Goal: Task Accomplishment & Management: Complete application form

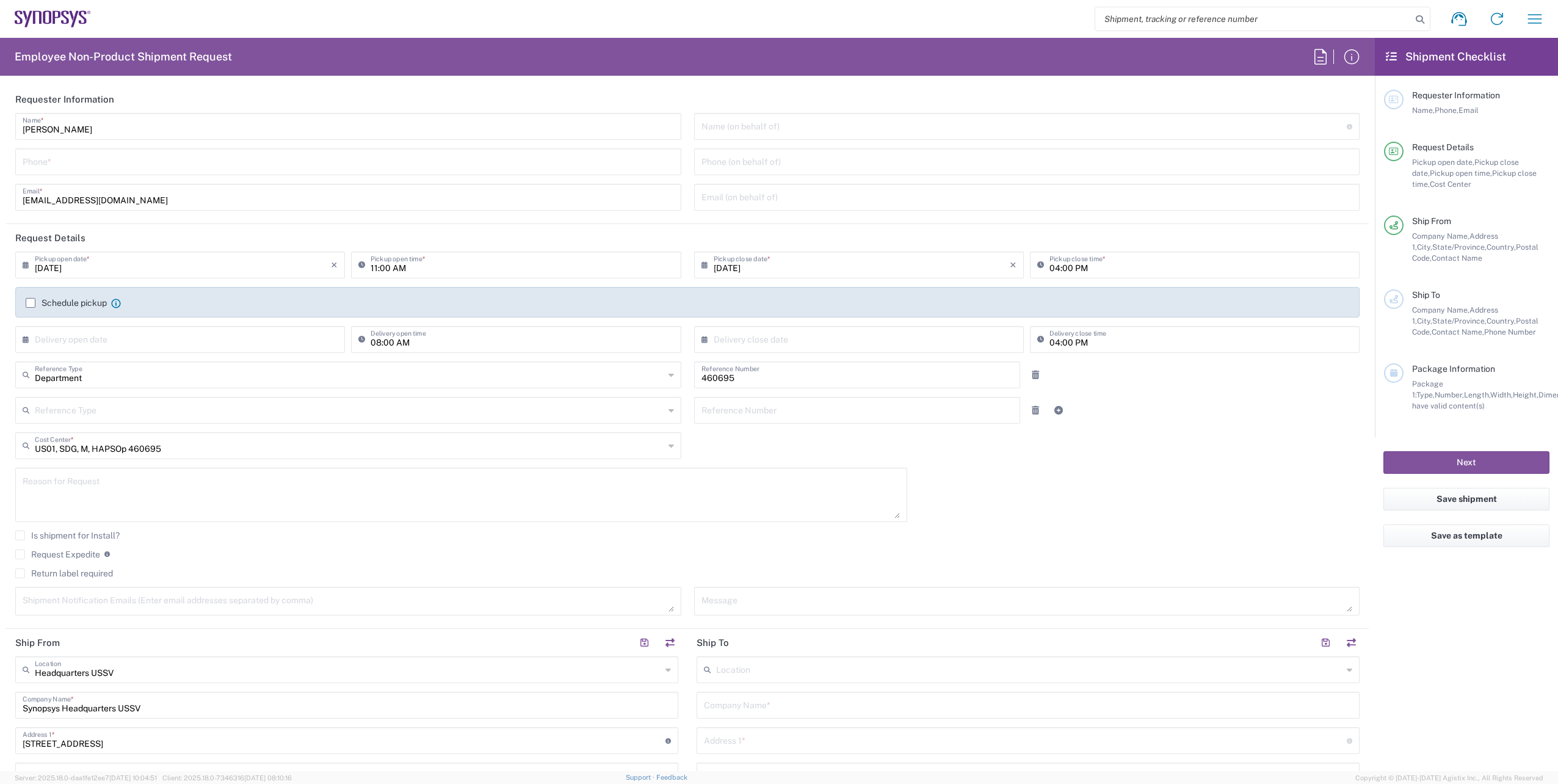
click at [54, 168] on input "tel" at bounding box center [348, 161] width 651 height 21
type input "6286667014"
type input "4086498039"
type input "Kitron AB"
type input "Mobelvagen 5"
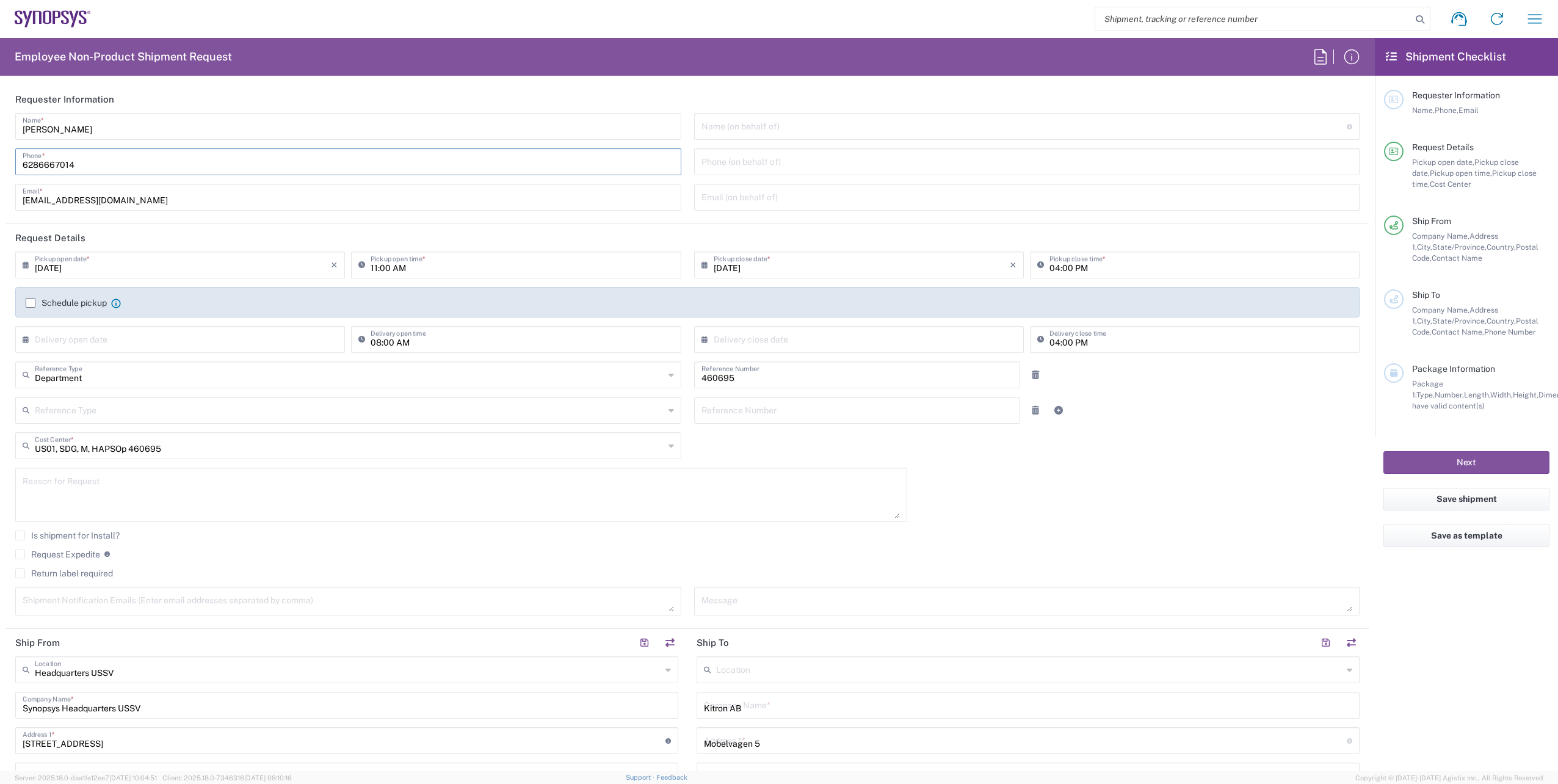
type input "Jonkoping"
type input "55652"
type input "Marcus Warhag"
type input "+46 36-290 21 66"
type input "marcus.warhag@kitron.com"
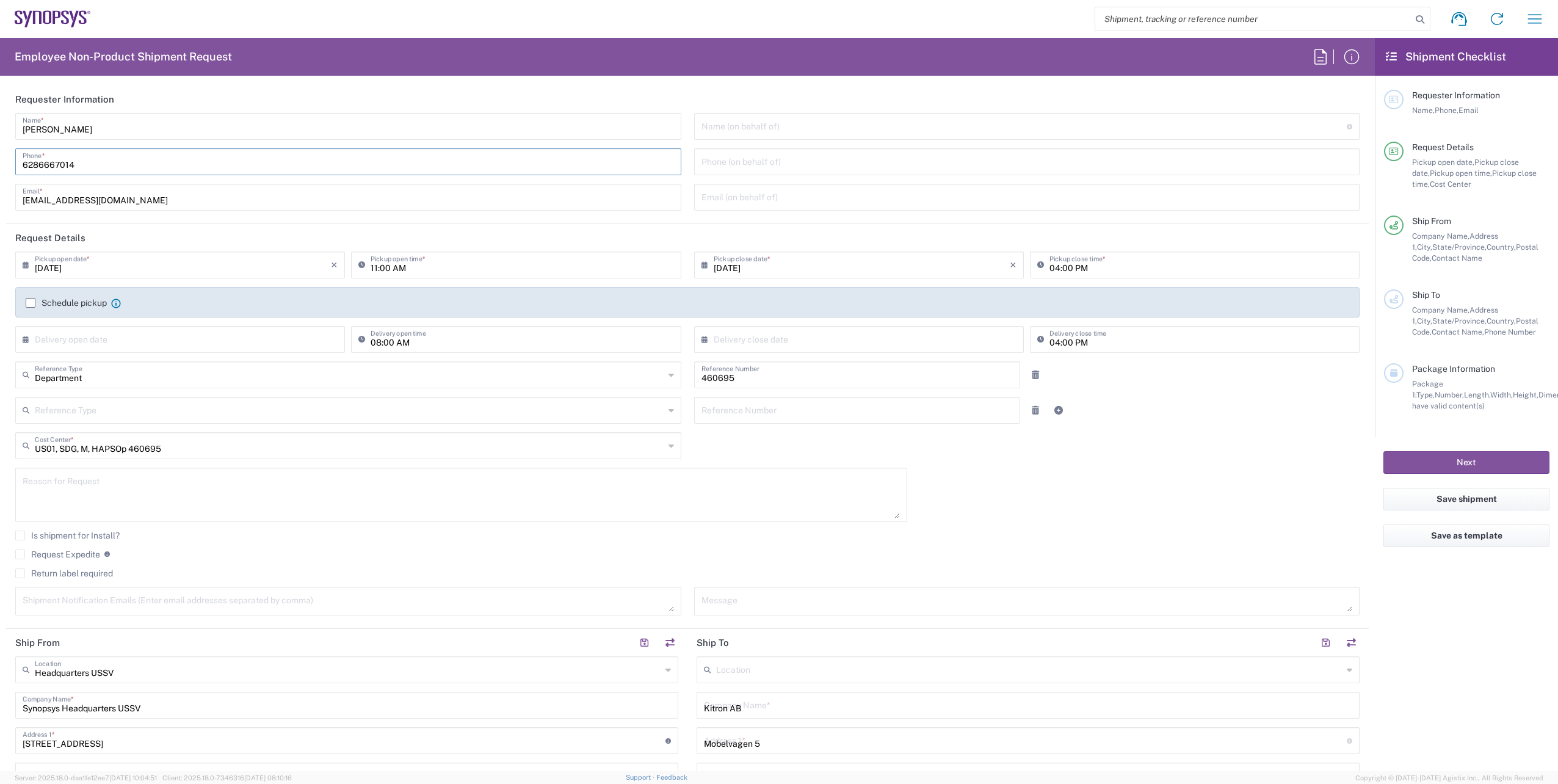
type input "Your Packaging"
type input "1"
type input "40"
type input "44"
type input "40"
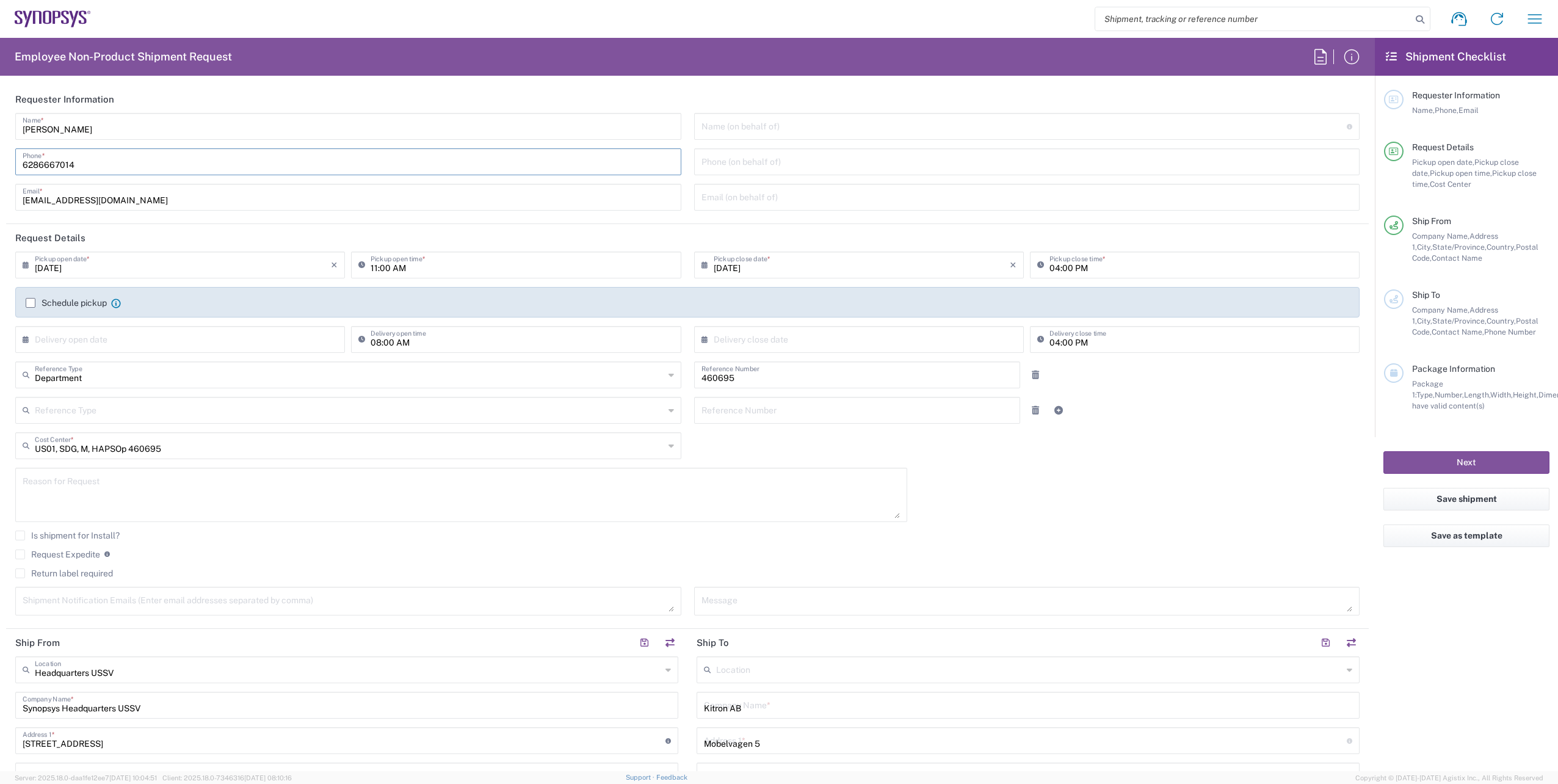
type input "600"
type input "[PERSON_NAME]"
click at [87, 166] on input "6286667014" at bounding box center [348, 161] width 651 height 21
click at [89, 165] on input "6286667014" at bounding box center [348, 161] width 651 height 21
type input "6286667014"
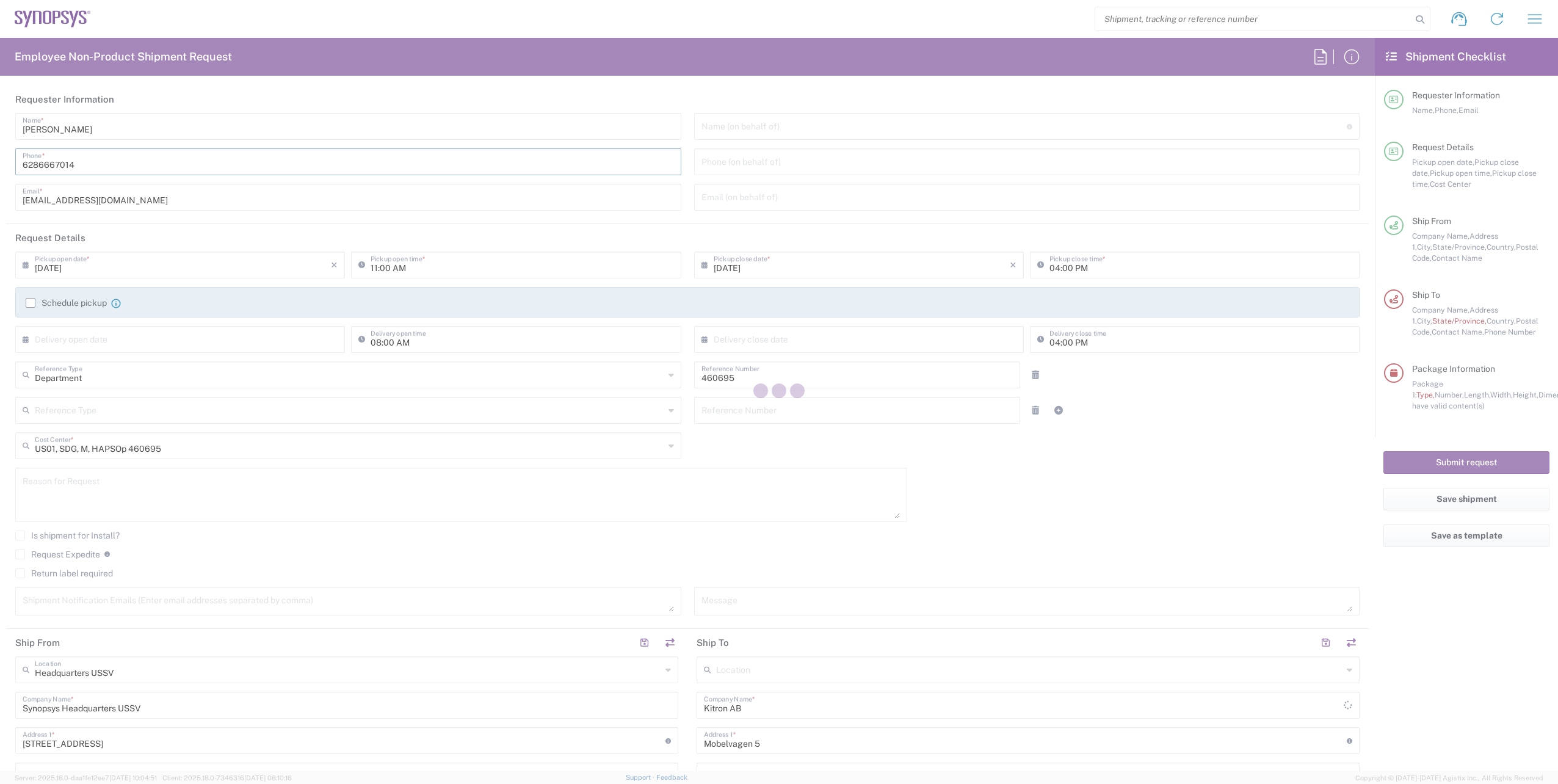
type input "6286667014"
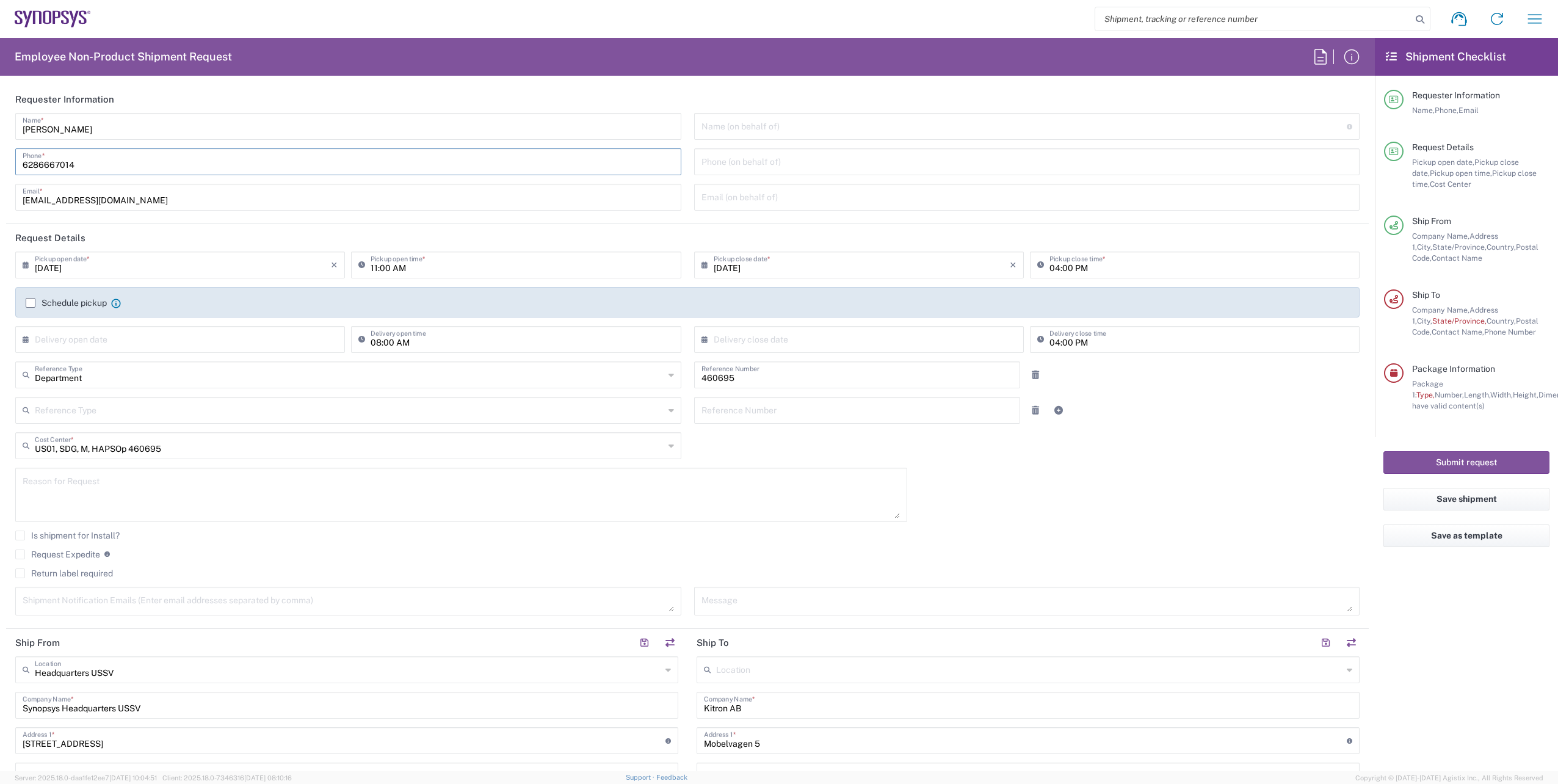
click at [265, 182] on div "[PERSON_NAME] Name * [PHONE_NUMBER] Phone * [EMAIL_ADDRESS][DOMAIN_NAME] Email *" at bounding box center [348, 166] width 679 height 107
click at [96, 485] on textarea at bounding box center [461, 495] width 877 height 47
paste textarea "BOA accessories validation"
type textarea "BOA accessories validation"
click at [977, 543] on div "Is shipment for Install?" at bounding box center [688, 539] width 1344 height 18
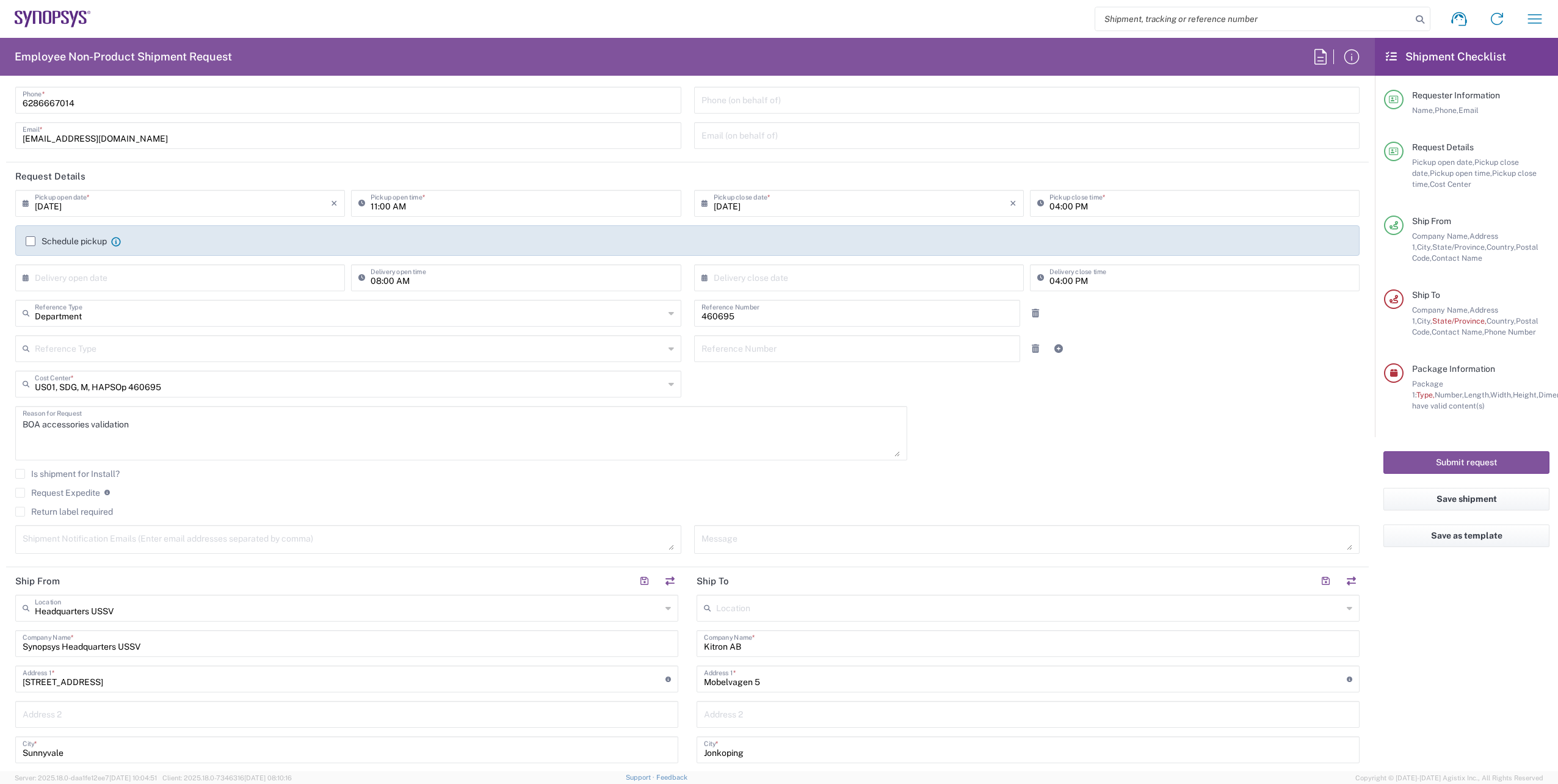
scroll to position [61, 0]
drag, startPoint x: 161, startPoint y: 644, endPoint x: 0, endPoint y: 631, distance: 161.5
click at [0, 631] on html "Shipment request Shipment tracking Employee non-product shipment request My shi…" at bounding box center [779, 392] width 1558 height 784
type input "a"
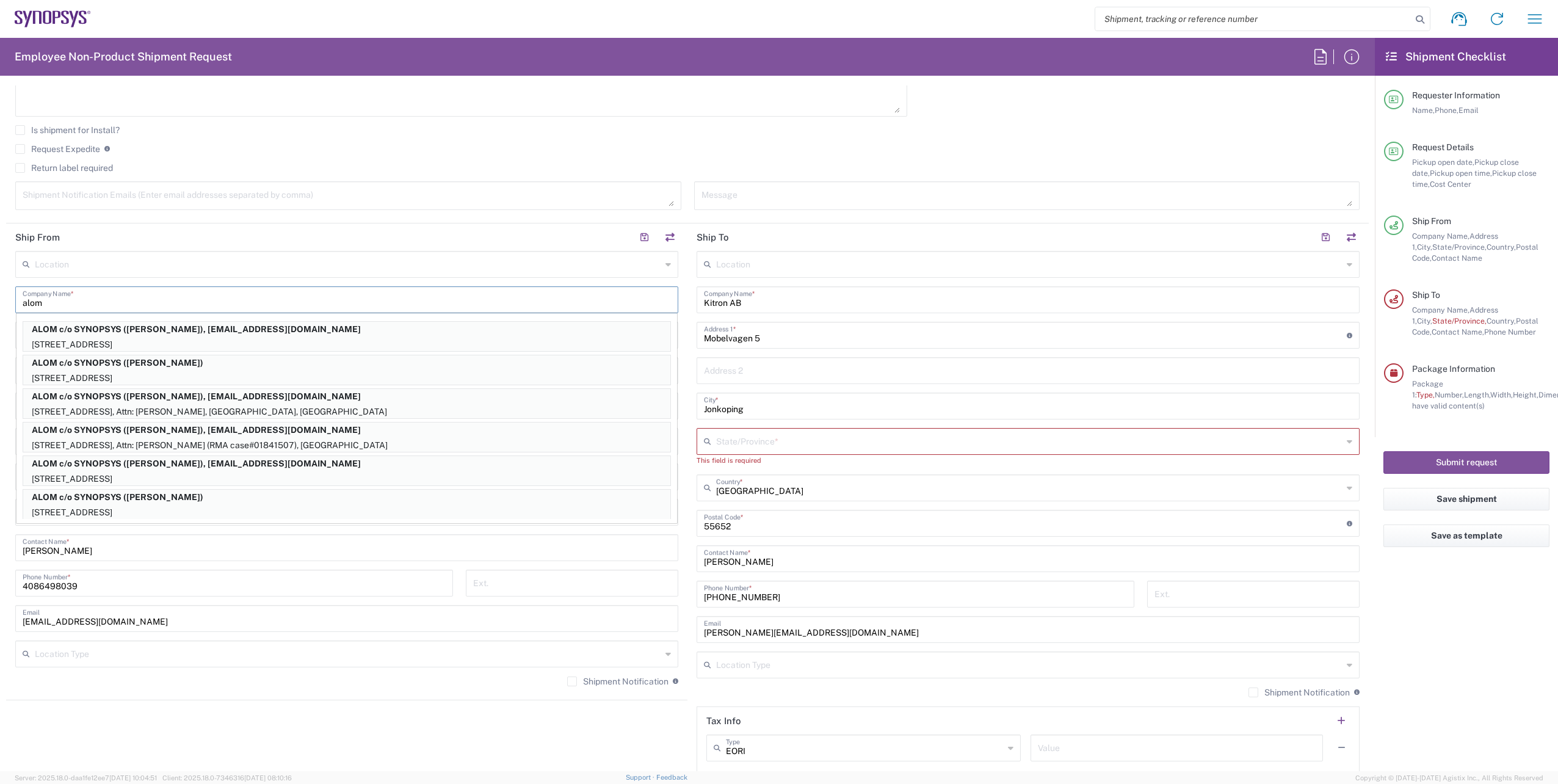
scroll to position [428, 0]
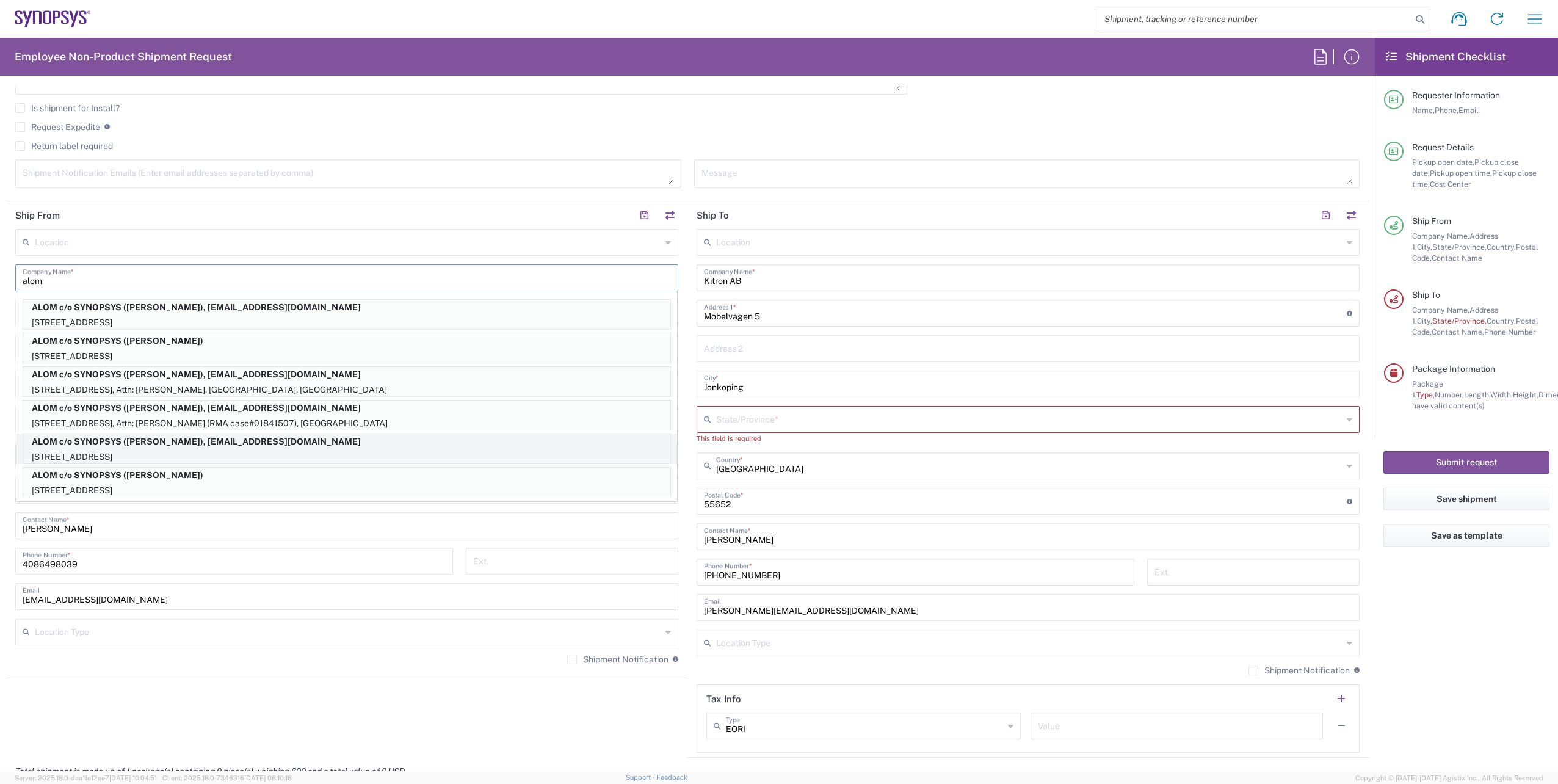
click at [220, 451] on p "[STREET_ADDRESS]" at bounding box center [347, 457] width 647 height 15
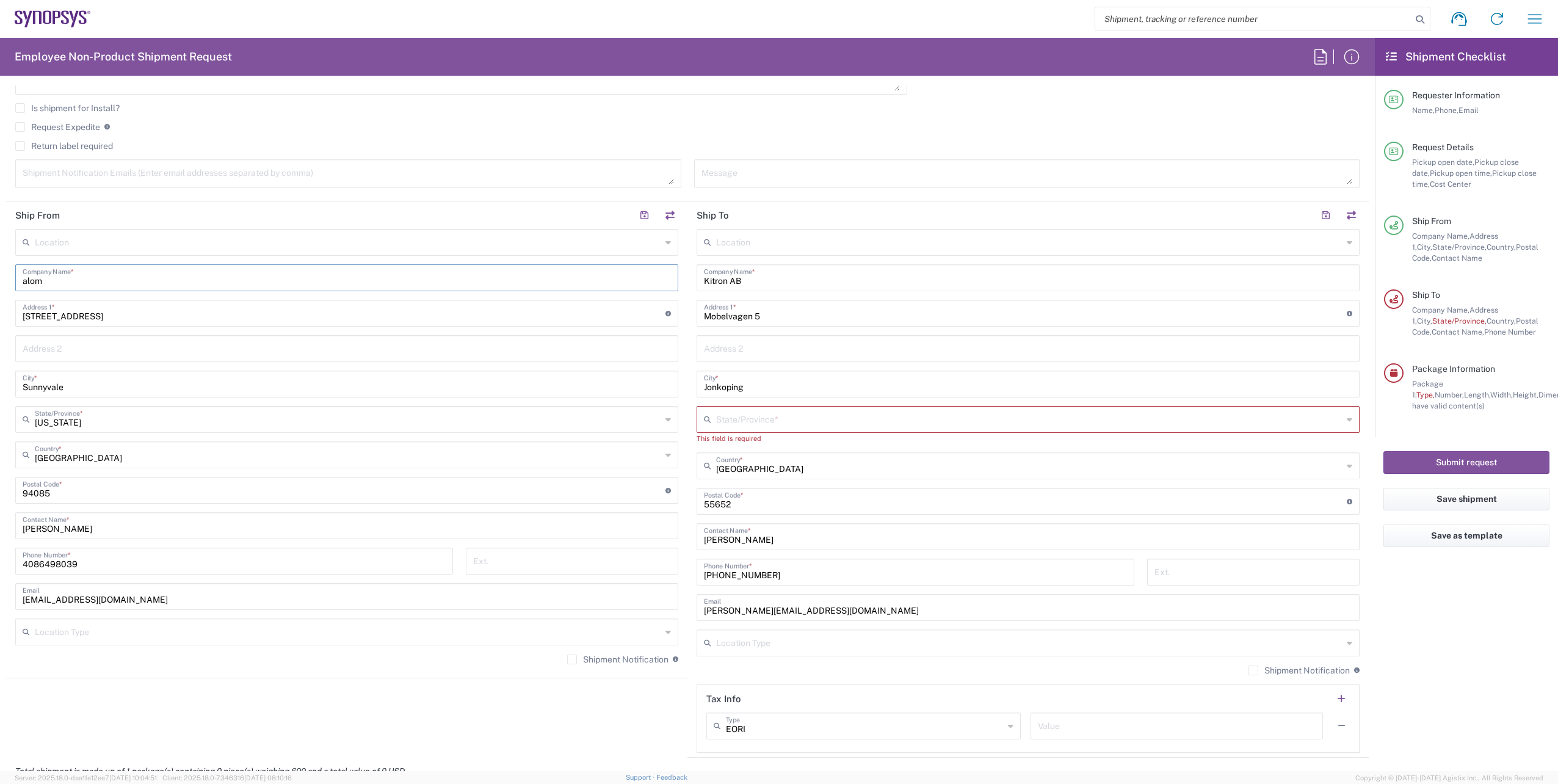
type input "ALOM c/o SYNOPSYS"
type input "[STREET_ADDRESS]"
type input "Fremont"
type input "94539"
type input "[PERSON_NAME]"
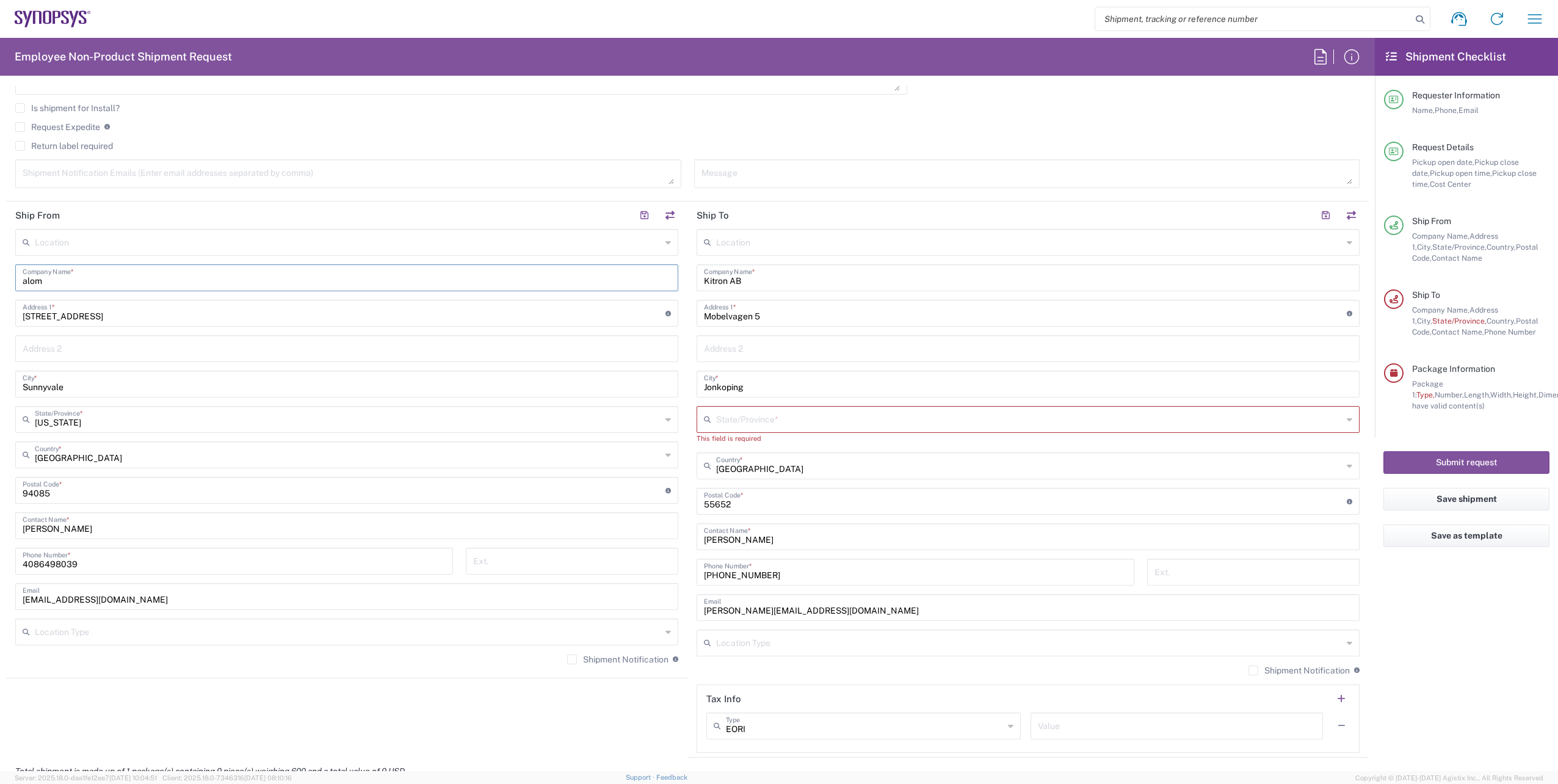
type input "[EMAIL_ADDRESS][DOMAIN_NAME]"
click at [118, 560] on input "4086498039" at bounding box center [234, 560] width 423 height 21
type input "4086498039"
click at [336, 618] on div "Location [GEOGRAPHIC_DATA] DE04 Agrate Brianza IT01 [GEOGRAPHIC_DATA] DE02 [GEO…" at bounding box center [346, 451] width 663 height 444
drag, startPoint x: 760, startPoint y: 275, endPoint x: 631, endPoint y: 277, distance: 129.0
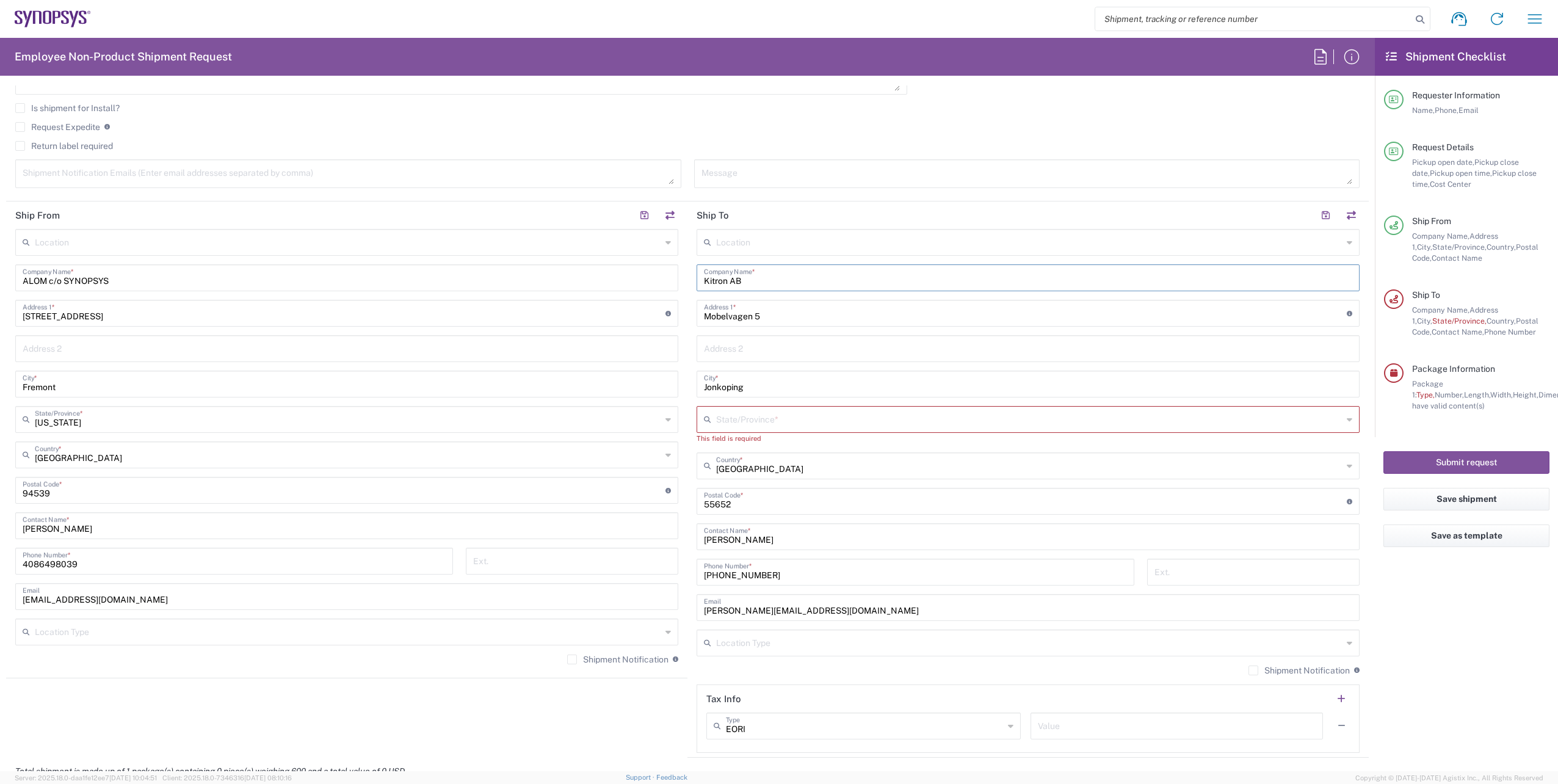
click at [636, 277] on div "Ship From Location [GEOGRAPHIC_DATA] DE04 Agrate Brianza IT01 [GEOGRAPHIC_DATA]…" at bounding box center [687, 480] width 1362 height 556
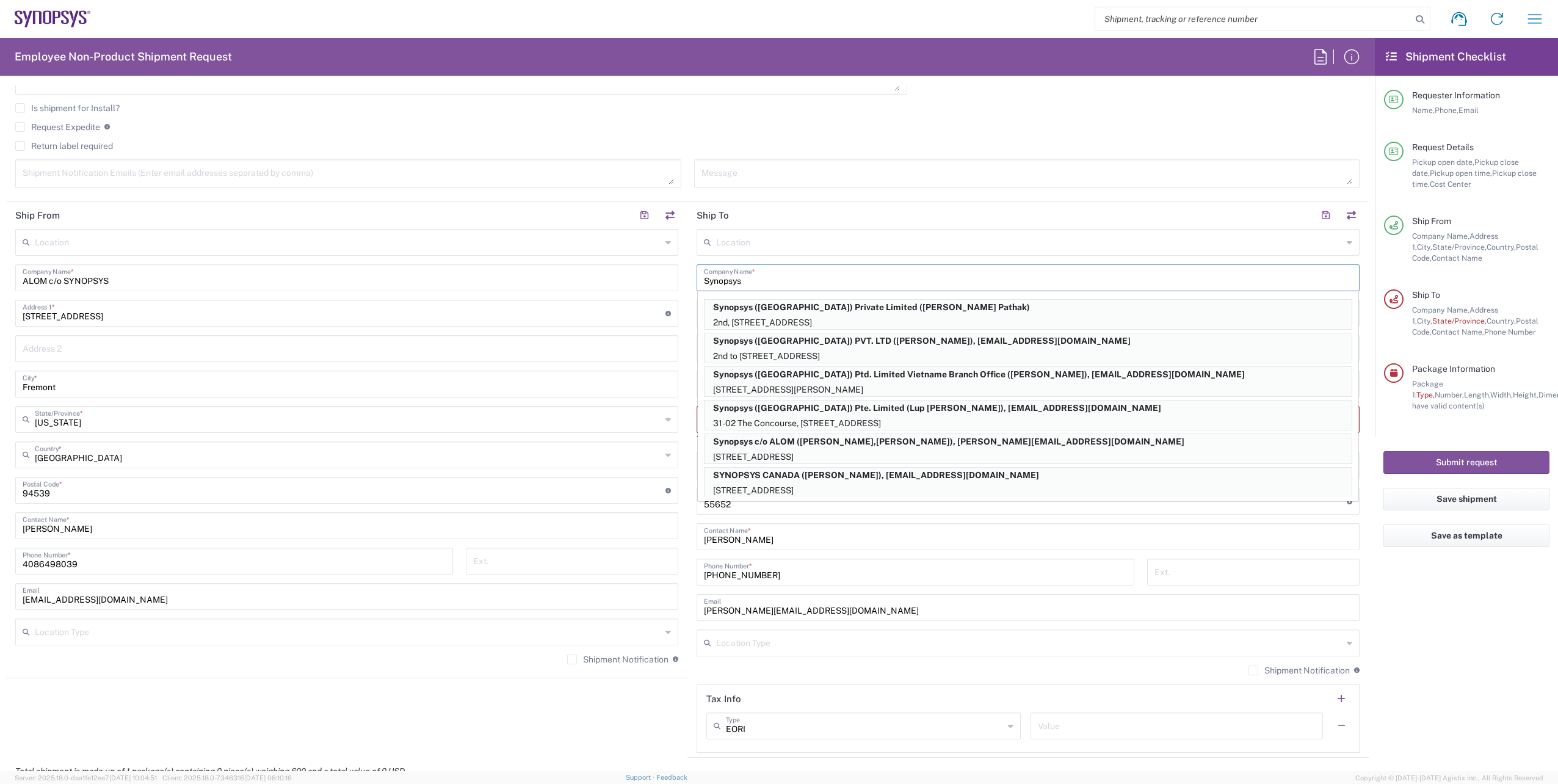
type input "Synopsys"
click at [908, 259] on div "Location [GEOGRAPHIC_DATA] DE04 Agrate Brianza IT01 [GEOGRAPHIC_DATA] DE02 [GEO…" at bounding box center [1027, 491] width 663 height 524
click at [777, 568] on input "+46 36-290 21 66" at bounding box center [915, 571] width 423 height 21
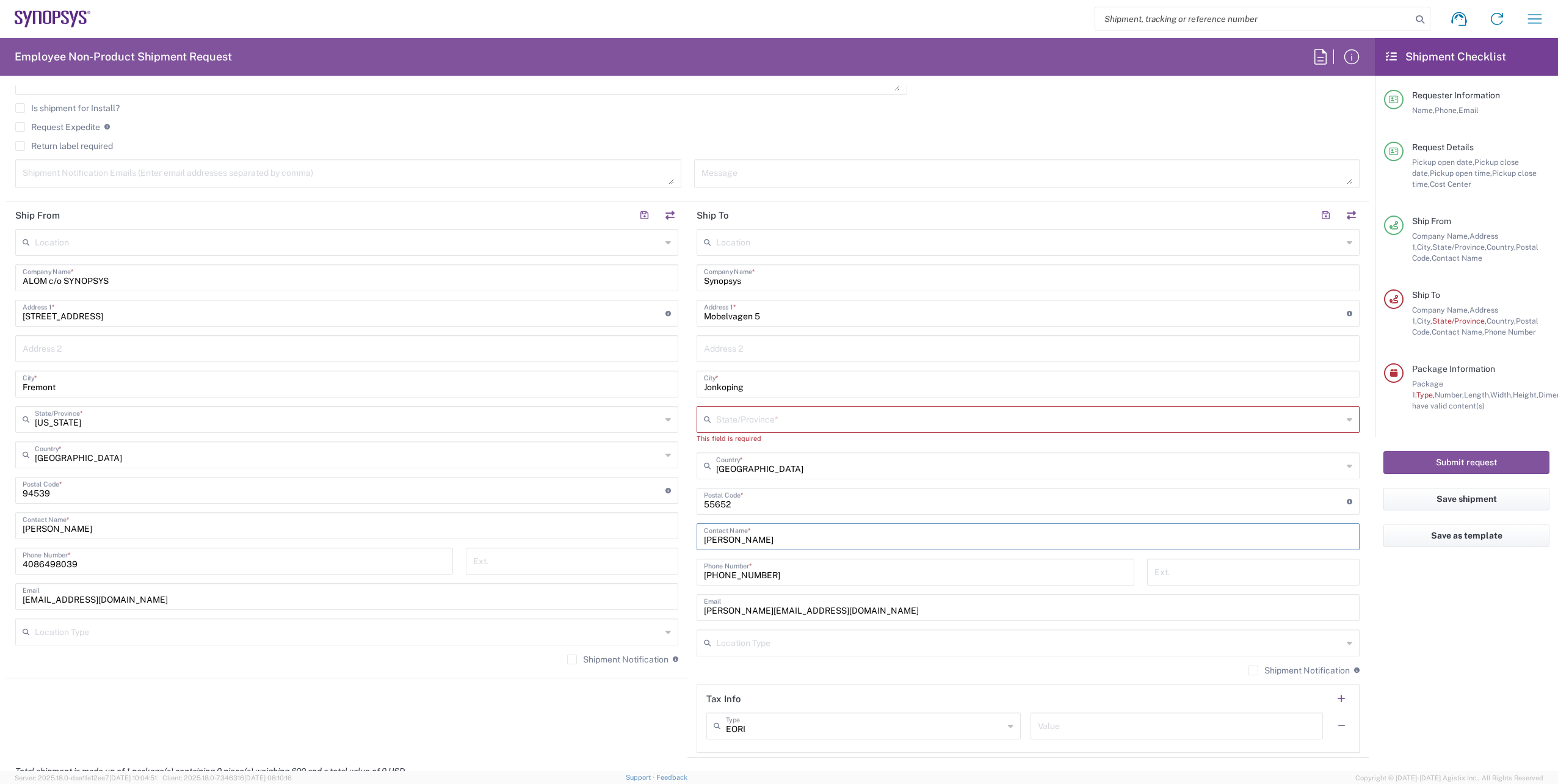
drag, startPoint x: 791, startPoint y: 539, endPoint x: 617, endPoint y: 533, distance: 174.1
click at [617, 533] on div "Ship From Location [GEOGRAPHIC_DATA] DE04 Agrate Brianza IT01 [GEOGRAPHIC_DATA]…" at bounding box center [687, 480] width 1362 height 556
type input "t"
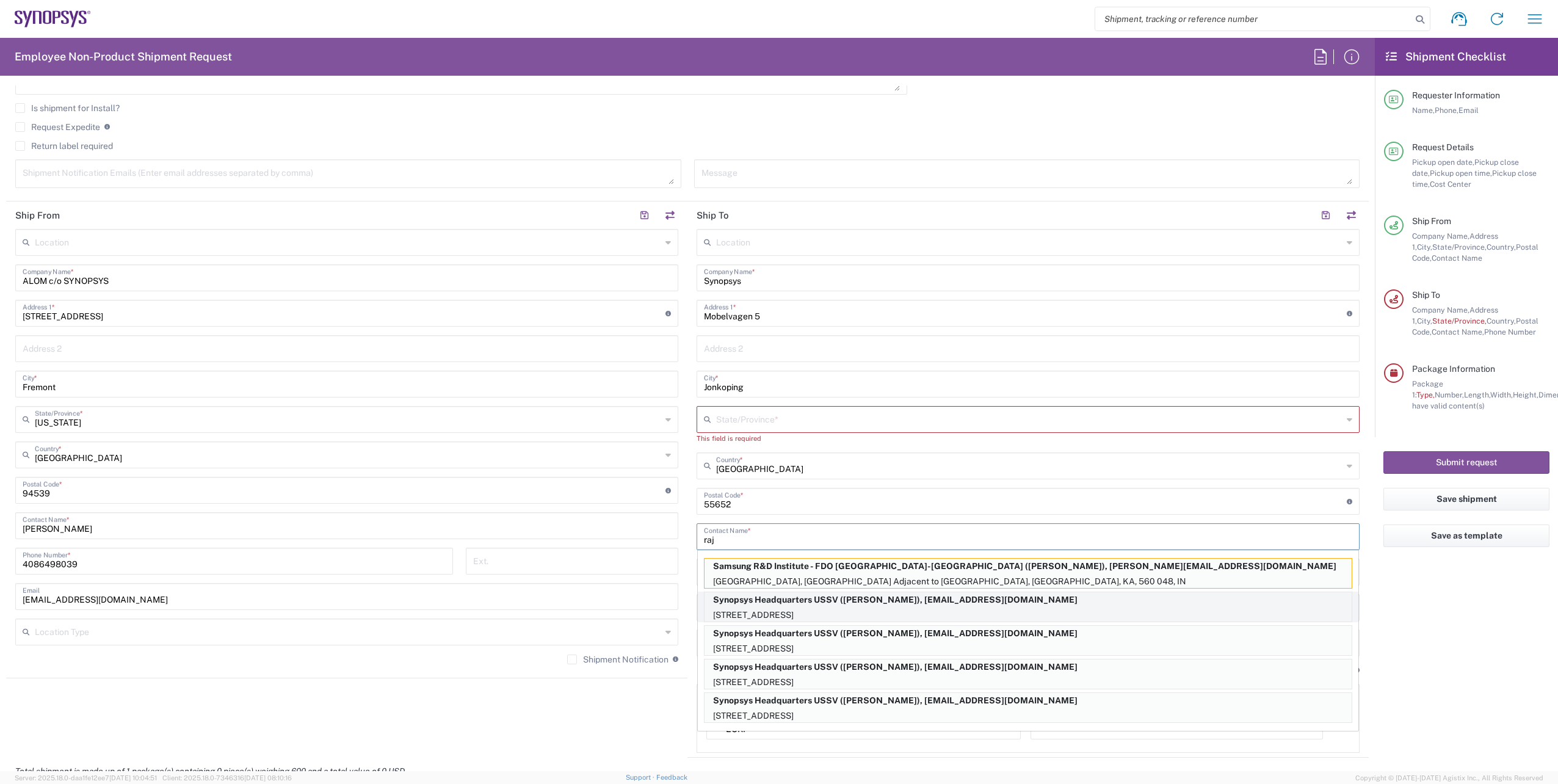
type input "raj"
click at [870, 607] on p "675 Almanor Ave, Sunnyvale, CA, 94085, US" at bounding box center [1028, 614] width 647 height 15
type input "Synopsys Headquarters USSV"
type input "[STREET_ADDRESS]"
type input "Sunnyvale"
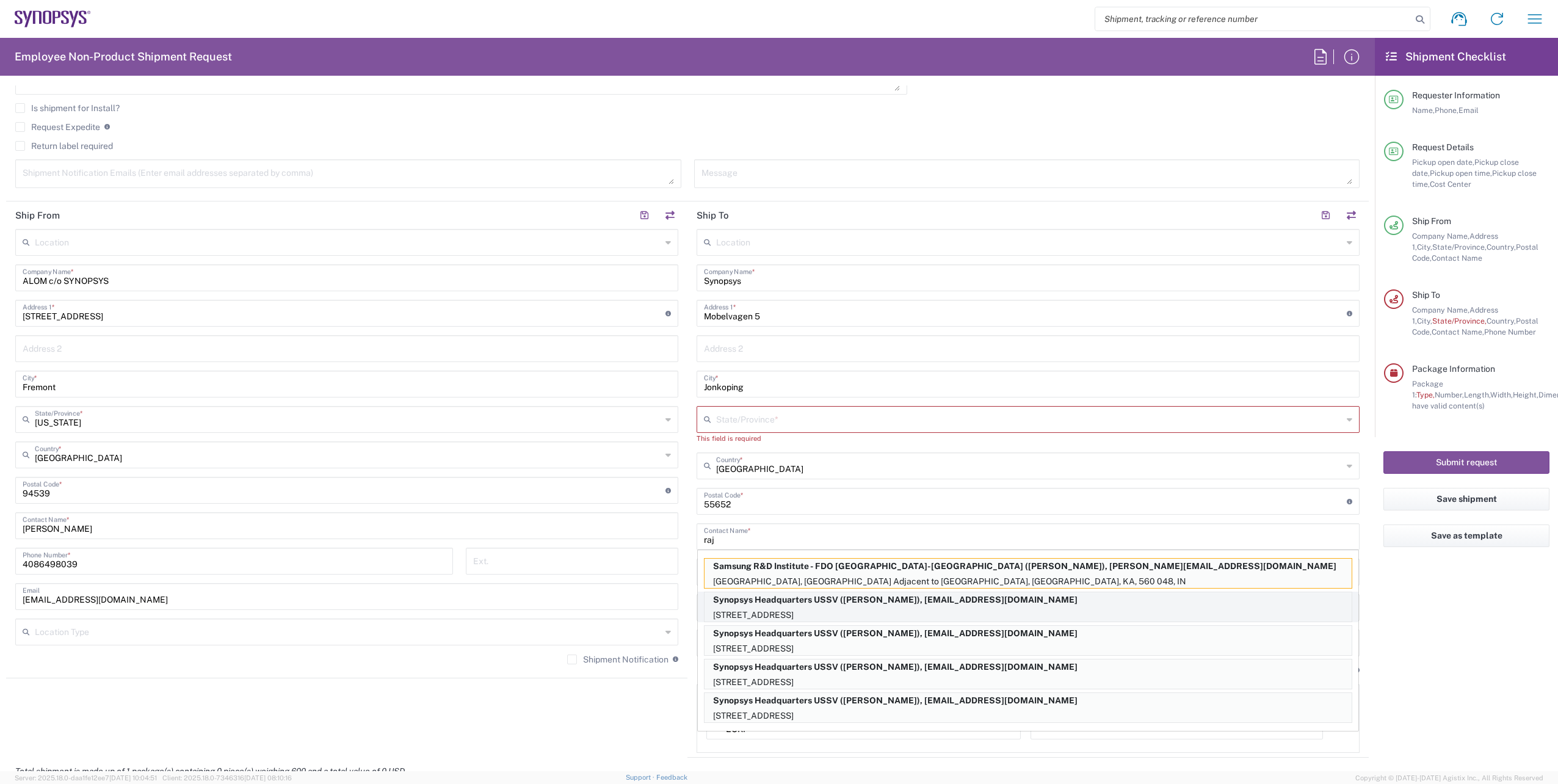
type input "[US_STATE]"
type input "94085"
type input "Rajkumar Methuku"
type input "6504171843"
type input "rmethuku@synopsys.com"
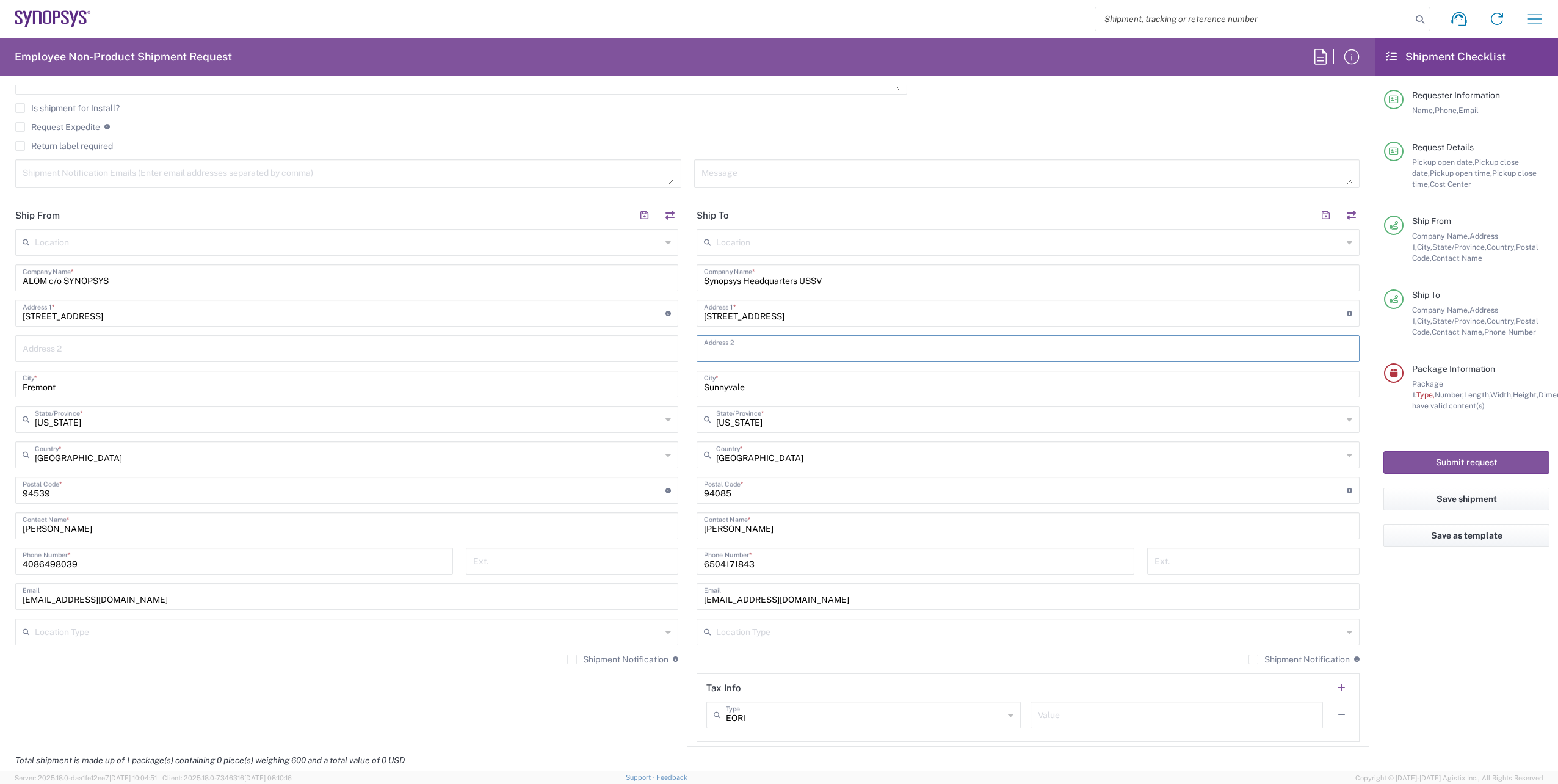
click at [736, 348] on input "text" at bounding box center [1028, 348] width 649 height 21
paste input "USV.81.420O"
type input "USV.81.420O"
click at [1356, 426] on main "Location [GEOGRAPHIC_DATA] DE04 Agrate Brianza IT01 [GEOGRAPHIC_DATA] DE02 [GEO…" at bounding box center [1028, 485] width 681 height 513
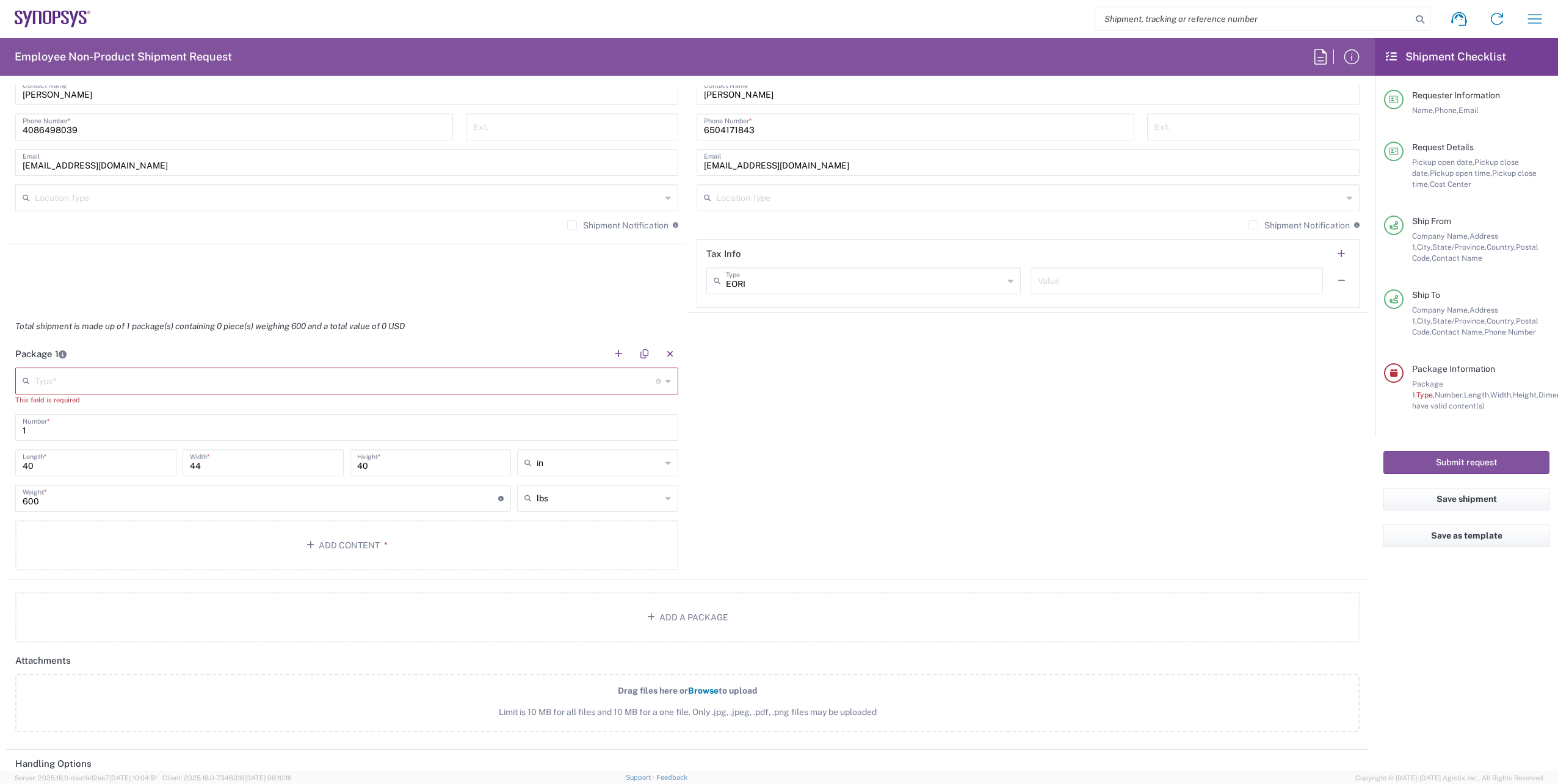
scroll to position [862, 0]
click at [89, 372] on input "text" at bounding box center [345, 379] width 621 height 21
drag, startPoint x: 31, startPoint y: 570, endPoint x: 80, endPoint y: 500, distance: 85.4
click at [32, 566] on span "Your Packaging" at bounding box center [344, 569] width 656 height 19
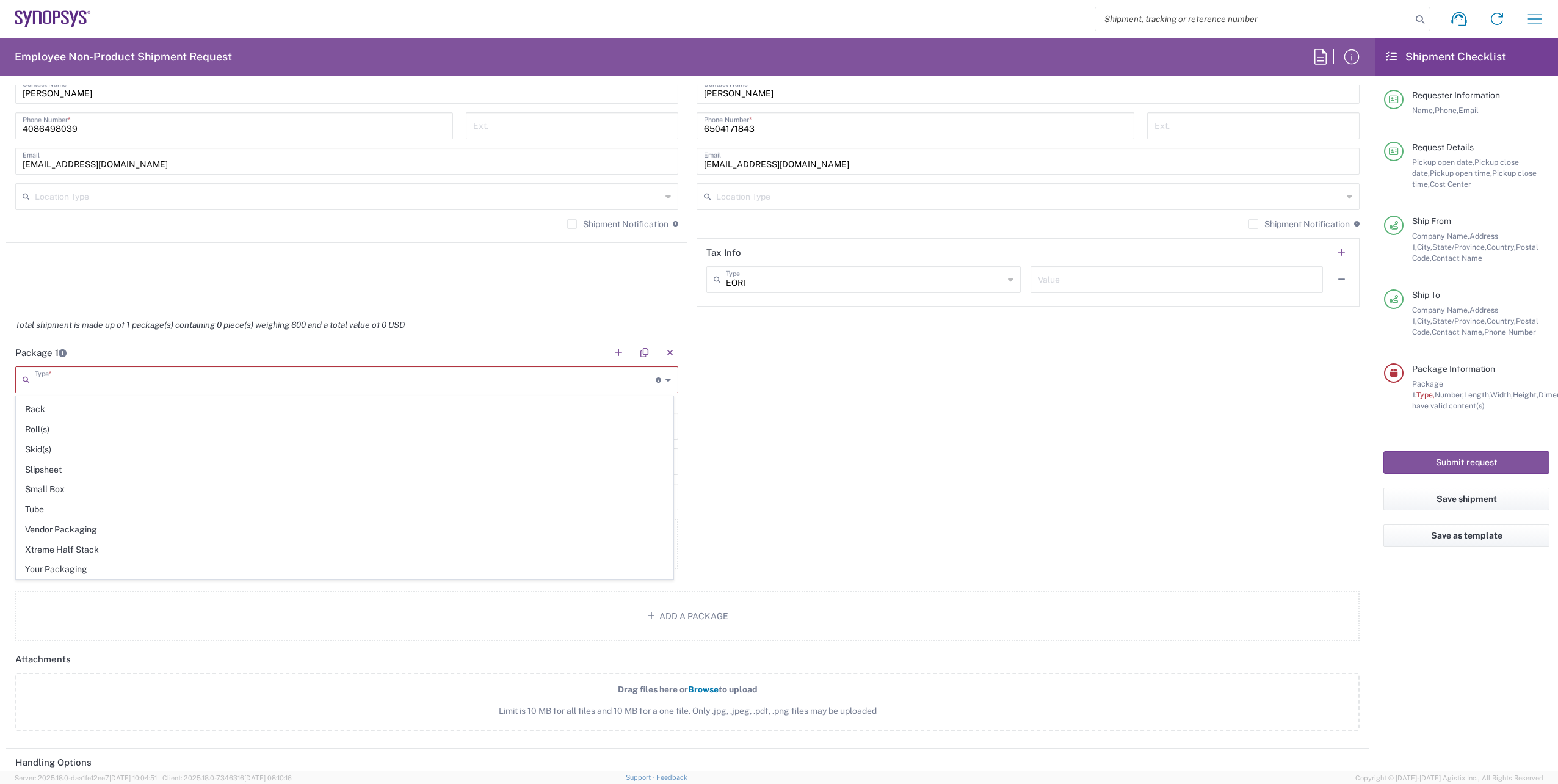
type input "Your Packaging"
click at [46, 452] on input "number" at bounding box center [96, 450] width 147 height 21
type input "24"
click at [242, 455] on input "number" at bounding box center [263, 450] width 147 height 21
type input "20"
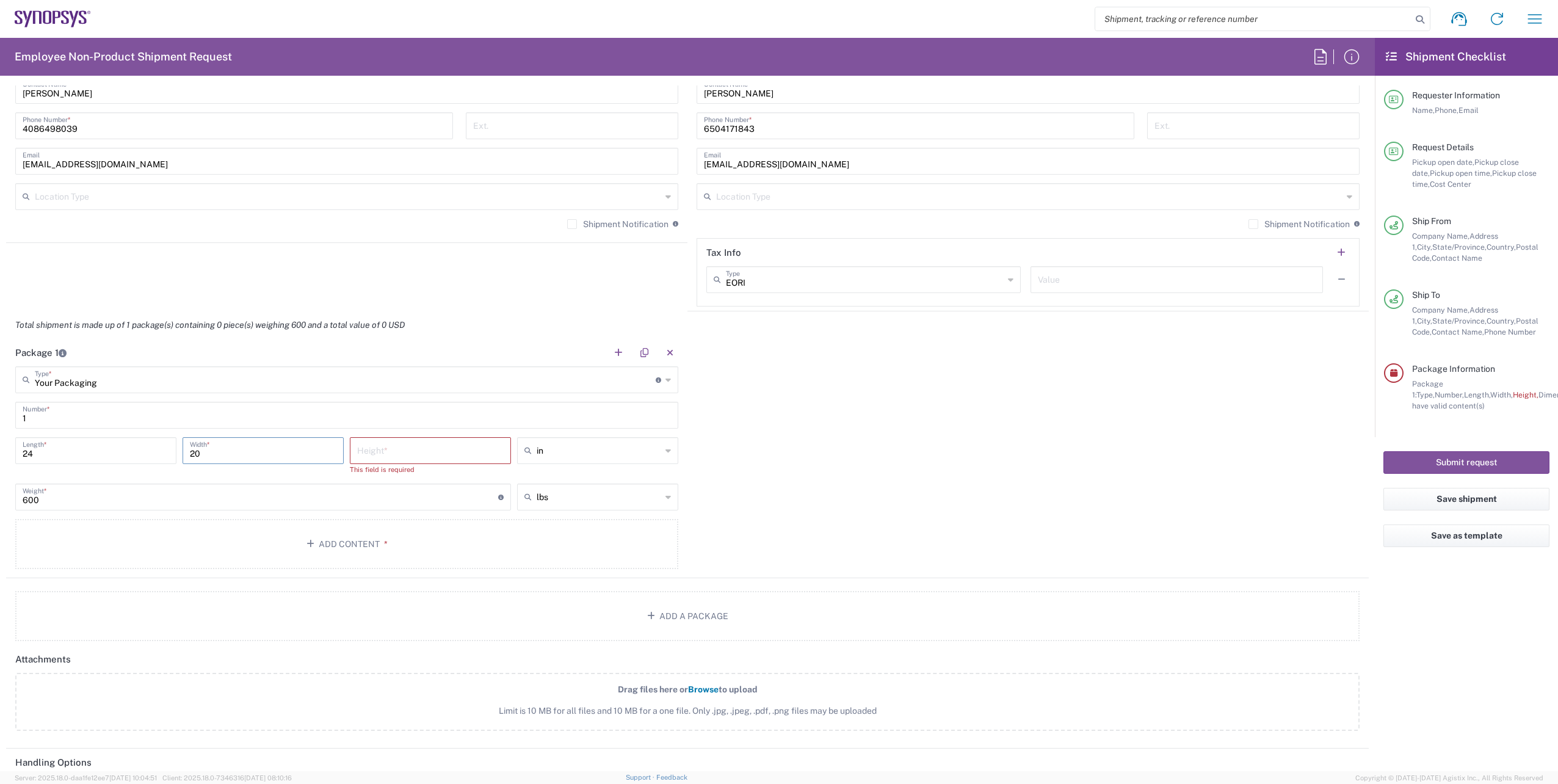
click at [408, 450] on input "number" at bounding box center [430, 450] width 147 height 21
type input "12"
click at [197, 489] on input "600" at bounding box center [261, 485] width 476 height 21
type input "6"
type input "50"
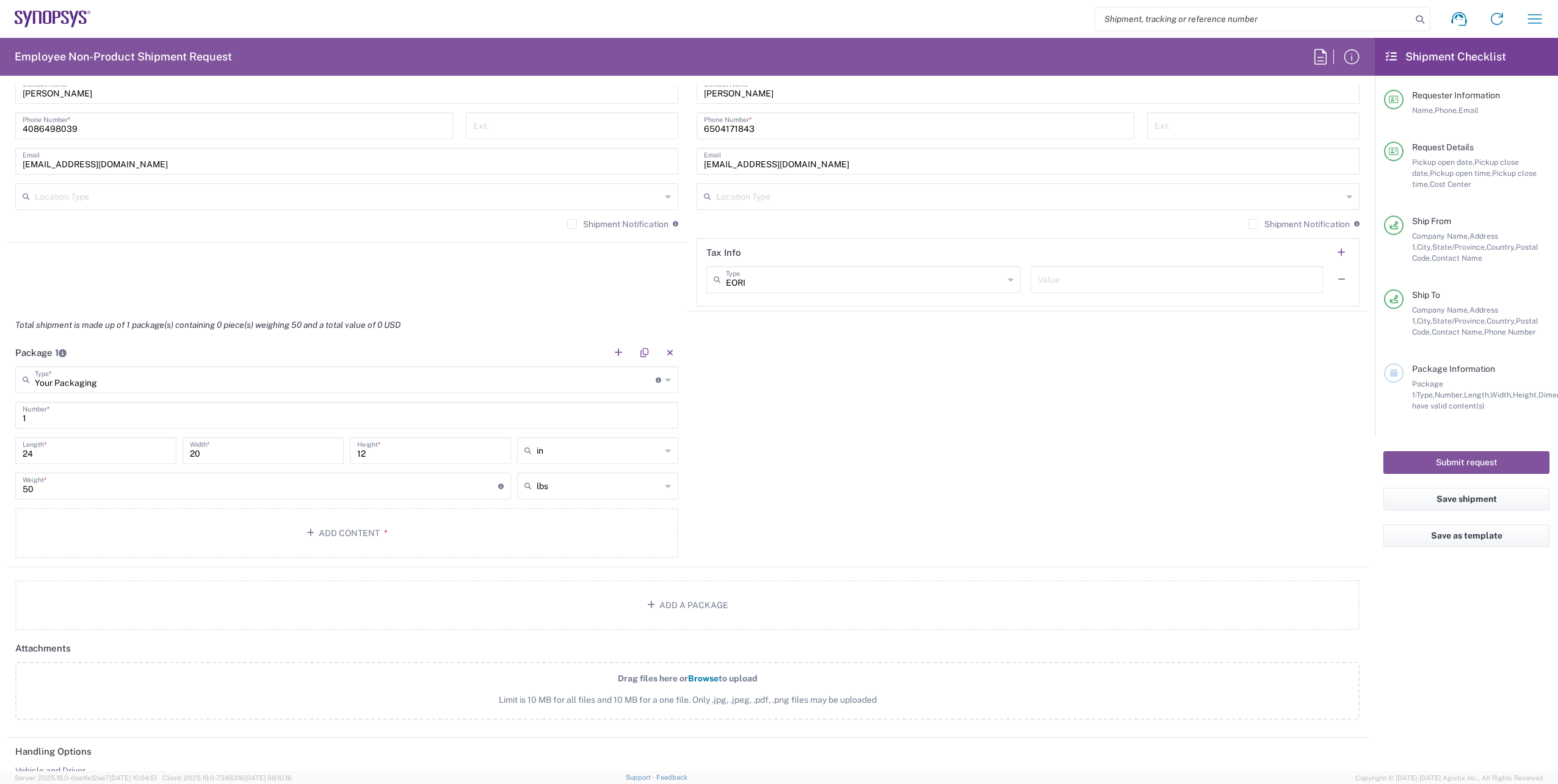
click at [213, 502] on div "50 Weight * Total weight of package(s) in pounds or kilograms" at bounding box center [263, 490] width 502 height 36
click at [327, 530] on button "Add Content *" at bounding box center [346, 533] width 663 height 50
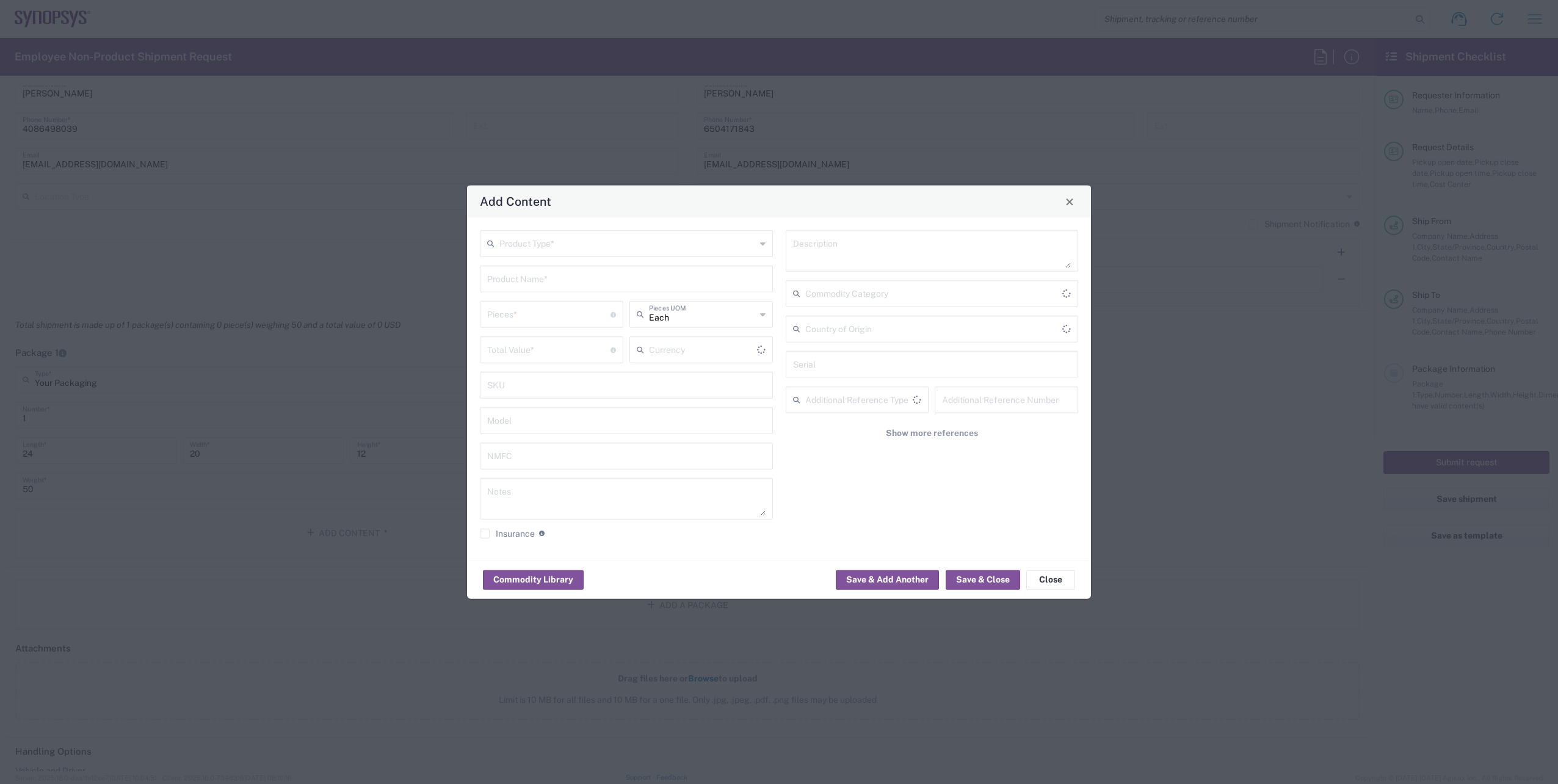
type input "US Dollar"
click at [541, 249] on input "text" at bounding box center [627, 243] width 257 height 21
click at [544, 287] on span "General Commodity" at bounding box center [627, 290] width 291 height 19
type input "General Commodity"
click at [530, 281] on input "text" at bounding box center [626, 278] width 278 height 21
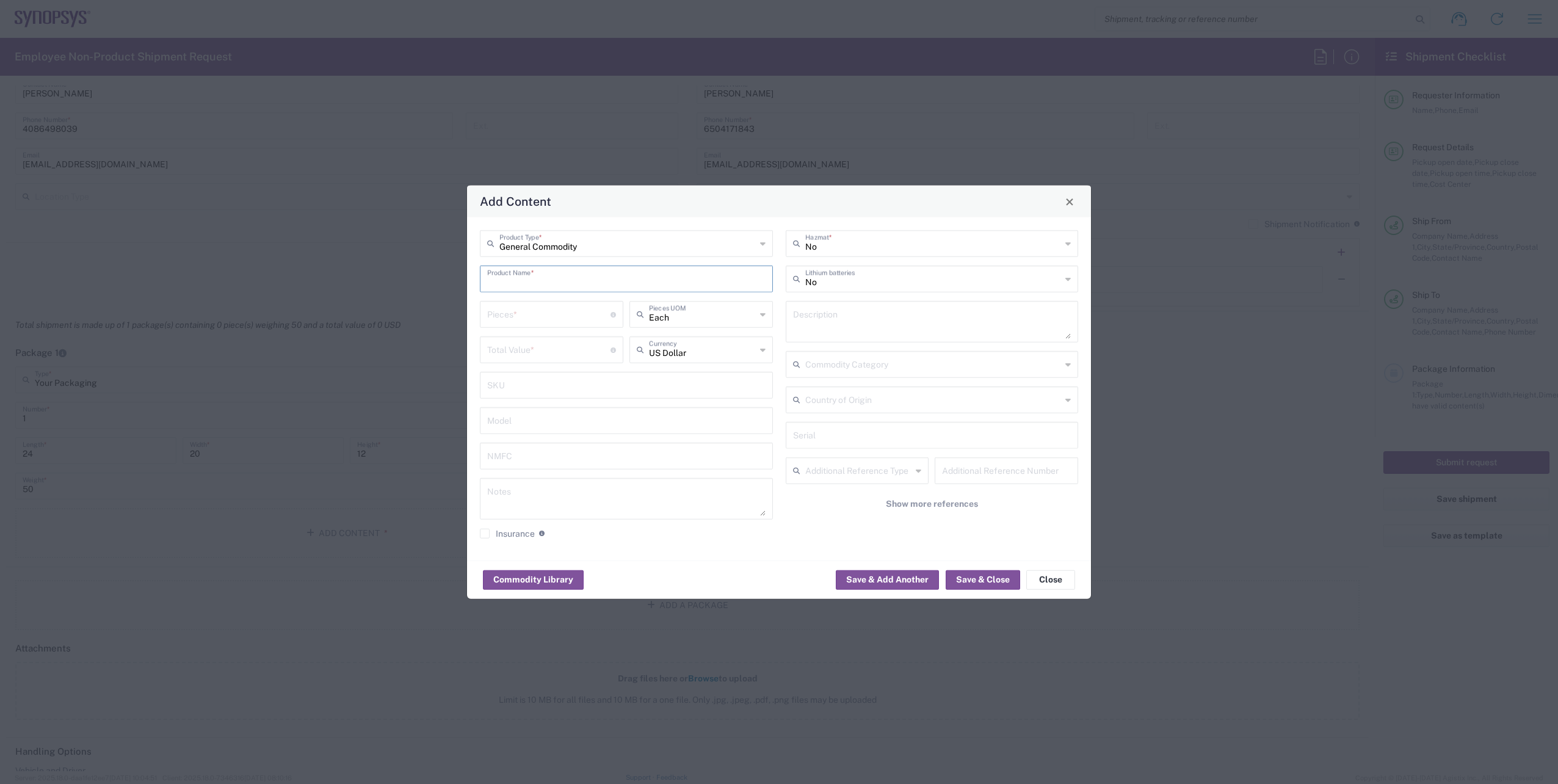
paste input "SH100007085"
type input "SH100007085"
click at [529, 308] on input "number" at bounding box center [549, 314] width 123 height 21
type input "1"
click at [518, 341] on input "number" at bounding box center [549, 349] width 123 height 21
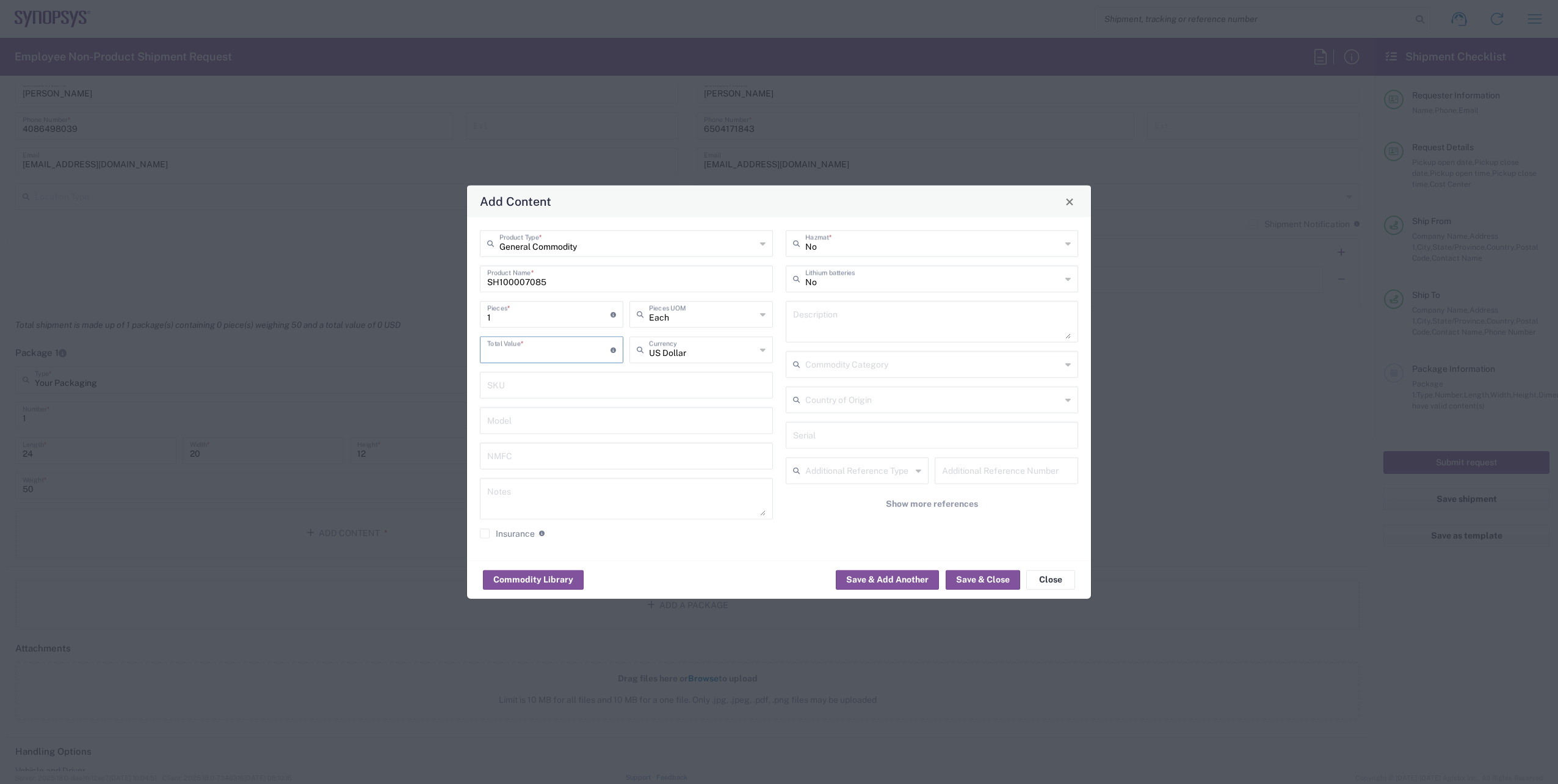
paste input "1982.44"
type input "1982.44"
click at [518, 317] on input "1" at bounding box center [549, 314] width 123 height 21
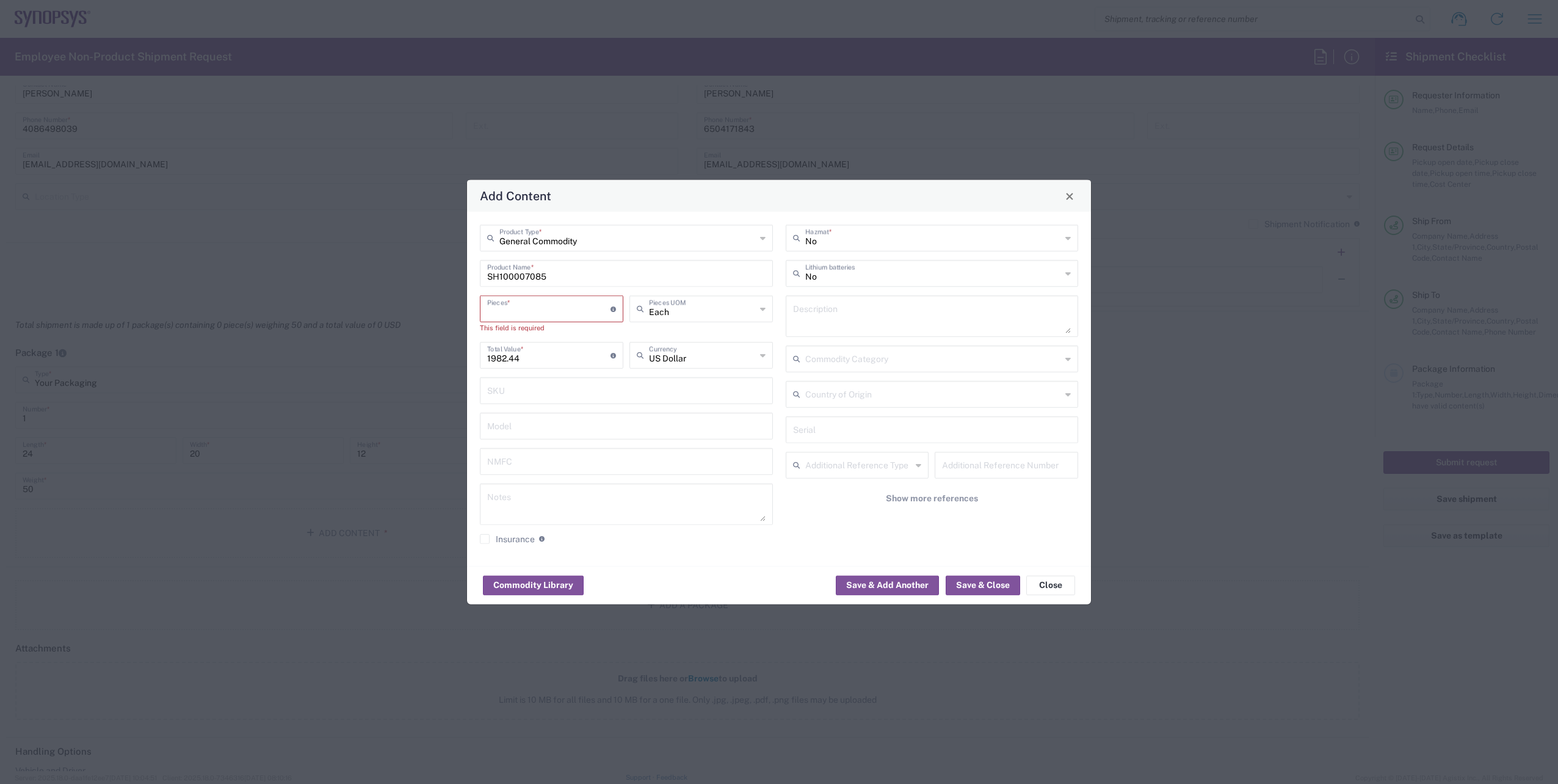
type input "5"
type input "9912.2"
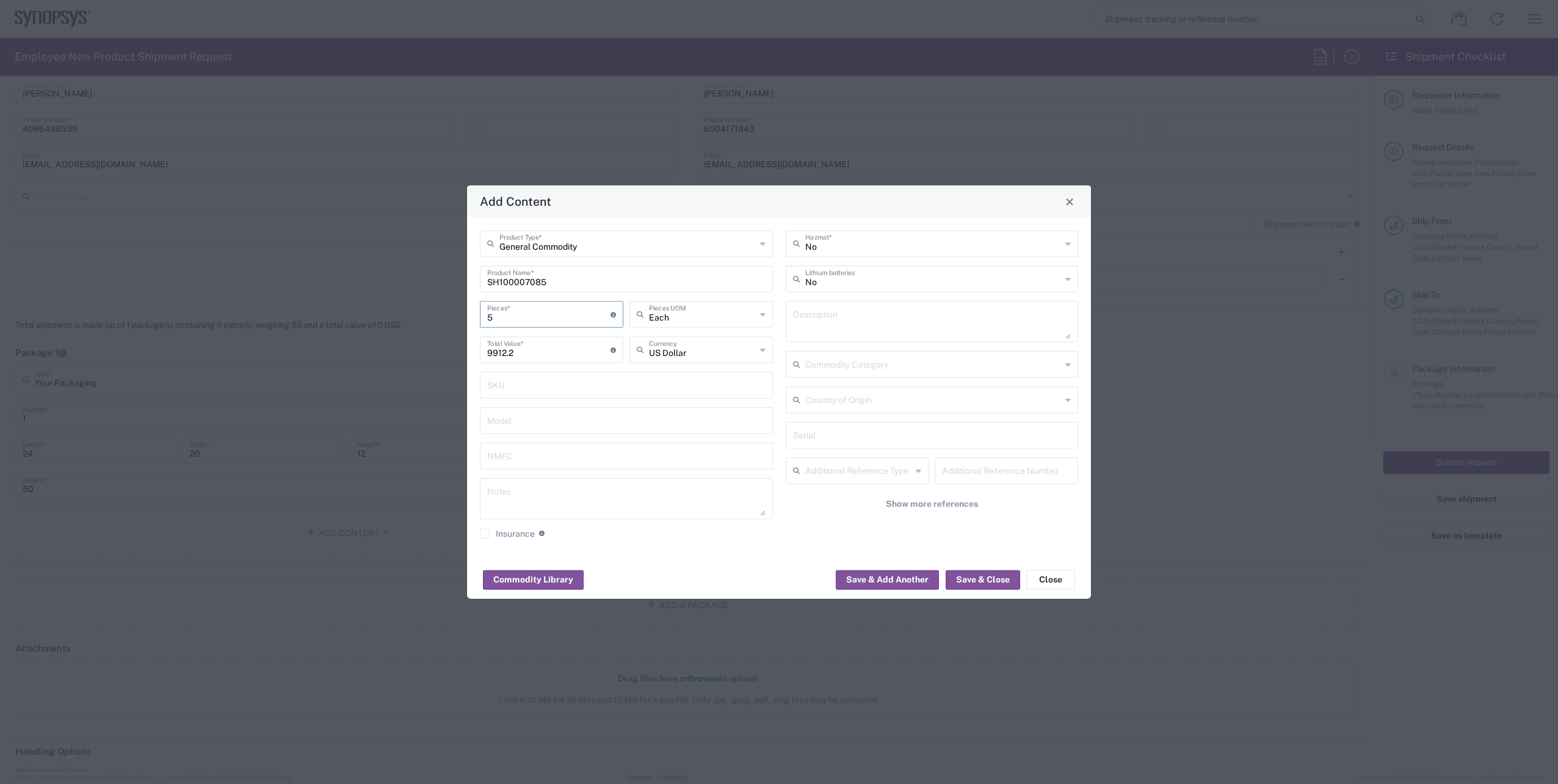
type input "5"
click at [602, 367] on div "9912.2 Total Value * Total value of all the pieces" at bounding box center [551, 354] width 149 height 36
click at [981, 575] on button "Save & Close" at bounding box center [982, 579] width 74 height 19
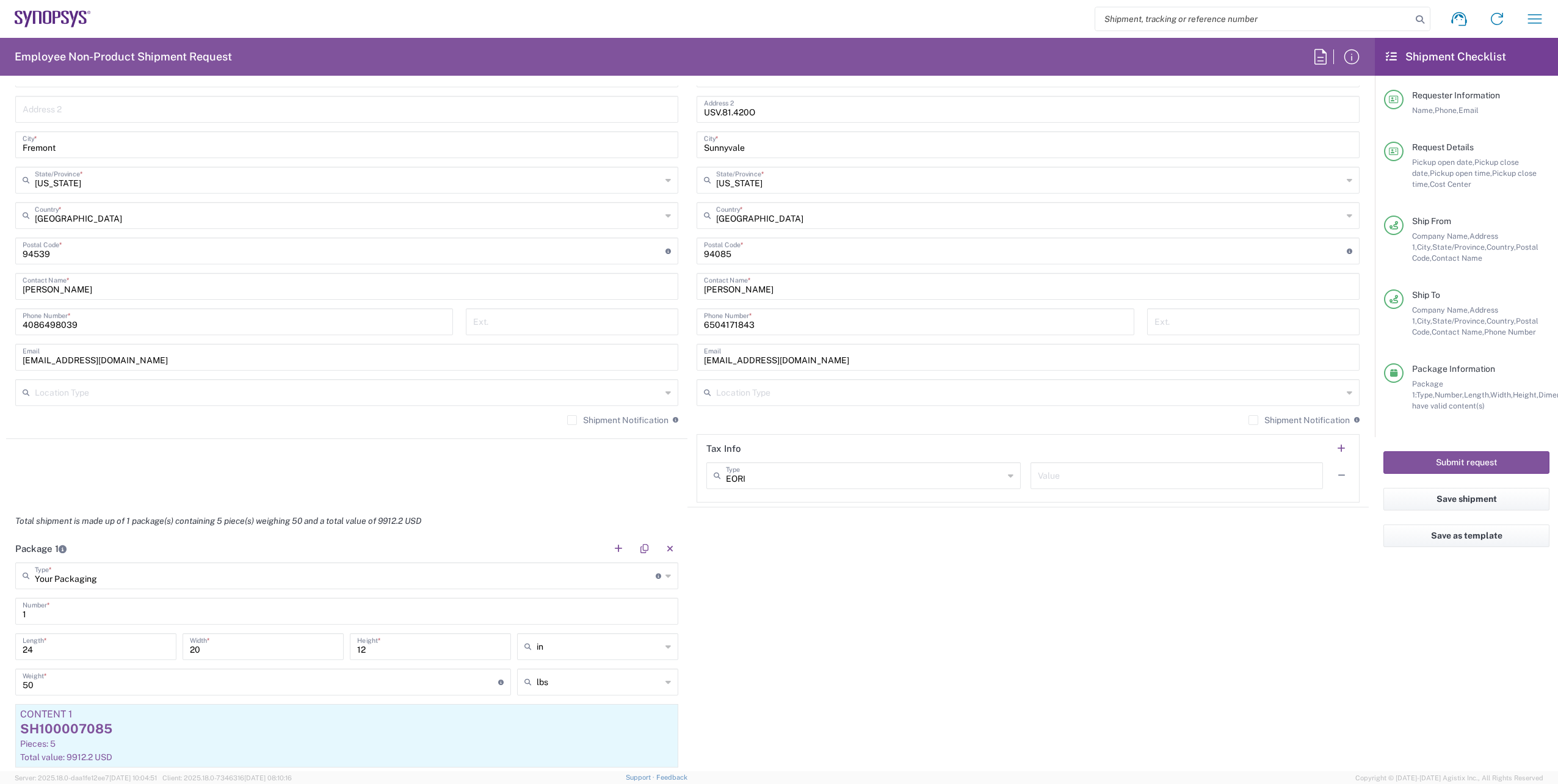
scroll to position [0, 0]
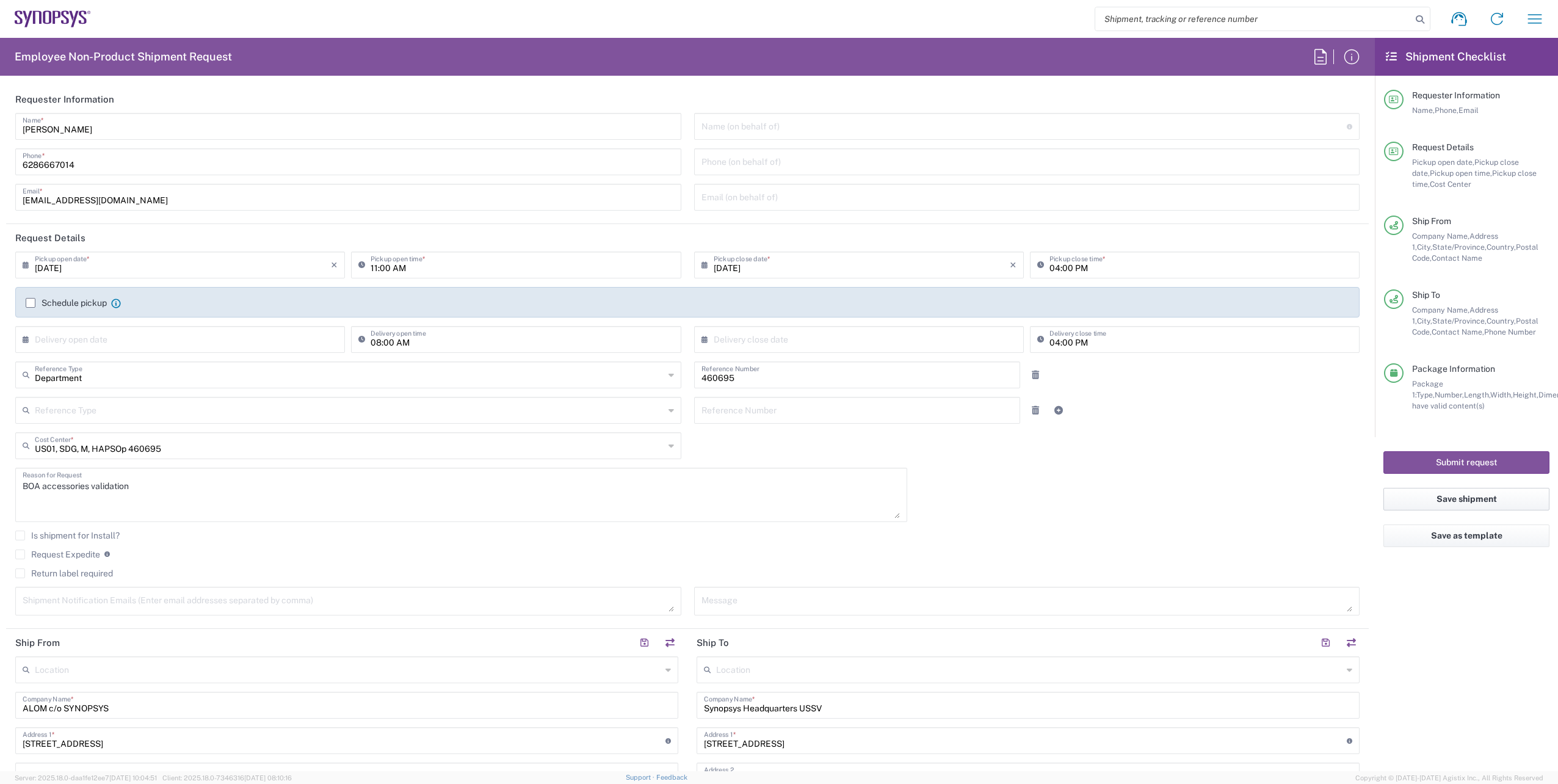
click at [1461, 497] on button "Save shipment" at bounding box center [1466, 499] width 166 height 23
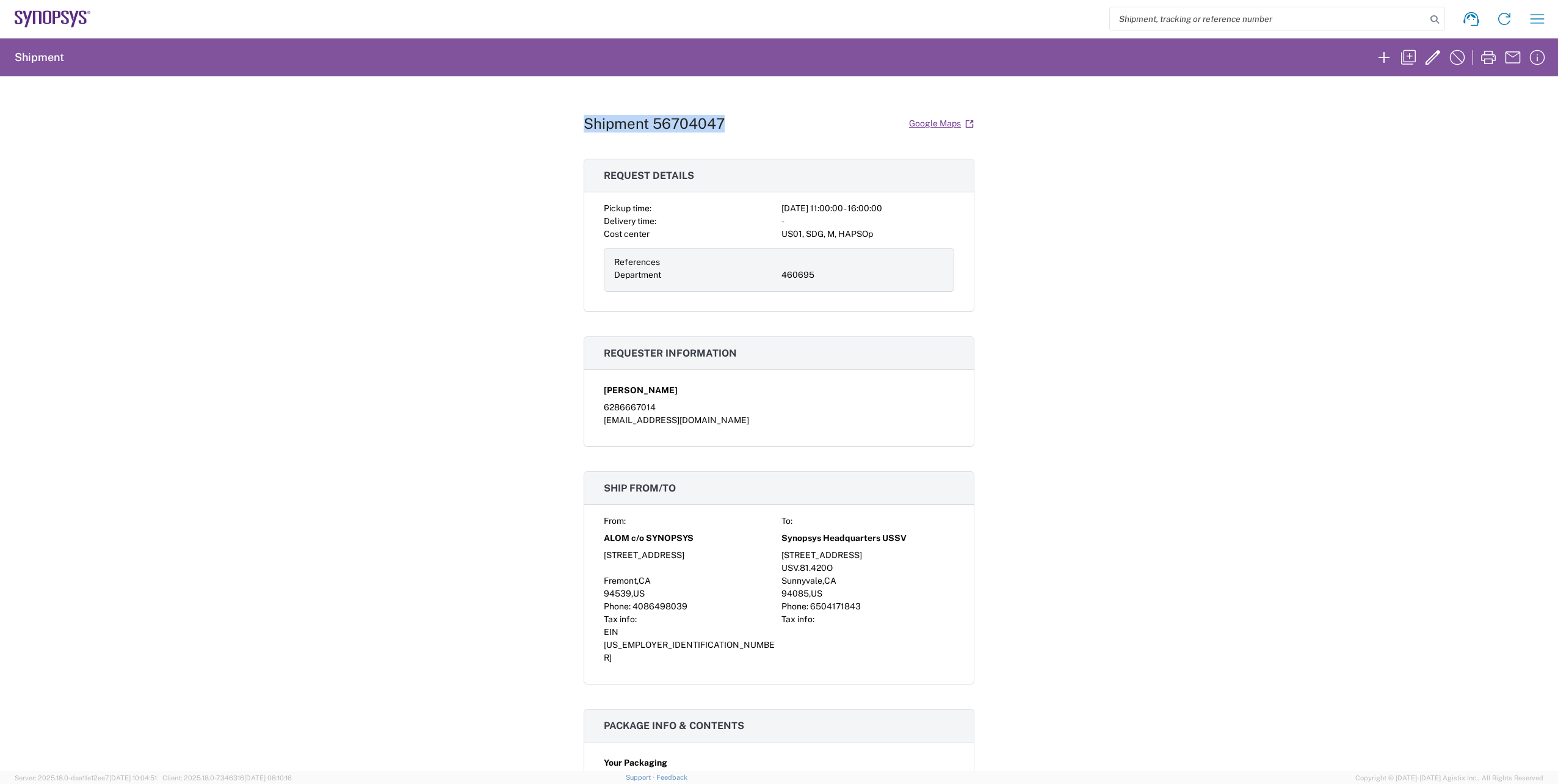
drag, startPoint x: 721, startPoint y: 122, endPoint x: 582, endPoint y: 129, distance: 139.2
click at [584, 129] on div "Shipment 56704047 Google Maps" at bounding box center [779, 124] width 391 height 21
copy h1 "Shipment 56704047"
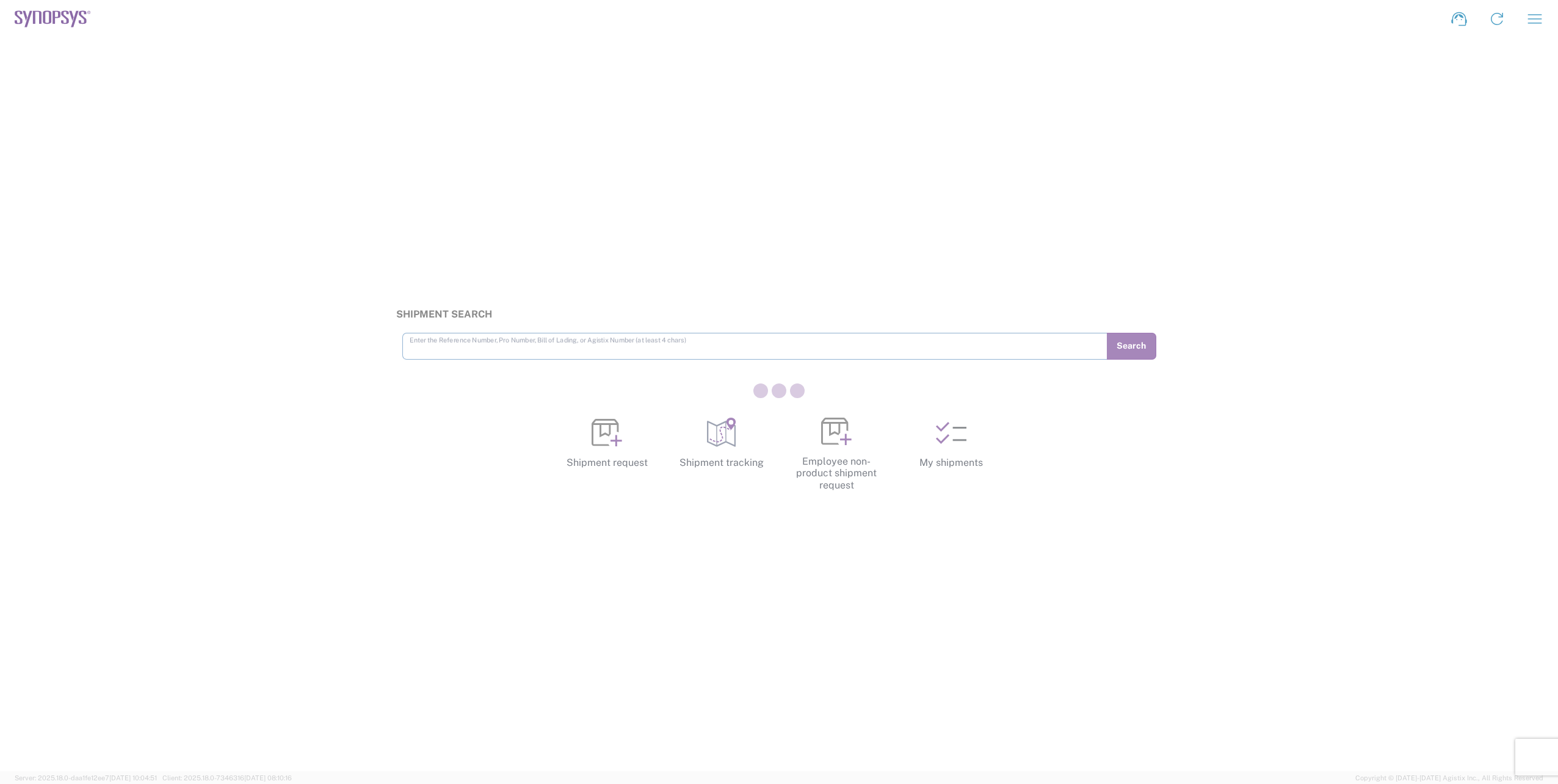
click at [950, 444] on div at bounding box center [779, 392] width 1558 height 784
click at [963, 430] on icon at bounding box center [952, 433] width 31 height 31
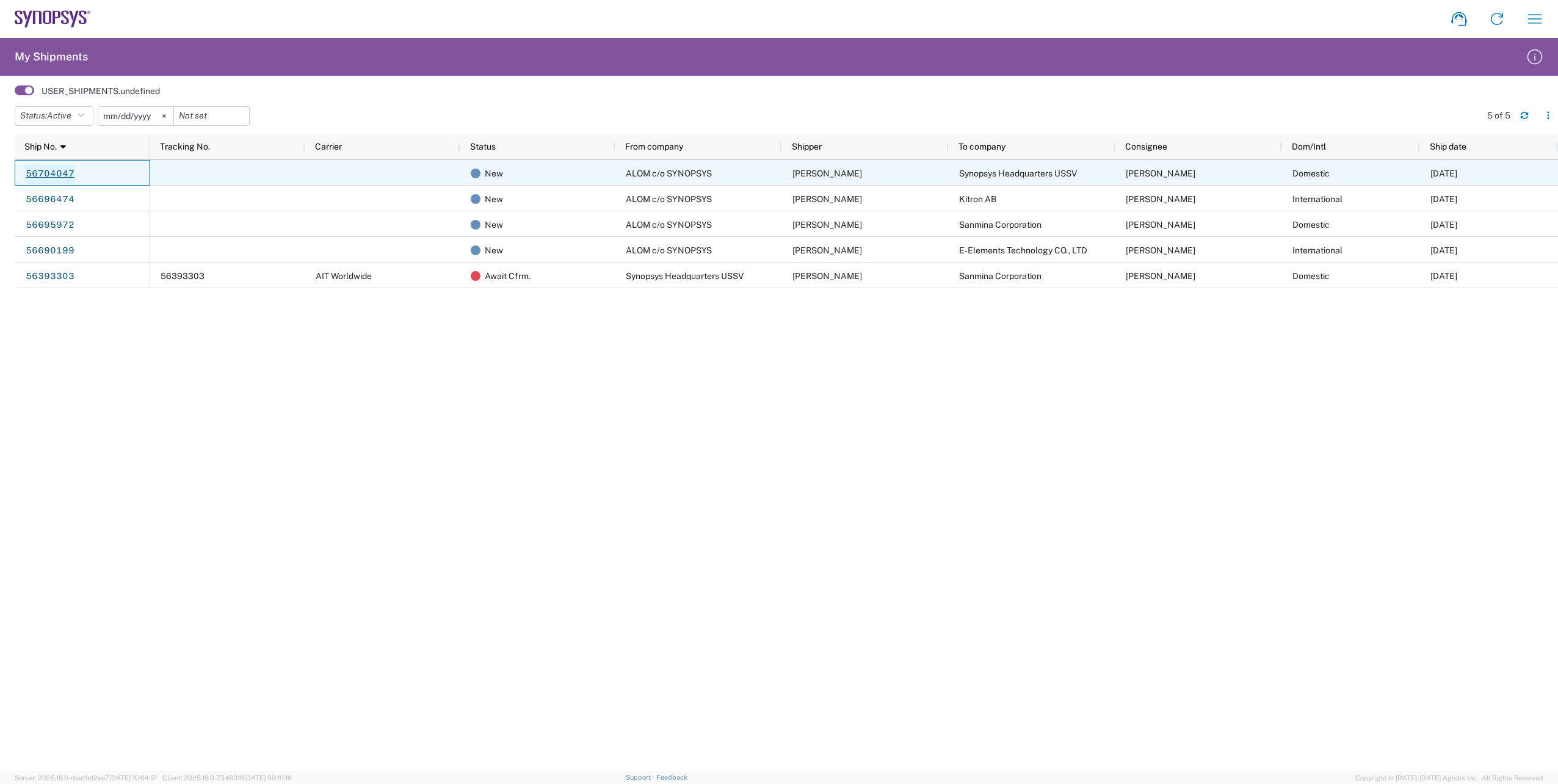
click at [57, 172] on link "56704047" at bounding box center [50, 174] width 50 height 19
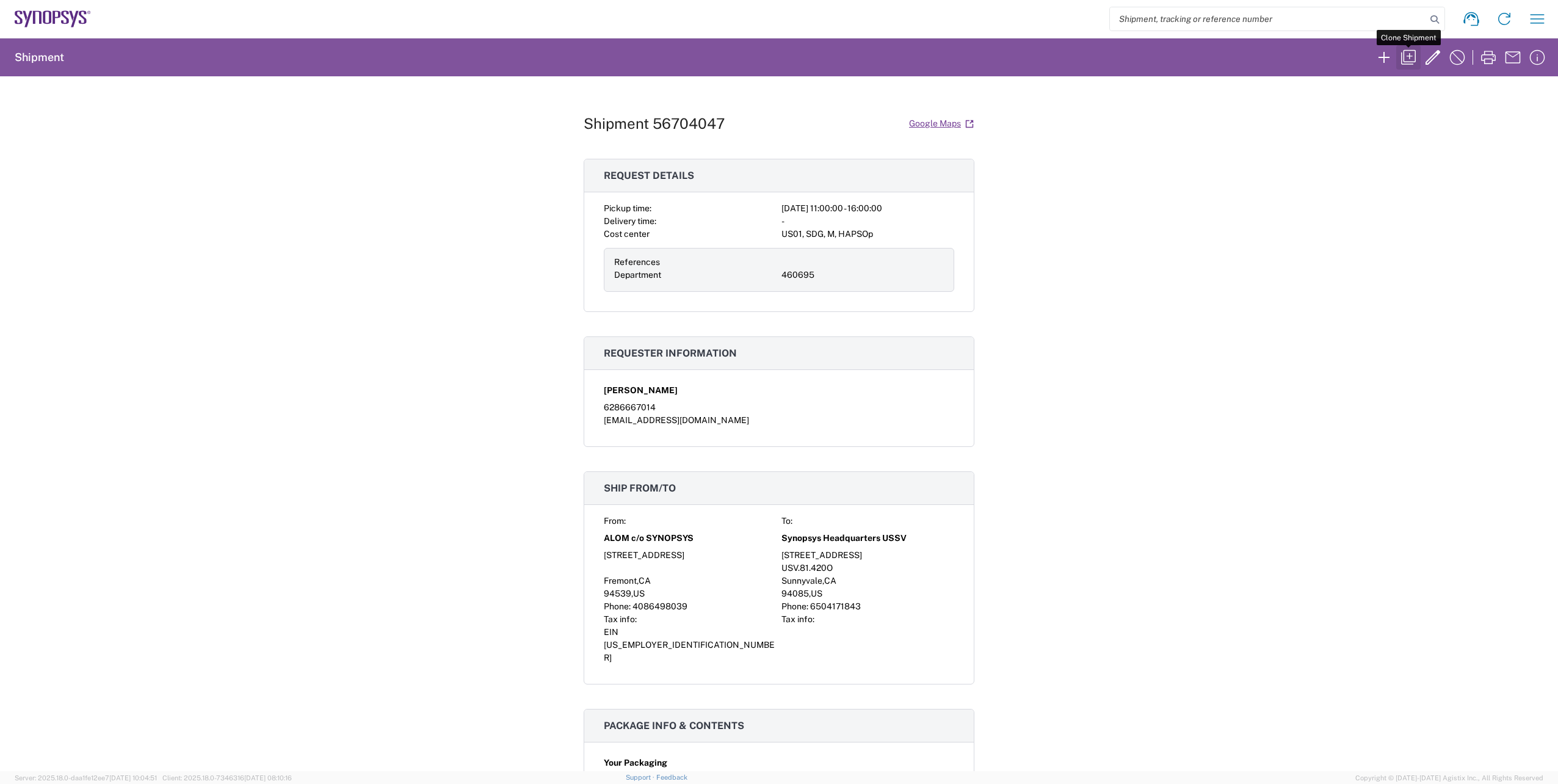
click at [1412, 58] on icon "button" at bounding box center [1408, 57] width 19 height 19
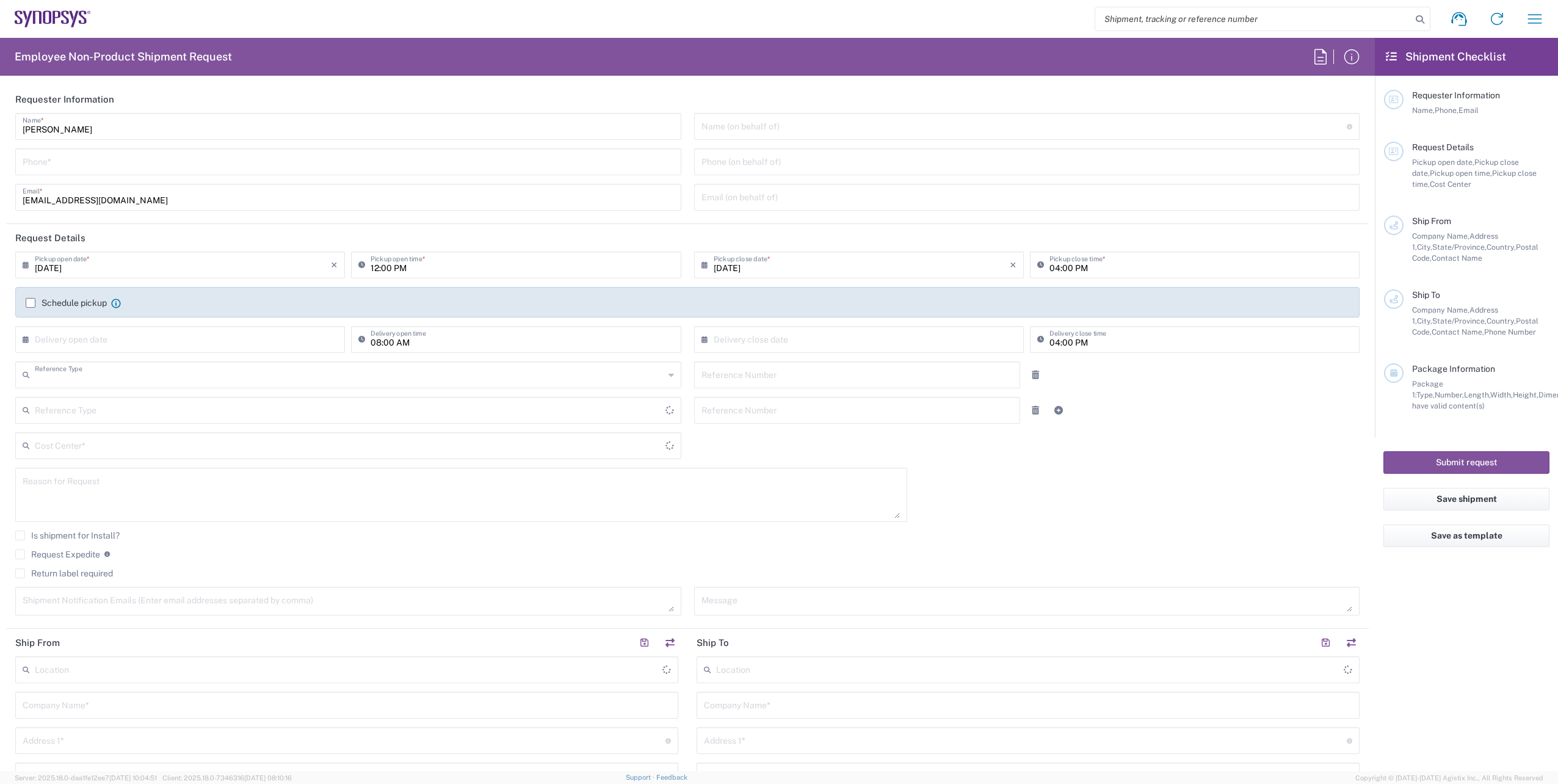
type input "Department"
type input "[GEOGRAPHIC_DATA]"
type input "Delivered at Place"
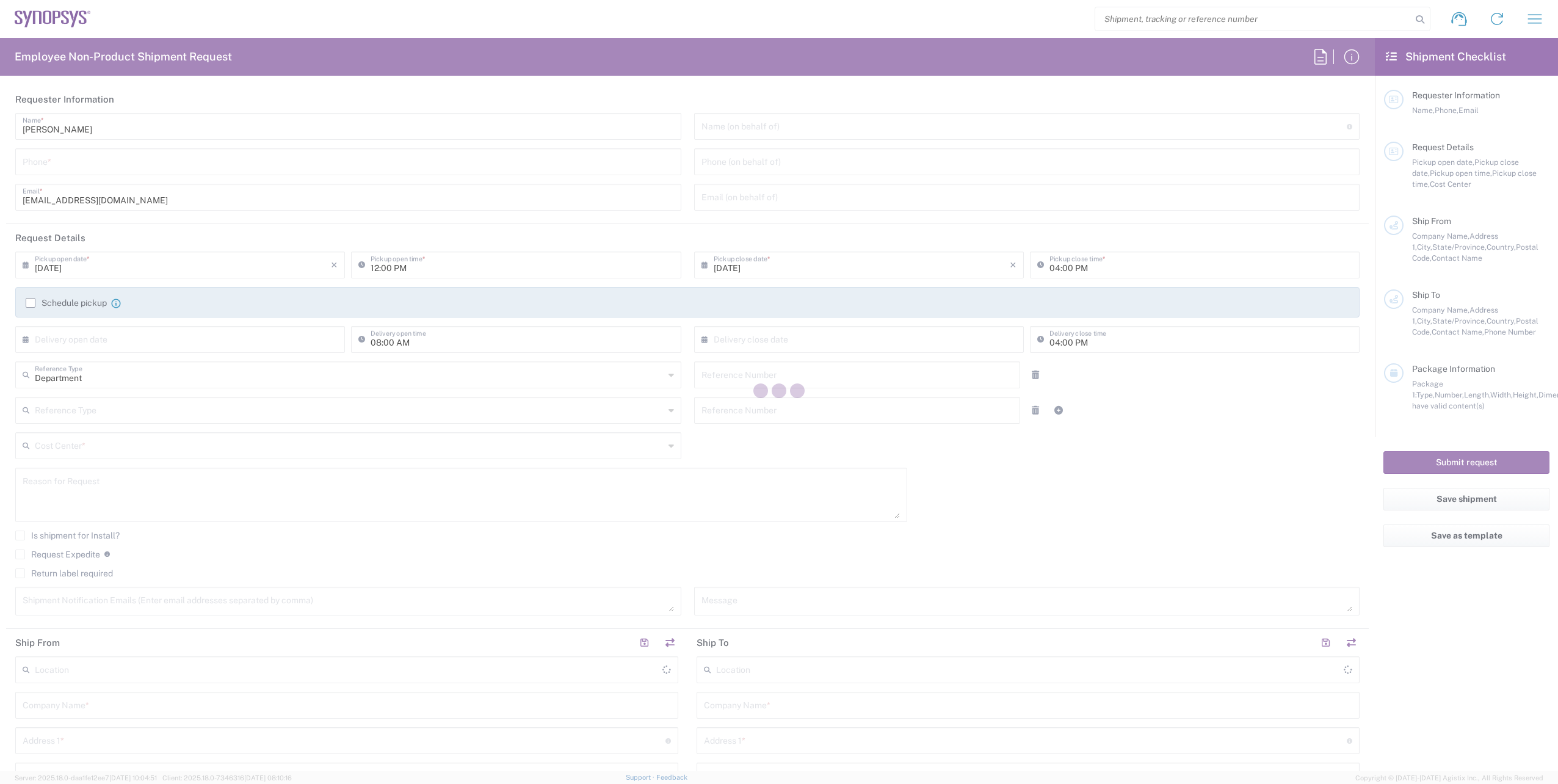
type input "[GEOGRAPHIC_DATA]"
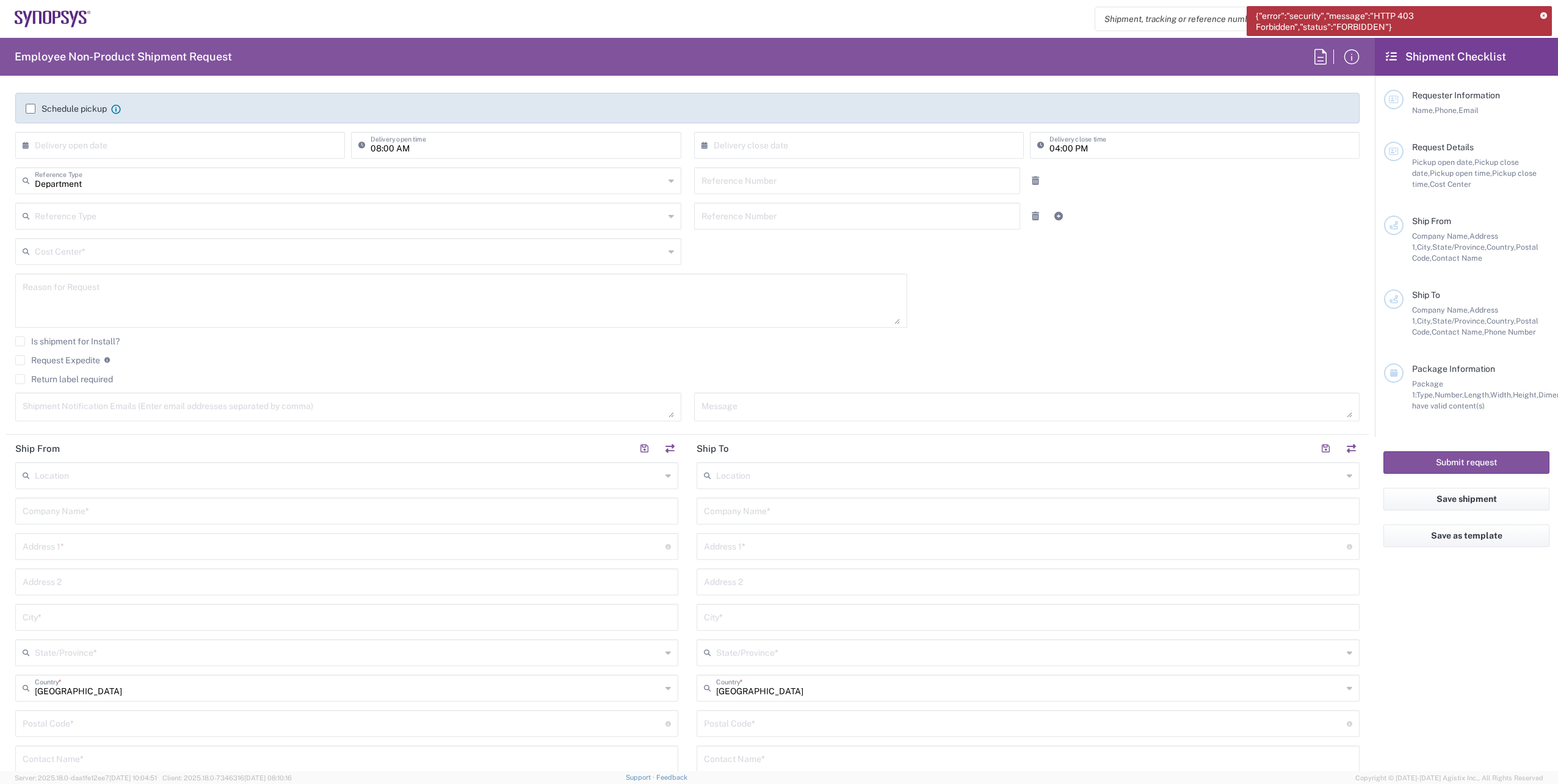
scroll to position [488, 0]
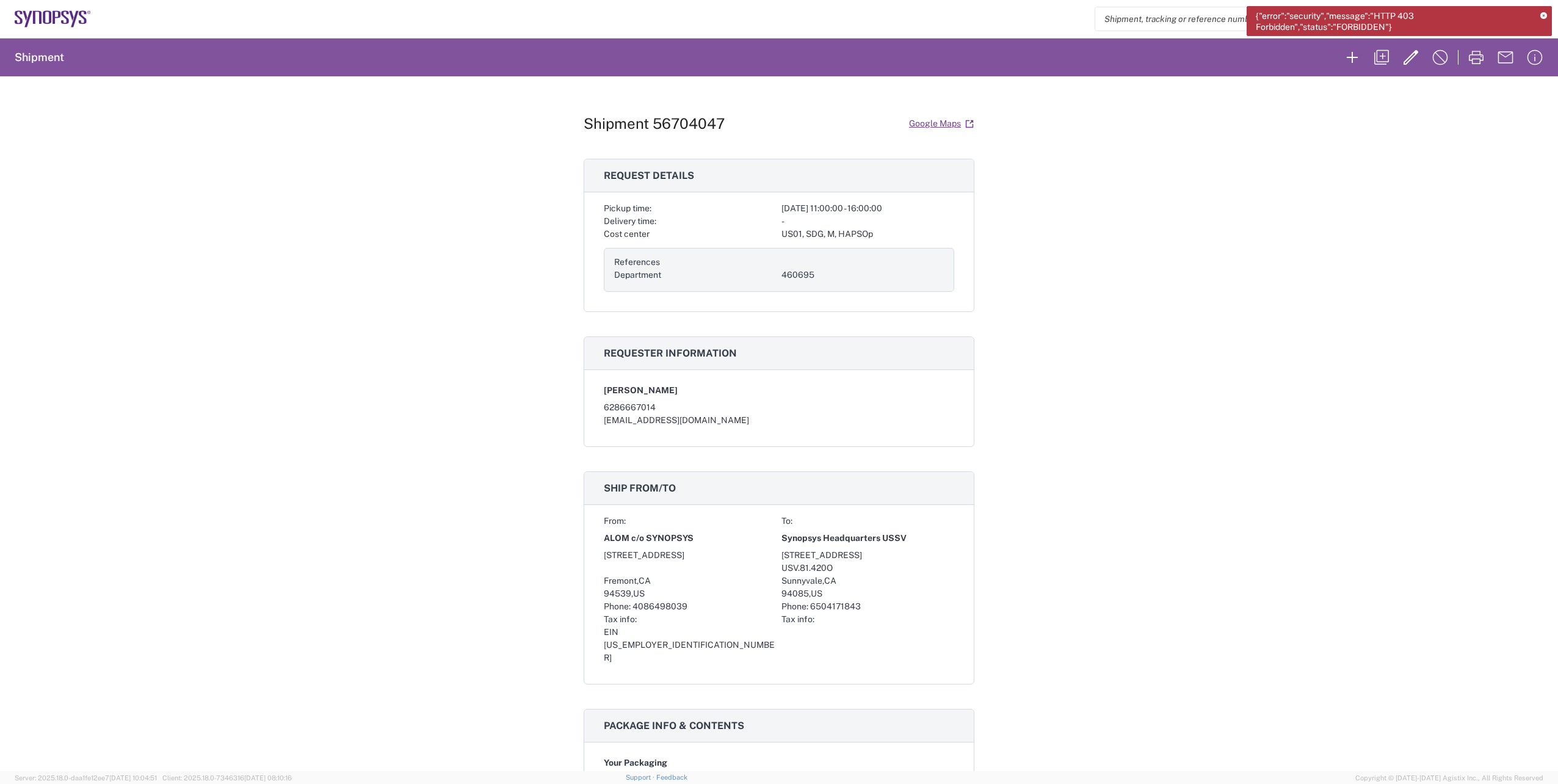
drag, startPoint x: 1223, startPoint y: 178, endPoint x: 649, endPoint y: 124, distance: 576.5
click at [1221, 179] on div "Shipment 56704047 Google Maps Request details Pickup time: 2025-09-03 11:00:00 …" at bounding box center [779, 423] width 1558 height 695
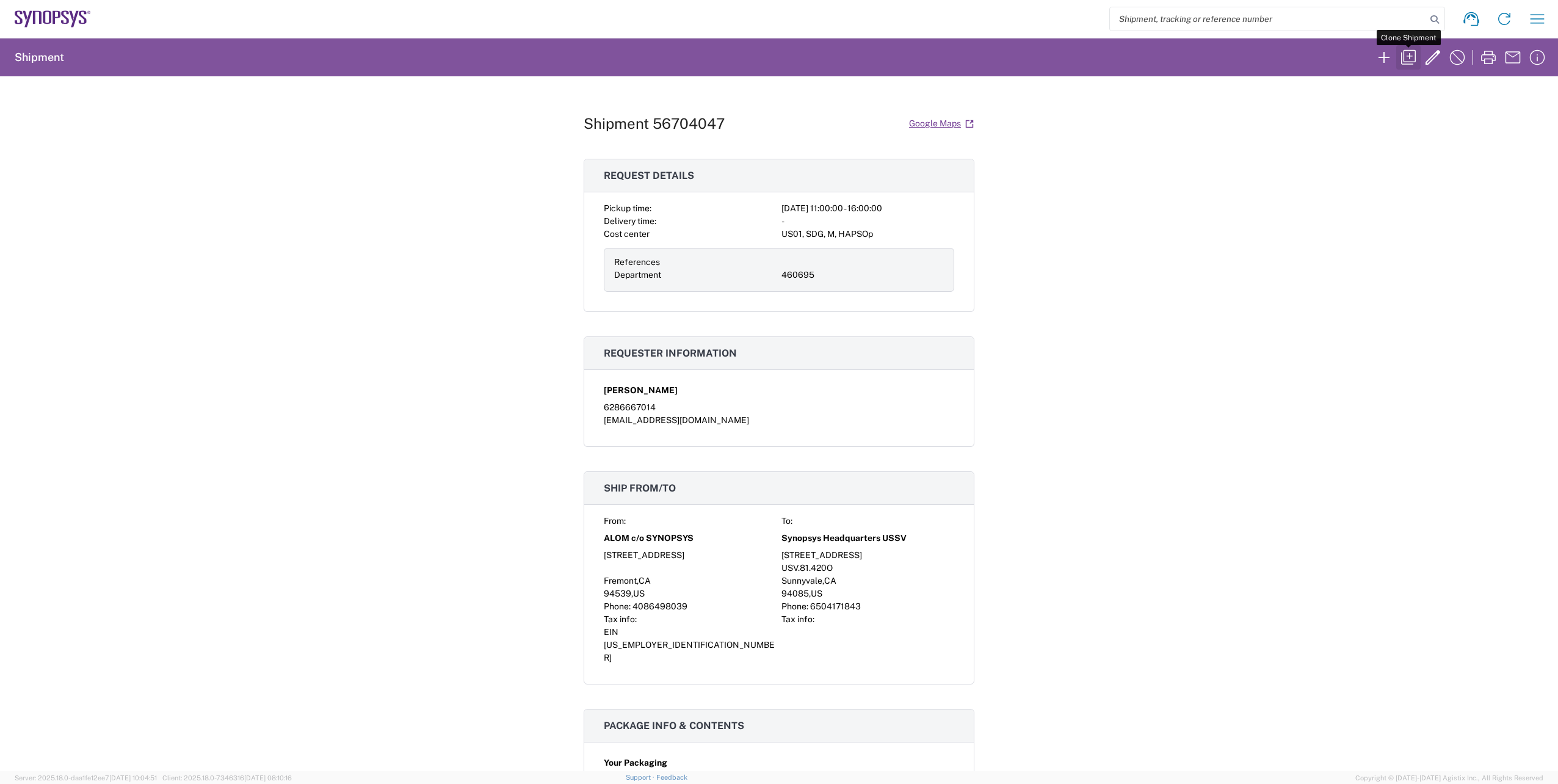
click at [1407, 54] on icon "button" at bounding box center [1408, 57] width 19 height 19
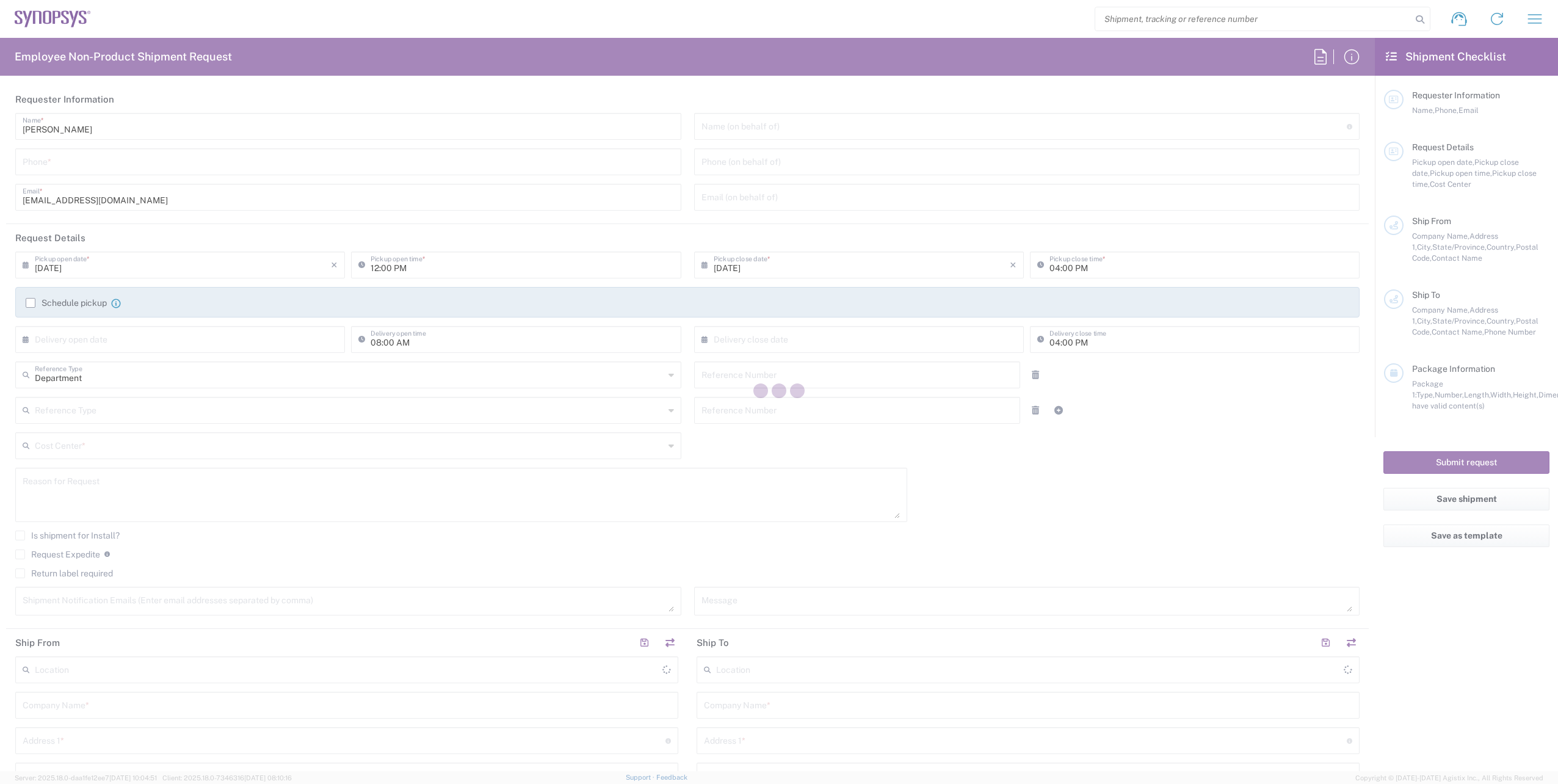
type input "[GEOGRAPHIC_DATA]"
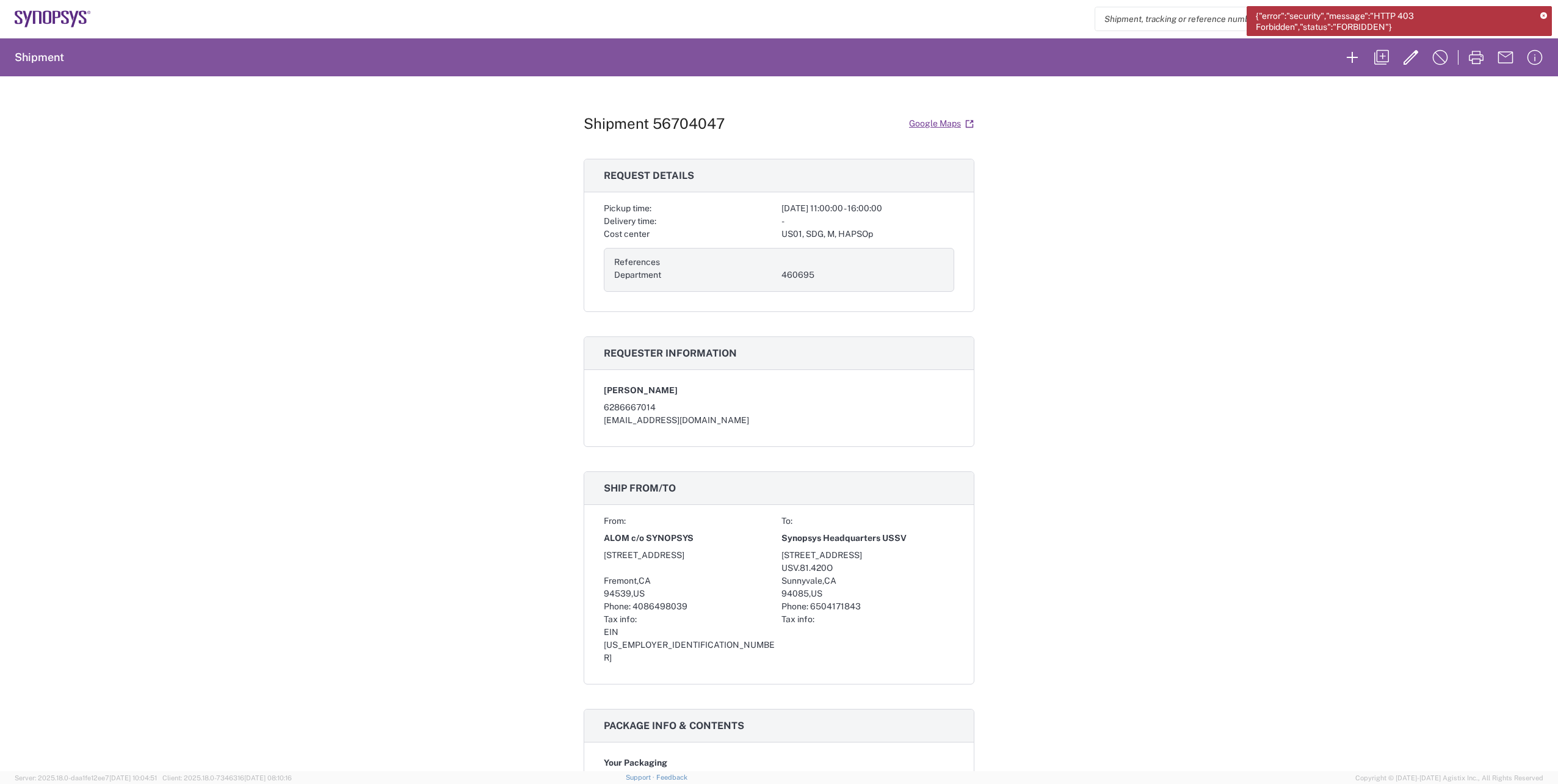
click at [1356, 92] on div "Shipment 56704047 Google Maps Request details Pickup time: 2025-09-03 11:00:00 …" at bounding box center [779, 423] width 1558 height 695
click at [1542, 13] on icon at bounding box center [1544, 16] width 7 height 7
click at [1356, 52] on icon "button" at bounding box center [1352, 57] width 19 height 19
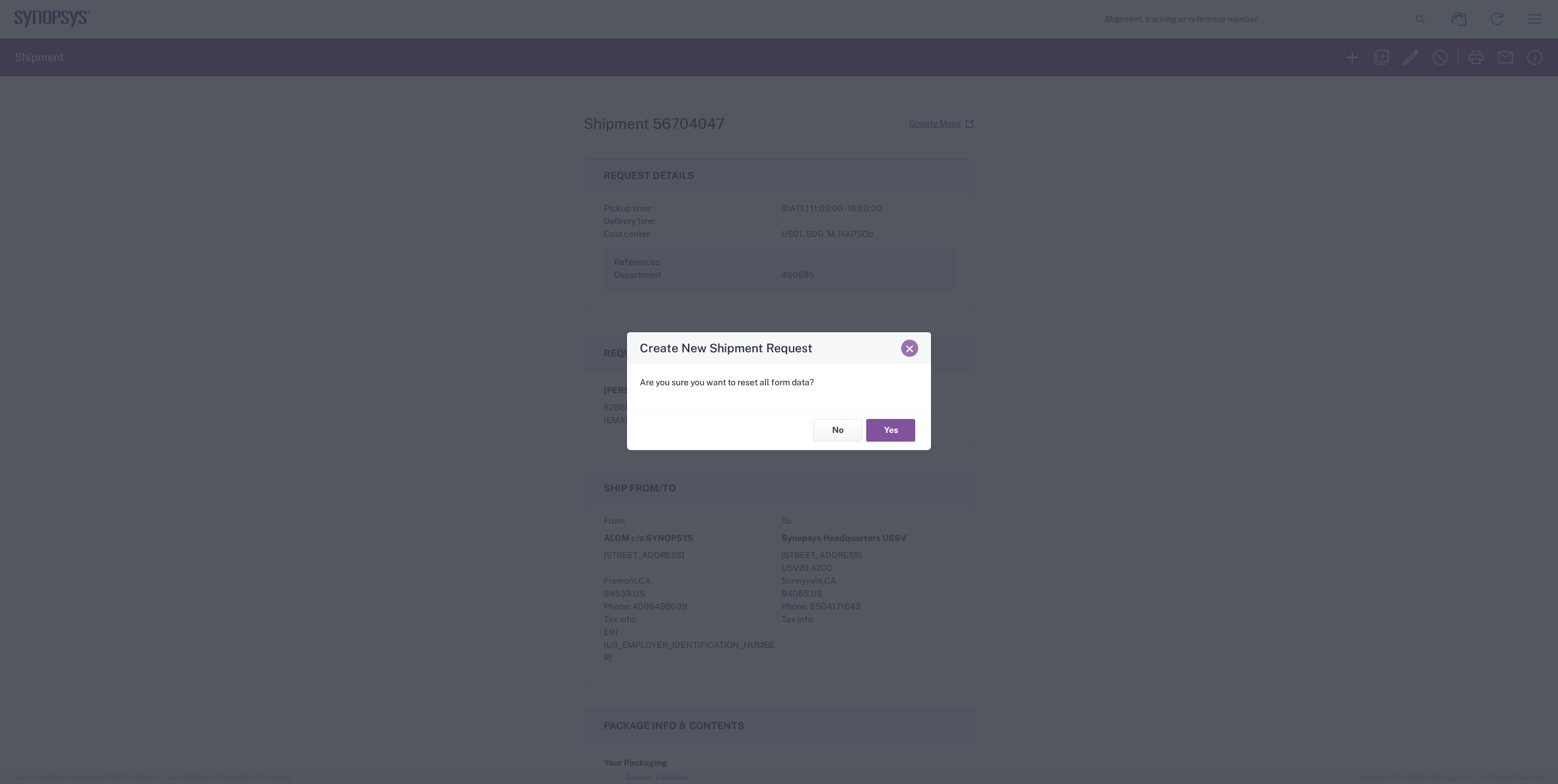
click at [909, 352] on span "Close" at bounding box center [909, 348] width 9 height 9
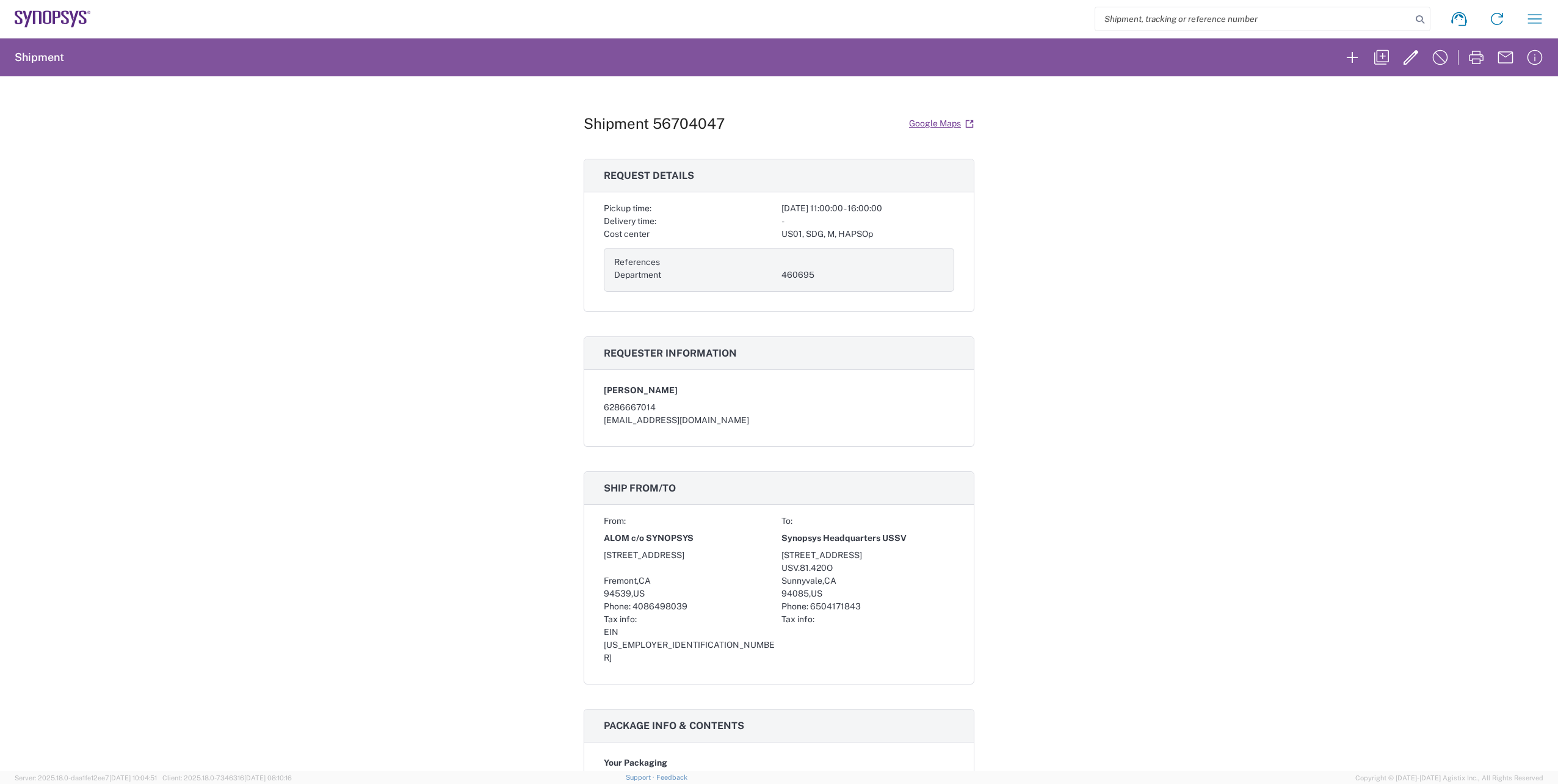
click at [45, 9] on agx-form-navbar "Shipment request Shipment tracking Employee non-product shipment request My shi…" at bounding box center [779, 19] width 1558 height 38
click at [41, 16] on icon at bounding box center [37, 17] width 9 height 13
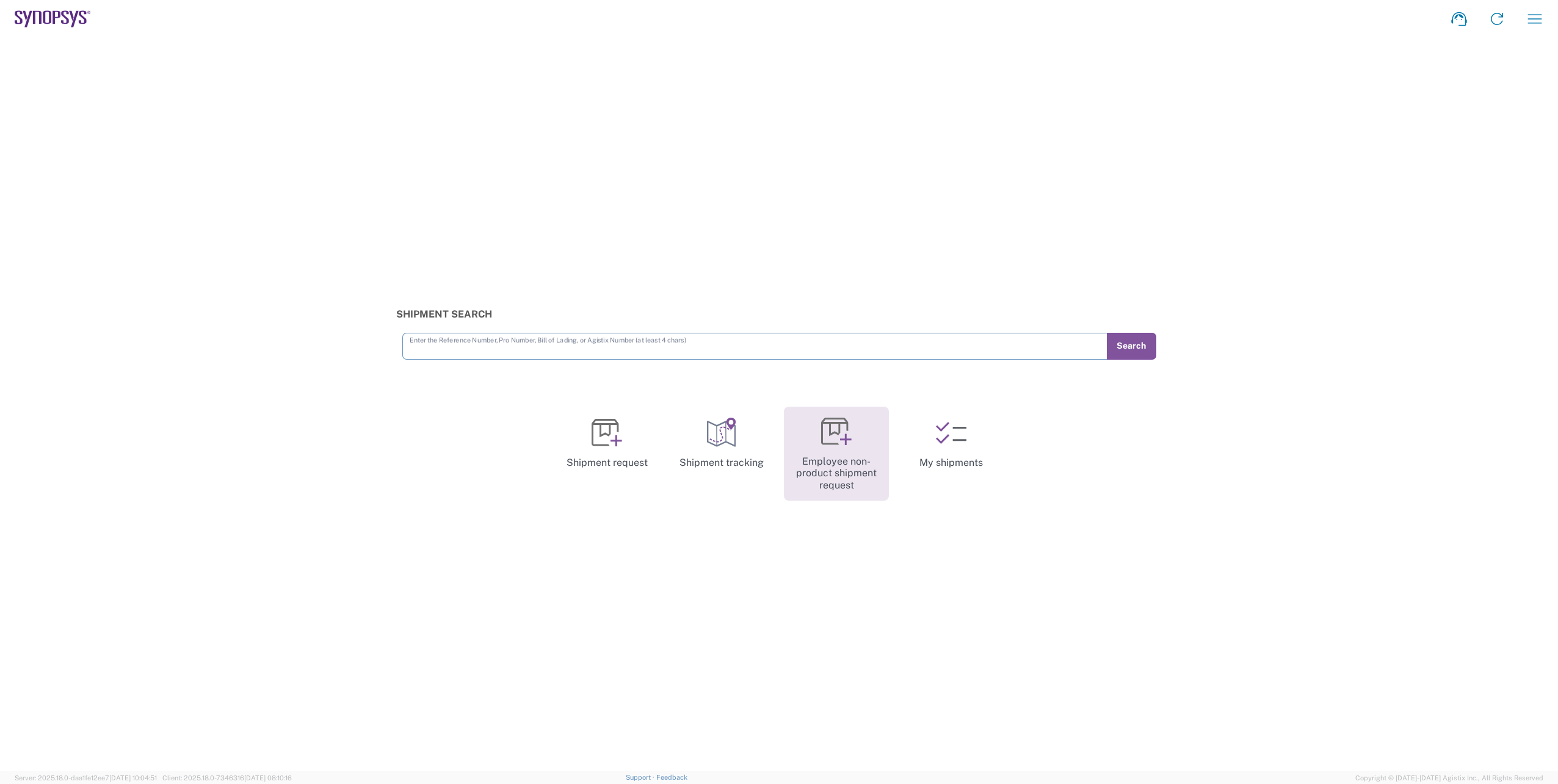
click at [848, 456] on link "Employee non-product shipment request" at bounding box center [836, 454] width 105 height 94
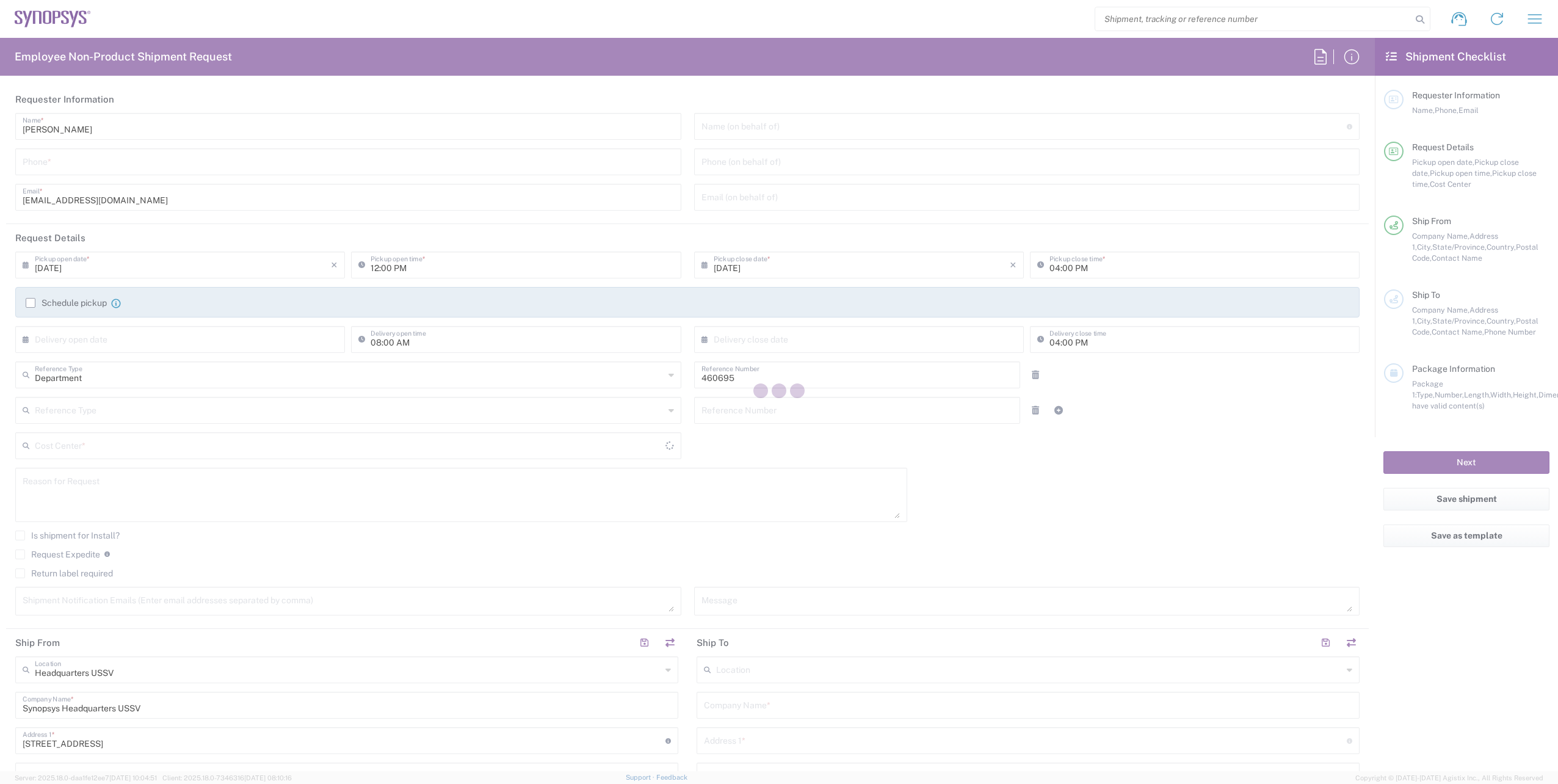
type input "US01, SDG, M, HAPSOp 460695"
type input "[US_STATE]"
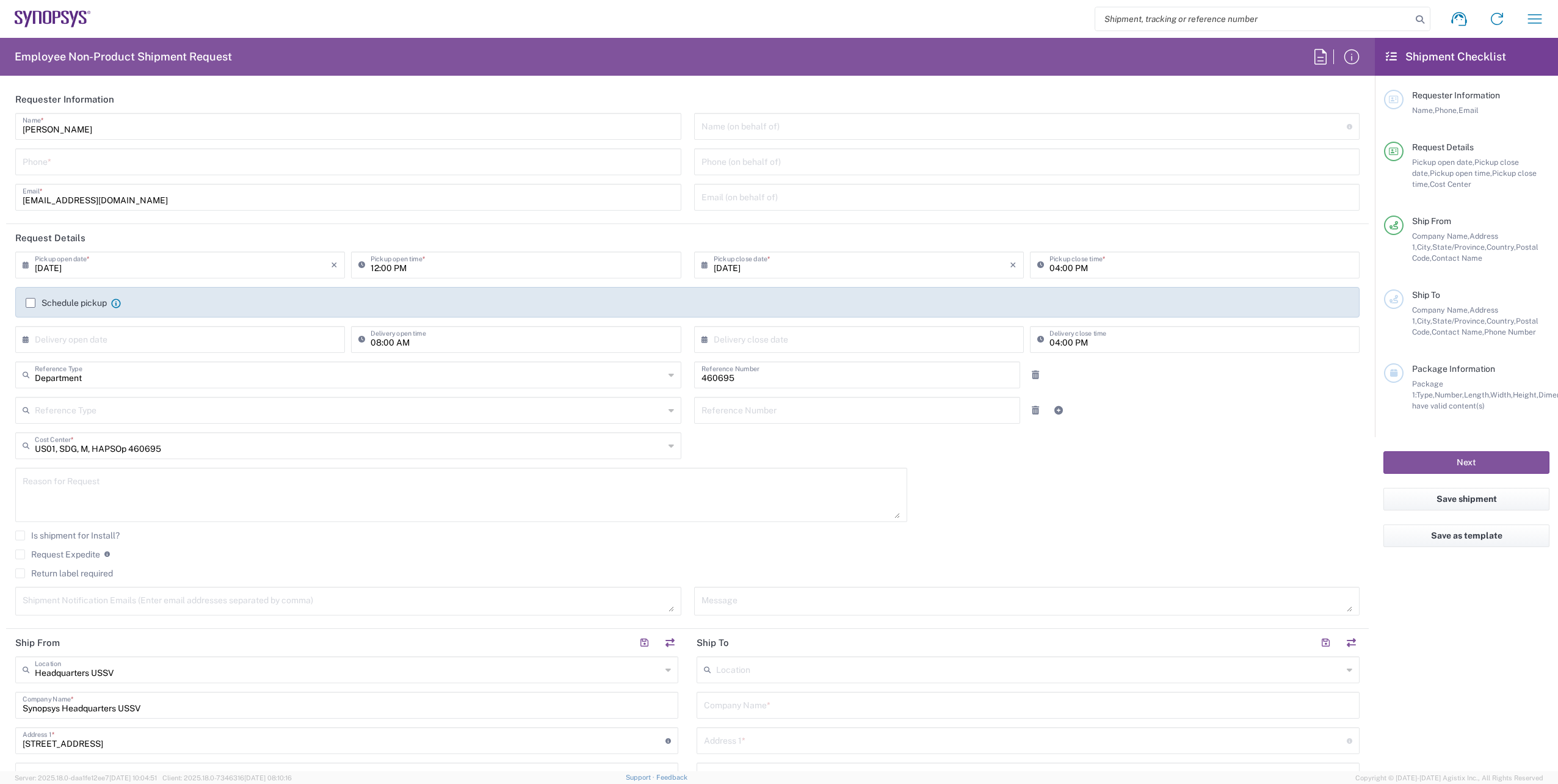
click at [64, 159] on input "tel" at bounding box center [348, 161] width 651 height 21
type input "6286667014"
type input "[EMAIL_ADDRESS][DOMAIN_NAME]"
type input "6286667014"
type input "5409 Valley View Road"
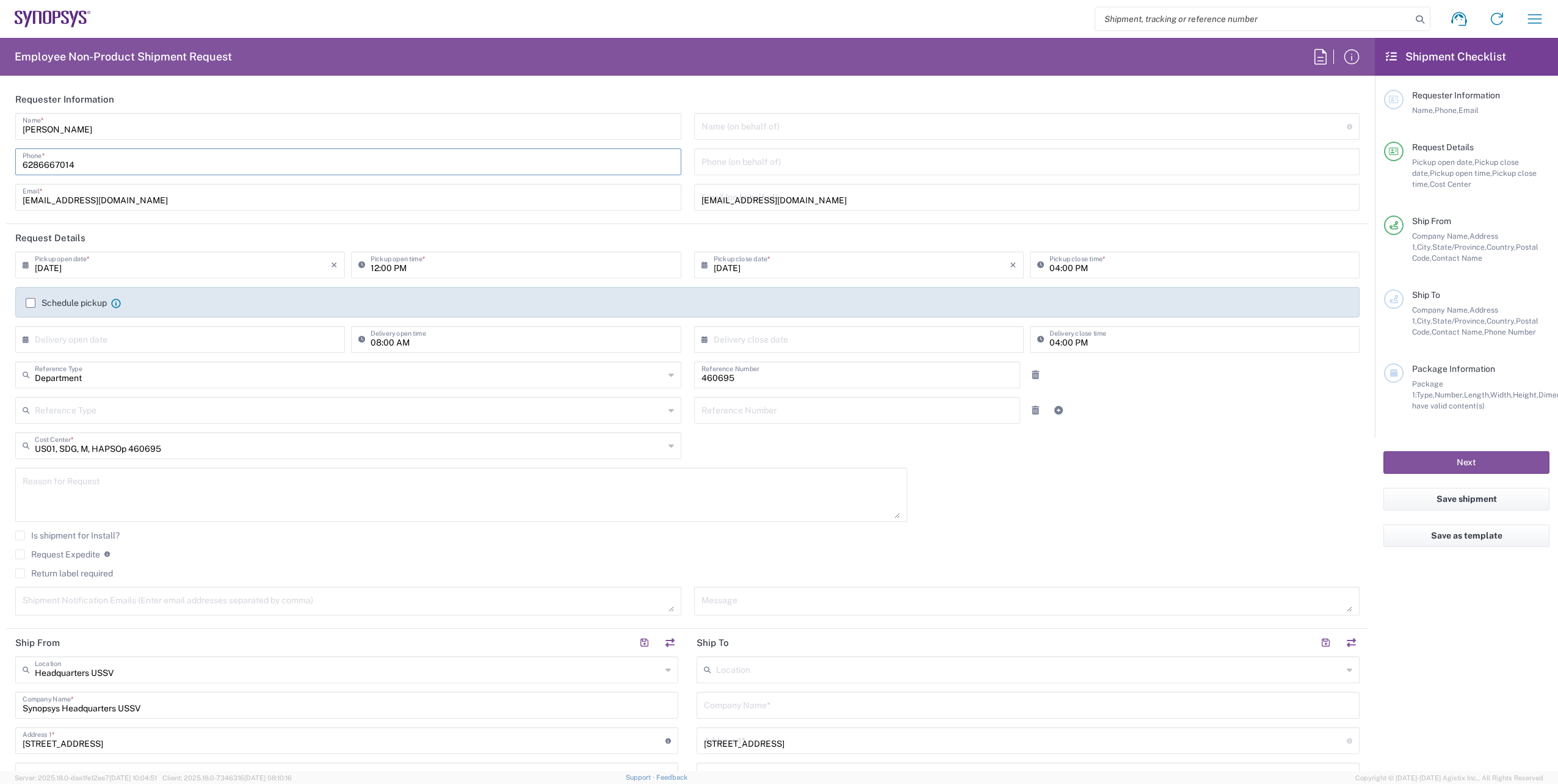
type input "El Sobrante"
type input "[US_STATE]"
type input "94803"
type input "6286667014"
type input "[EMAIL_ADDRESS][DOMAIN_NAME]"
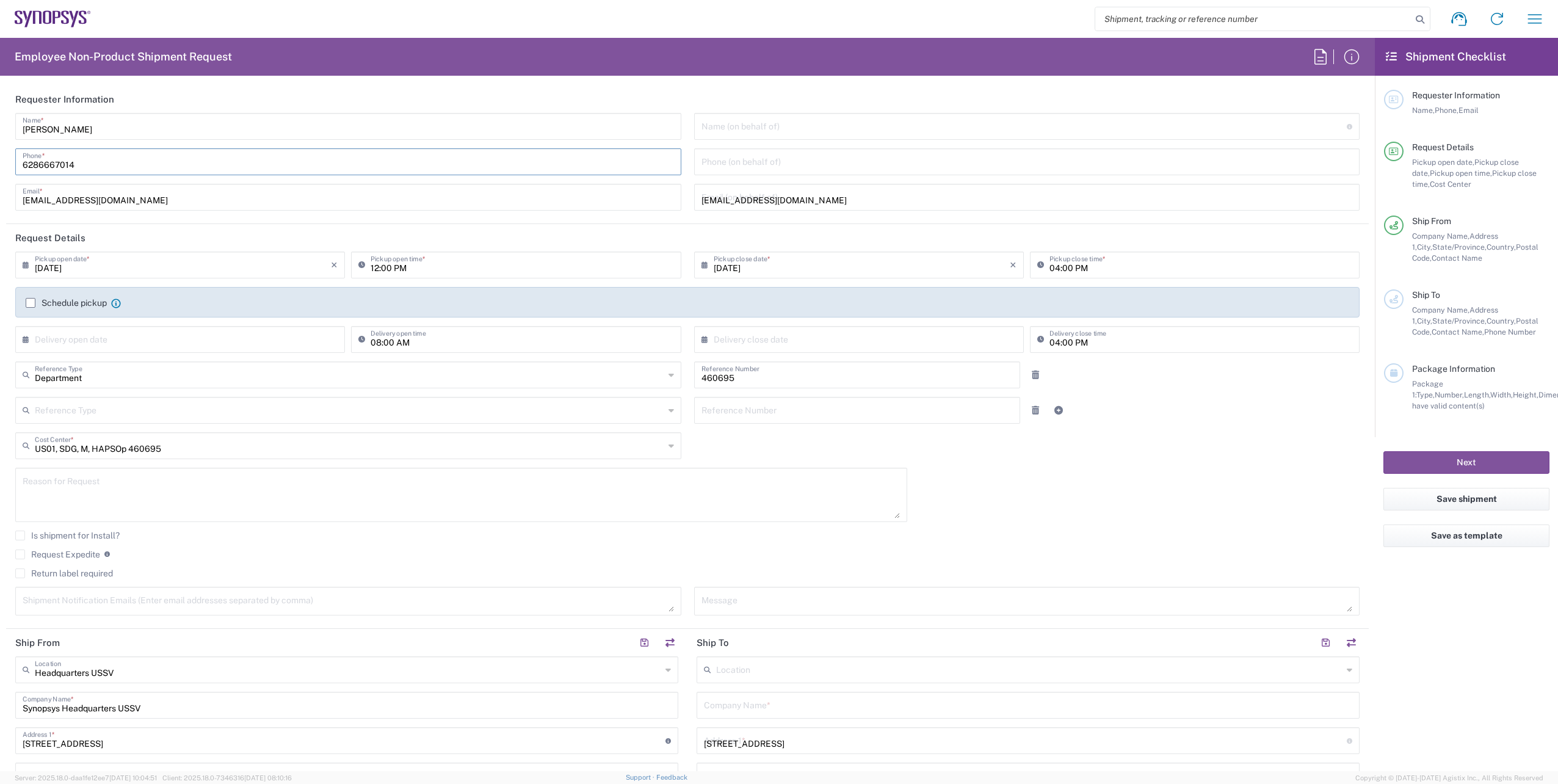
type input "[PERSON_NAME]"
click at [94, 168] on input "6286667014" at bounding box center [348, 161] width 651 height 21
click at [109, 164] on input "6286667014" at bounding box center [348, 161] width 651 height 21
type input "6286667014"
click at [264, 178] on div "[PERSON_NAME] Name * [PHONE_NUMBER] Phone * [EMAIL_ADDRESS][DOMAIN_NAME] Email *" at bounding box center [348, 166] width 679 height 107
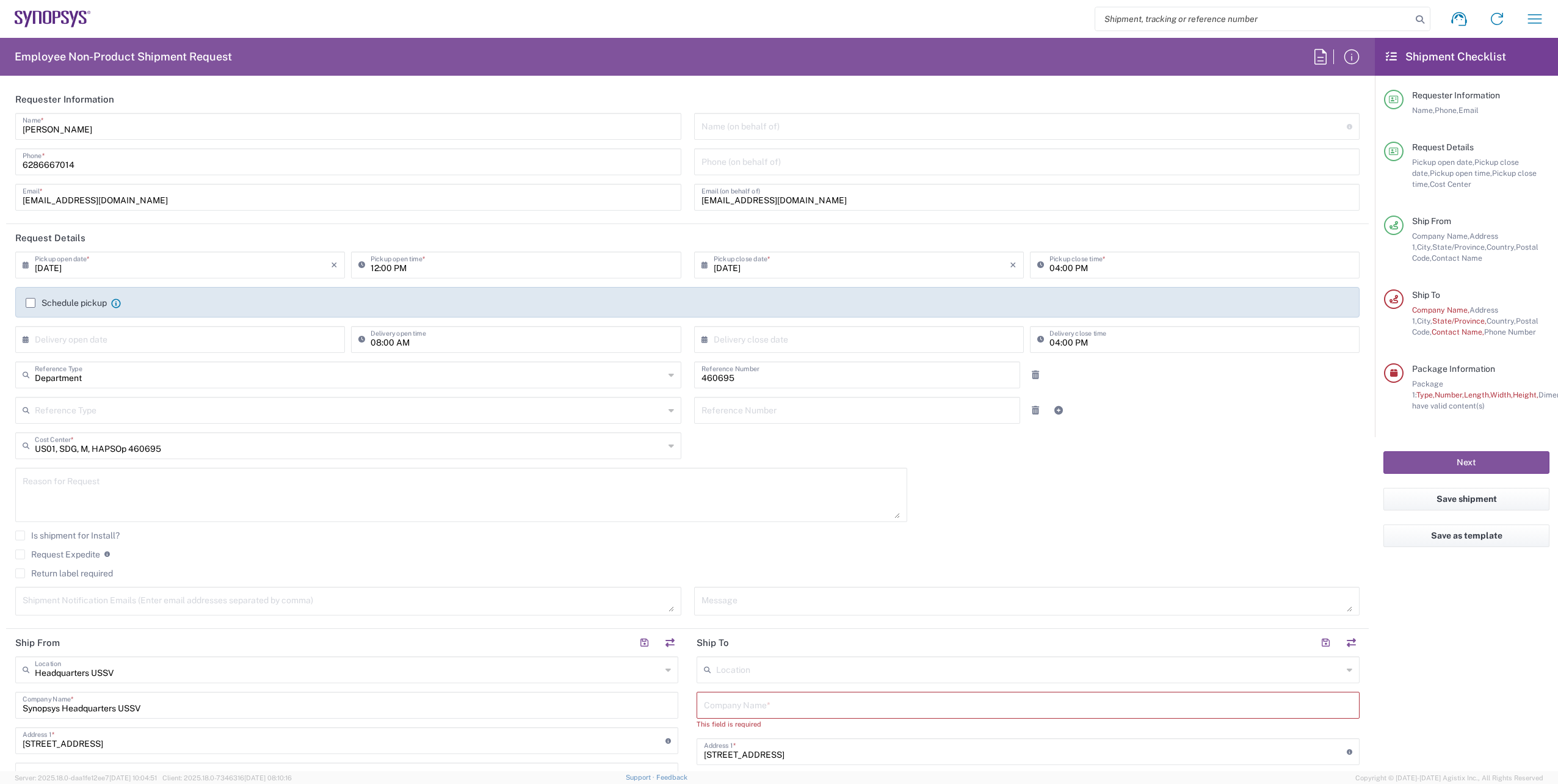
scroll to position [183, 0]
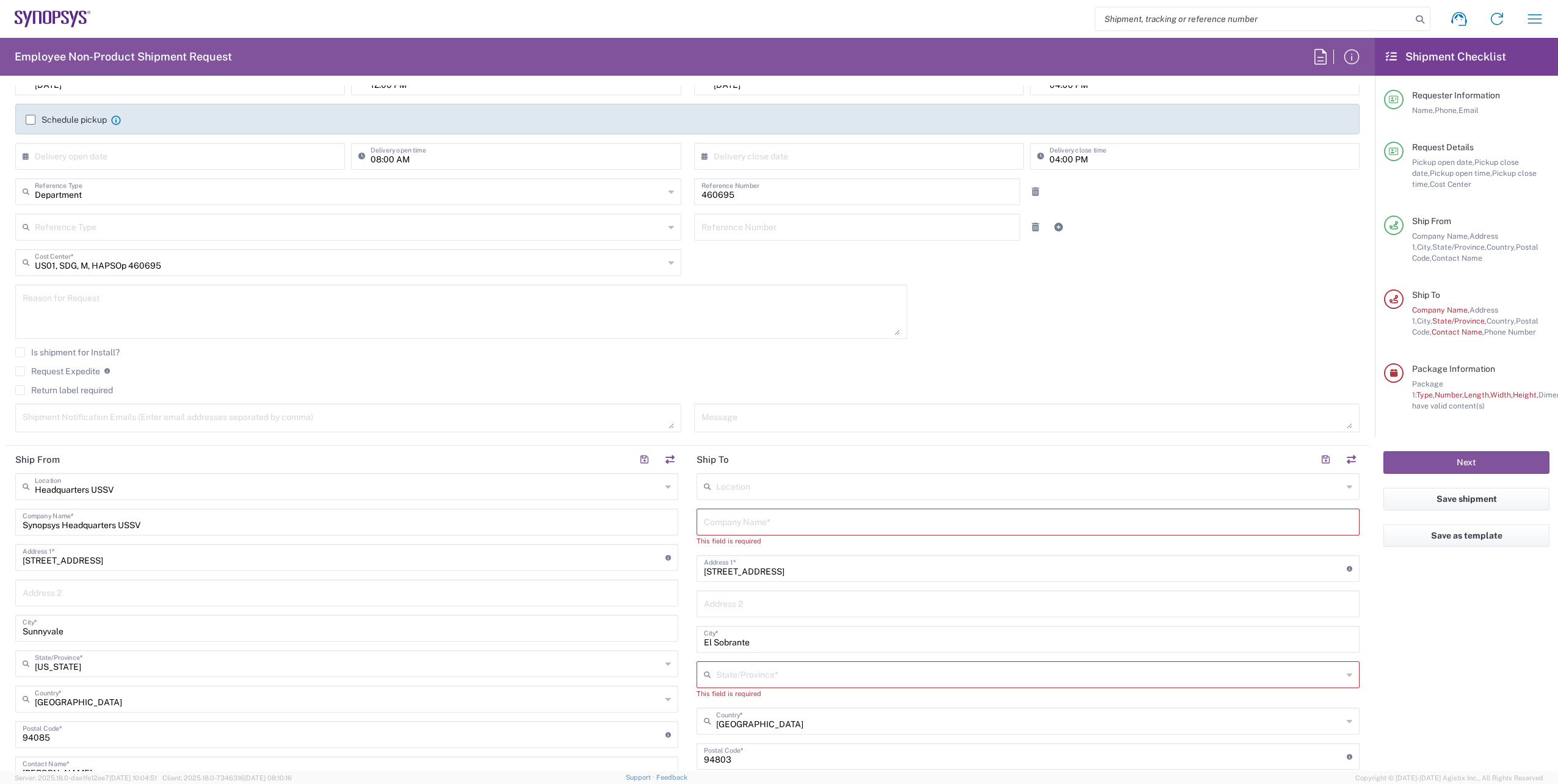
click at [17, 312] on div "Reason for Request" at bounding box center [461, 312] width 892 height 54
click at [42, 312] on textarea at bounding box center [461, 312] width 877 height 47
paste textarea "BOA accessories validation"
type textarea "BOA accessories validation"
drag, startPoint x: 157, startPoint y: 520, endPoint x: 0, endPoint y: 509, distance: 157.4
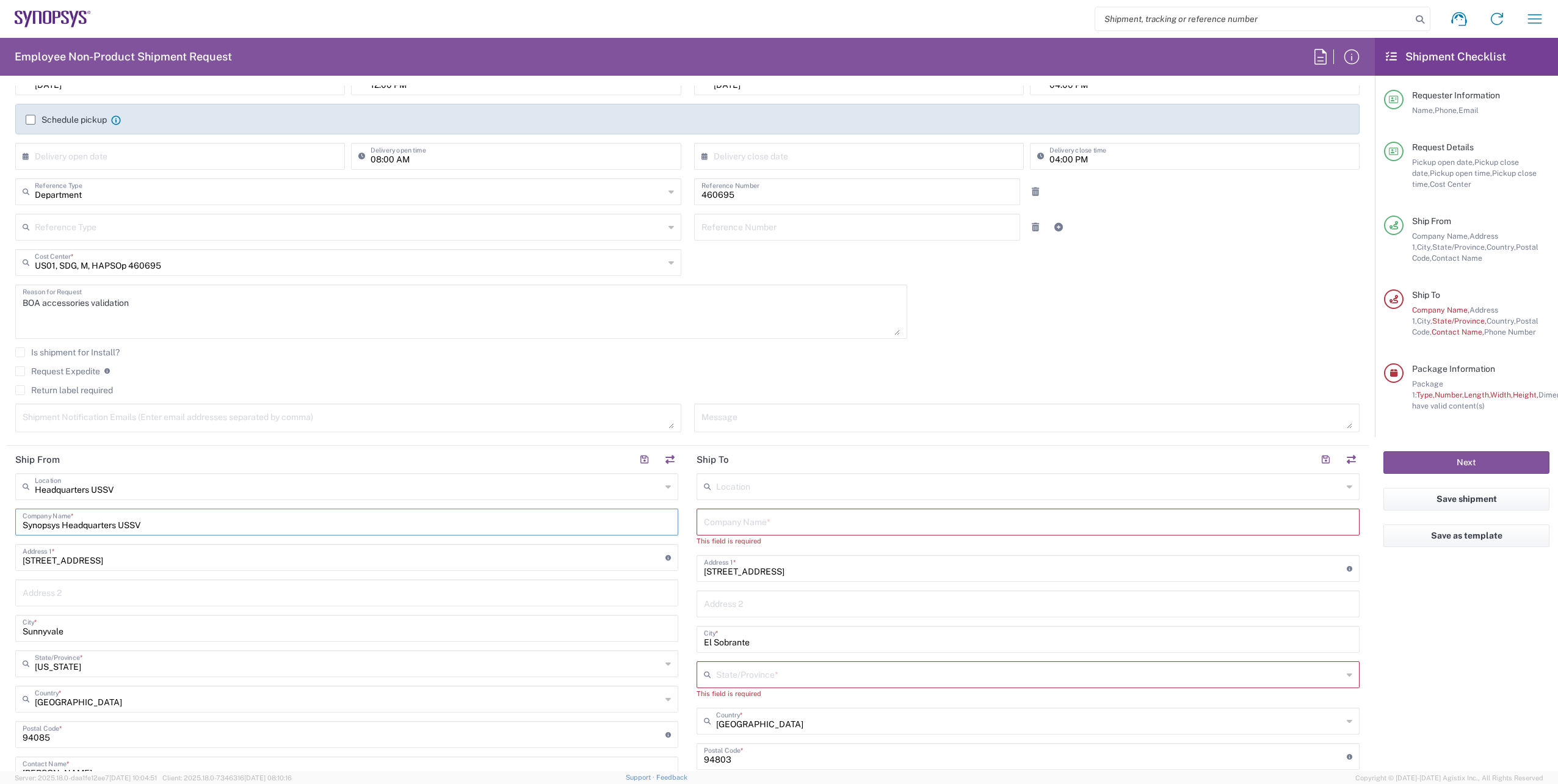
click at [0, 509] on html "Shipment request Shipment tracking Employee non-product shipment request My shi…" at bounding box center [779, 392] width 1558 height 784
type input "a"
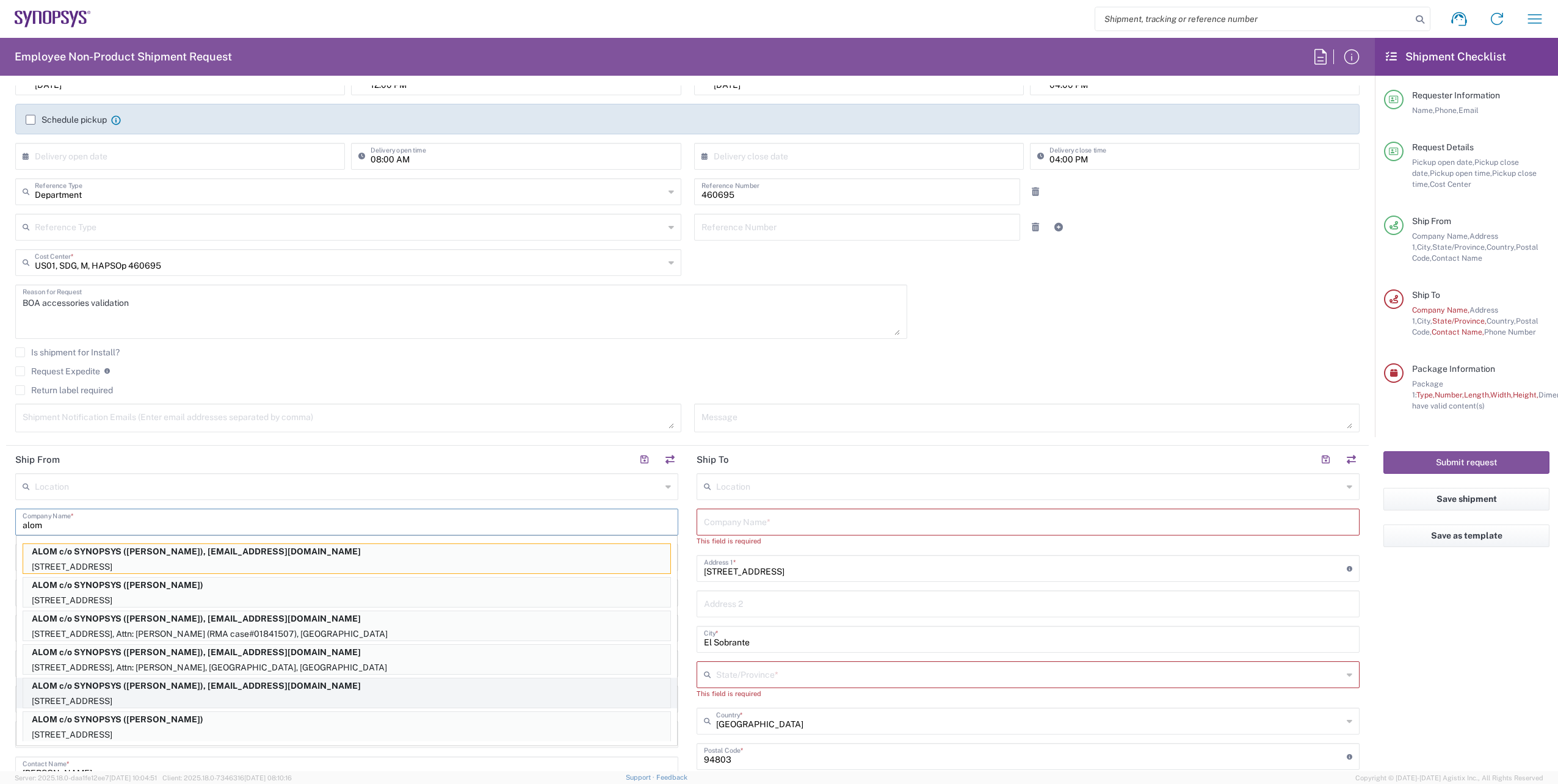
click at [126, 687] on p "ALOM c/o SYNOPSYS ([PERSON_NAME]), [EMAIL_ADDRESS][DOMAIN_NAME]" at bounding box center [347, 685] width 647 height 15
type input "ALOM c/o SYNOPSYS"
type input "[STREET_ADDRESS]"
type input "Fremont"
type input "94539"
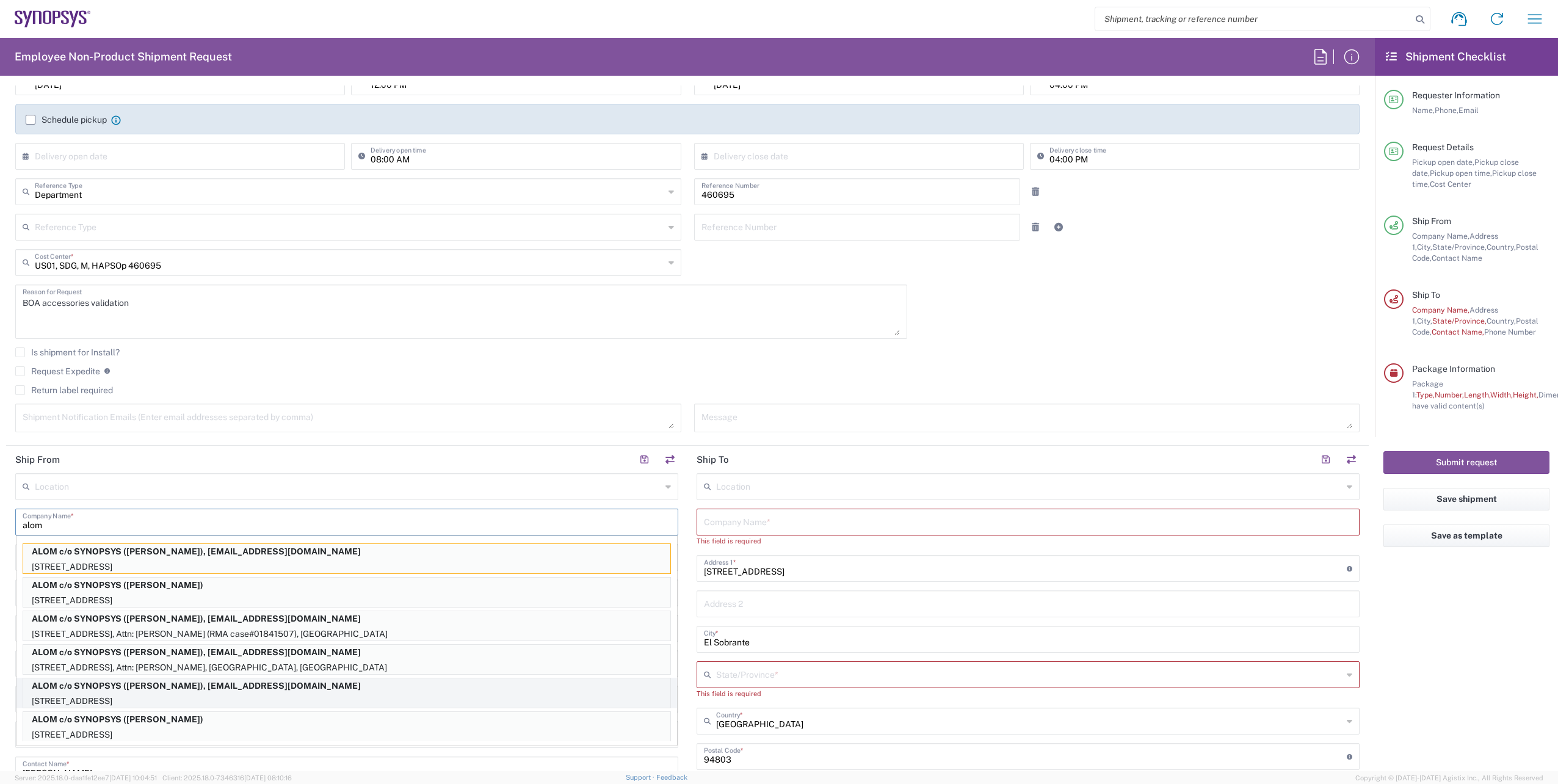
type input "[PERSON_NAME]"
type input "4086498039"
type input "[EMAIL_ADDRESS][DOMAIN_NAME]"
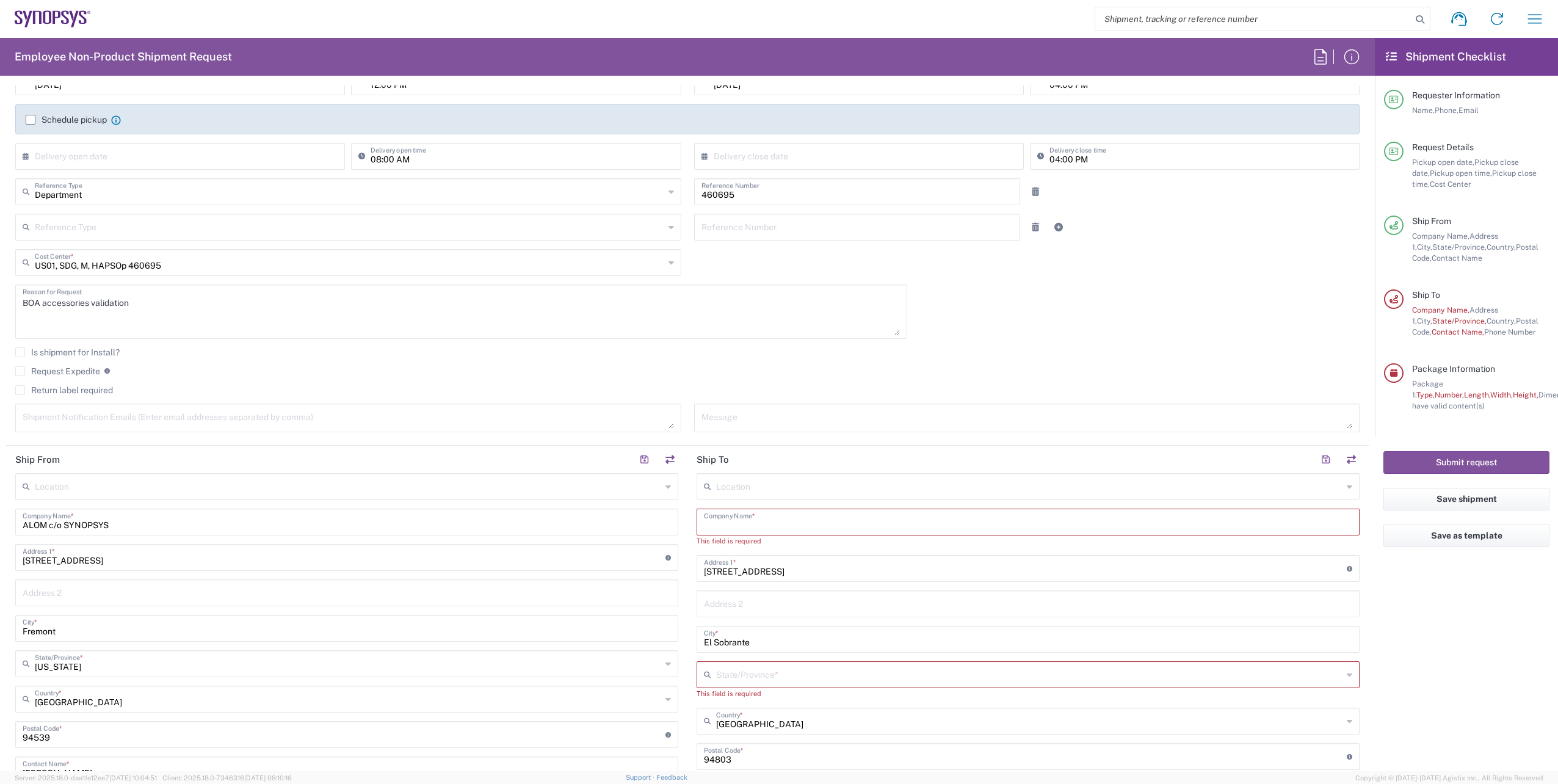
click at [765, 523] on input "text" at bounding box center [1028, 521] width 649 height 21
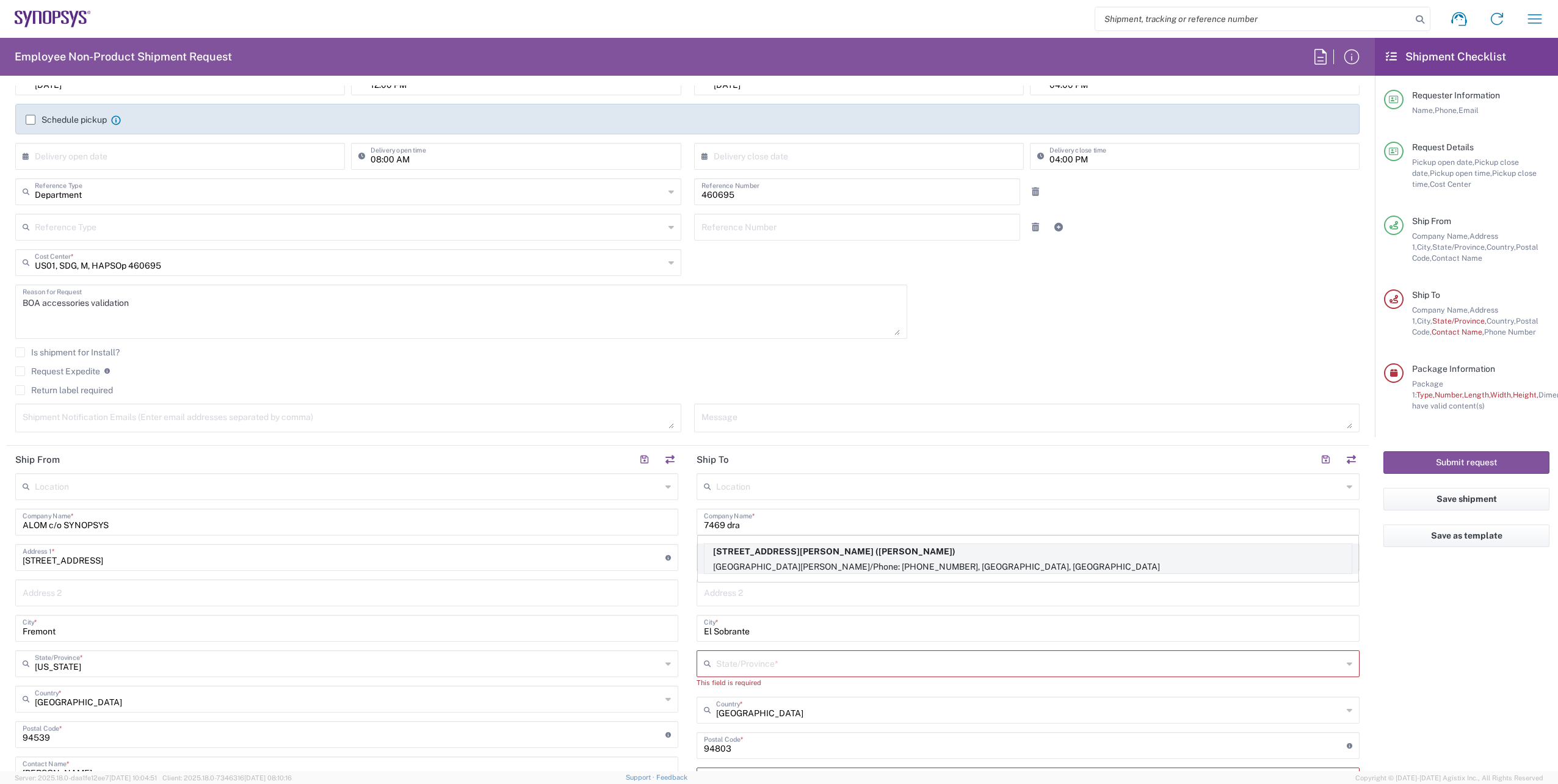
click at [829, 554] on p "7469 Draper Ave (Noe Arroyo)" at bounding box center [1028, 551] width 647 height 15
type input "[STREET_ADDRESS][PERSON_NAME]"
type input "[GEOGRAPHIC_DATA] [GEOGRAPHIC_DATA]"
type input "[PERSON_NAME]/Phone: [PHONE_NUMBER]"
type input "La Jolla"
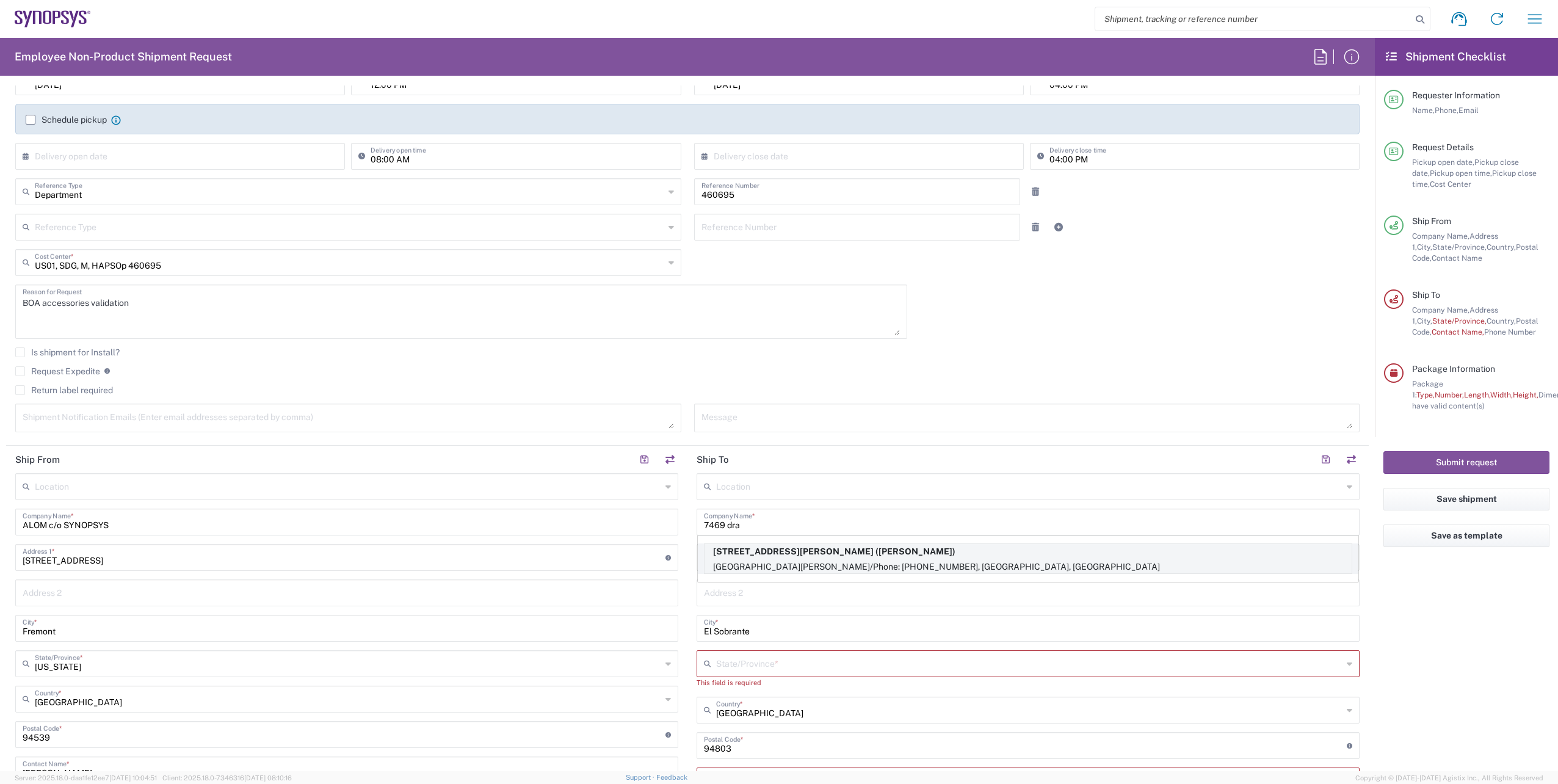
type input "[US_STATE]"
type input "92037"
type input "[PERSON_NAME]"
type input "6199877302"
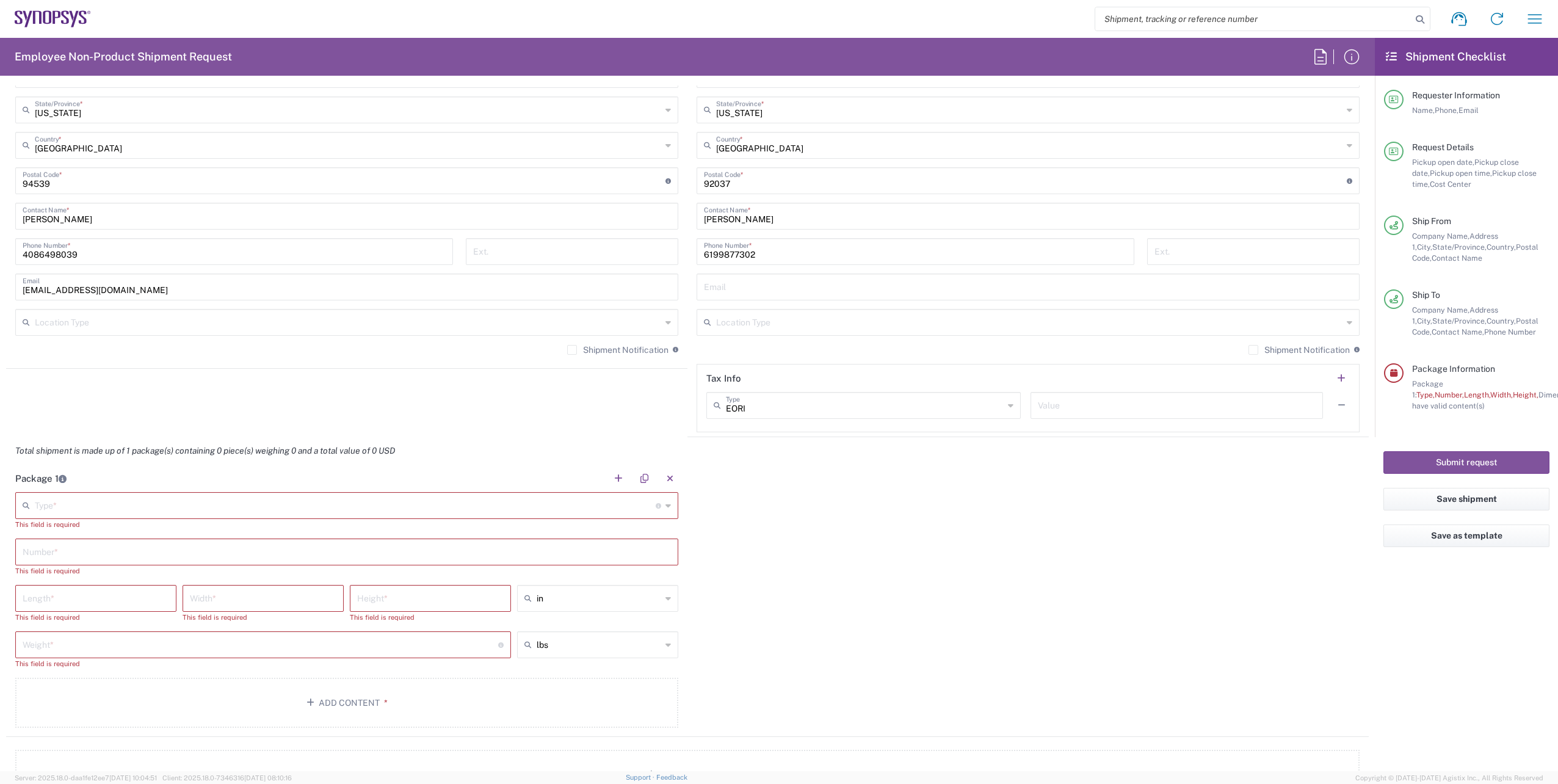
scroll to position [751, 0]
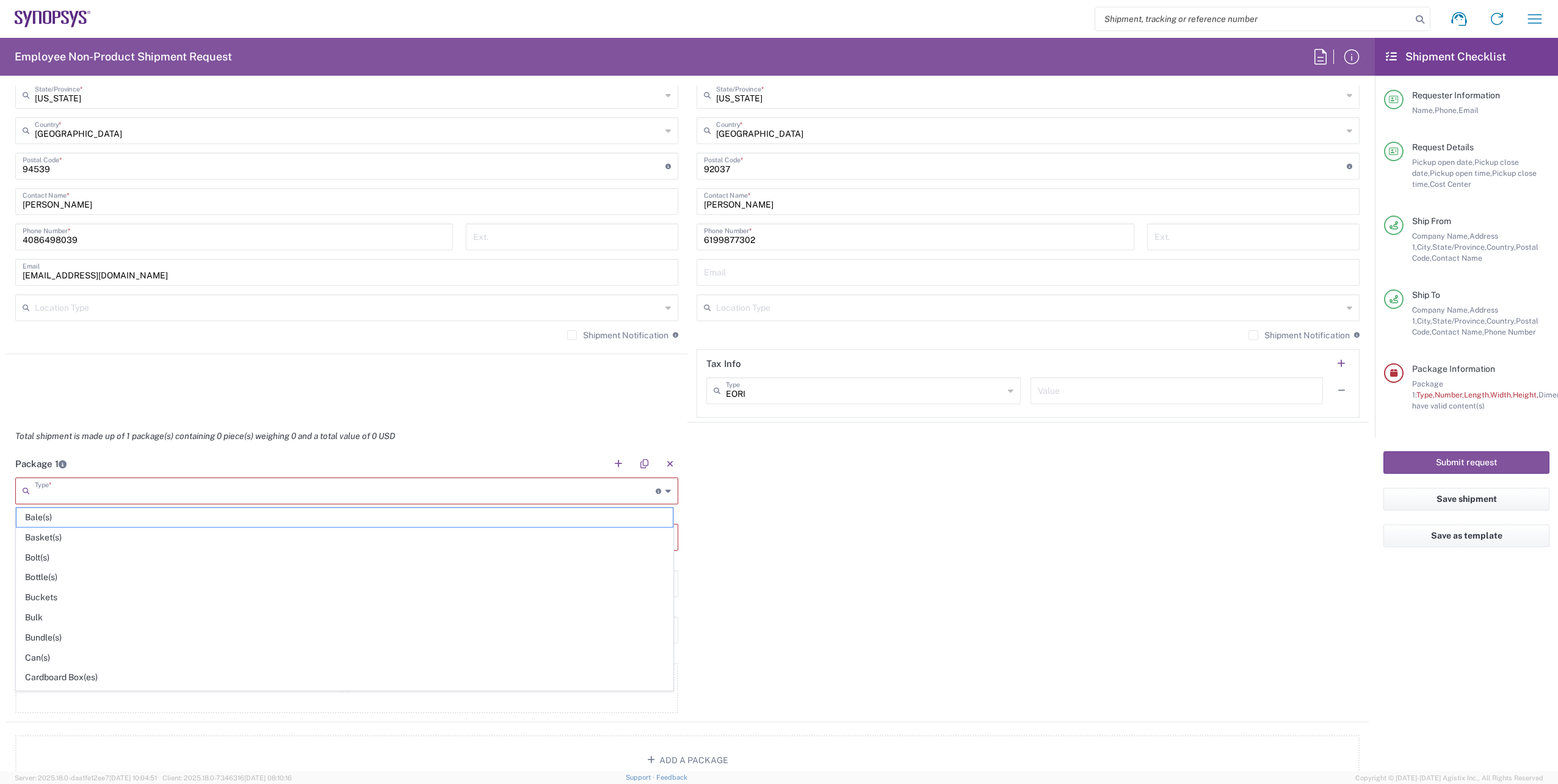
click at [69, 497] on input "text" at bounding box center [345, 490] width 621 height 21
click at [44, 677] on span "Your Packaging" at bounding box center [344, 680] width 656 height 19
type input "Your Packaging"
click at [76, 525] on input "text" at bounding box center [347, 525] width 649 height 21
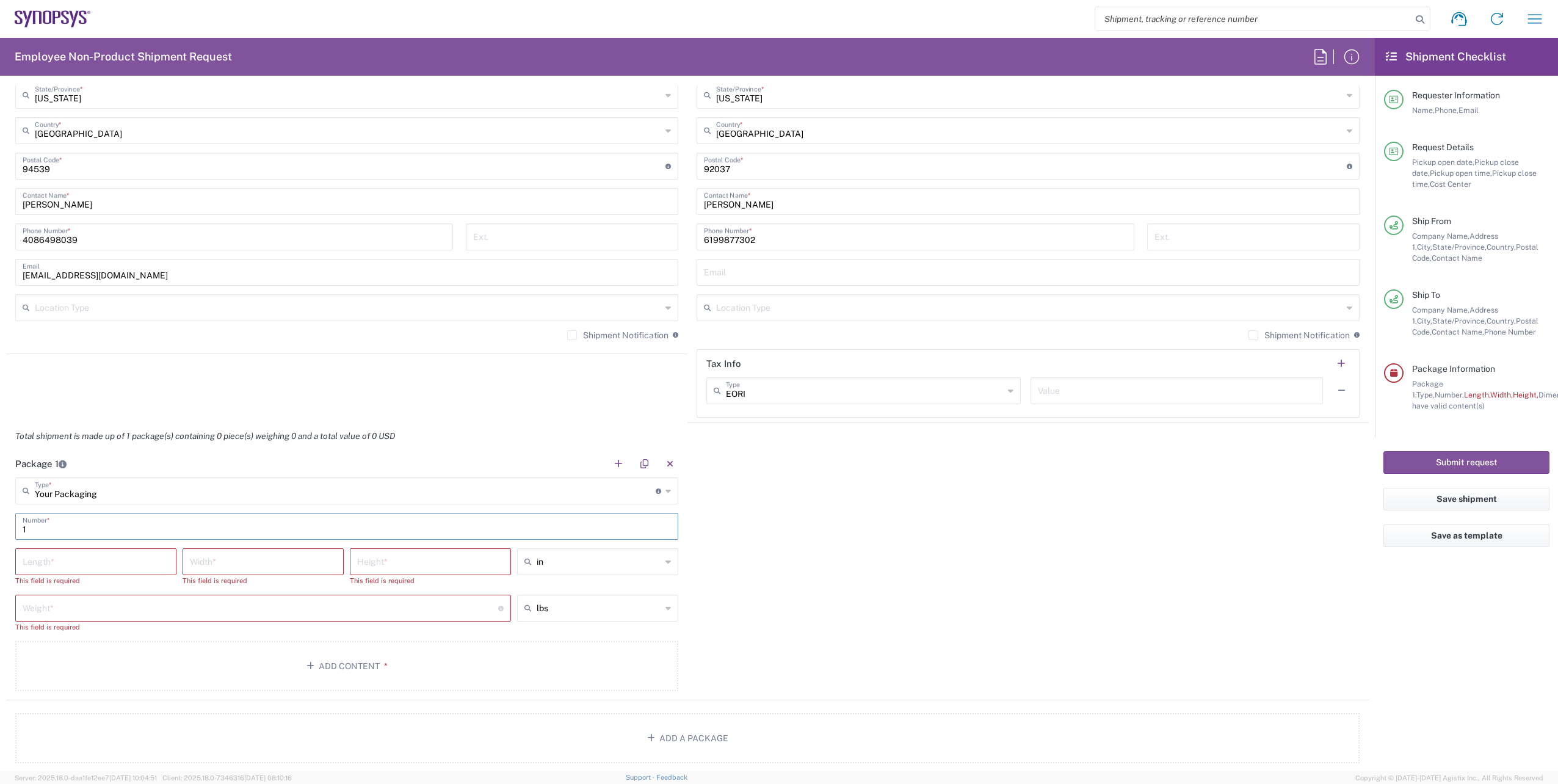
type input "1"
click at [59, 560] on input "number" at bounding box center [96, 561] width 147 height 21
type input "24"
click at [210, 564] on input "number" at bounding box center [263, 561] width 147 height 21
type input "20"
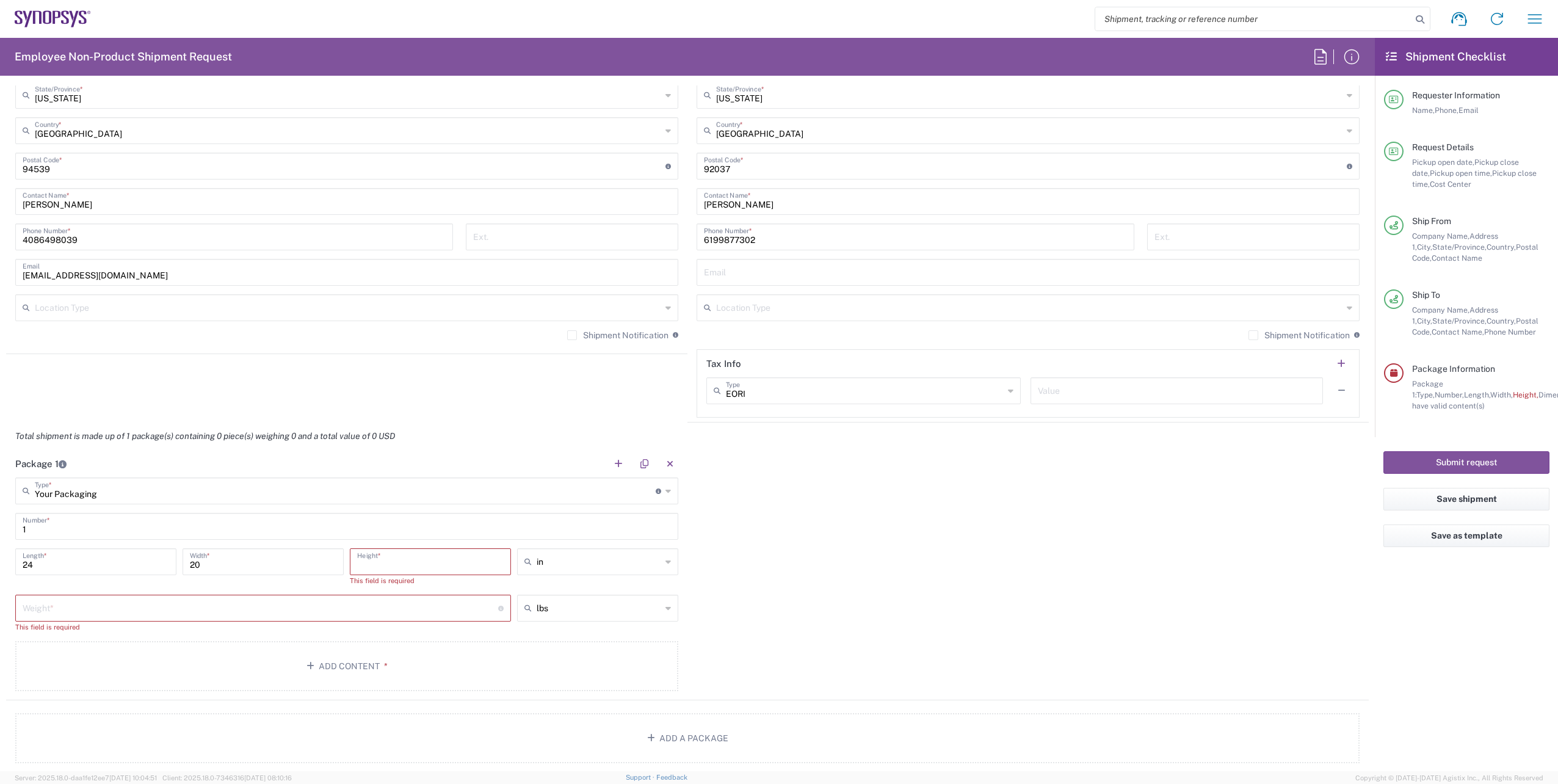
click at [438, 556] on input "number" at bounding box center [430, 561] width 147 height 21
type input "14"
click at [275, 598] on input "number" at bounding box center [261, 596] width 476 height 21
type input "1"
type input "50"
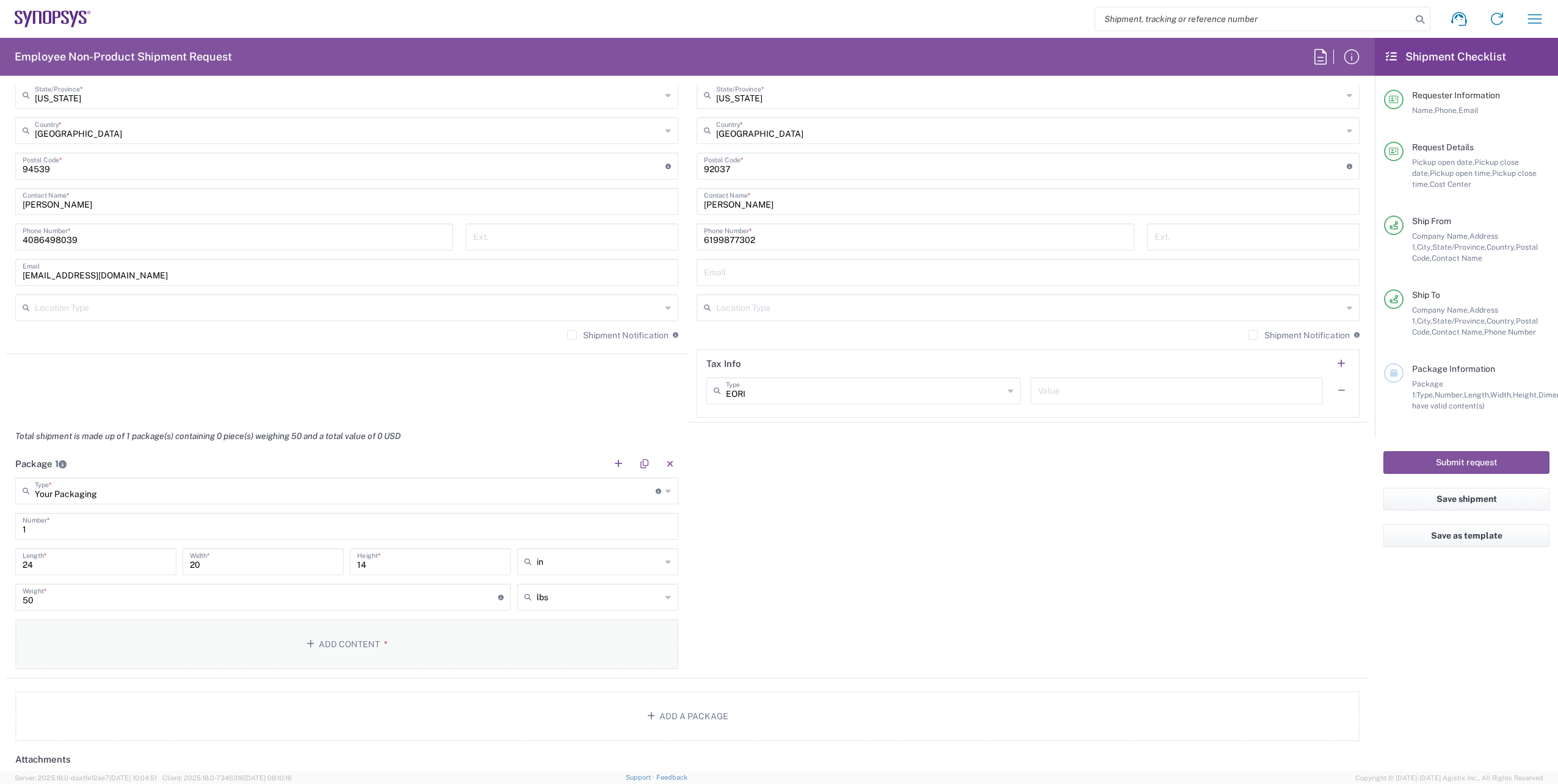
click at [360, 640] on button "Add Content *" at bounding box center [346, 644] width 663 height 50
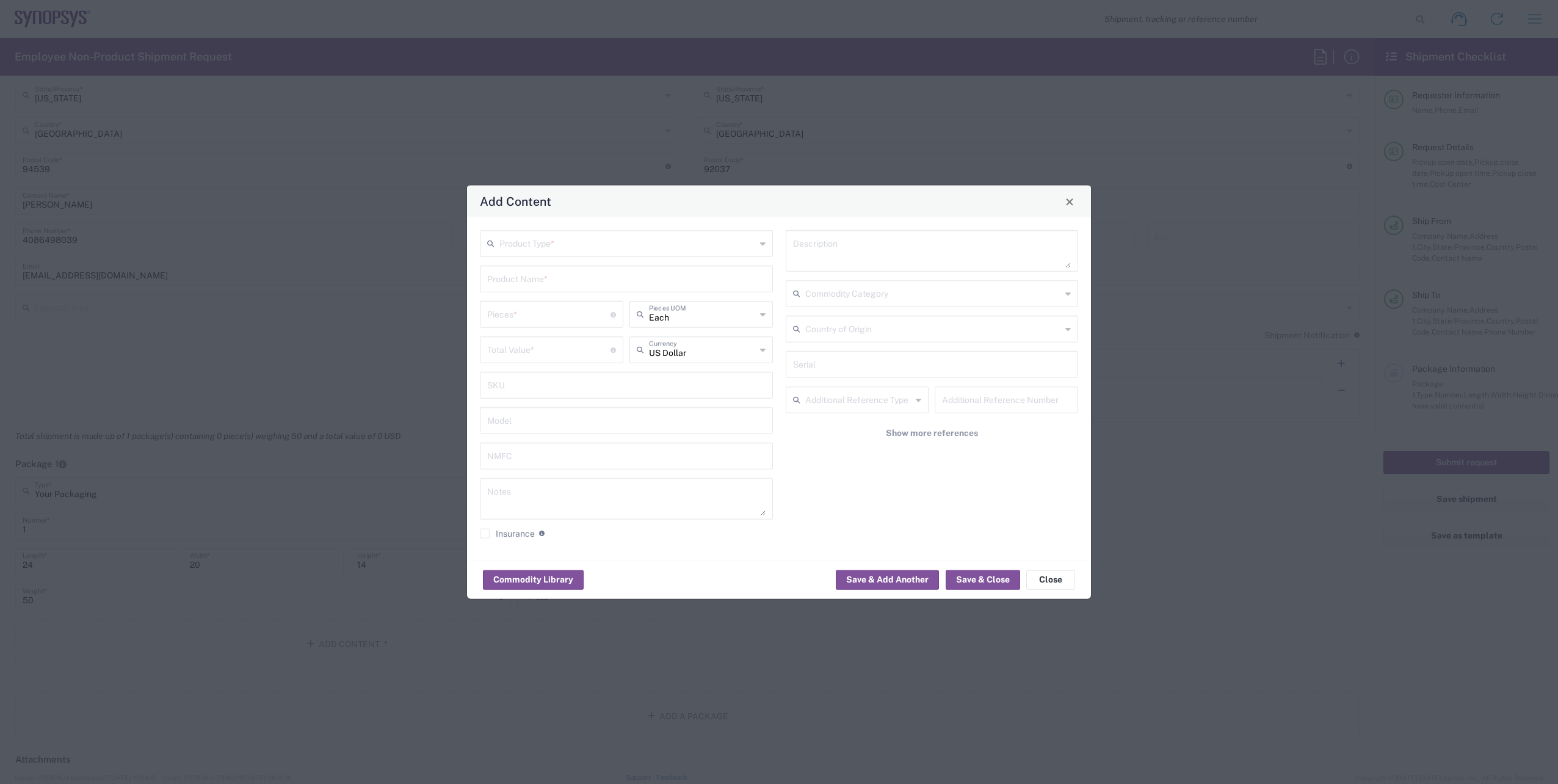
click at [533, 247] on input "text" at bounding box center [627, 243] width 257 height 21
click at [543, 298] on span "General Commodity" at bounding box center [627, 290] width 291 height 19
type input "General Commodity"
click at [520, 277] on input "text" at bounding box center [626, 278] width 278 height 21
type input "SH100007085"
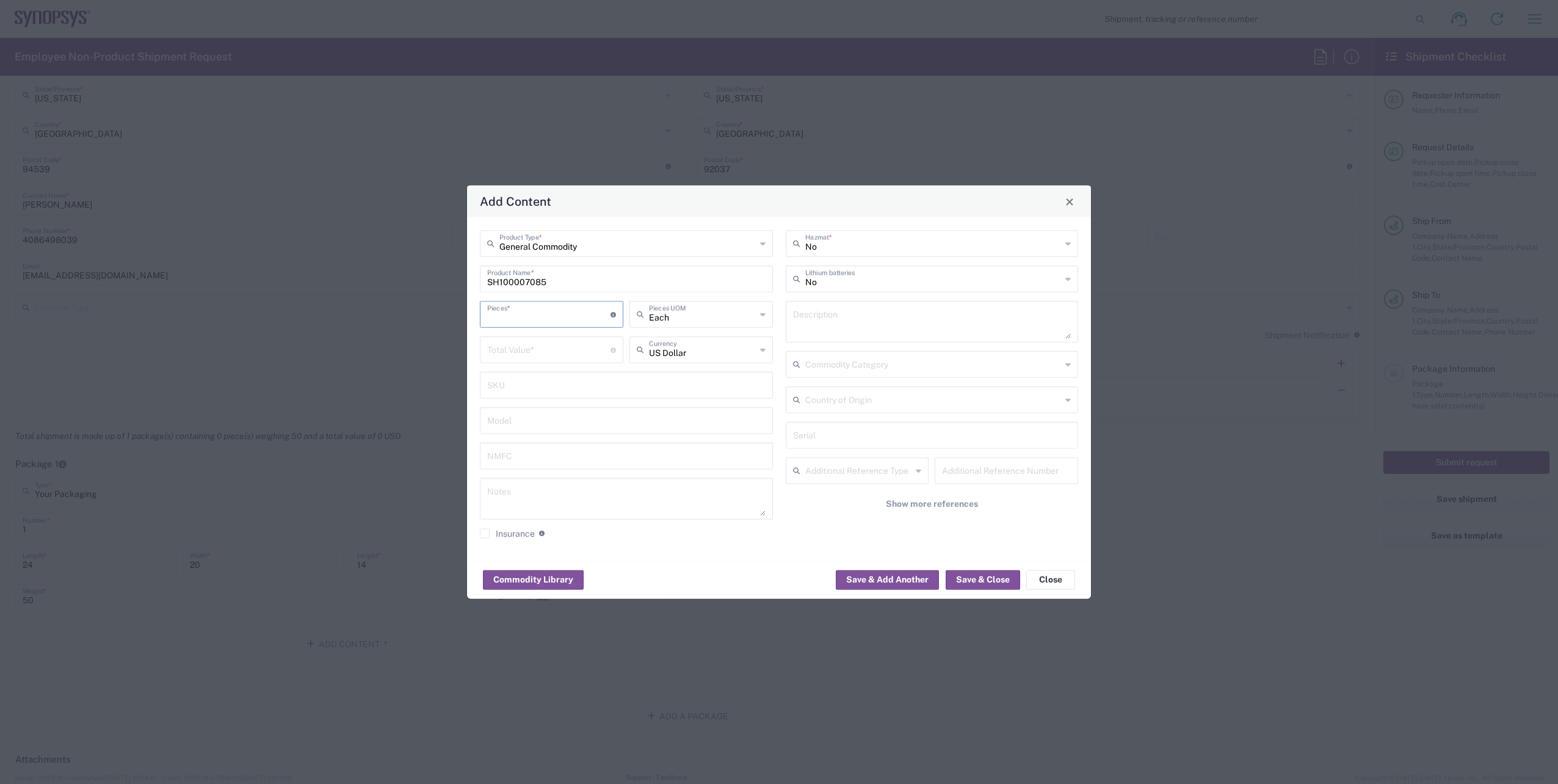
click at [554, 316] on input "number" at bounding box center [549, 314] width 123 height 21
type input "1"
click at [535, 342] on input "number" at bounding box center [549, 349] width 123 height 21
paste input "1982.44"
type input "1982.44"
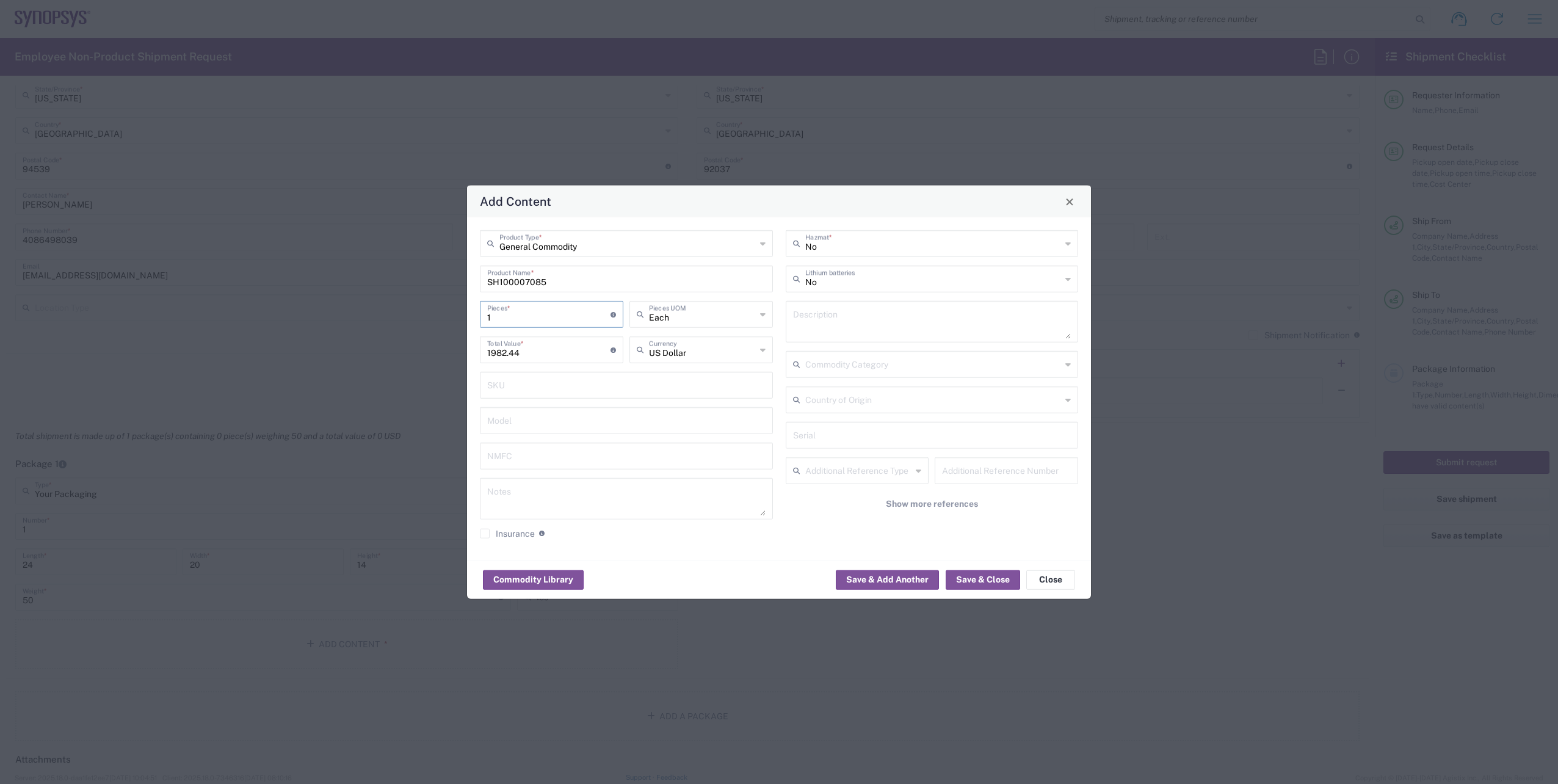
drag, startPoint x: 482, startPoint y: 318, endPoint x: 429, endPoint y: 318, distance: 53.0
click at [429, 318] on div "Add Content General Commodity Product Type * SH100007085 Product Name * 1 Piece…" at bounding box center [779, 392] width 1558 height 784
type input "5"
type input "9912.2"
type input "5"
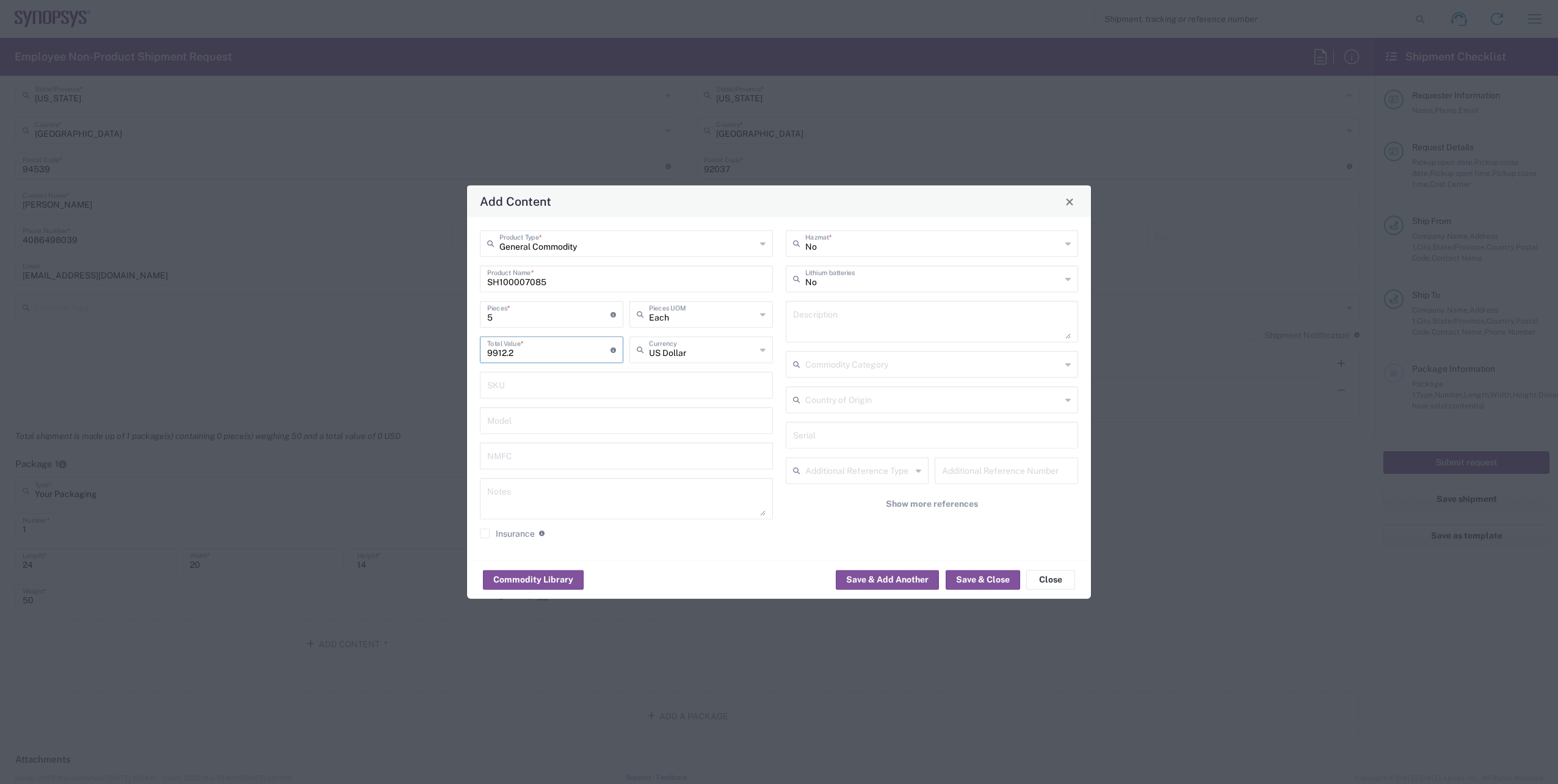
click at [521, 358] on input "9912.2" at bounding box center [549, 349] width 123 height 21
drag, startPoint x: 527, startPoint y: 356, endPoint x: 404, endPoint y: 353, distance: 123.0
click at [404, 353] on div "Add Content General Commodity Product Type * SH100007085 Product Name * 5 Piece…" at bounding box center [779, 392] width 1558 height 784
paste input "1982.44"
type input "1982.44"
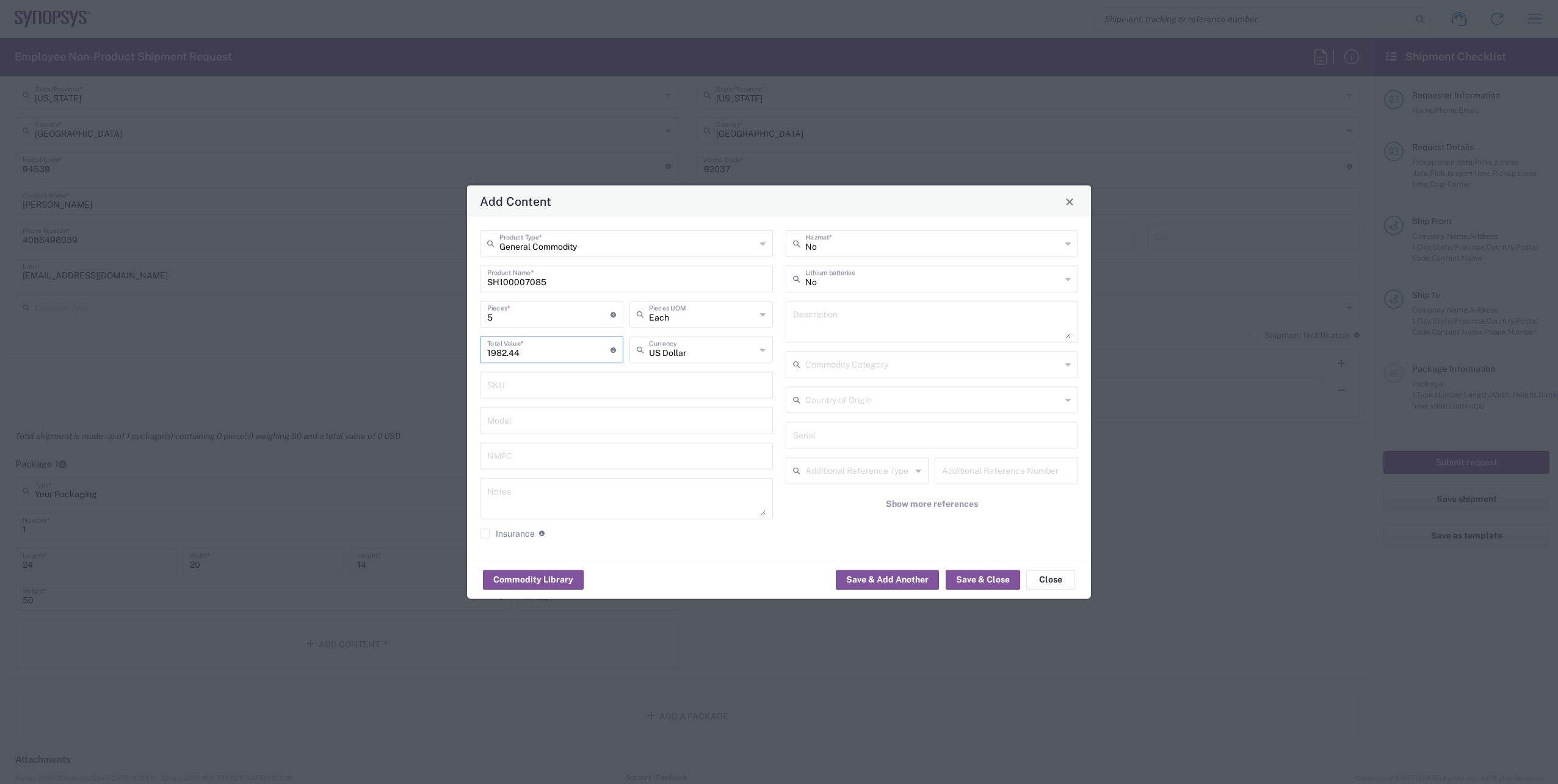
click at [493, 319] on input "5" at bounding box center [549, 314] width 123 height 21
drag, startPoint x: 497, startPoint y: 319, endPoint x: 460, endPoint y: 322, distance: 37.1
click at [460, 322] on div "Add Content General Commodity Product Type * SH100007085 Product Name * 5 Piece…" at bounding box center [779, 392] width 1558 height 784
type input "1"
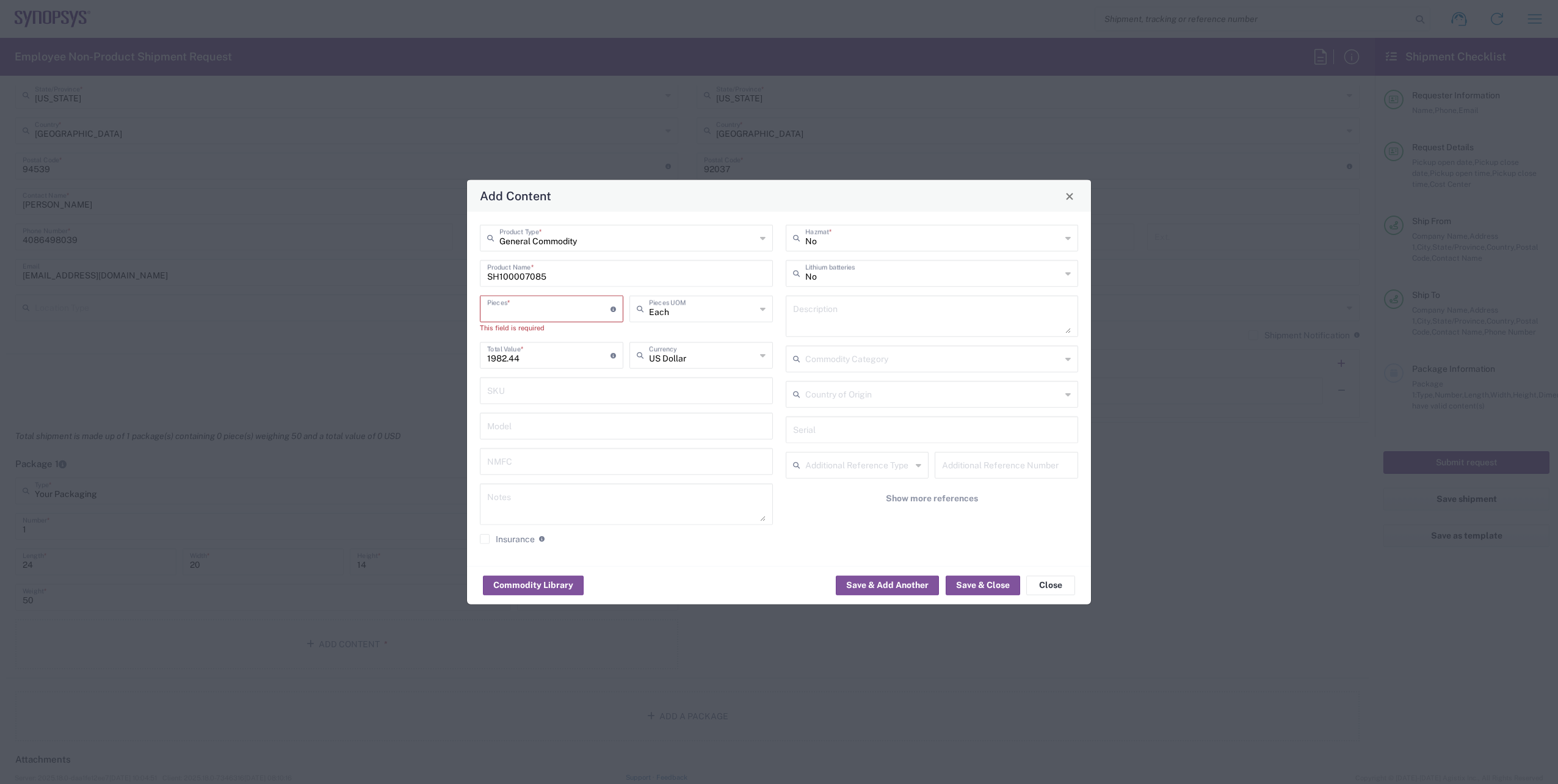
type input "5"
type input "9912.2"
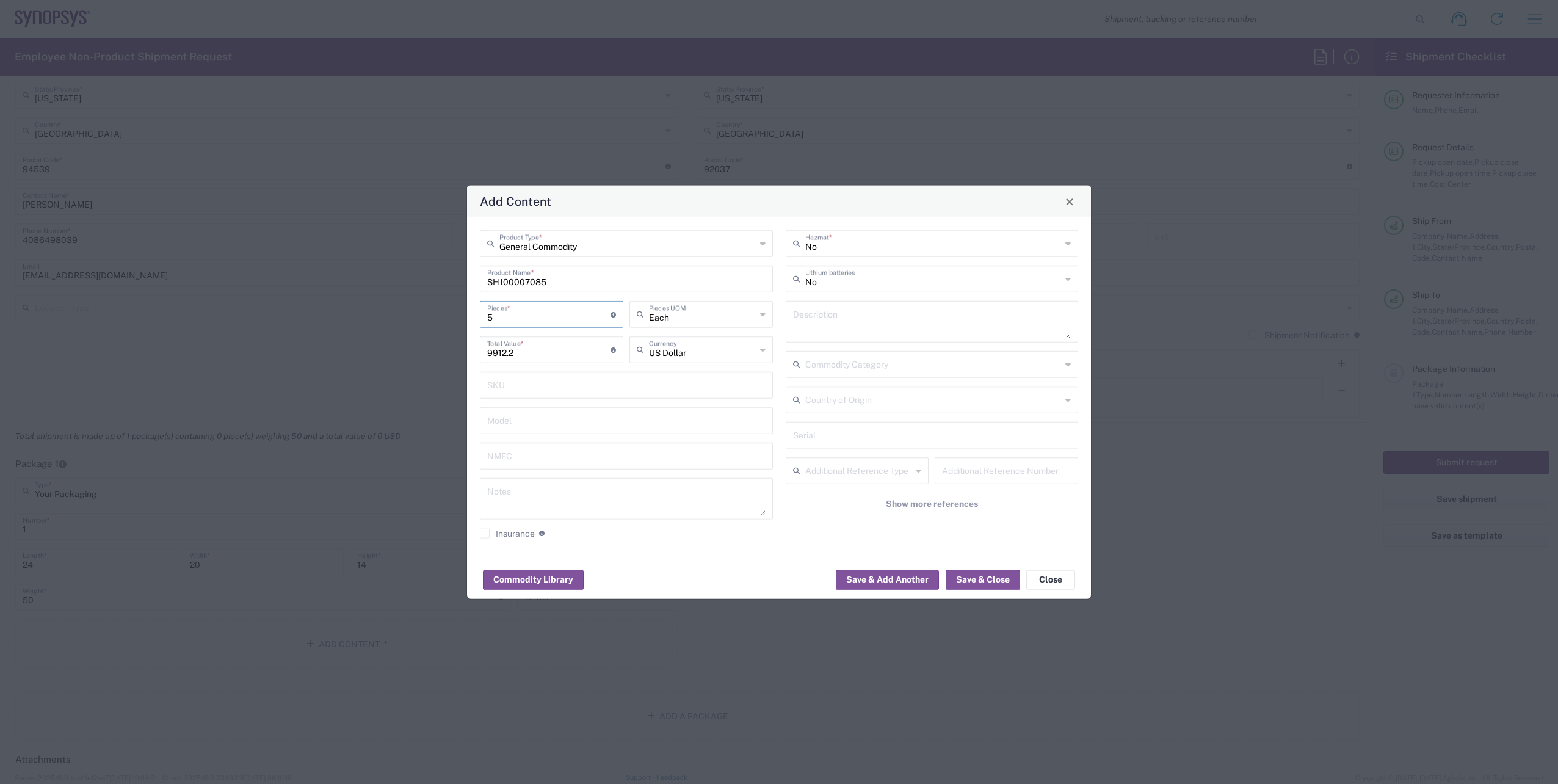
type input "5"
click at [983, 573] on button "Save & Close" at bounding box center [982, 579] width 74 height 19
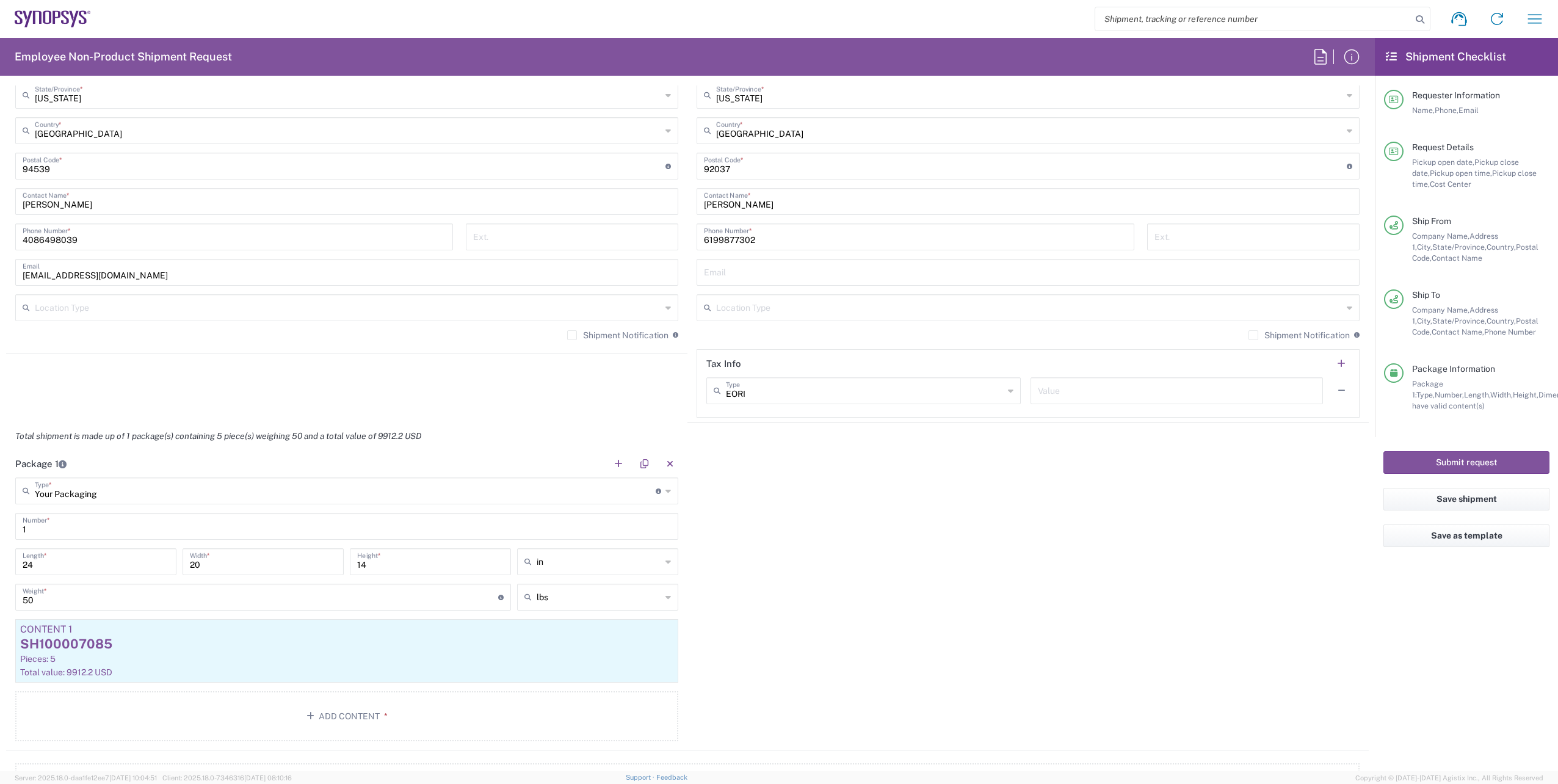
click at [952, 625] on div "Package 1 Your Packaging Type * Material used to package goods Bale(s) Basket(s…" at bounding box center [687, 600] width 1362 height 300
click at [1451, 501] on button "Save shipment" at bounding box center [1466, 499] width 166 height 23
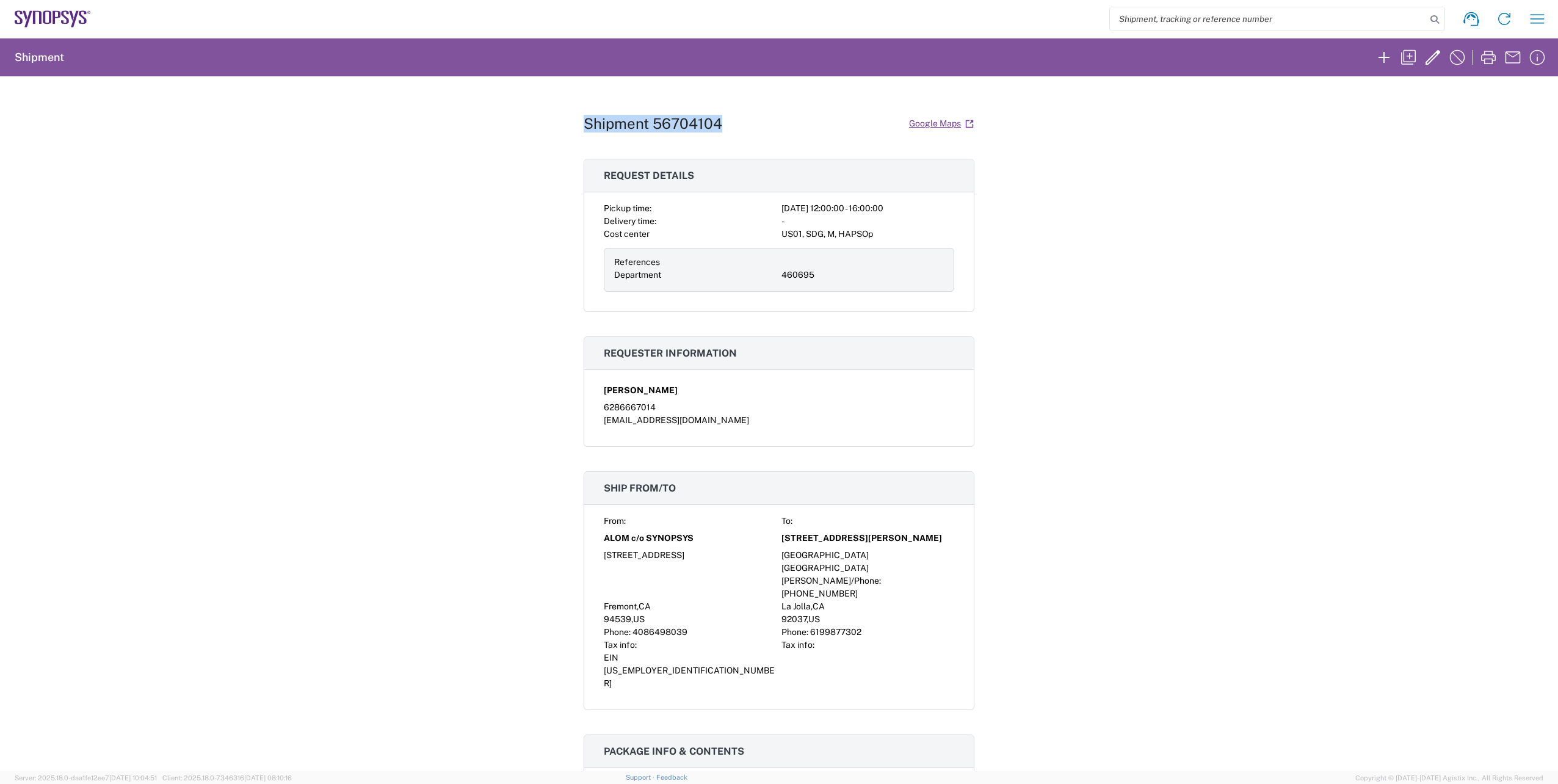
drag, startPoint x: 720, startPoint y: 127, endPoint x: 577, endPoint y: 129, distance: 143.0
click at [577, 129] on div "Shipment 56704104 Google Maps Request details Pickup time: 2025-09-03 12:00:00 …" at bounding box center [779, 423] width 1558 height 695
copy h1 "Shipment 56704104"
drag, startPoint x: 804, startPoint y: 580, endPoint x: 775, endPoint y: 580, distance: 29.0
click at [775, 580] on div "From: To: ALOM c/o SYNOPSYS 7469 Draper Ave 48105 Warm Springs Blvd. La Jolla, …" at bounding box center [779, 602] width 350 height 175
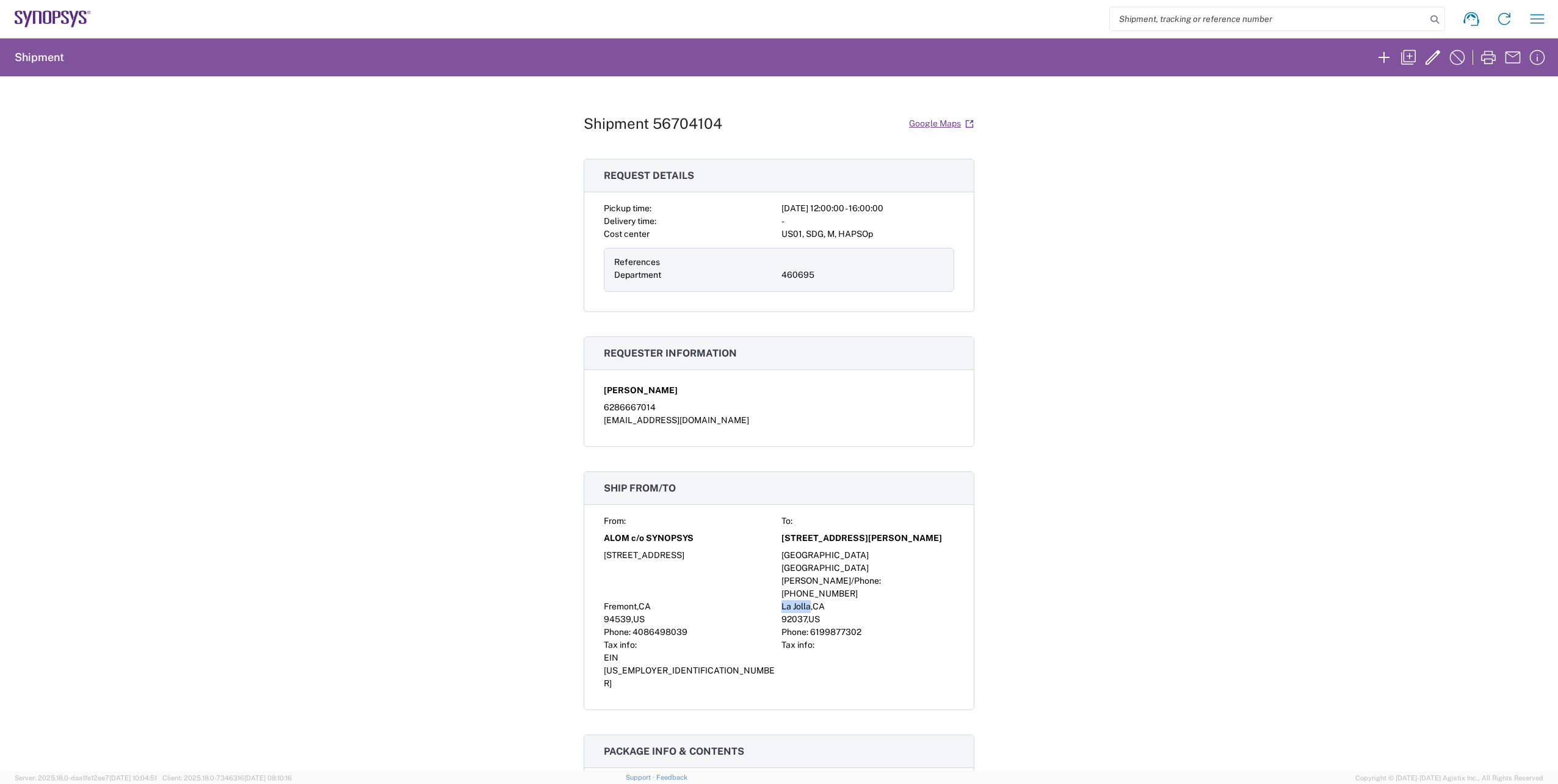
copy span "La Jolla"
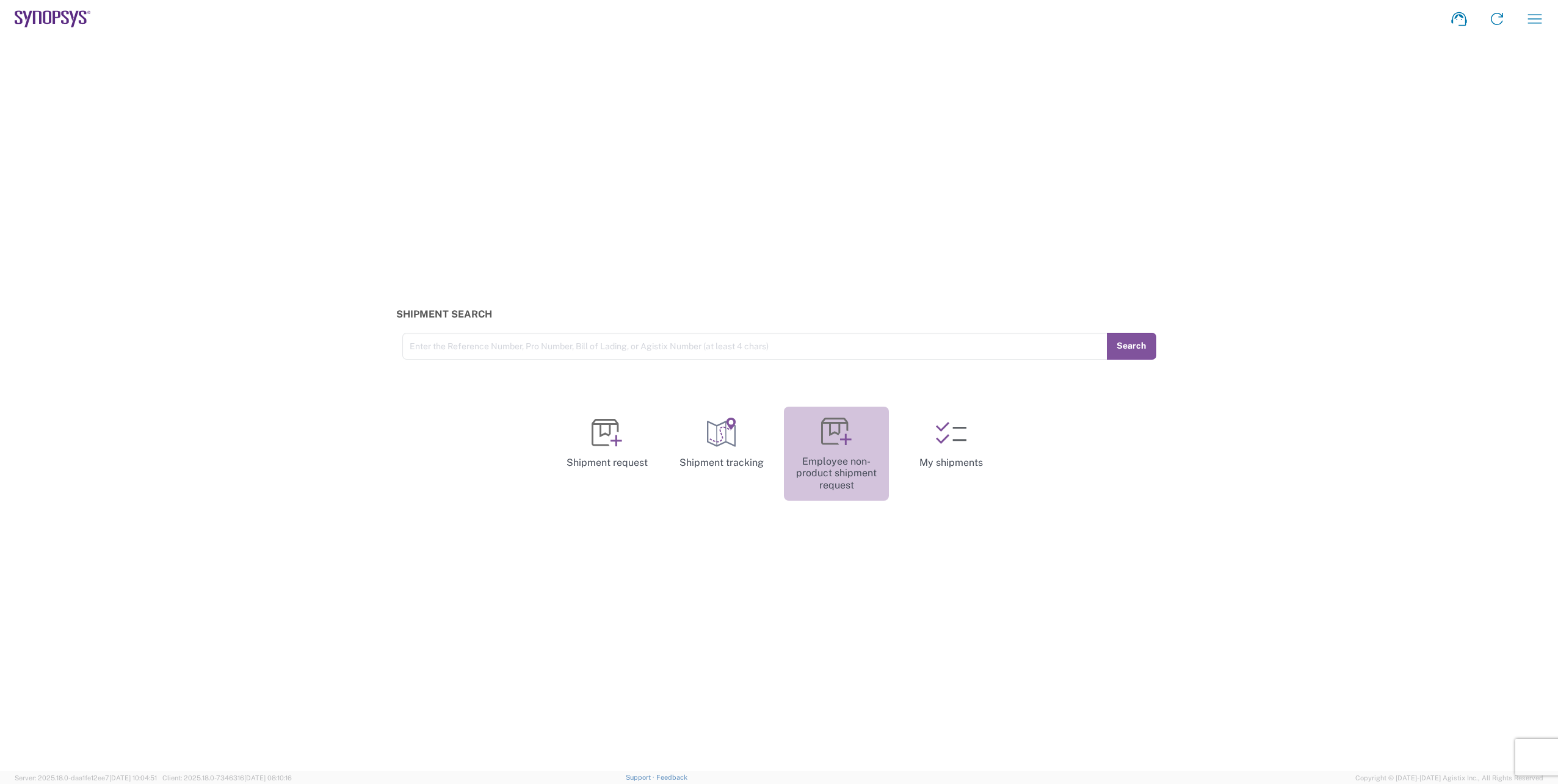
drag, startPoint x: 845, startPoint y: 447, endPoint x: 872, endPoint y: 436, distance: 29.2
click at [845, 447] on link "Employee non-product shipment request" at bounding box center [836, 454] width 105 height 94
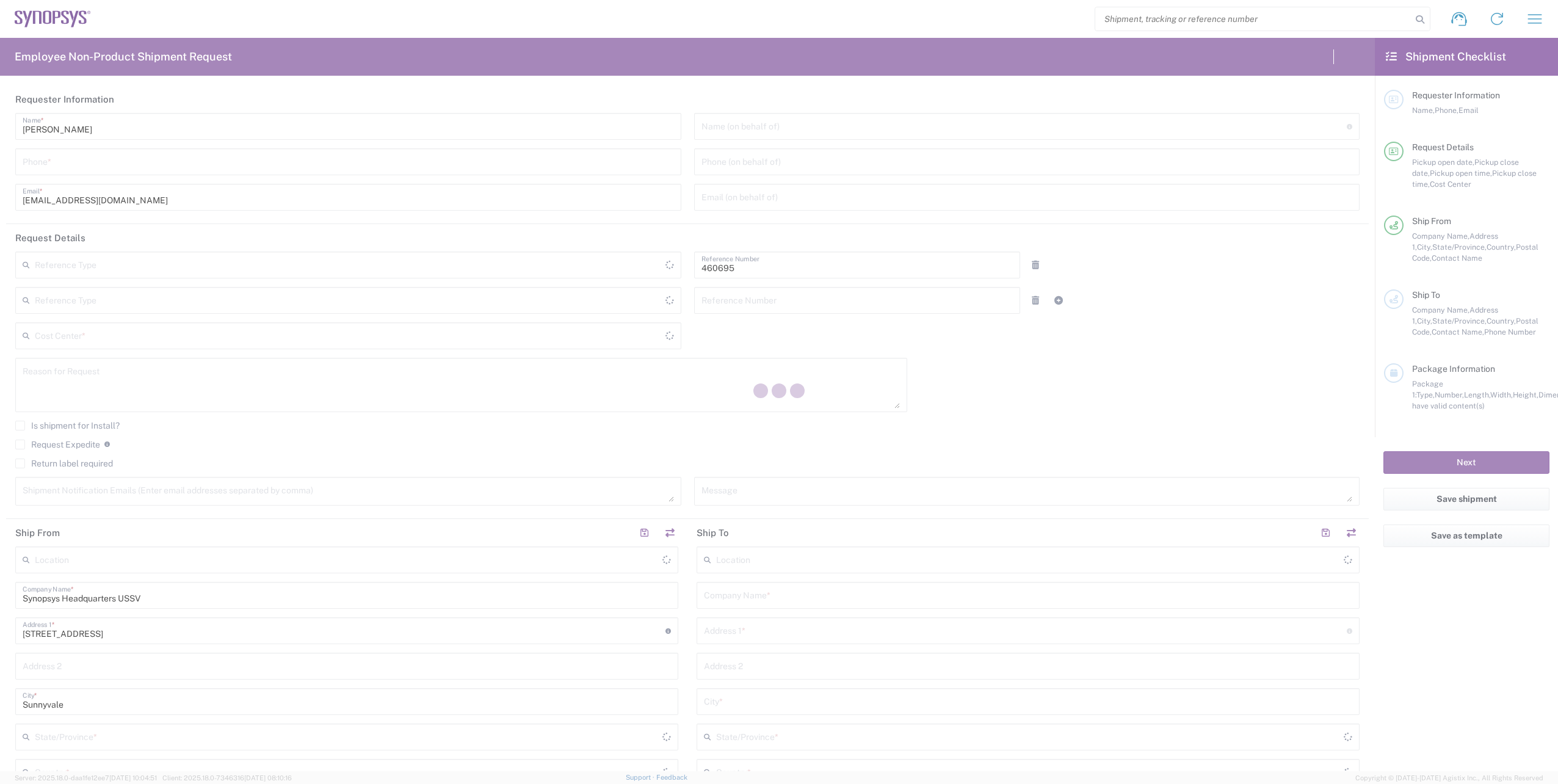
type input "Department"
type input "US01, SDG, M, HAPSOp 460695"
type input "[US_STATE]"
type input "[GEOGRAPHIC_DATA]"
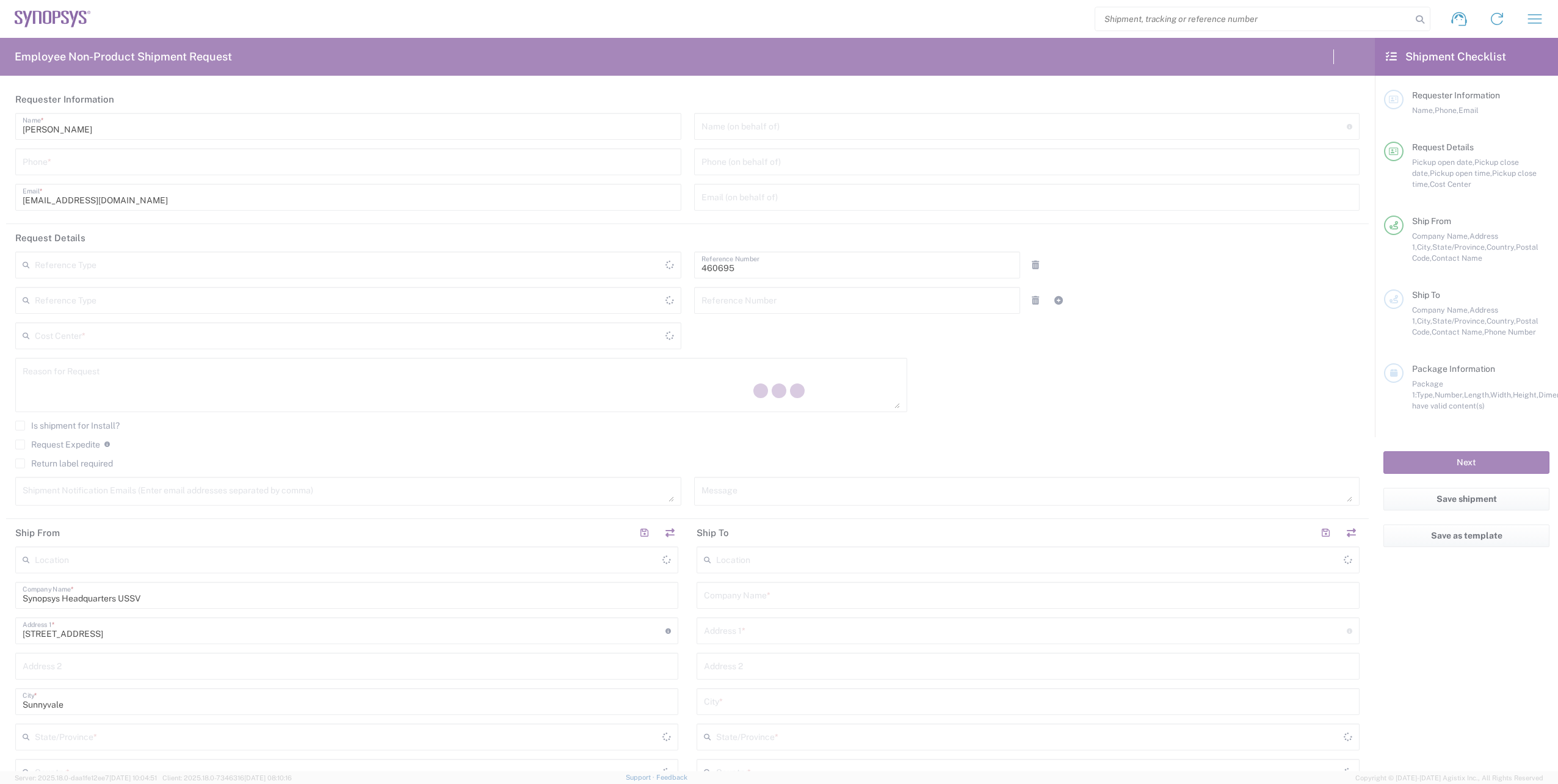
type input "Delivered at Place"
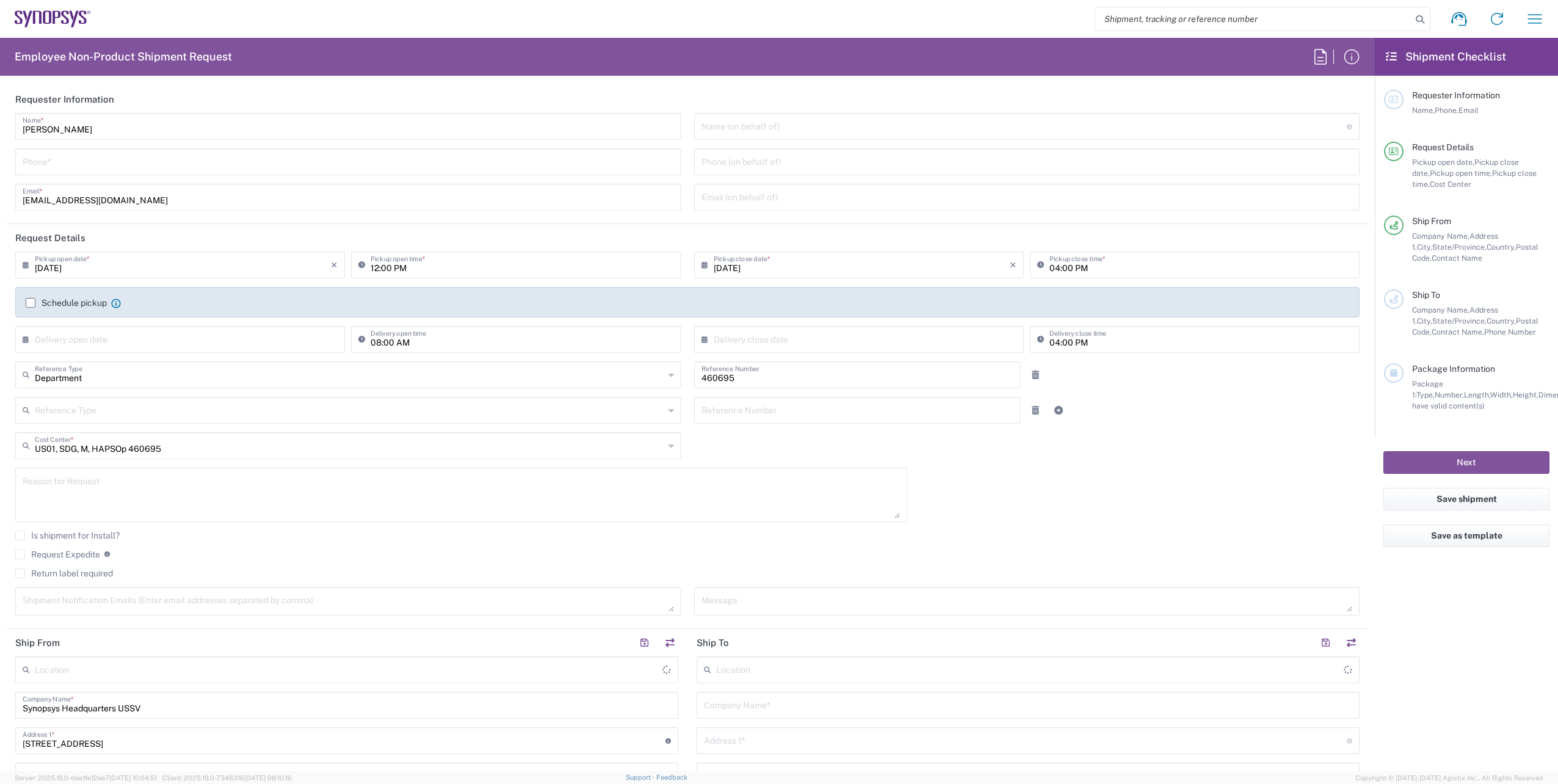
type input "Headquarters USSV"
click at [80, 161] on input "tel" at bounding box center [348, 161] width 651 height 21
type input "6286667014"
type input "[EMAIL_ADDRESS][DOMAIN_NAME]"
type input "4086498039"
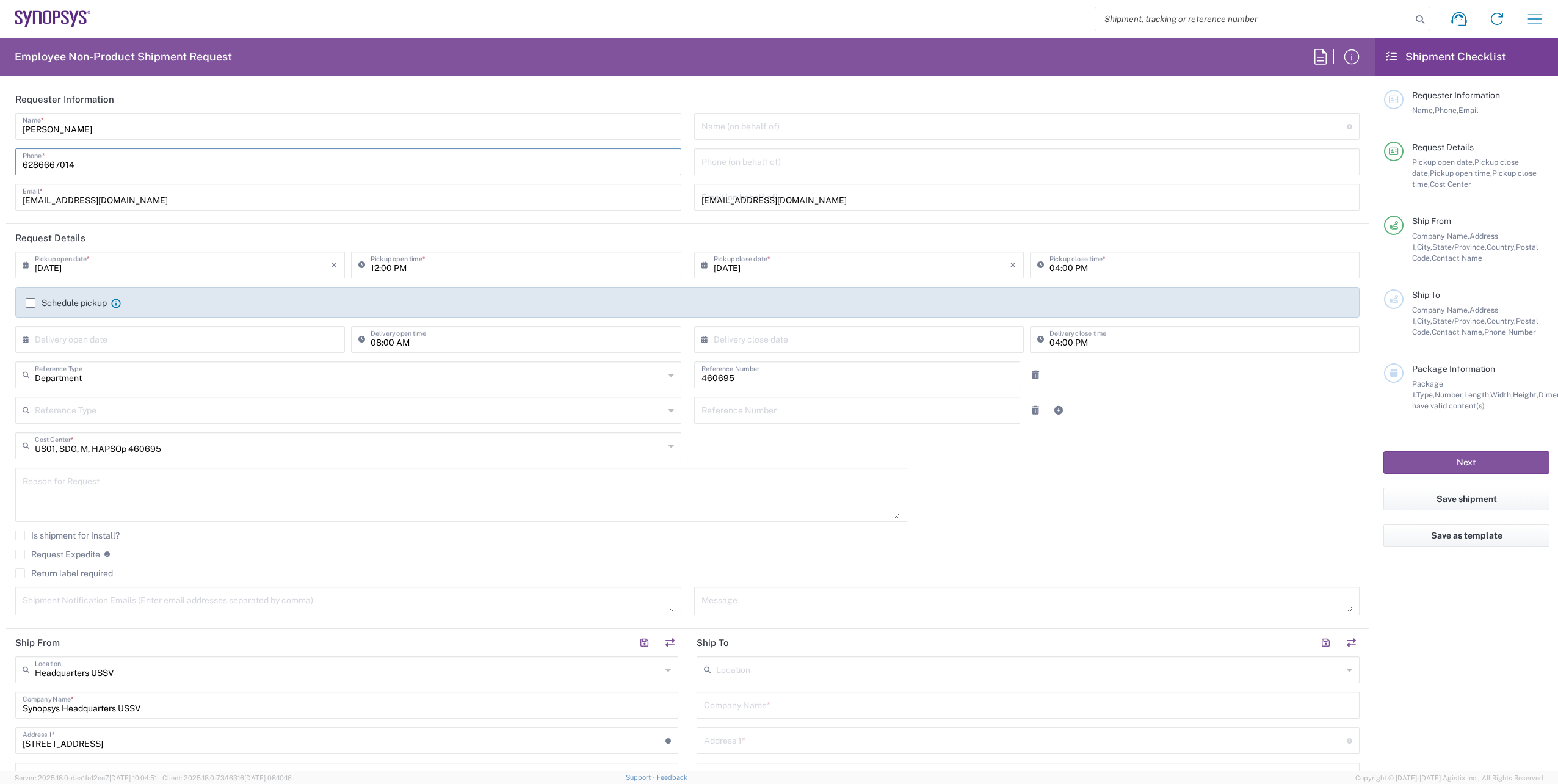
type input "[STREET_ADDRESS][PERSON_NAME]"
type input "[GEOGRAPHIC_DATA] [GEOGRAPHIC_DATA]"
type input "[PERSON_NAME]/Phone: [PHONE_NUMBER]"
type input "La Jolla"
type input "[US_STATE]"
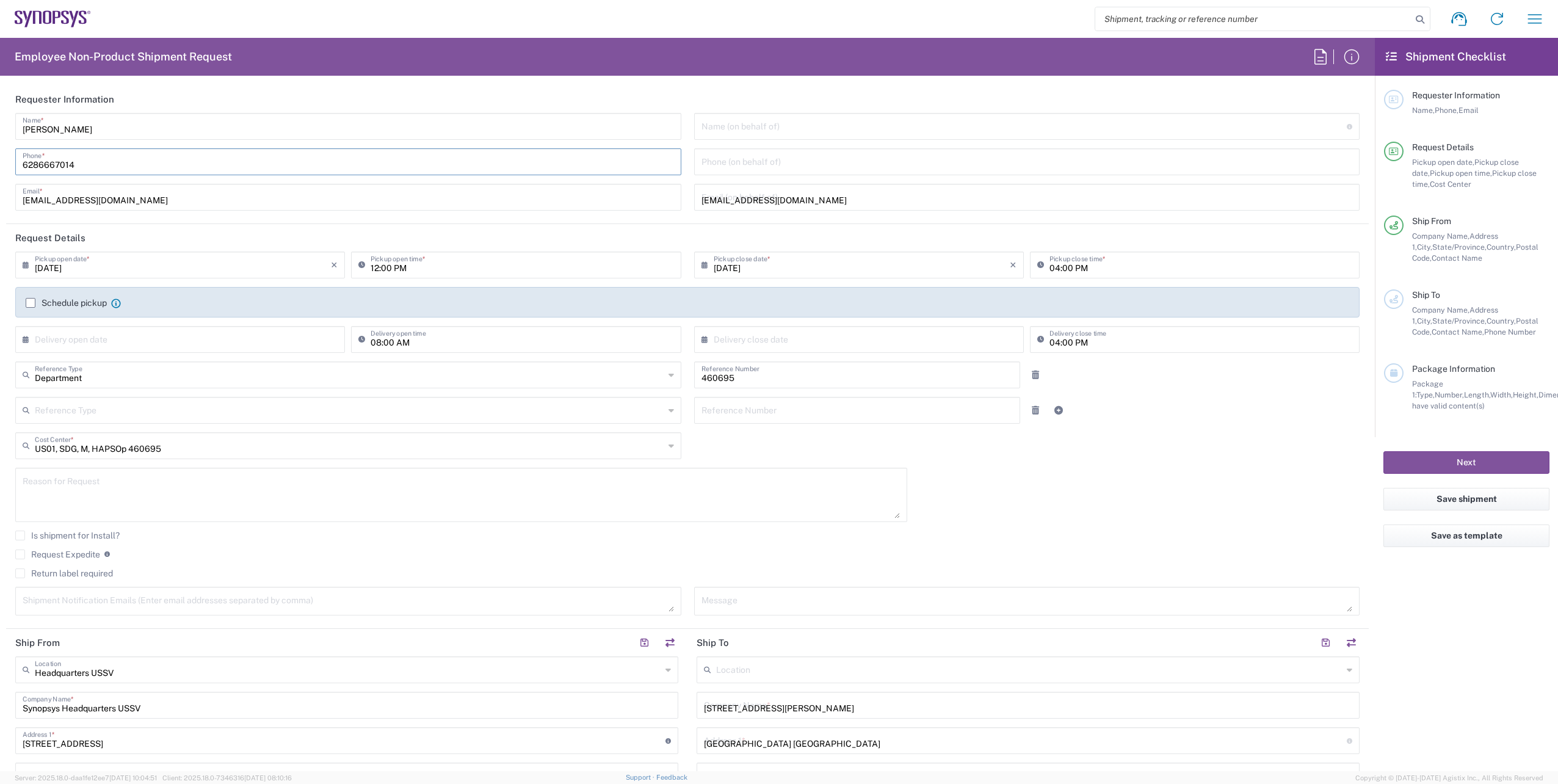
type input "92037"
type input "[PERSON_NAME]"
type input "6199877302"
type input "Your Packaging"
type input "1"
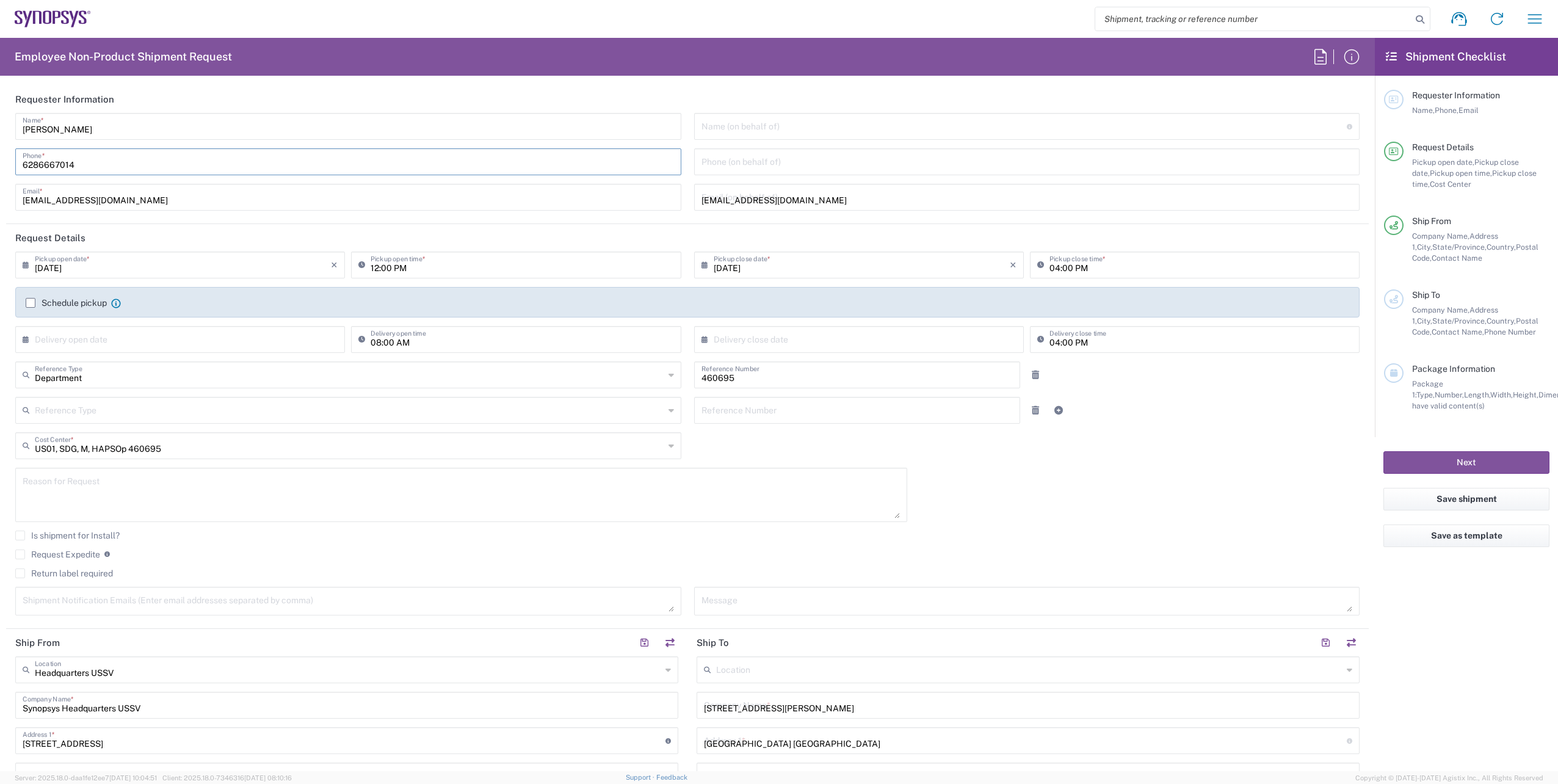
type input "24"
type input "20"
type input "14"
type input "50"
type input "[PERSON_NAME]"
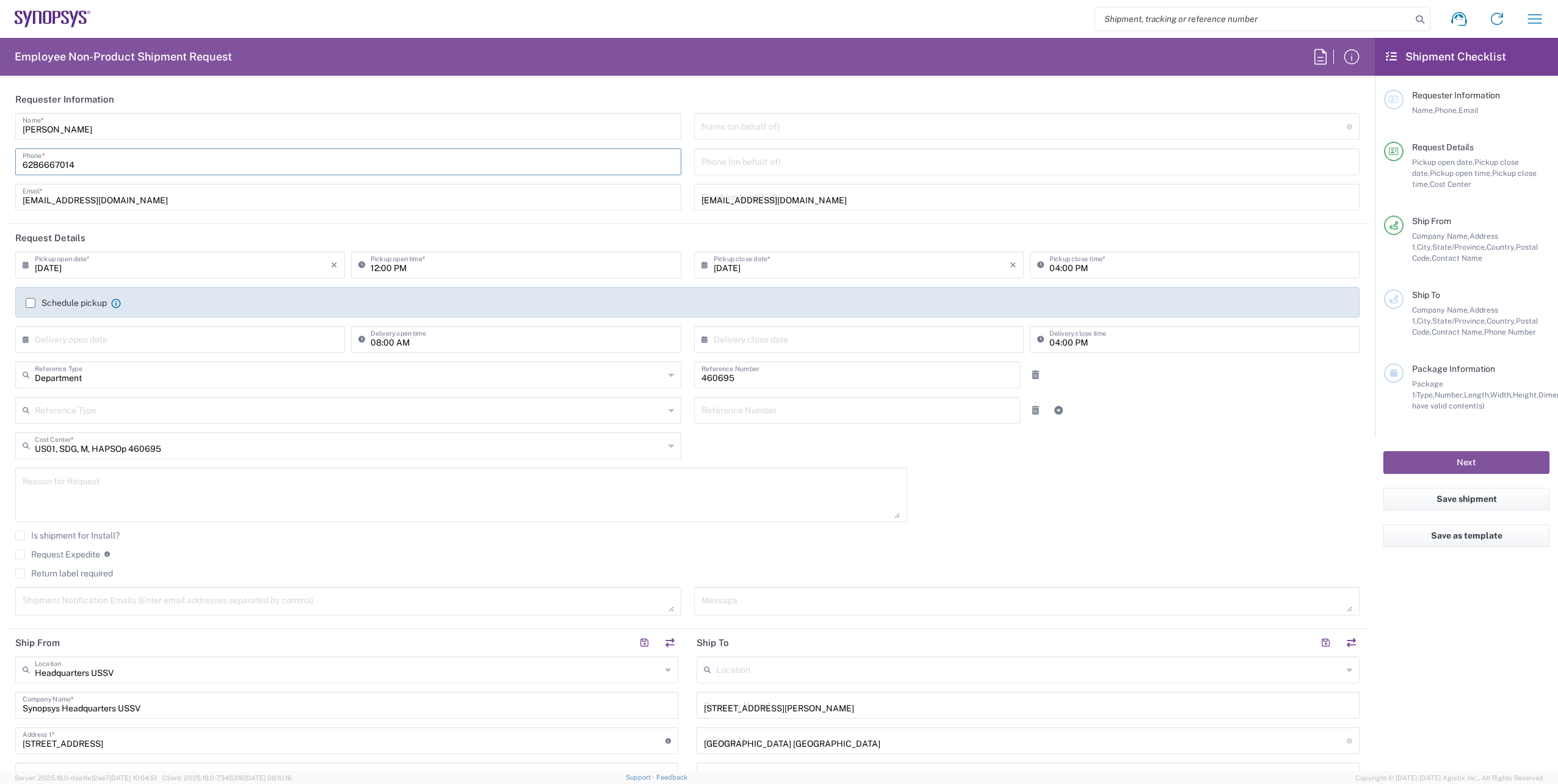
click at [82, 169] on input "6286667014" at bounding box center [348, 161] width 651 height 21
type input "6286667014"
click at [265, 180] on div "[PERSON_NAME] Name * [PHONE_NUMBER] Phone * [EMAIL_ADDRESS][DOMAIN_NAME] Email *" at bounding box center [348, 166] width 679 height 107
drag, startPoint x: -2, startPoint y: 695, endPoint x: 306, endPoint y: 731, distance: 310.1
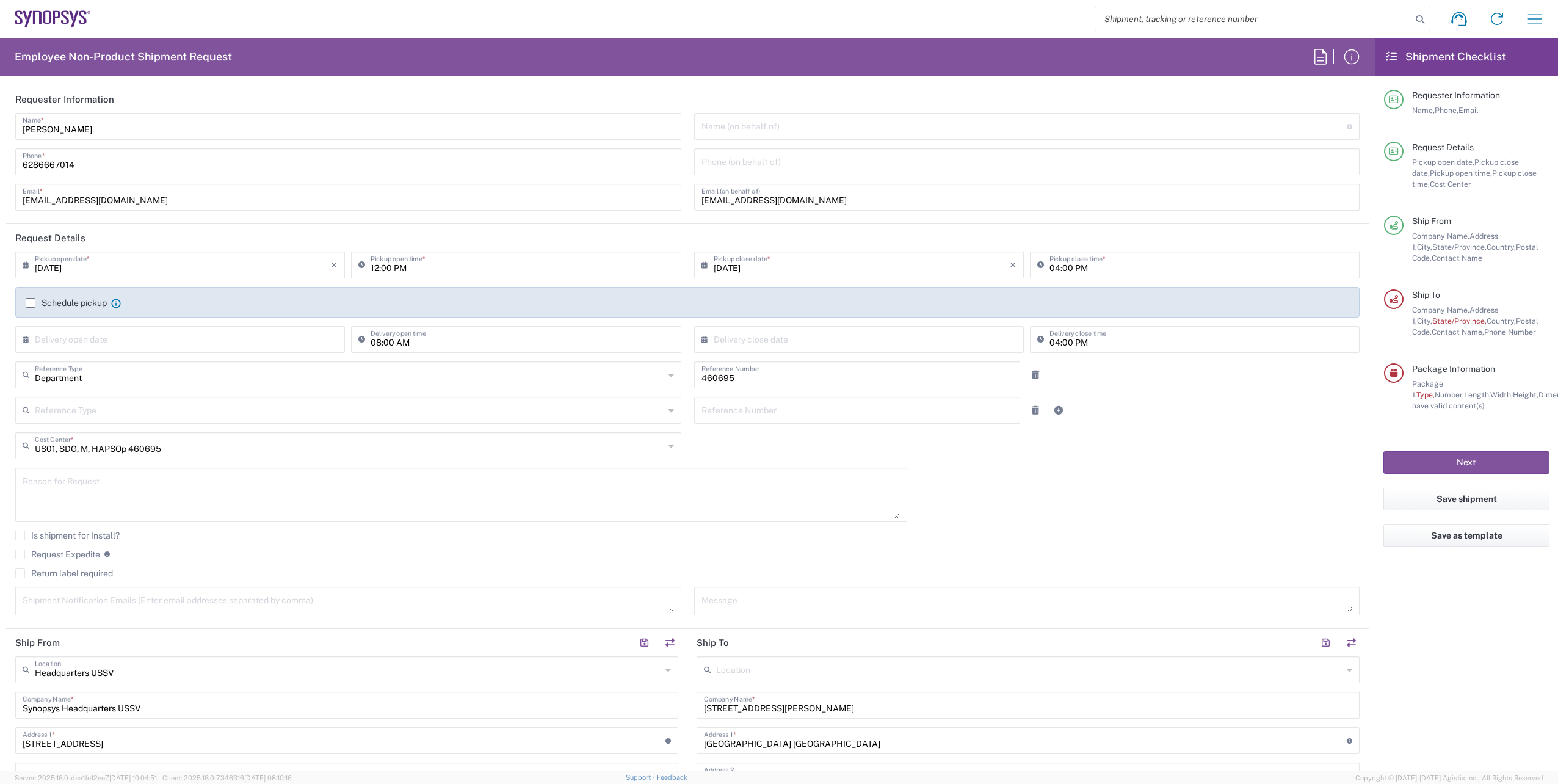
click at [0, 690] on html "Shipment request Shipment tracking Employee non-product shipment request My shi…" at bounding box center [779, 392] width 1558 height 784
drag, startPoint x: -3, startPoint y: 697, endPoint x: -3, endPoint y: 668, distance: 29.0
click at [0, 668] on html "Shipment request Shipment tracking Employee non-product shipment request My shi…" at bounding box center [779, 392] width 1558 height 784
type input "a"
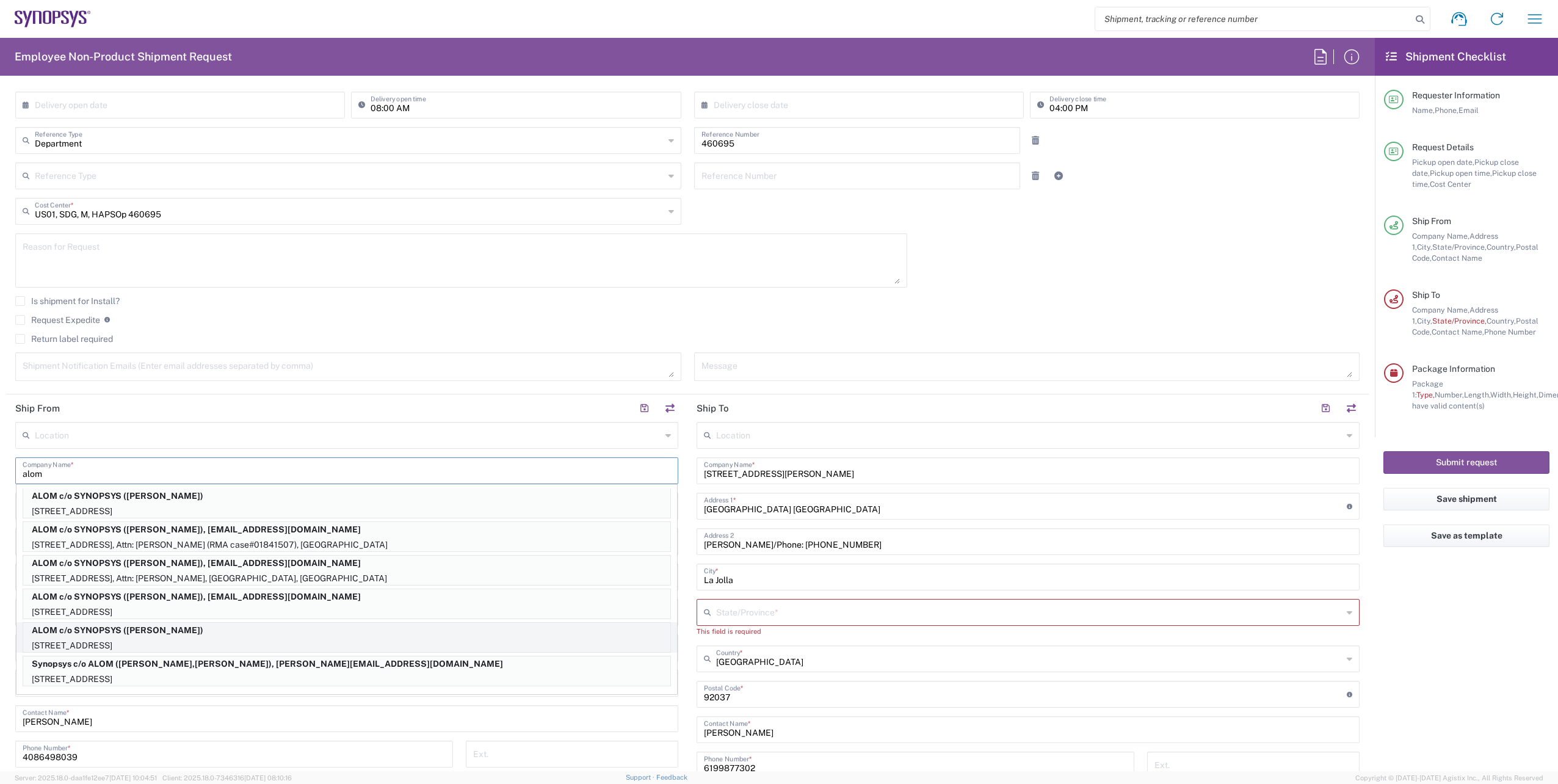
scroll to position [244, 0]
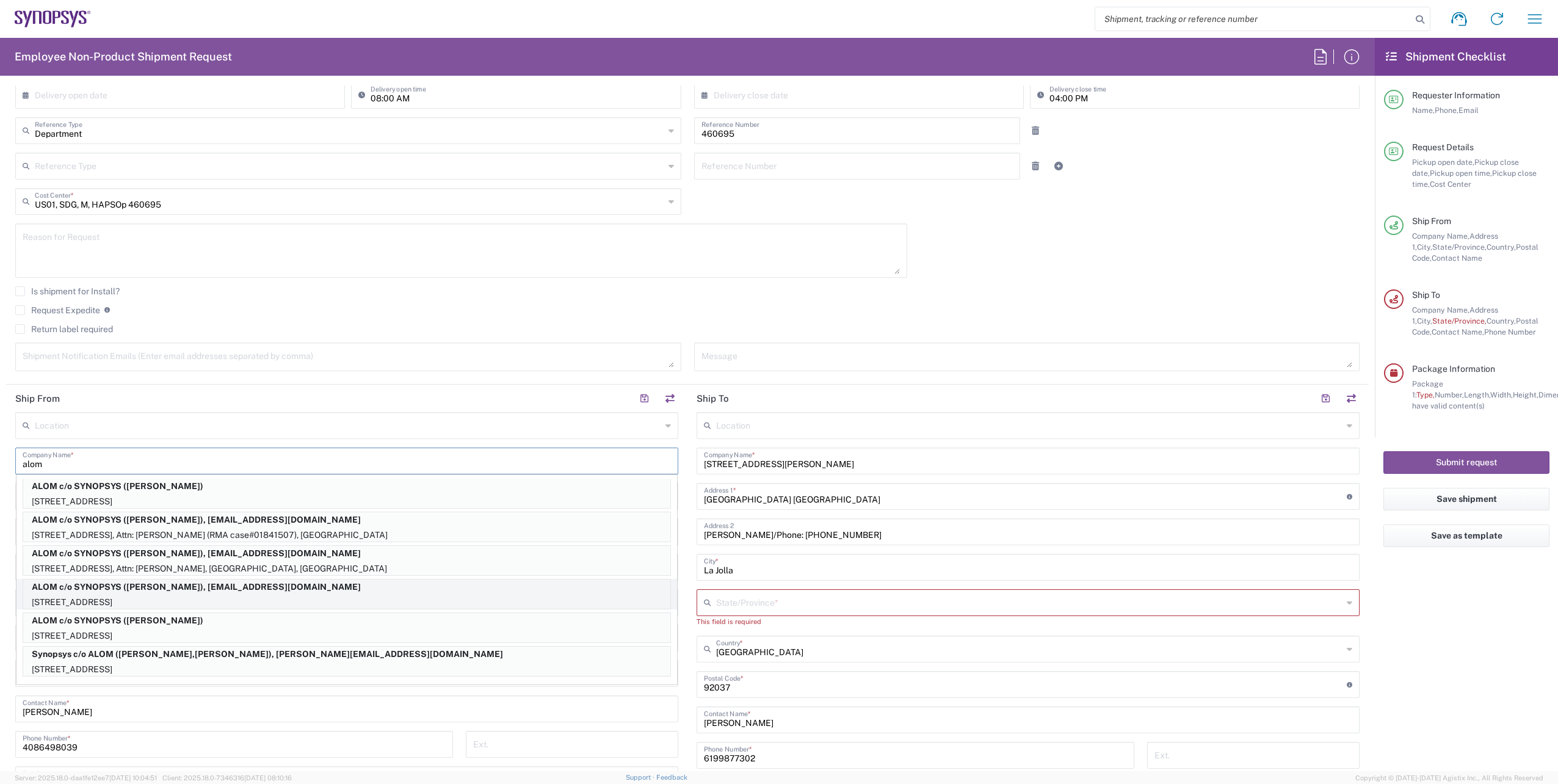
click at [237, 596] on p "[STREET_ADDRESS]" at bounding box center [347, 602] width 647 height 15
type input "ALOM c/o SYNOPSYS"
type input "[STREET_ADDRESS]"
type input "Fremont"
type input "94539"
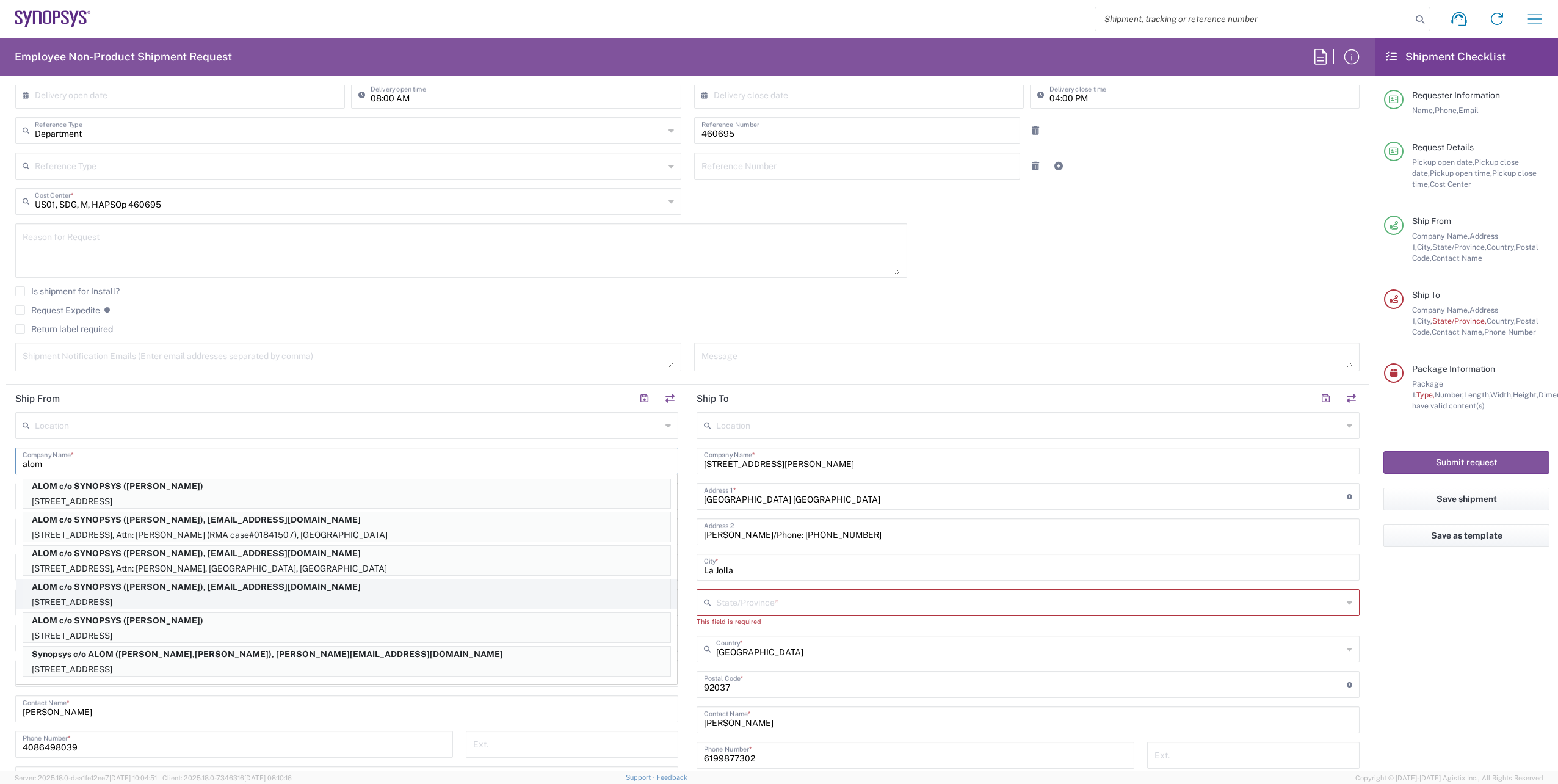
type input "[PERSON_NAME]"
type input "[EMAIL_ADDRESS][DOMAIN_NAME]"
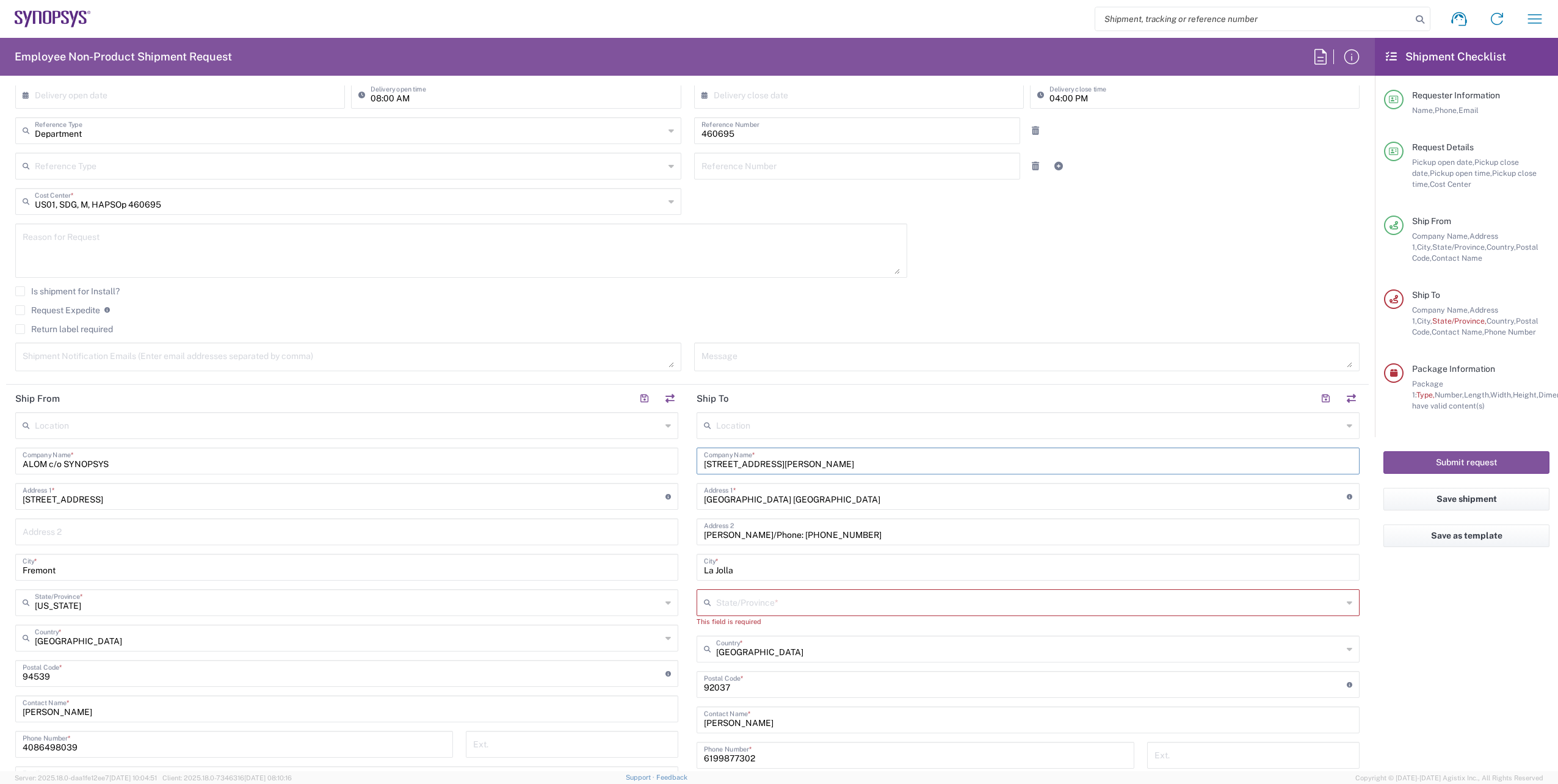
drag, startPoint x: 789, startPoint y: 464, endPoint x: 665, endPoint y: 463, distance: 124.0
click at [665, 463] on div "Ship From Location [GEOGRAPHIC_DATA] DE04 Agrate Brianza IT01 [GEOGRAPHIC_DATA]…" at bounding box center [687, 663] width 1362 height 556
type input "9"
drag, startPoint x: 797, startPoint y: 473, endPoint x: 804, endPoint y: 467, distance: 9.2
click at [797, 473] on div "Synopsys gm Company Name *" at bounding box center [1027, 461] width 663 height 27
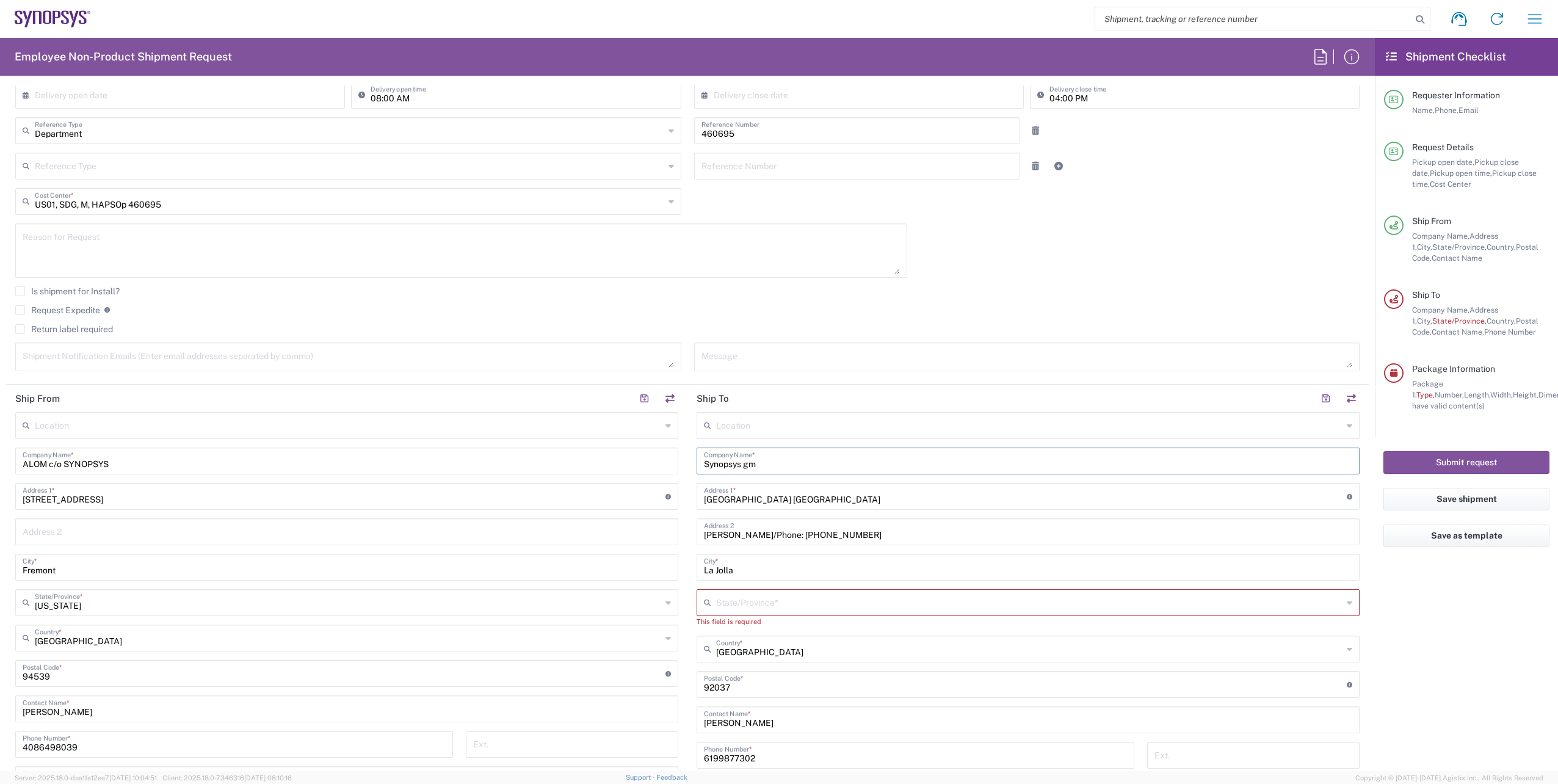
drag, startPoint x: 811, startPoint y: 463, endPoint x: 627, endPoint y: 462, distance: 184.0
click at [627, 462] on div "Ship From Location [GEOGRAPHIC_DATA] DE04 Agrate Brianza IT01 [GEOGRAPHIC_DATA]…" at bounding box center [687, 663] width 1362 height 556
paste input "GmbH"
type input "Synopsys GmbH"
click at [887, 476] on div "Location [GEOGRAPHIC_DATA] DE04 Agrate Brianza IT01 [GEOGRAPHIC_DATA] DE02 [GEO…" at bounding box center [1027, 674] width 663 height 524
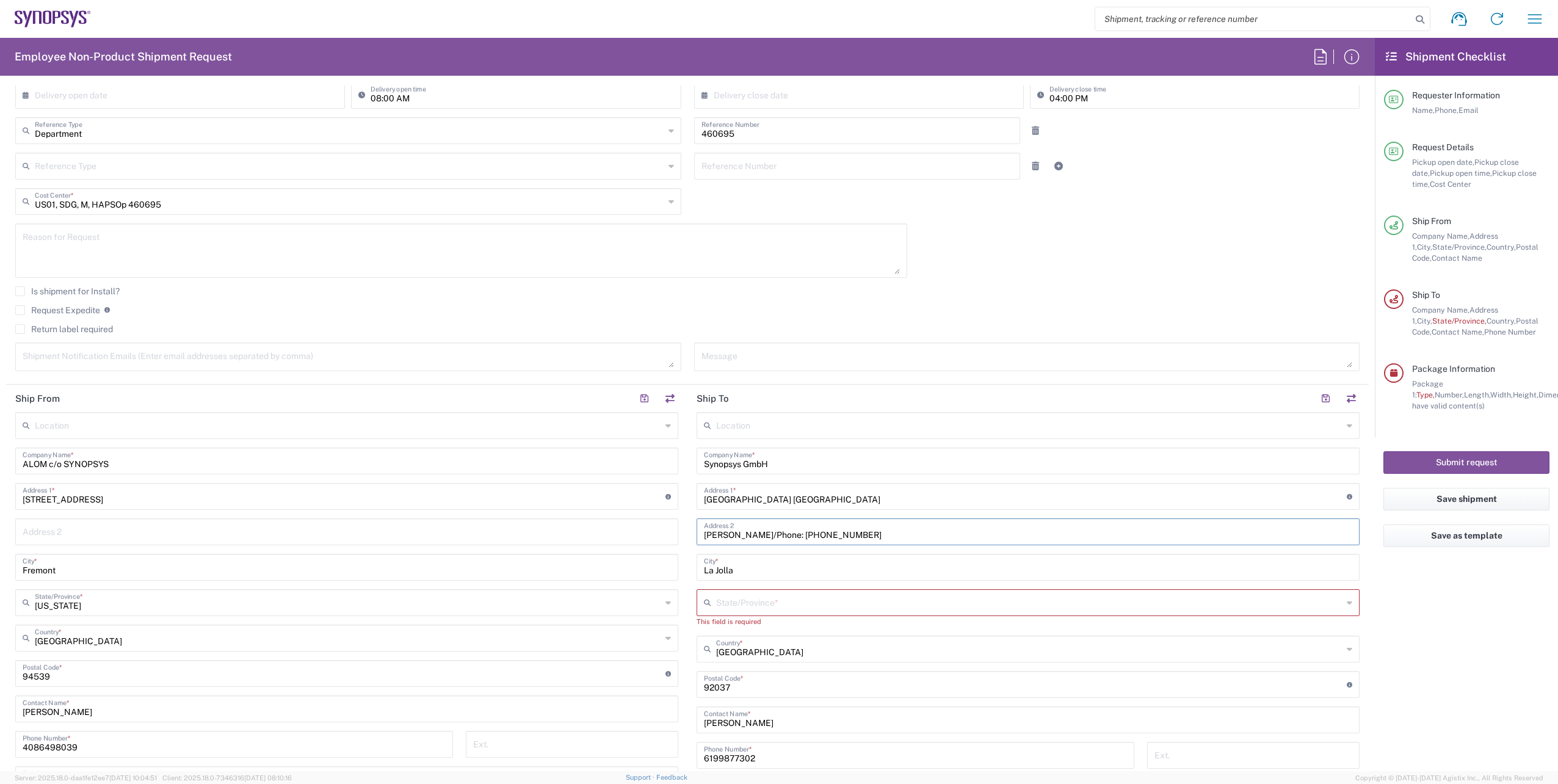
click at [848, 523] on input "[PERSON_NAME]/Phone: [PHONE_NUMBER]" at bounding box center [1028, 531] width 649 height 21
drag, startPoint x: 853, startPoint y: 499, endPoint x: 662, endPoint y: 500, distance: 191.0
click at [662, 500] on div "Ship From Location [GEOGRAPHIC_DATA] DE04 Agrate Brianza IT01 [GEOGRAPHIC_DATA]…" at bounding box center [687, 663] width 1362 height 556
paste input "[STREET_ADDRESS],"
type input "[STREET_ADDRESS],"
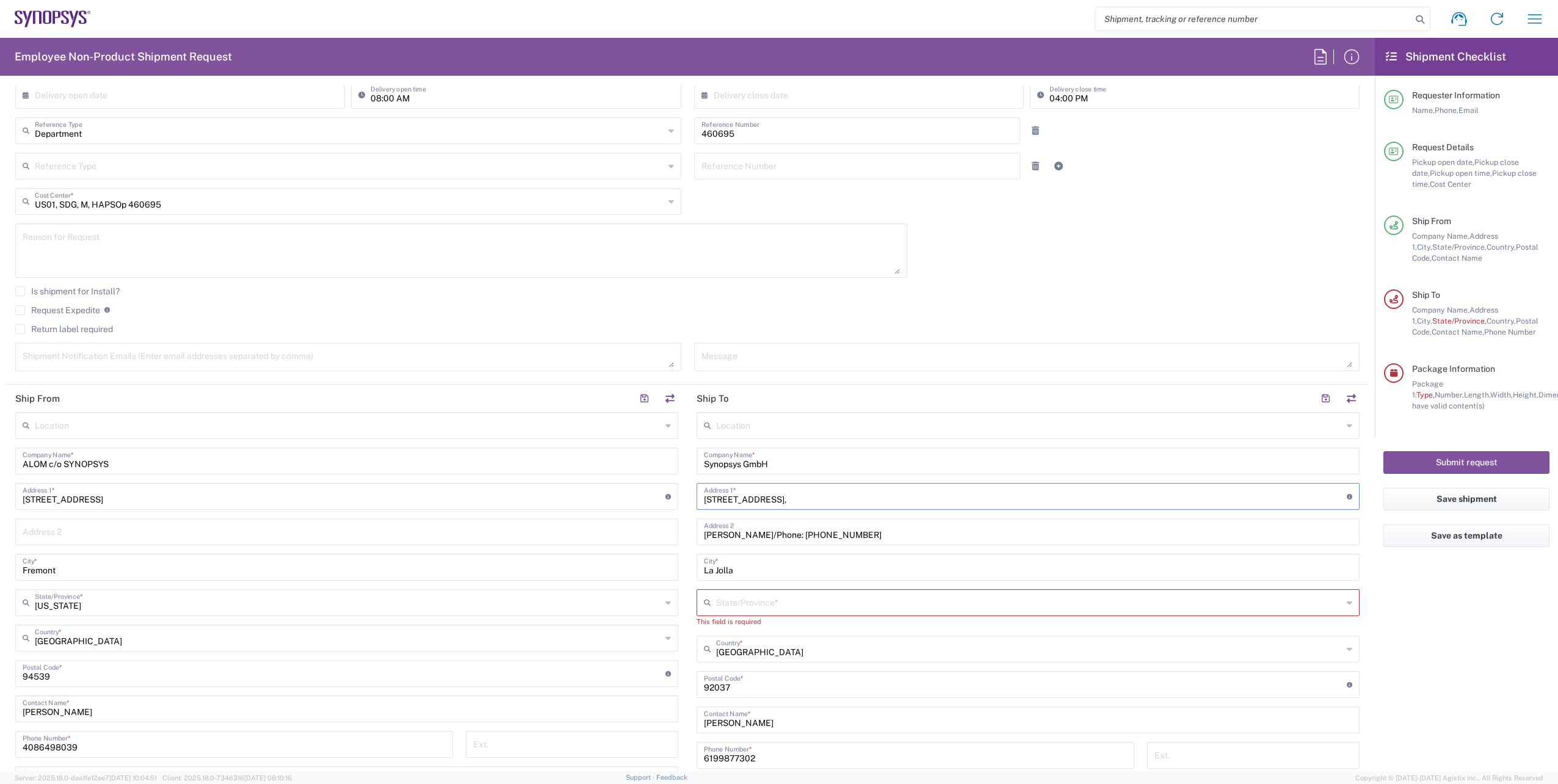
click at [808, 513] on div "Location [GEOGRAPHIC_DATA] DE04 Agrate Brianza IT01 [GEOGRAPHIC_DATA] DE02 [GEO…" at bounding box center [1027, 674] width 663 height 524
click at [786, 604] on input "text" at bounding box center [1029, 602] width 627 height 21
type input "[GEOGRAPHIC_DATA]"
drag, startPoint x: 865, startPoint y: 532, endPoint x: 450, endPoint y: 518, distance: 415.2
click at [445, 519] on div "Ship From Location [GEOGRAPHIC_DATA] DE04 Agrate Brianza IT01 [GEOGRAPHIC_DATA]…" at bounding box center [687, 663] width 1362 height 556
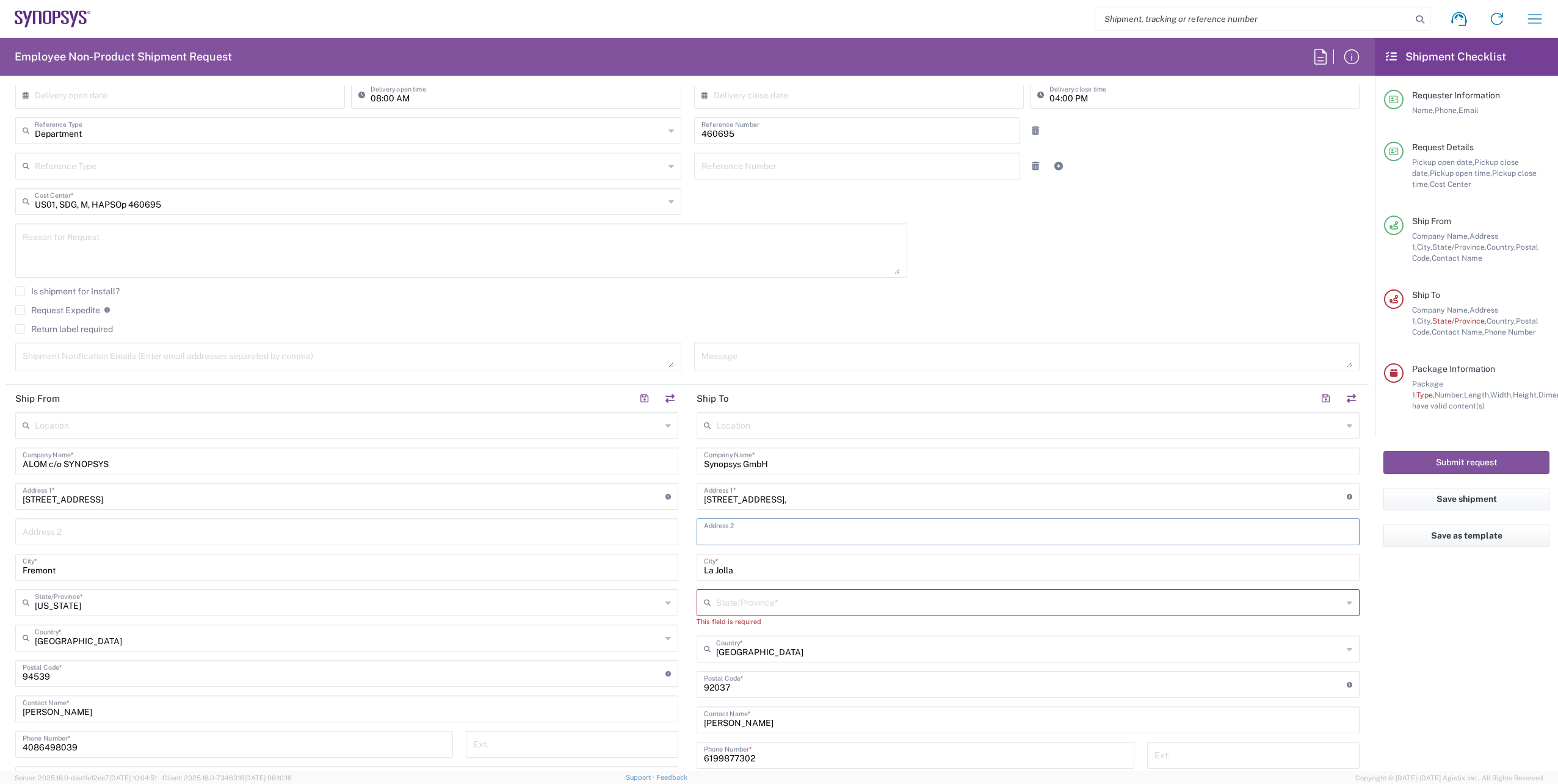
click at [704, 549] on div "Location [GEOGRAPHIC_DATA] DE04 Agrate Brianza IT01 [GEOGRAPHIC_DATA] DE02 [GEO…" at bounding box center [1027, 674] width 663 height 524
drag, startPoint x: 760, startPoint y: 570, endPoint x: 344, endPoint y: 563, distance: 416.1
click at [341, 563] on div "Ship From Location [GEOGRAPHIC_DATA] DE04 Agrate Brianza IT01 [GEOGRAPHIC_DATA]…" at bounding box center [687, 663] width 1362 height 556
drag, startPoint x: 768, startPoint y: 660, endPoint x: 660, endPoint y: 672, distance: 108.7
click at [660, 672] on div "Ship From Location [GEOGRAPHIC_DATA] DE04 Agrate Brianza IT01 [GEOGRAPHIC_DATA]…" at bounding box center [687, 668] width 1362 height 567
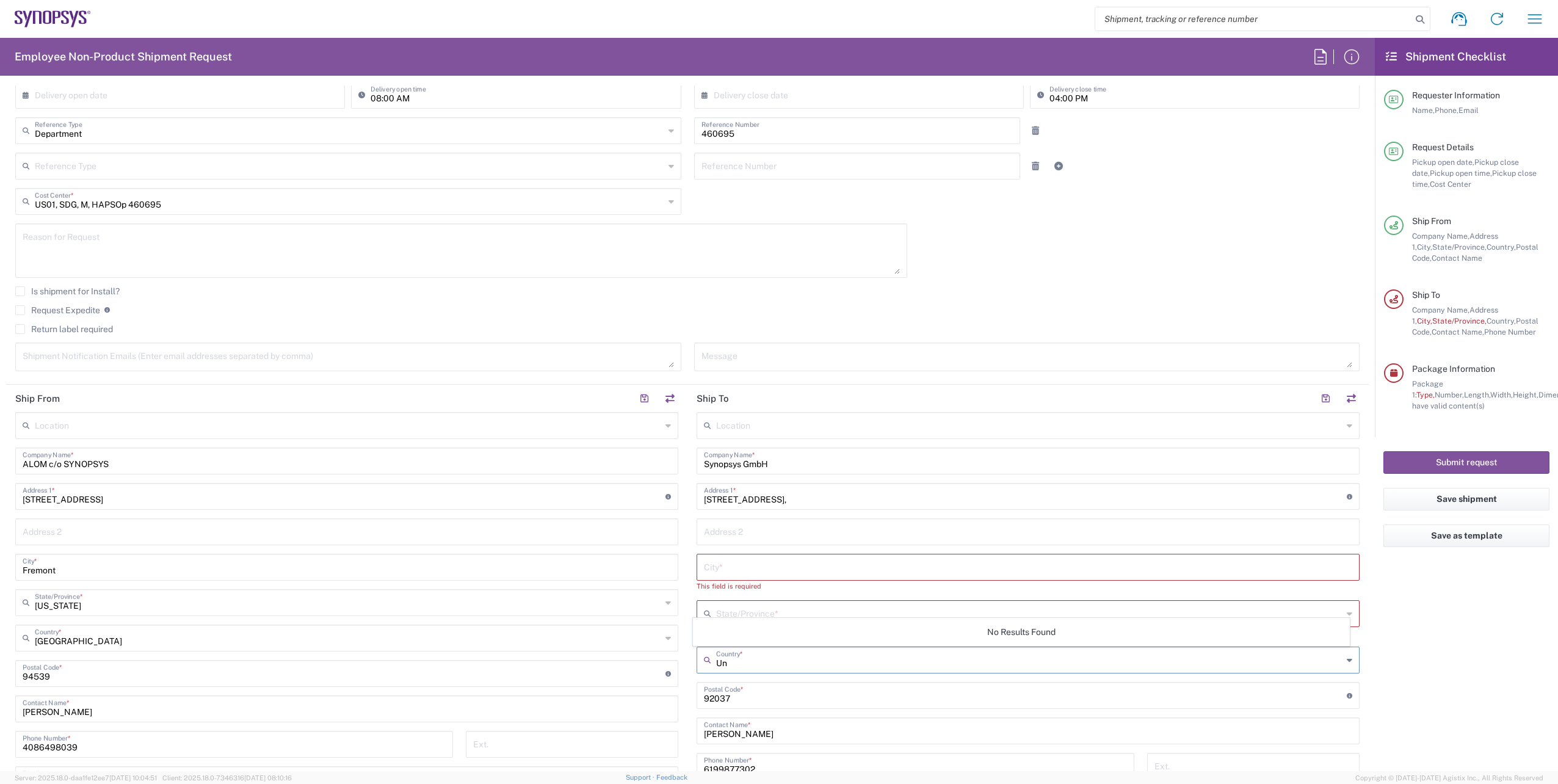
type input "U"
click at [741, 579] on span "[GEOGRAPHIC_DATA]" at bounding box center [1021, 576] width 656 height 19
type input "[GEOGRAPHIC_DATA]"
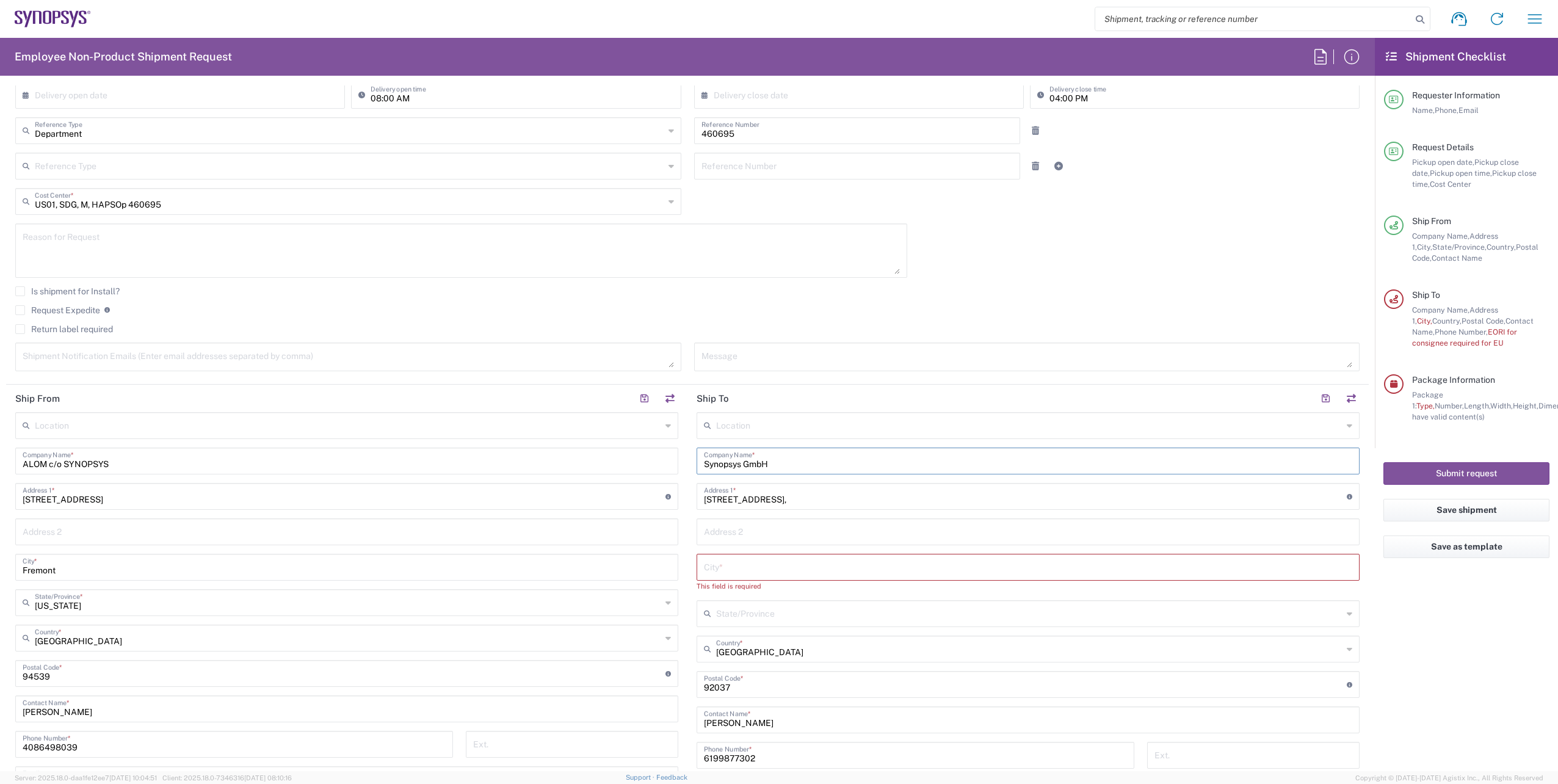
drag, startPoint x: 793, startPoint y: 459, endPoint x: 513, endPoint y: 454, distance: 280.0
click at [513, 454] on div "Ship From Location [GEOGRAPHIC_DATA] DE04 Agrate Brianza IT01 [GEOGRAPHIC_DATA]…" at bounding box center [687, 668] width 1362 height 567
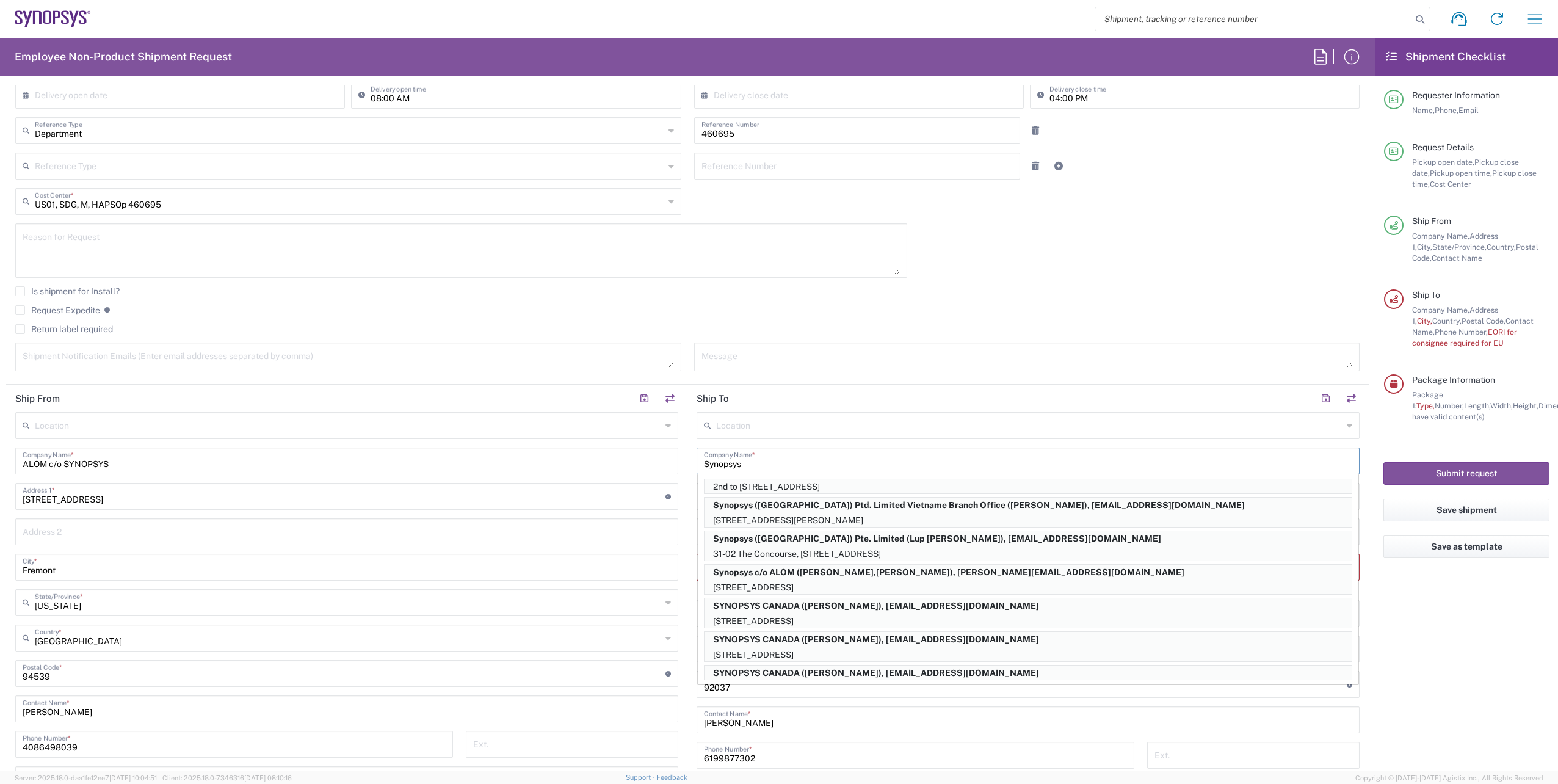
scroll to position [0, 0]
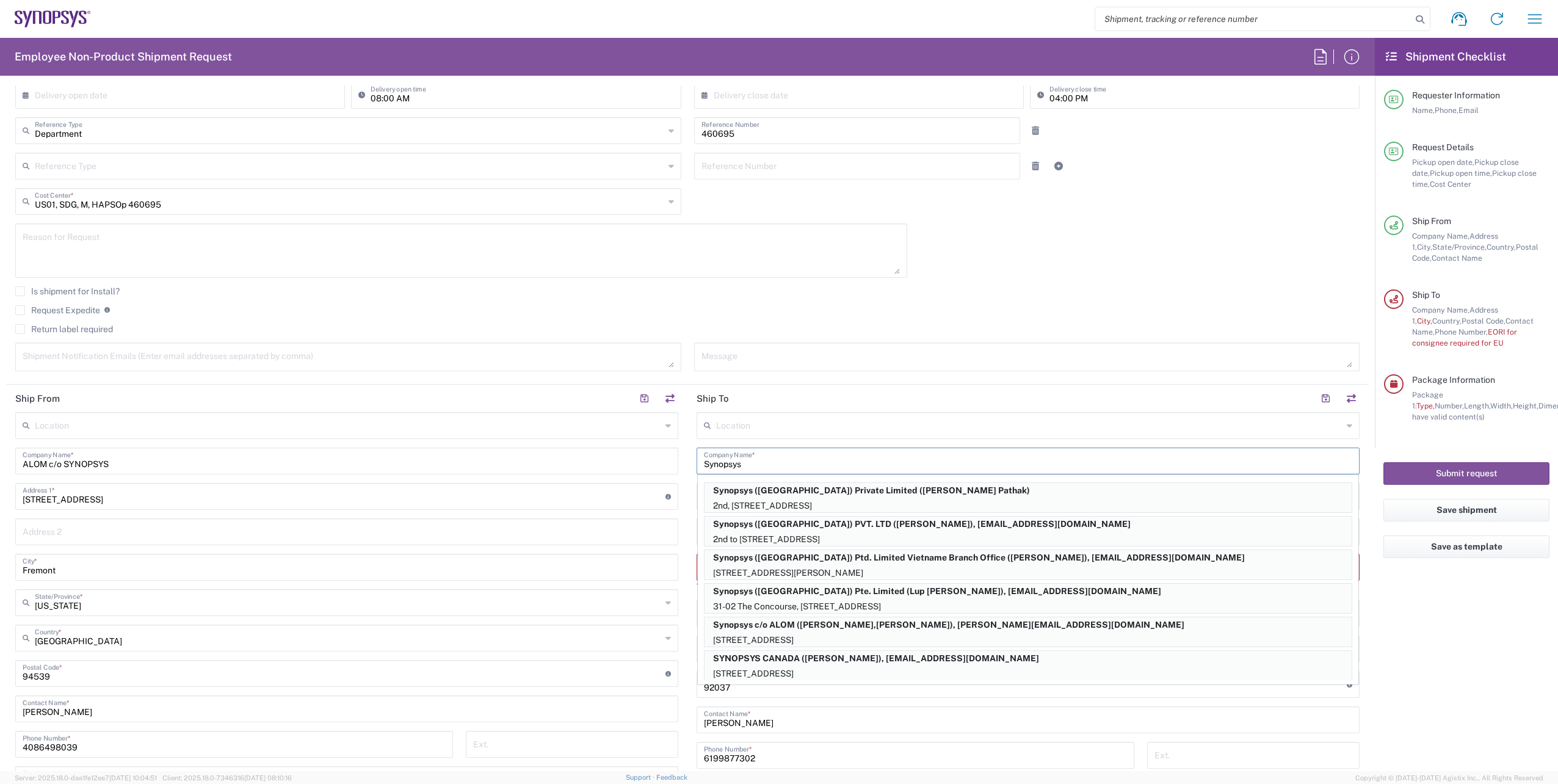
click at [761, 464] on input "Synopsys" at bounding box center [1028, 460] width 649 height 21
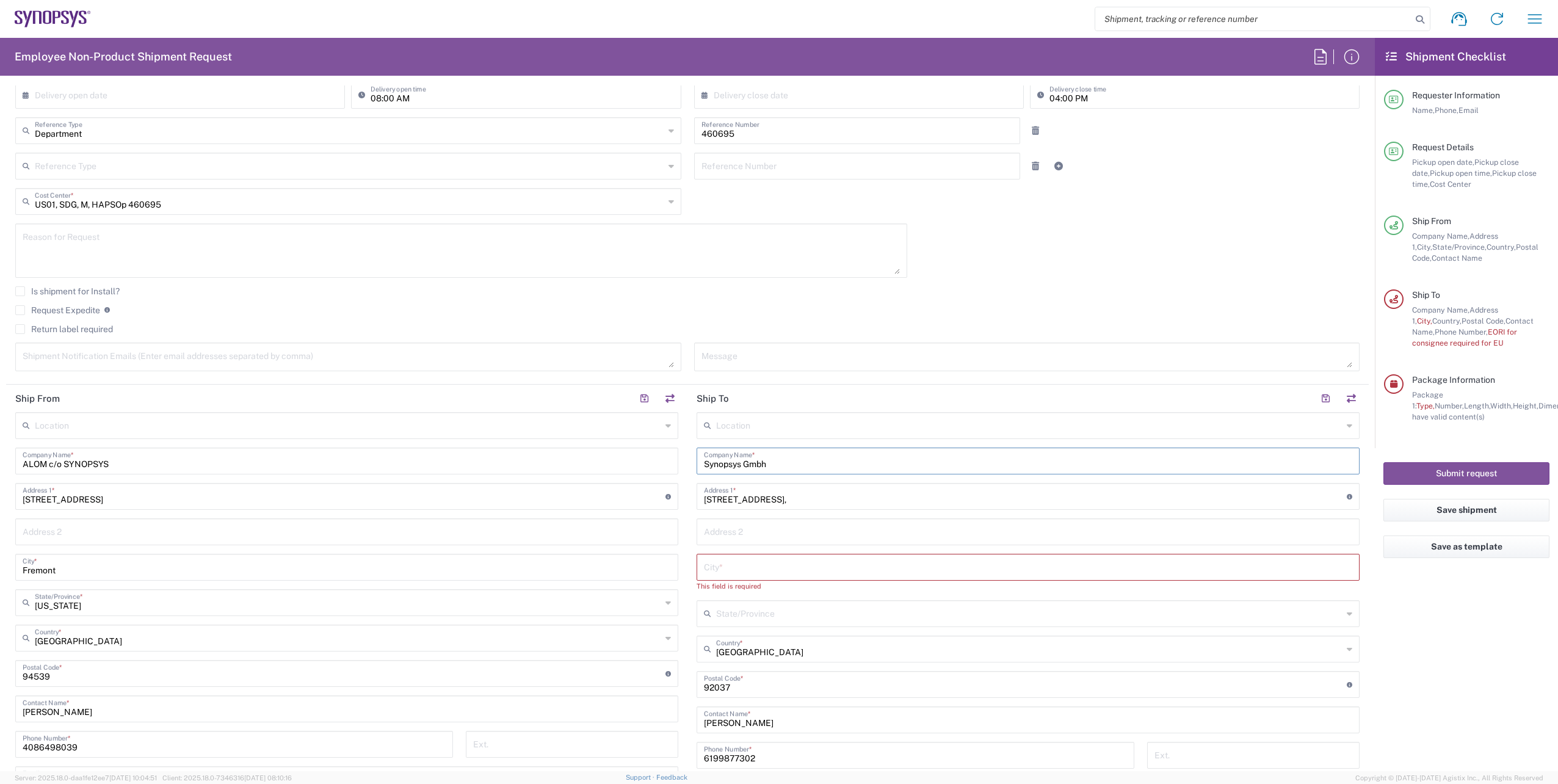
type input "Synopsys Gmbh"
click at [805, 513] on div "Location [GEOGRAPHIC_DATA] DE04 Agrate Brianza IT01 [GEOGRAPHIC_DATA] DE02 [GEO…" at bounding box center [1027, 679] width 663 height 535
click at [733, 569] on input "text" at bounding box center [1028, 566] width 649 height 21
type input "e"
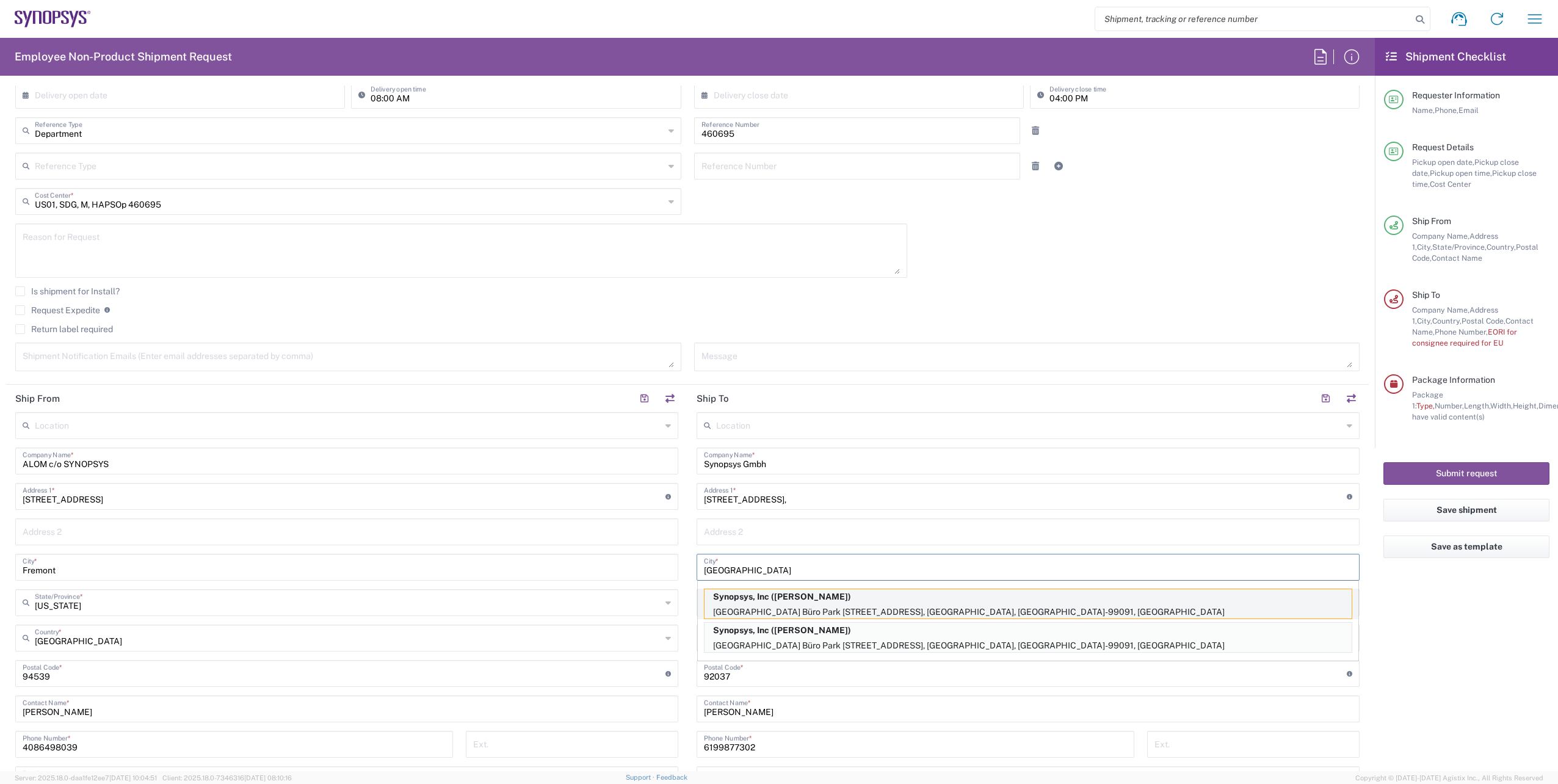
type input "[GEOGRAPHIC_DATA]"
click at [1067, 601] on p "Synopsys, Inc ([PERSON_NAME])" at bounding box center [1028, 596] width 647 height 15
type input "Synopsys, Inc"
type input "[GEOGRAPHIC_DATA] Büro Park [STREET_ADDRESS]"
type input "D-99091 [GEOGRAPHIC_DATA], [GEOGRAPHIC_DATA]"
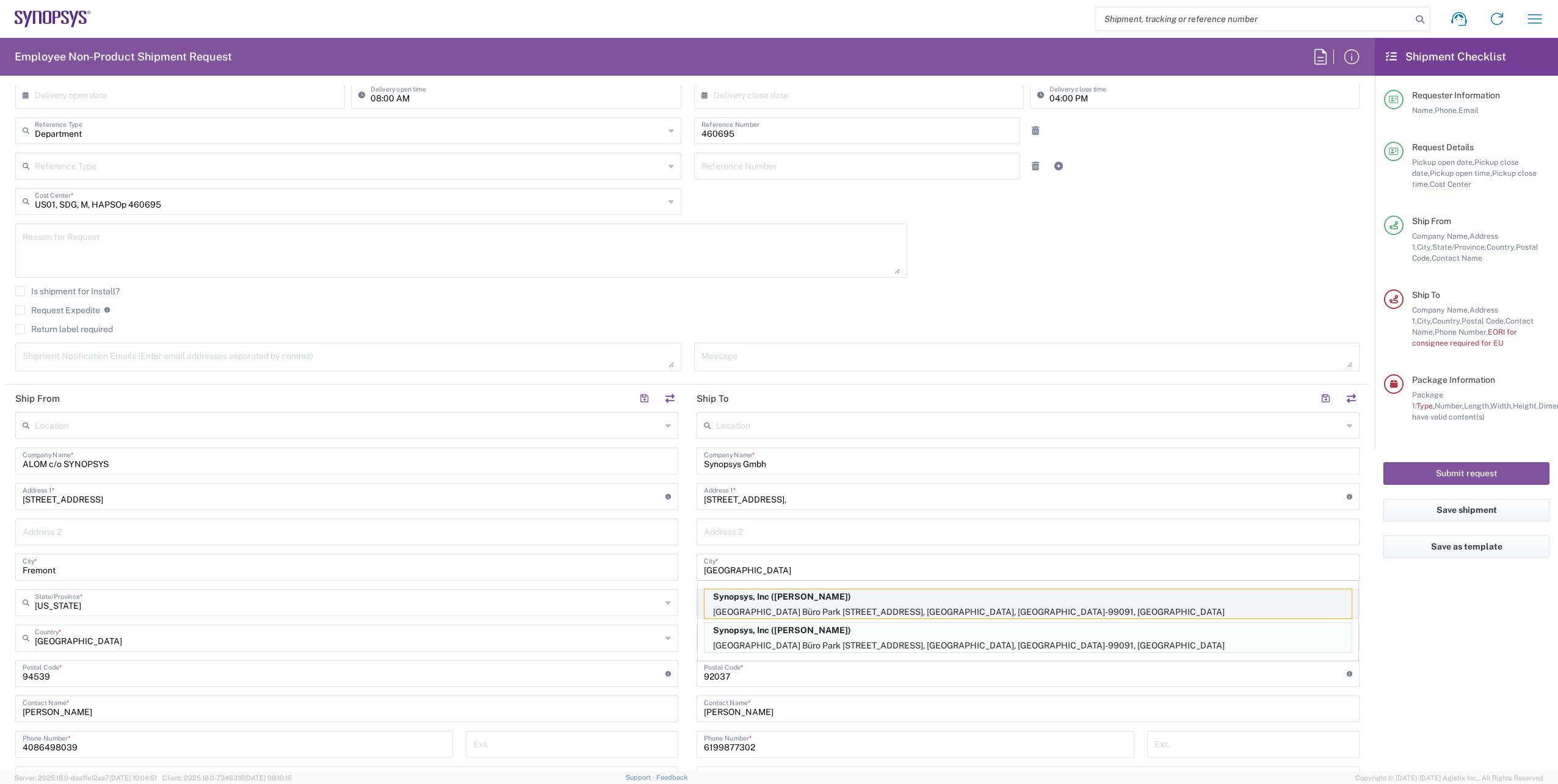
type input "[GEOGRAPHIC_DATA]"
type input "D-99091"
type input "[PERSON_NAME]"
type input "498954196414"
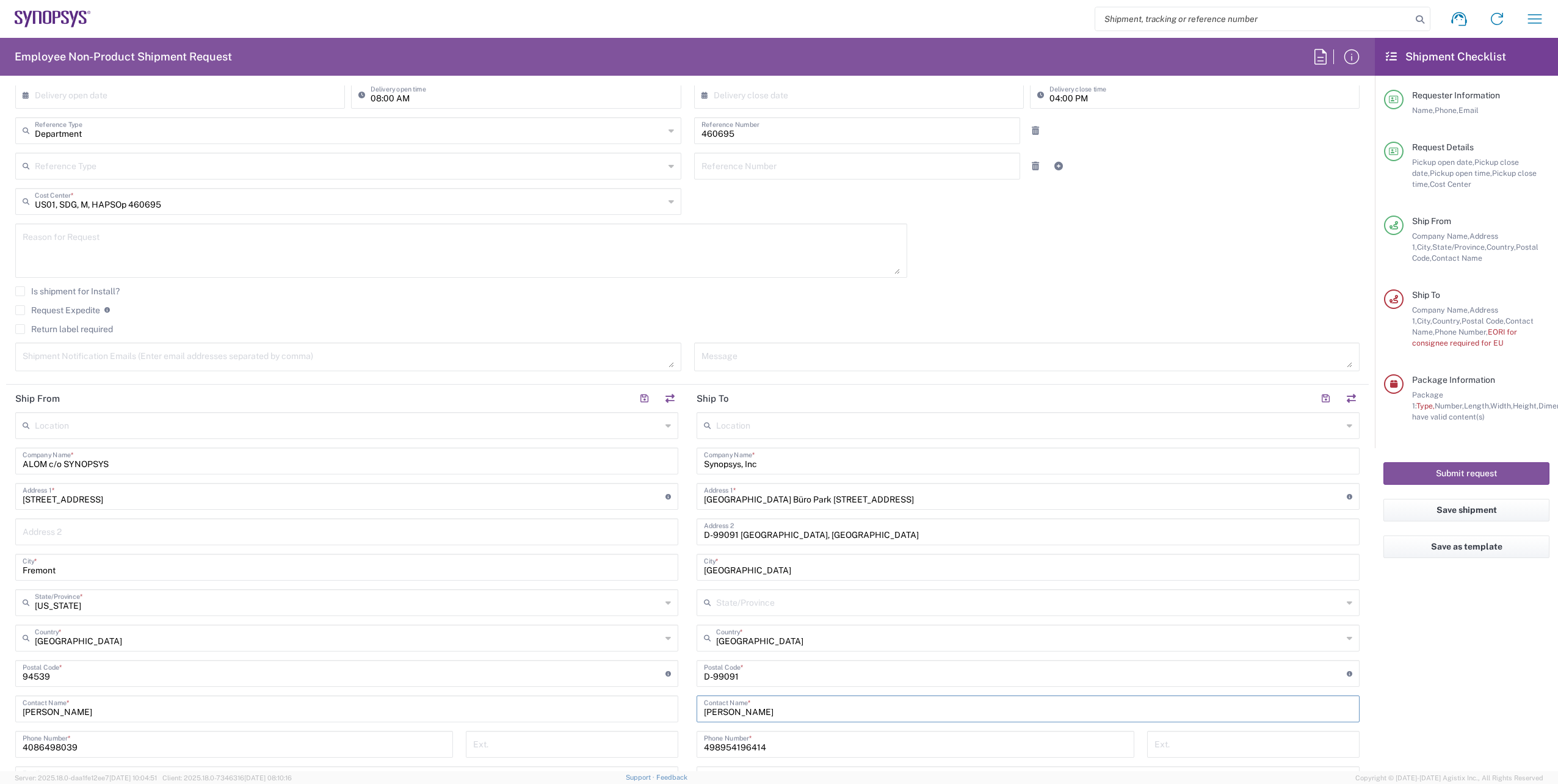
drag, startPoint x: 777, startPoint y: 712, endPoint x: 584, endPoint y: 705, distance: 193.1
click at [584, 705] on div "Ship From Location [GEOGRAPHIC_DATA] DE04 Agrate Brianza IT01 [GEOGRAPHIC_DATA]…" at bounding box center [687, 663] width 1362 height 556
paste input "[PERSON_NAME]"
type input "[PERSON_NAME]"
drag, startPoint x: 771, startPoint y: 749, endPoint x: 793, endPoint y: 745, distance: 22.4
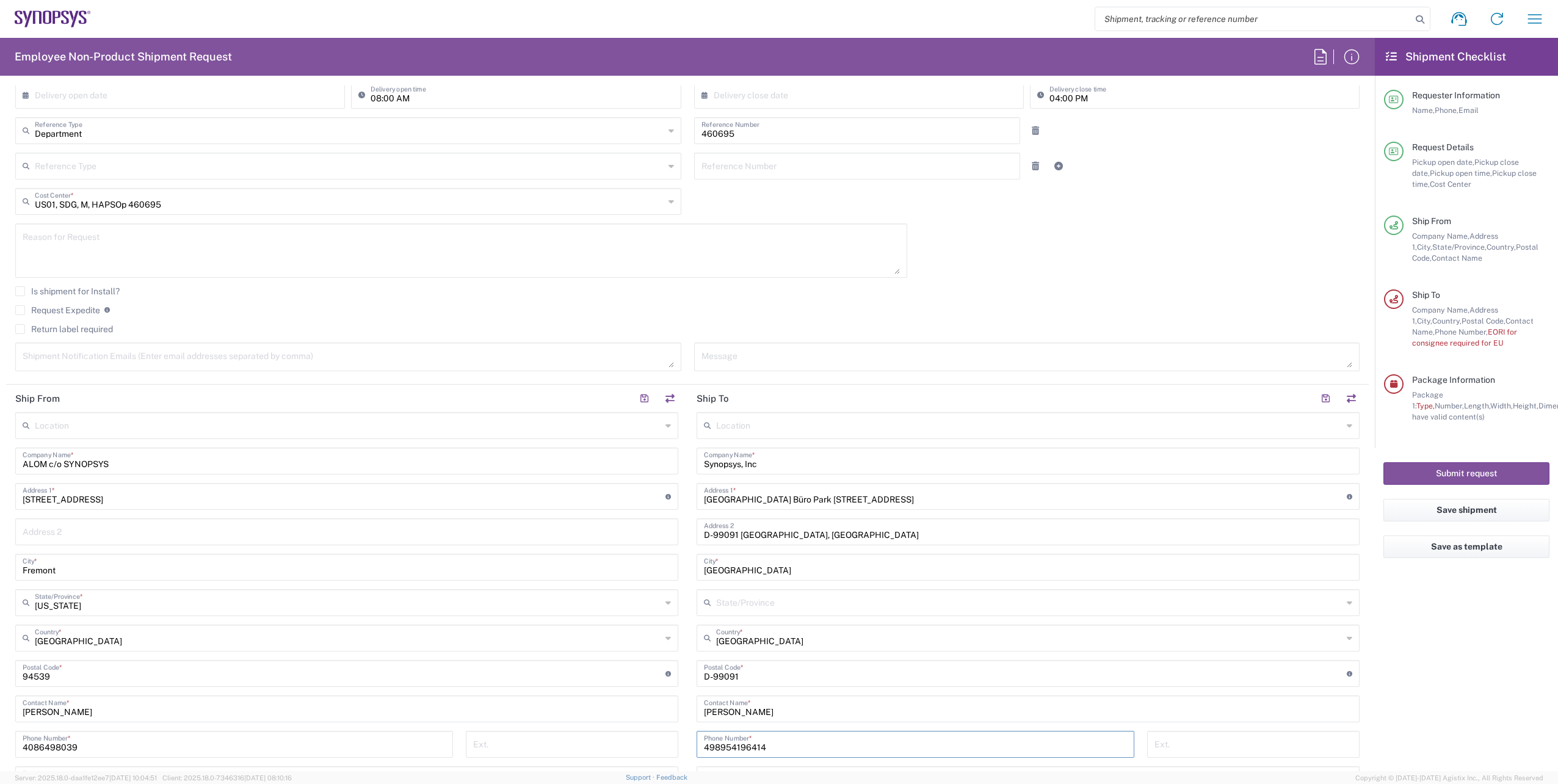
click at [772, 749] on input "498954196414" at bounding box center [915, 743] width 423 height 21
drag, startPoint x: 511, startPoint y: 713, endPoint x: 501, endPoint y: 711, distance: 10.2
click at [500, 712] on div "Ship From Location [GEOGRAPHIC_DATA] DE04 Agrate Brianza IT01 [GEOGRAPHIC_DATA]…" at bounding box center [687, 663] width 1362 height 556
paste input "[PHONE_NUMBER]"
click at [732, 744] on input "[PHONE_NUMBER]" at bounding box center [915, 743] width 423 height 21
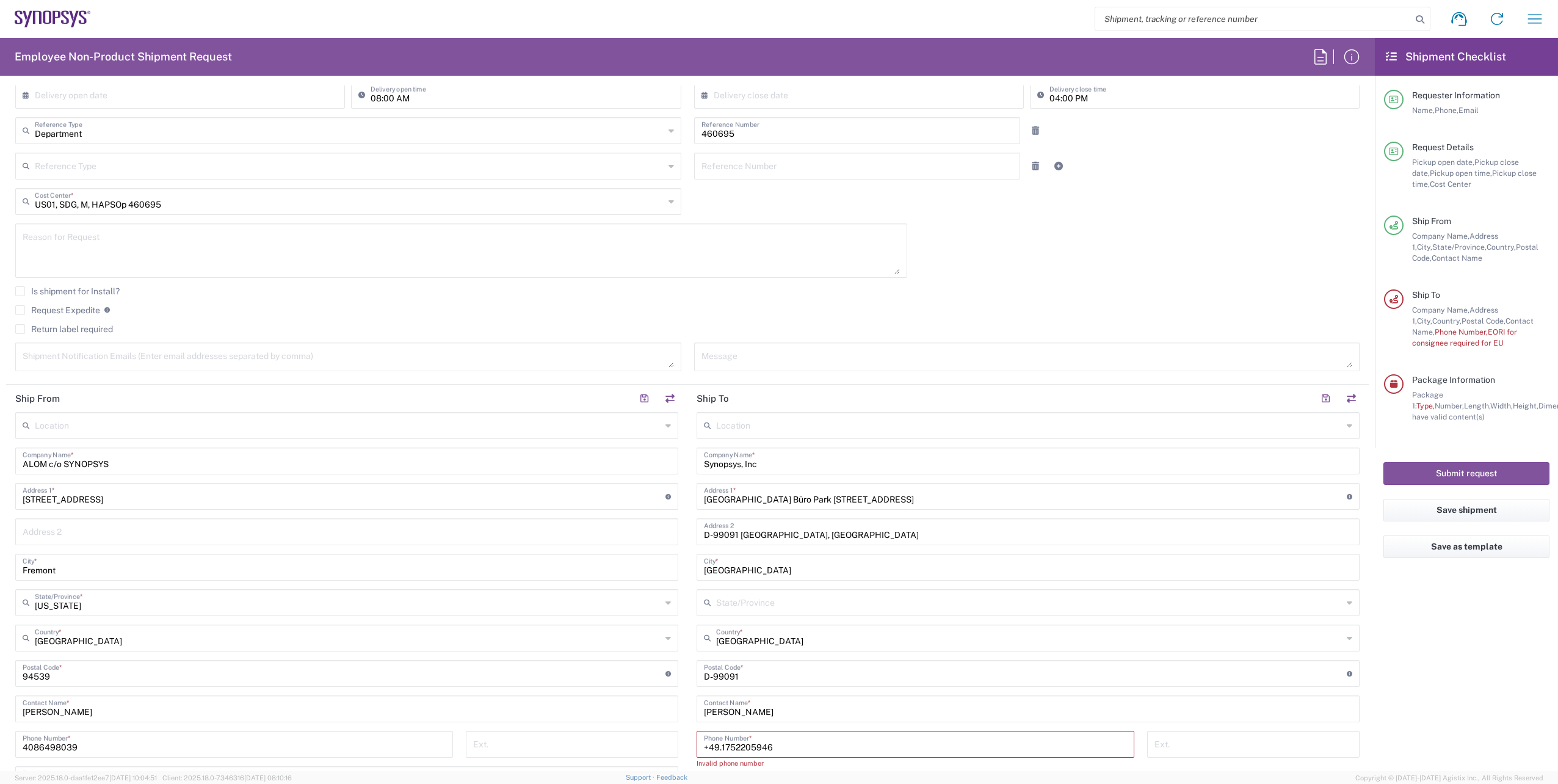
click at [717, 742] on input "+49.1752205946" at bounding box center [915, 743] width 423 height 21
click at [704, 744] on input "[PHONE_NUMBER]" at bounding box center [915, 743] width 423 height 21
type input "491752205946"
click at [782, 498] on input "[GEOGRAPHIC_DATA] Büro Park [STREET_ADDRESS]" at bounding box center [1025, 495] width 643 height 21
drag, startPoint x: 782, startPoint y: 498, endPoint x: 629, endPoint y: 494, distance: 153.1
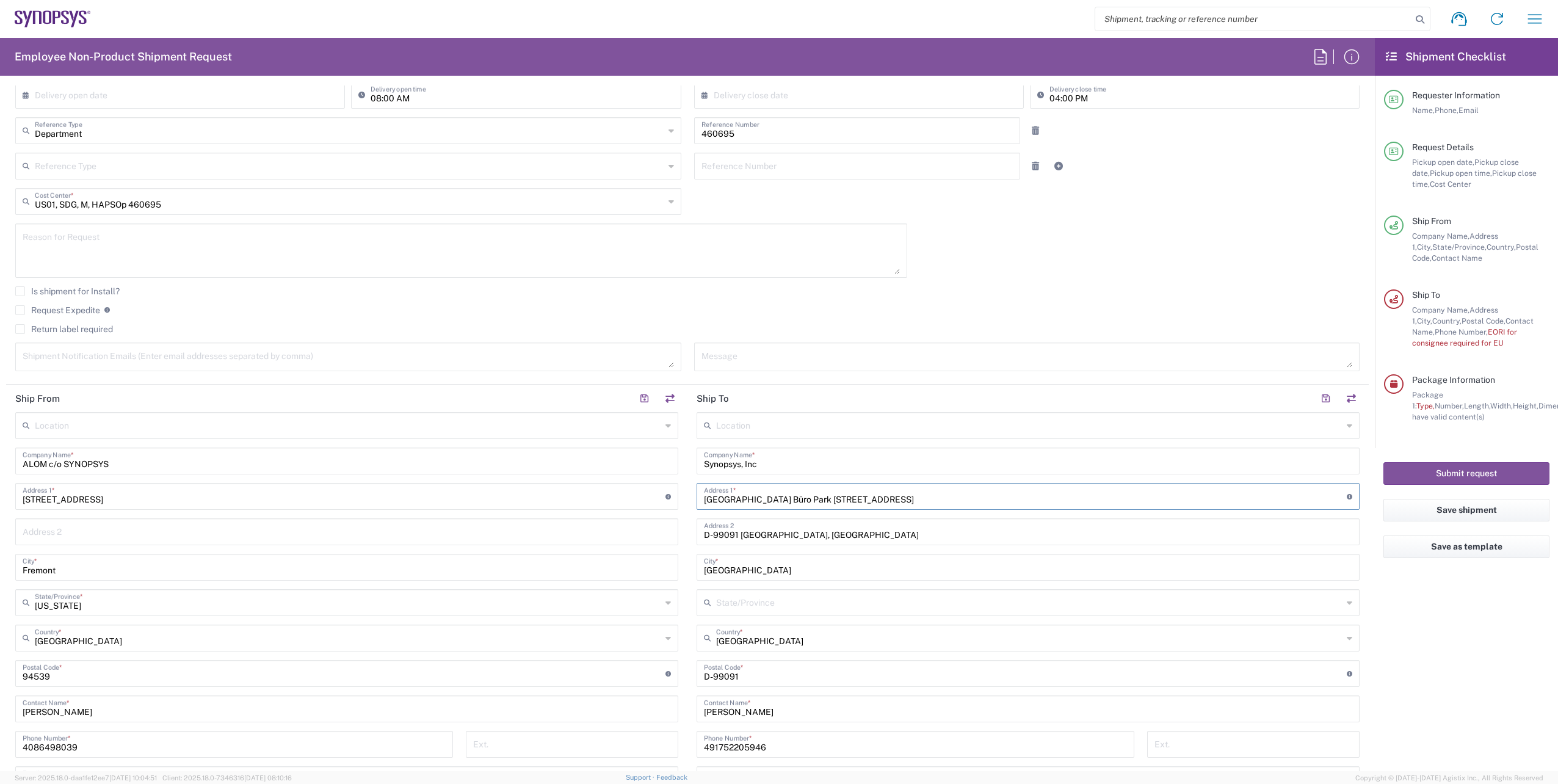
click at [637, 495] on div "Ship From Location [GEOGRAPHIC_DATA] DE04 Agrate Brianza IT01 [GEOGRAPHIC_DATA]…" at bounding box center [687, 663] width 1362 height 556
type input "[STREET_ADDRESS]"
drag, startPoint x: 737, startPoint y: 532, endPoint x: 594, endPoint y: 527, distance: 143.1
click at [594, 527] on div "Ship From Location [GEOGRAPHIC_DATA] DE04 Agrate Brianza IT01 [GEOGRAPHIC_DATA]…" at bounding box center [687, 663] width 1362 height 556
click at [883, 549] on div "Location [GEOGRAPHIC_DATA] DE04 Agrate Brianza IT01 [GEOGRAPHIC_DATA] DE02 [GEO…" at bounding box center [1027, 674] width 663 height 524
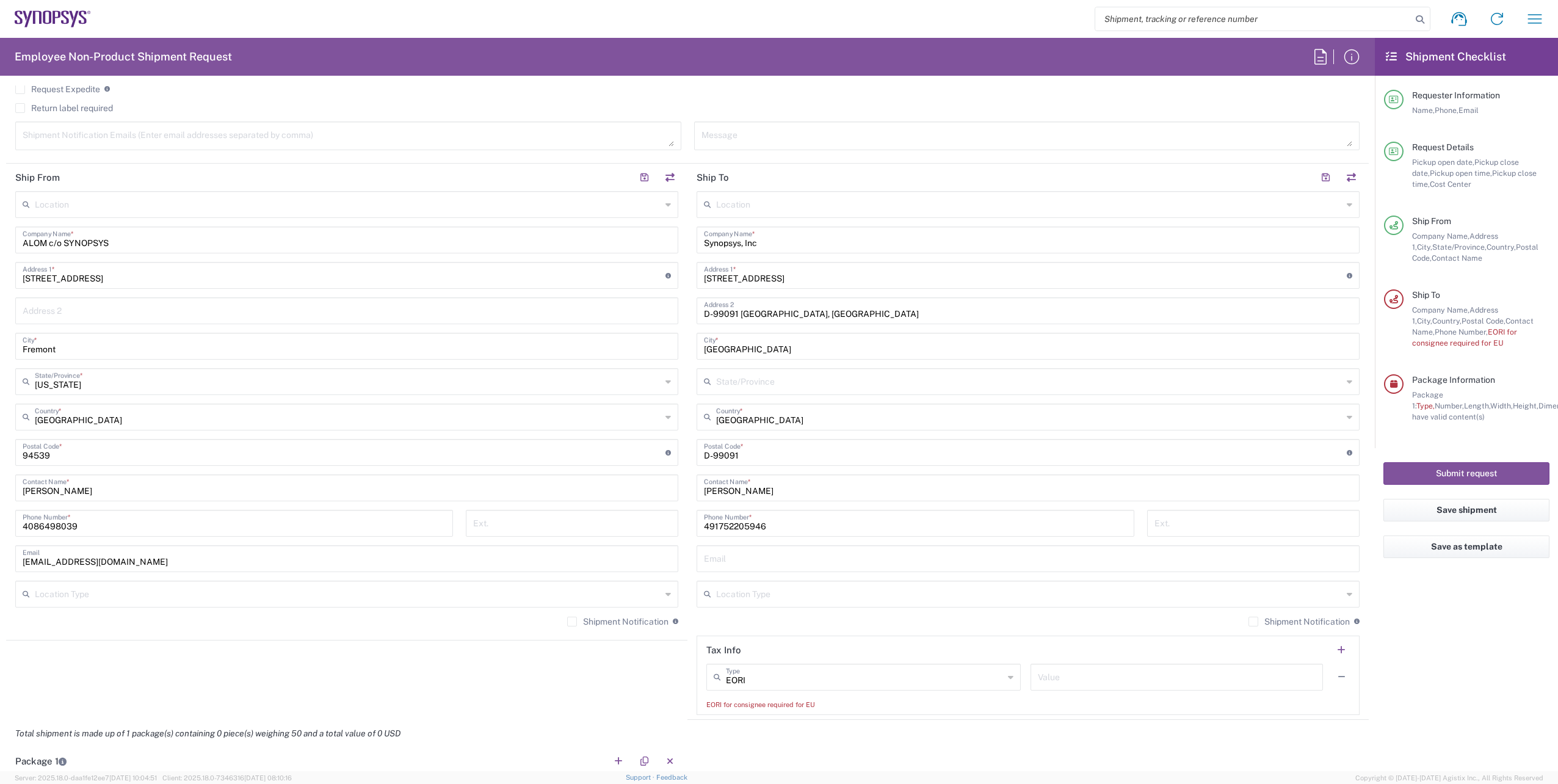
scroll to position [469, 0]
click at [718, 556] on input "text" at bounding box center [1028, 554] width 649 height 21
paste input "[PHONE_NUMBER]"
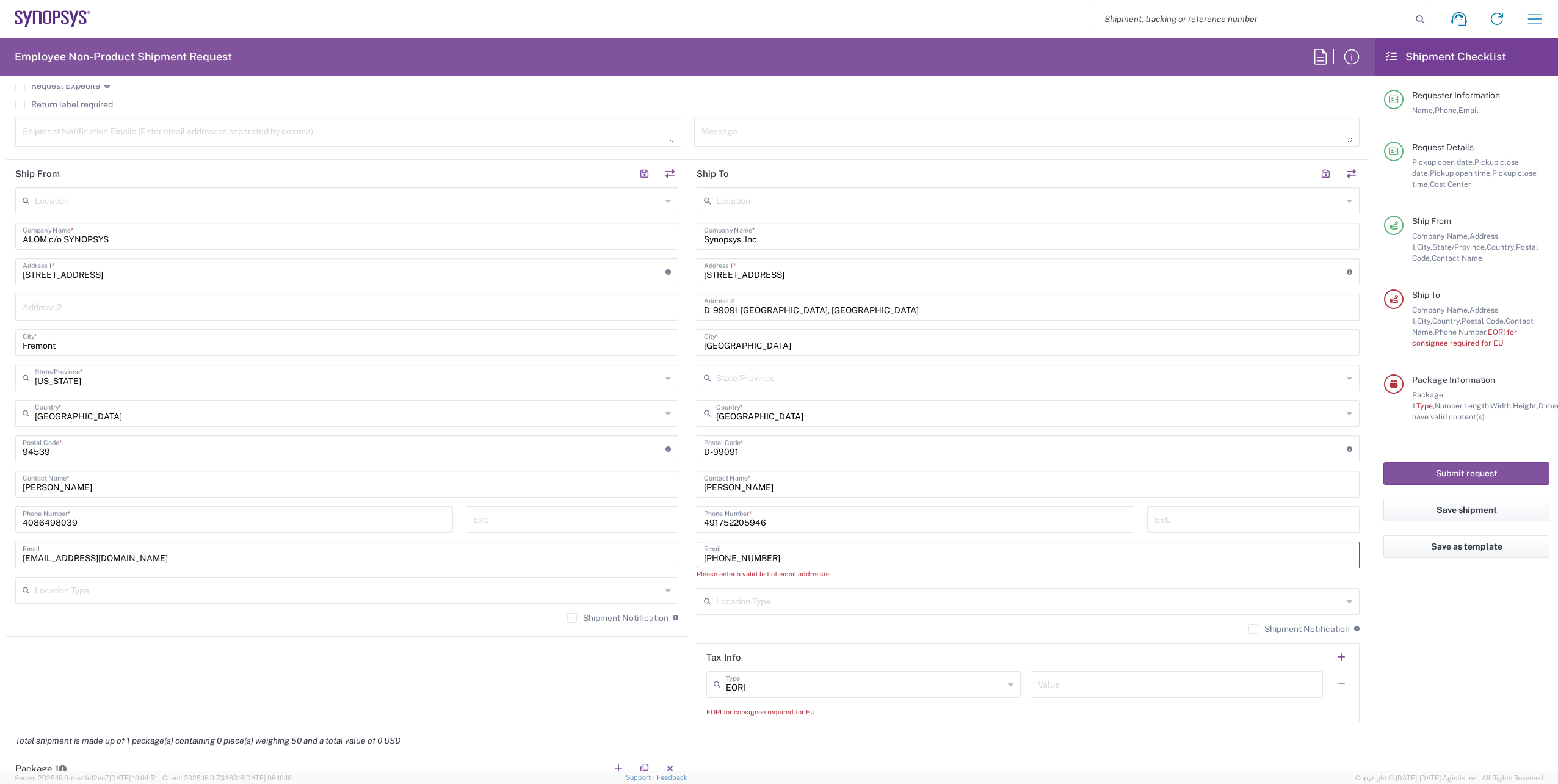
drag, startPoint x: 803, startPoint y: 560, endPoint x: 818, endPoint y: 557, distance: 15.3
click at [803, 560] on input "[PHONE_NUMBER]" at bounding box center [1028, 554] width 649 height 21
drag, startPoint x: 829, startPoint y: 554, endPoint x: 333, endPoint y: 524, distance: 496.9
click at [333, 524] on div "Ship From Location [GEOGRAPHIC_DATA] DE04 Agrate Brianza IT01 [GEOGRAPHIC_DATA]…" at bounding box center [687, 444] width 1362 height 567
paste input "[EMAIL_ADDRESS][DOMAIN_NAME]"
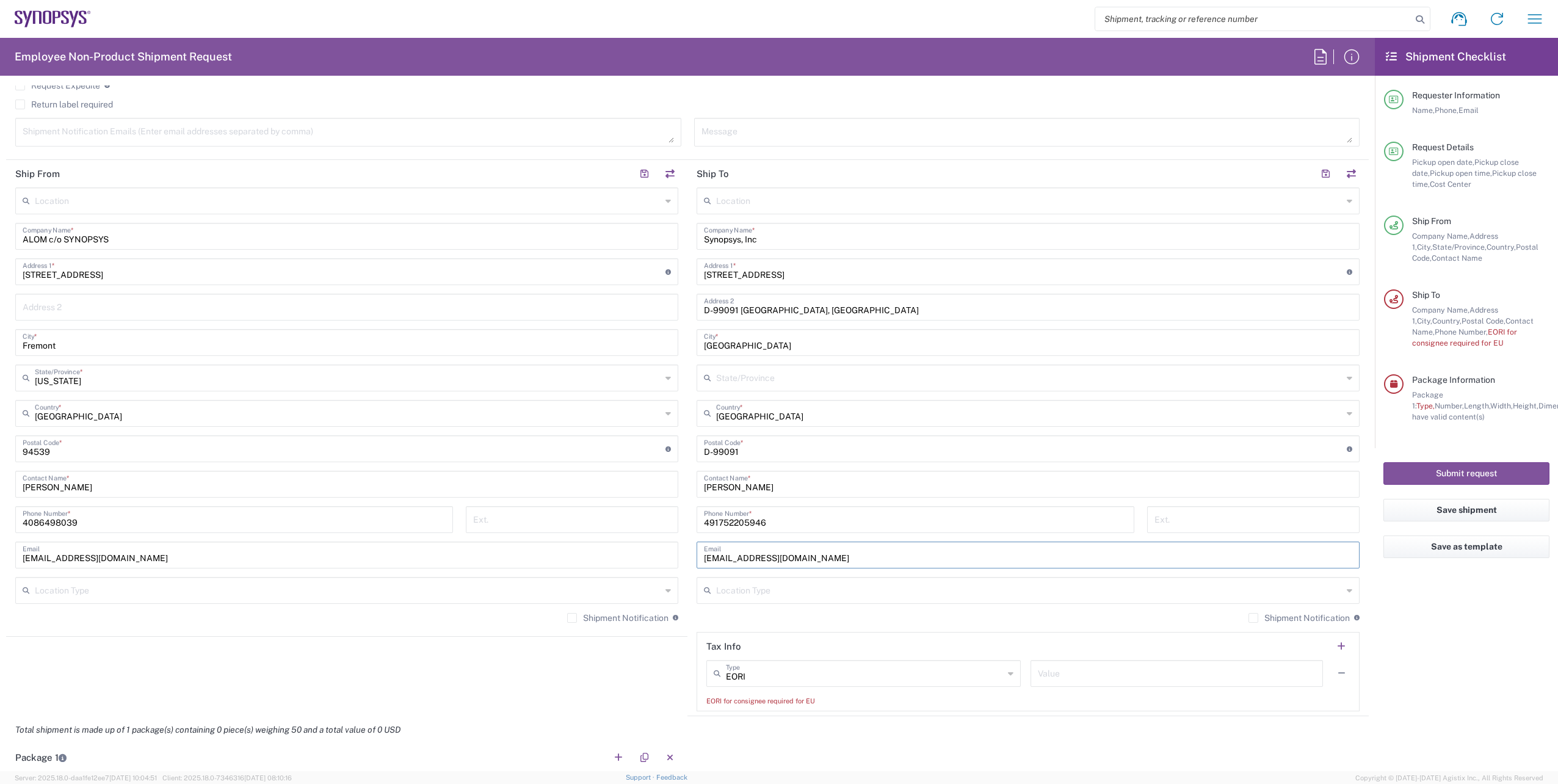
type input "[EMAIL_ADDRESS][DOMAIN_NAME]"
drag, startPoint x: 90, startPoint y: 516, endPoint x: 97, endPoint y: 517, distance: 7.1
click at [90, 516] on input "4086498039" at bounding box center [234, 519] width 423 height 21
type input "4086498039"
click at [272, 574] on div "Location [GEOGRAPHIC_DATA] DE04 Agrate Brianza IT01 [GEOGRAPHIC_DATA] DE02 [GEO…" at bounding box center [346, 409] width 663 height 444
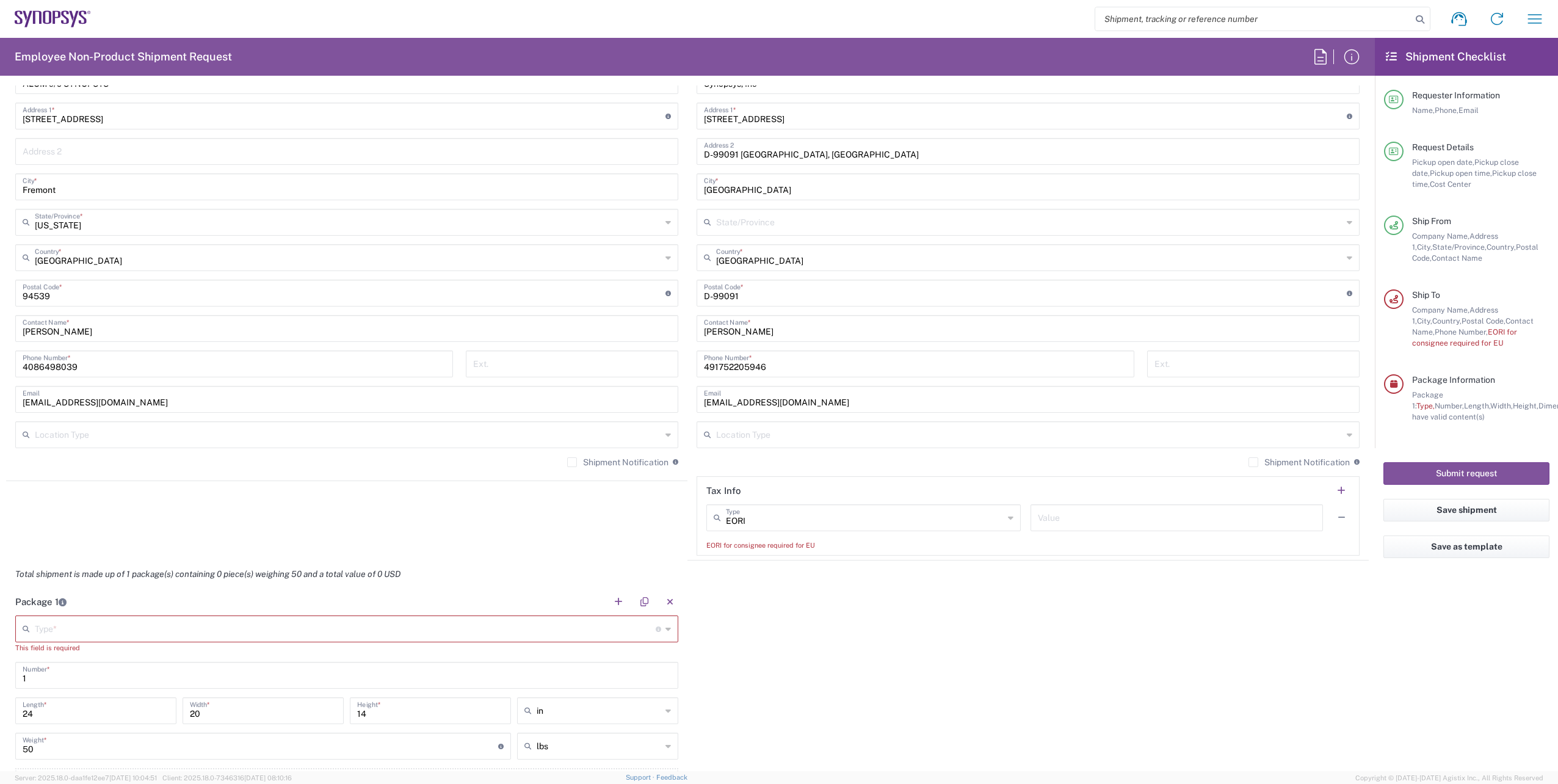
scroll to position [773, 0]
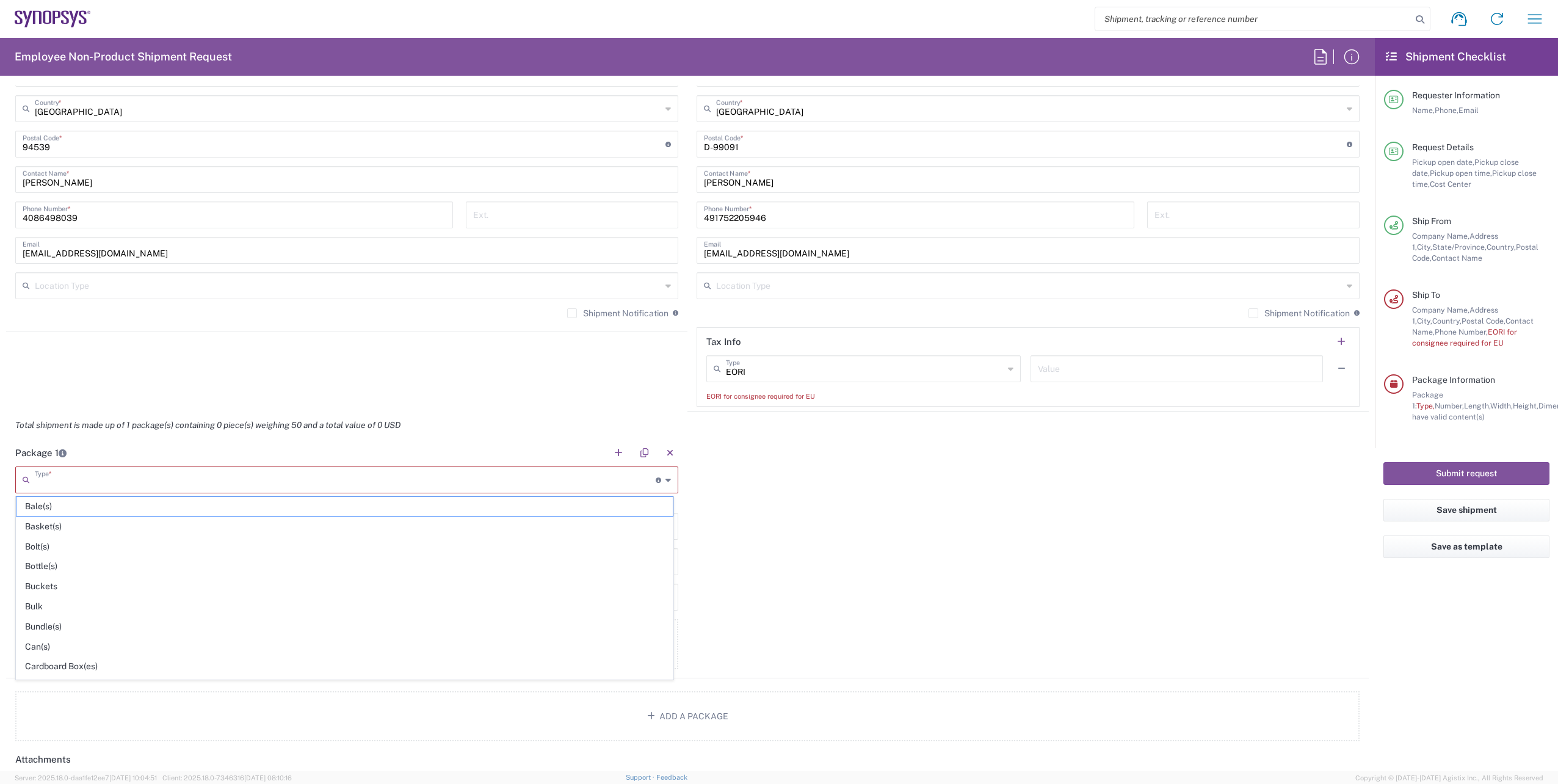
click at [68, 477] on input "text" at bounding box center [345, 479] width 621 height 21
click at [121, 669] on span "Your Packaging" at bounding box center [344, 669] width 656 height 19
type input "Your Packaging"
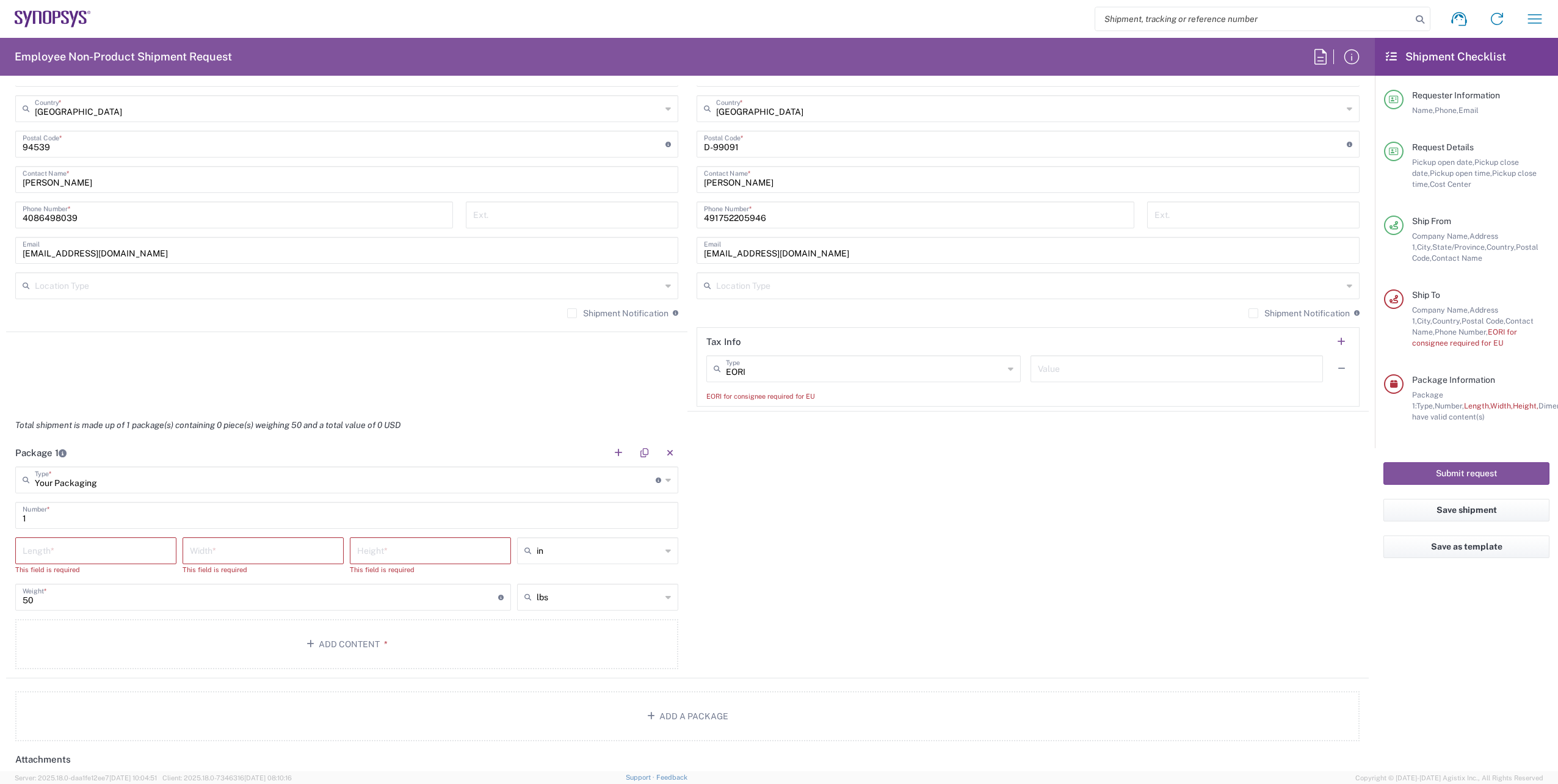
click at [66, 551] on input "number" at bounding box center [96, 549] width 147 height 21
type input "24"
click at [218, 554] on input "number" at bounding box center [263, 549] width 147 height 21
type input "20"
click at [389, 550] on input "number" at bounding box center [430, 549] width 147 height 21
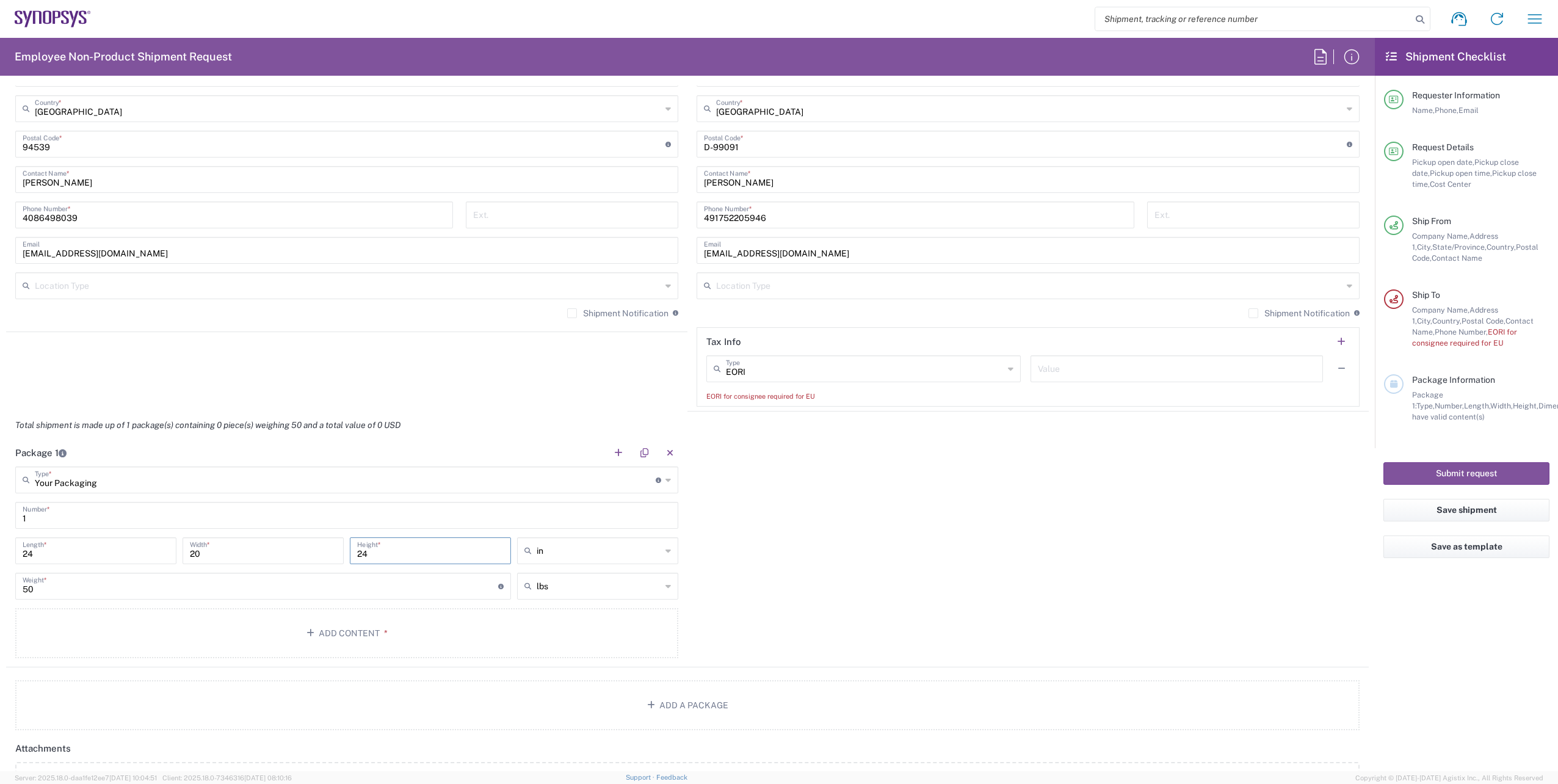
type input "2"
type input "14"
click at [237, 584] on input "50" at bounding box center [261, 585] width 476 height 21
click at [115, 509] on input "1" at bounding box center [347, 515] width 649 height 21
type input "1"
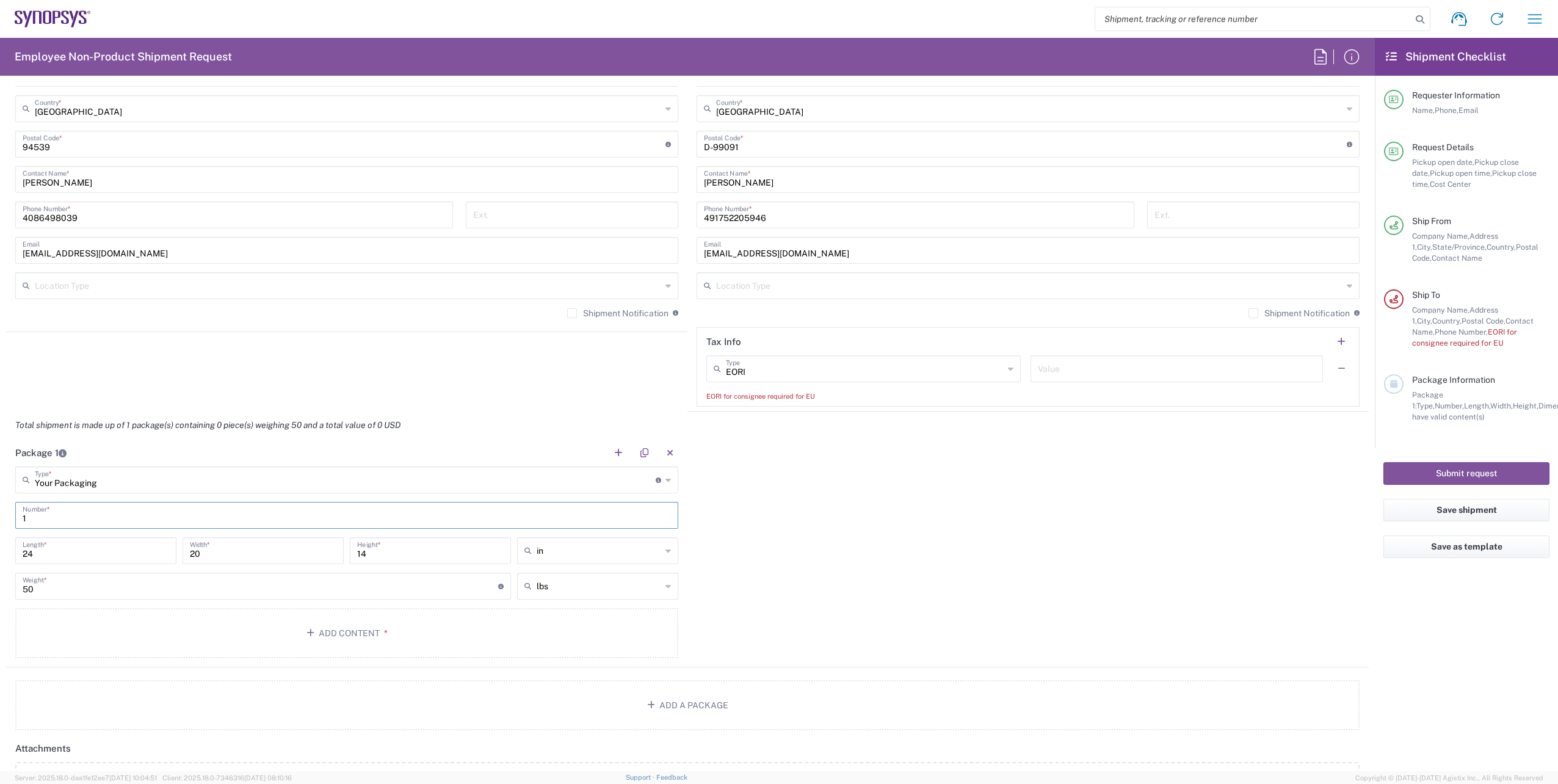
click at [66, 584] on input "50" at bounding box center [261, 585] width 476 height 21
type input "50"
click at [283, 627] on button "Add Content *" at bounding box center [346, 633] width 663 height 50
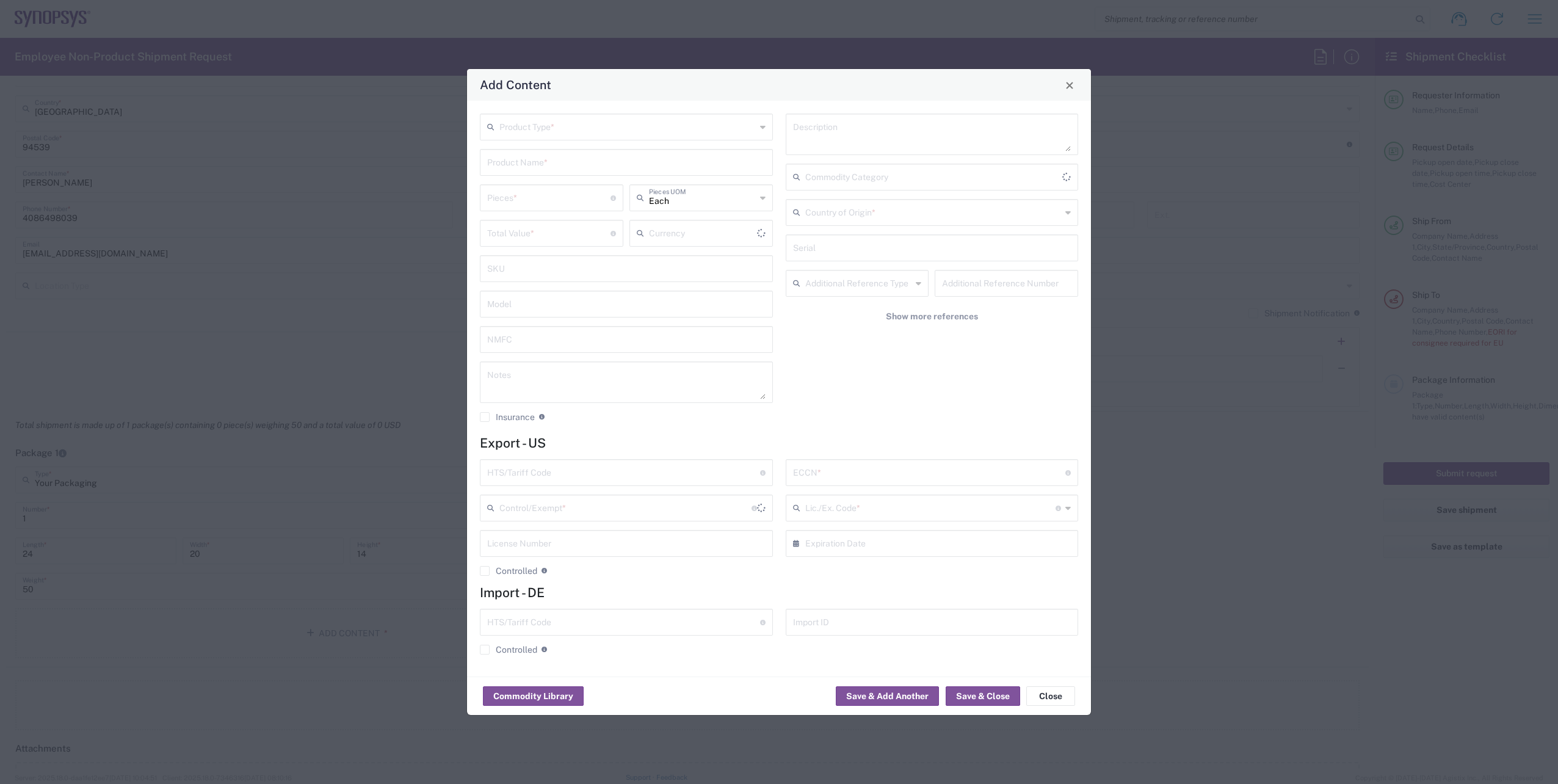
type input "US Dollar"
click at [577, 135] on input "text" at bounding box center [627, 126] width 257 height 21
click at [546, 184] on agx-dropdown-content "Documents General Commodity" at bounding box center [626, 164] width 293 height 42
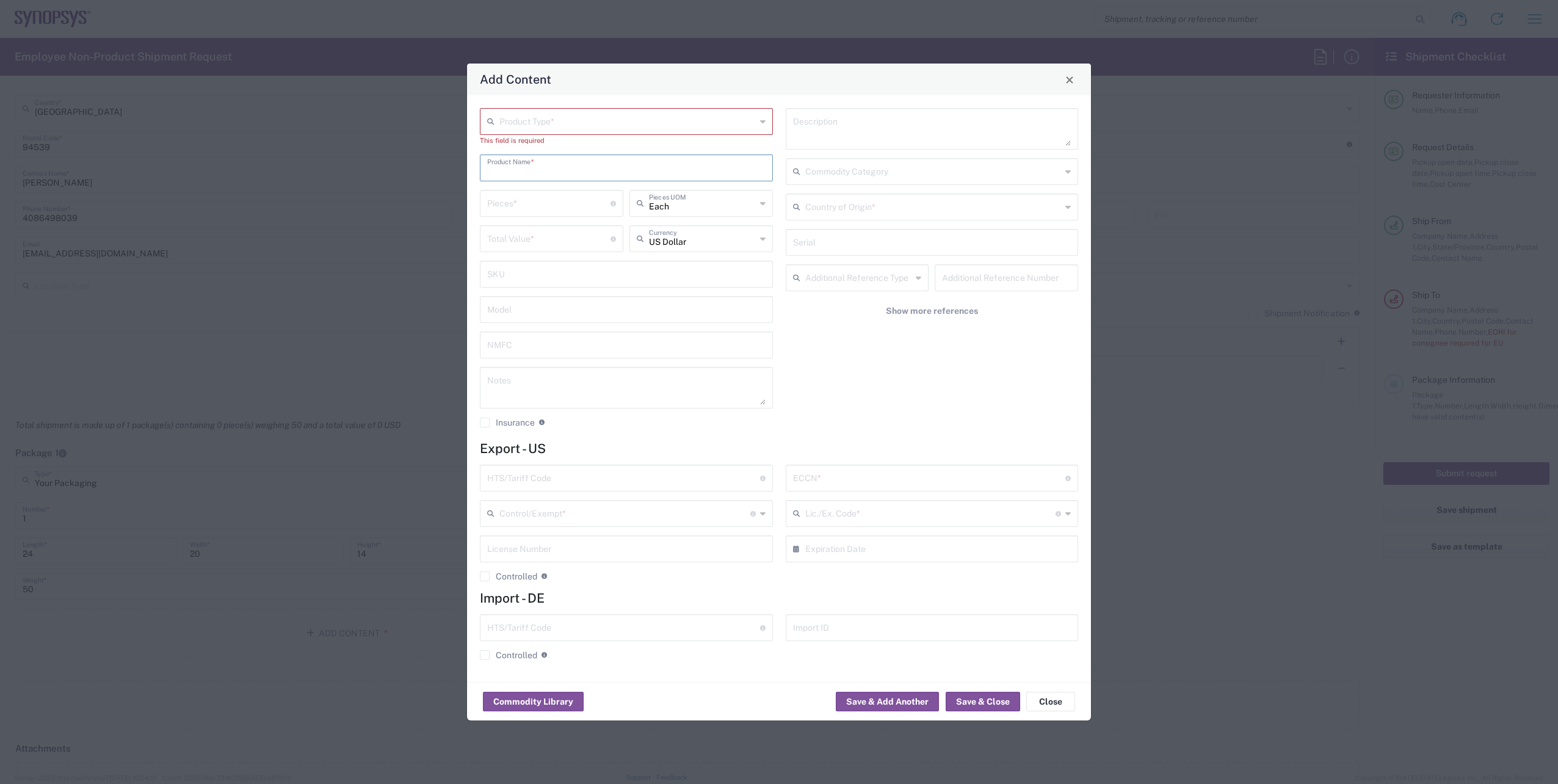
click at [545, 177] on input "text" at bounding box center [626, 167] width 278 height 21
click at [547, 118] on input "text" at bounding box center [627, 121] width 257 height 21
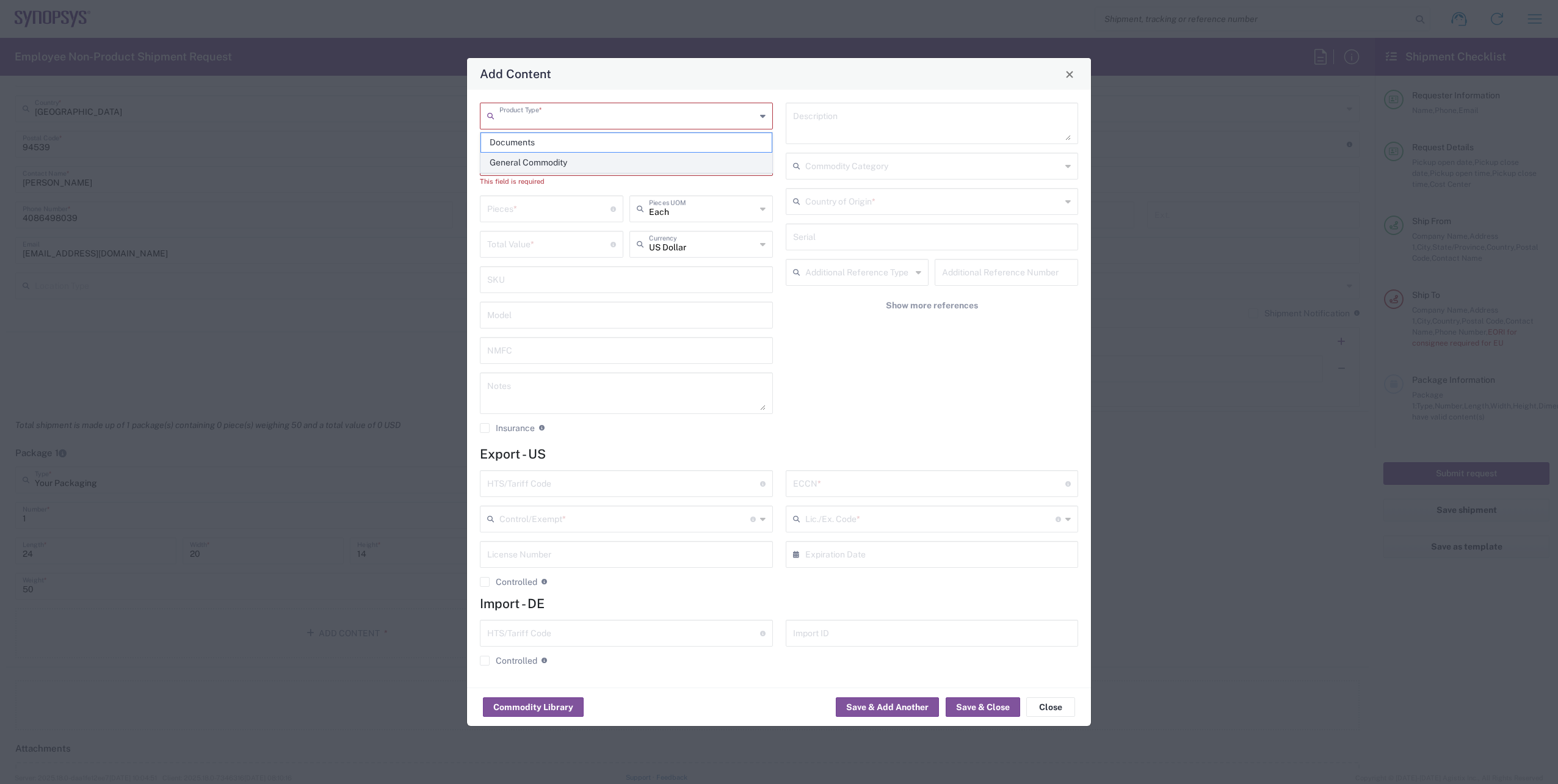
click at [549, 159] on span "General Commodity" at bounding box center [627, 163] width 291 height 19
type input "General Commodity"
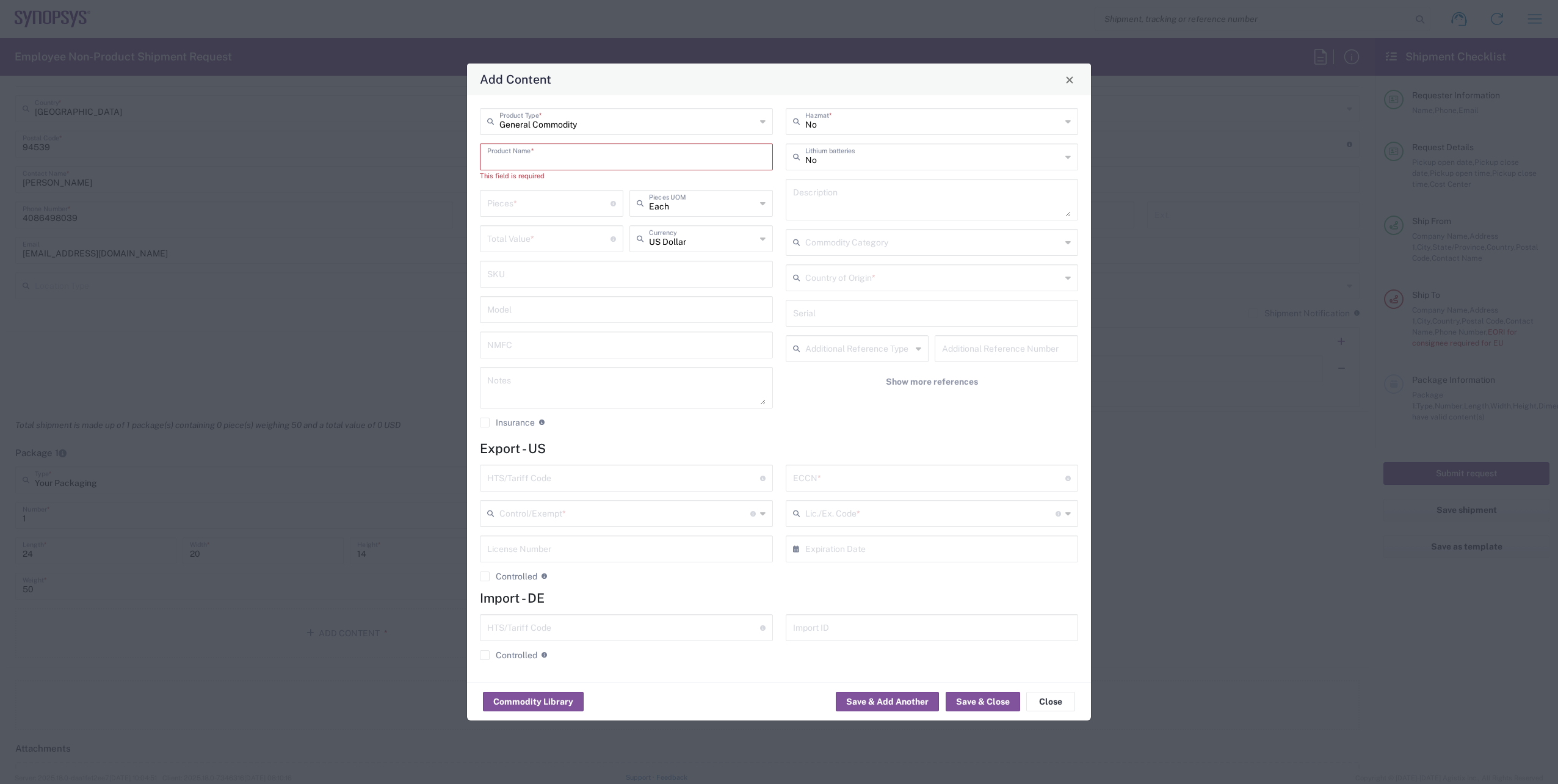
click at [525, 164] on input "text" at bounding box center [626, 156] width 278 height 21
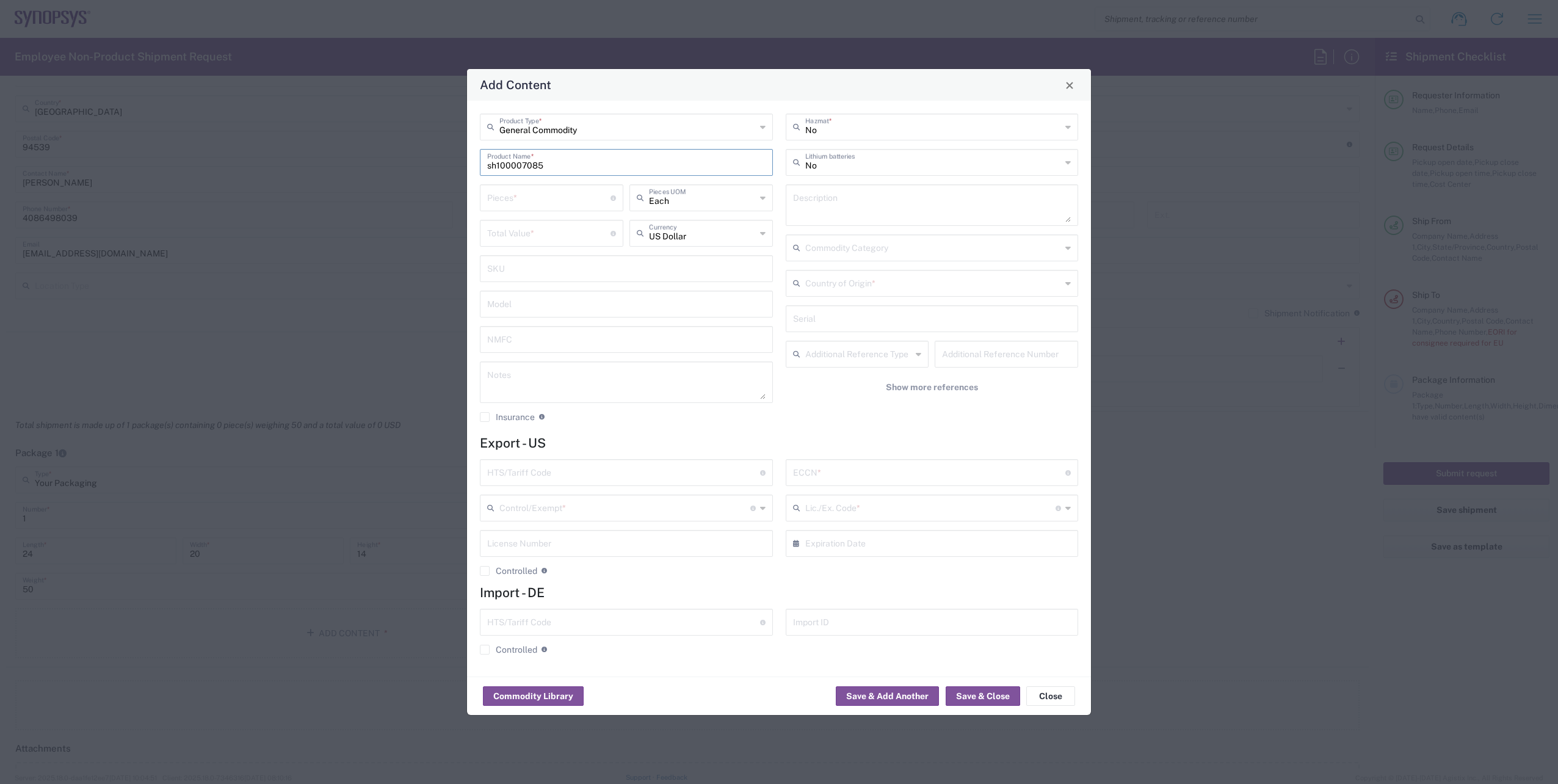
click at [497, 165] on input "sh100007085" at bounding box center [626, 161] width 278 height 21
type input "SH100007085"
click at [568, 179] on div "General Commodity Product Type * SH100007085 Product Name * Pieces * Number of …" at bounding box center [627, 272] width 306 height 318
click at [544, 209] on div "Pieces * Number of pieces inside all the packages" at bounding box center [551, 198] width 143 height 27
type input "1"
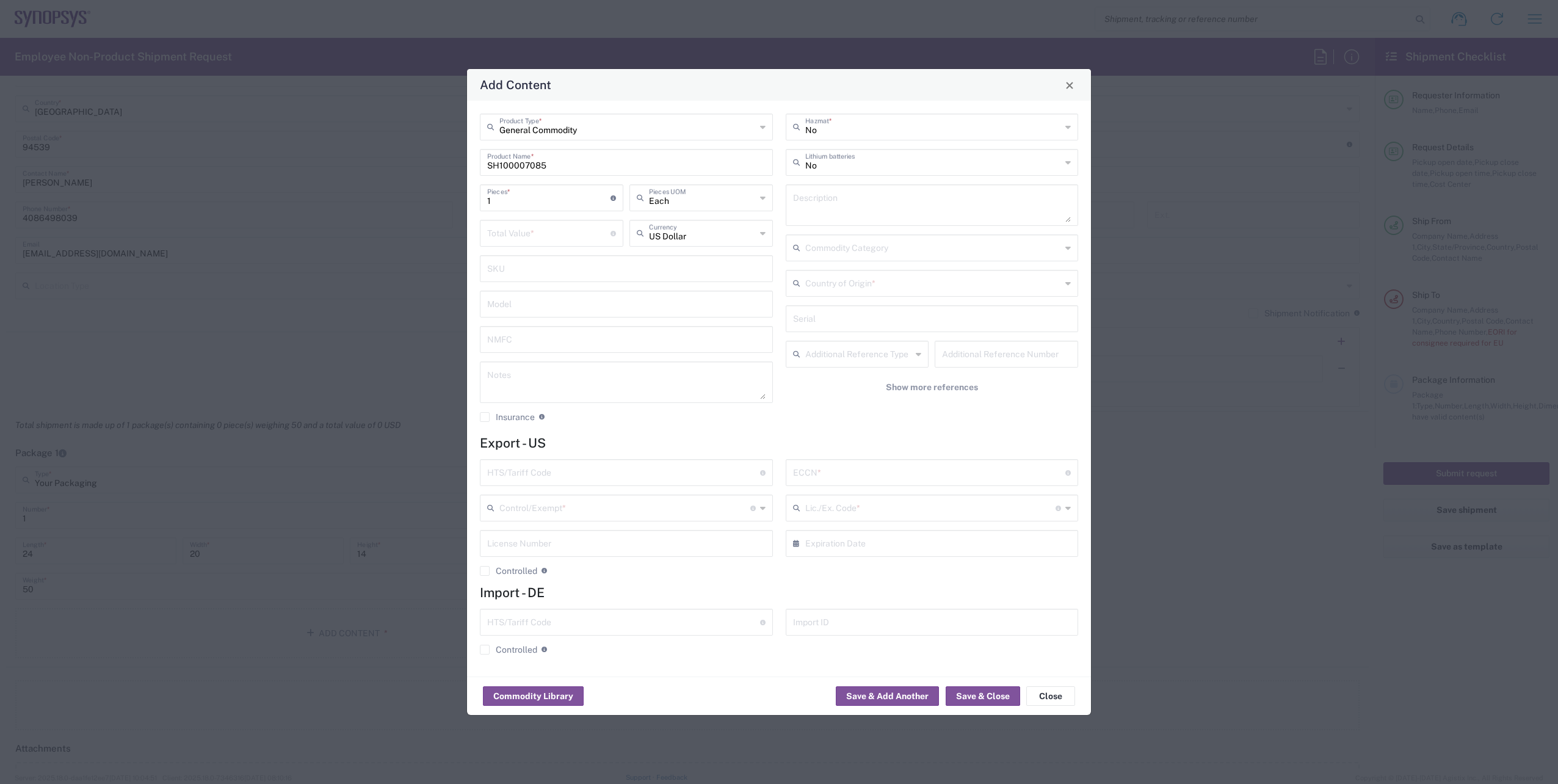
click at [553, 386] on textarea at bounding box center [626, 382] width 278 height 34
paste textarea "1,982.44"
click at [485, 374] on div "1,982.44 Notes" at bounding box center [626, 382] width 293 height 42
click at [487, 379] on textarea "1,982.44" at bounding box center [626, 382] width 278 height 34
type textarea "5 x 1,982.44"
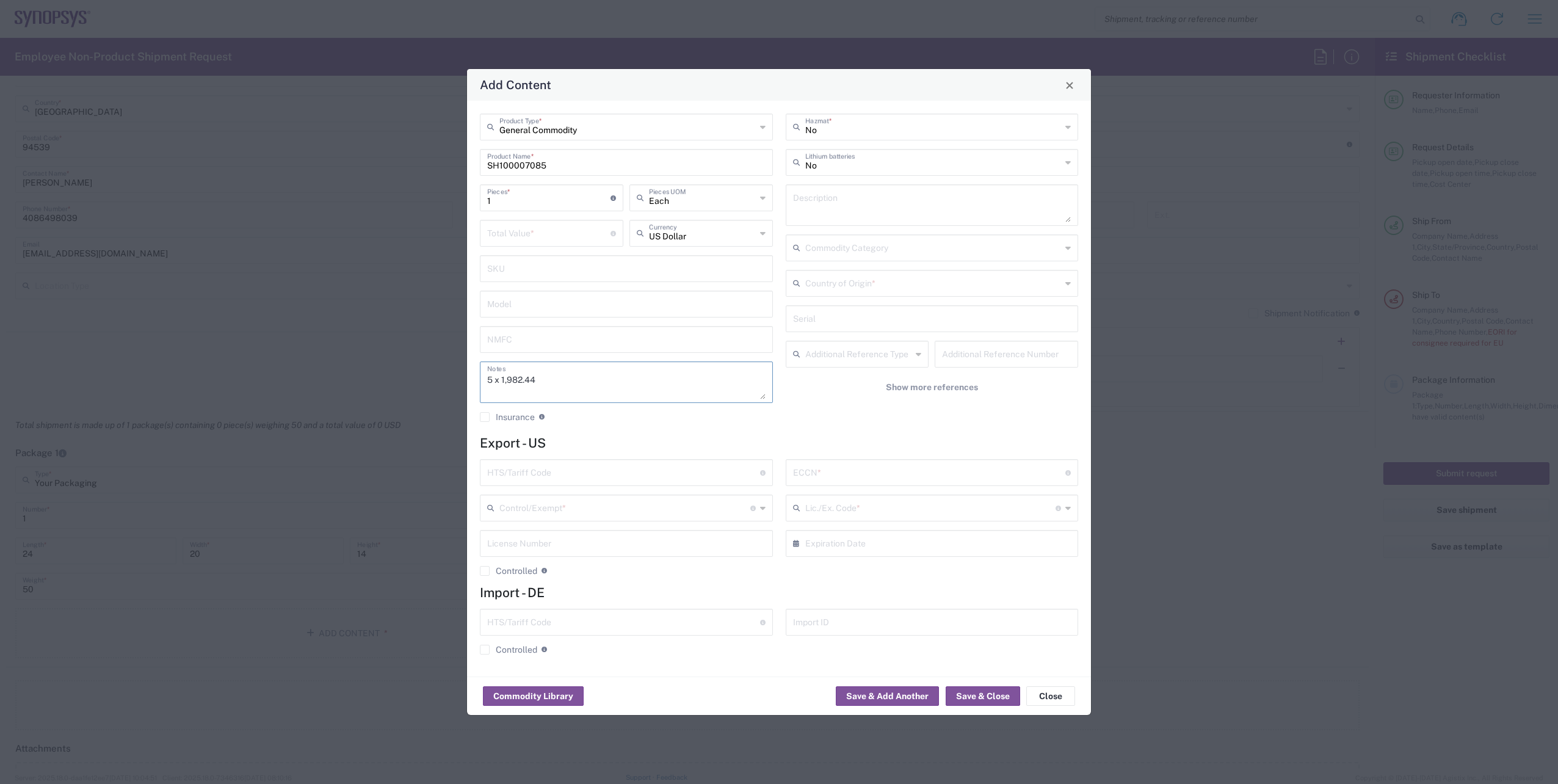
click at [523, 230] on input "number" at bounding box center [549, 233] width 123 height 21
paste input "1982.44"
type input "1982.44"
drag, startPoint x: 509, startPoint y: 202, endPoint x: 445, endPoint y: 202, distance: 64.0
click at [445, 202] on div "Add Content General Commodity Product Type * SH100007085 Product Name * 1 Piece…" at bounding box center [779, 392] width 1558 height 784
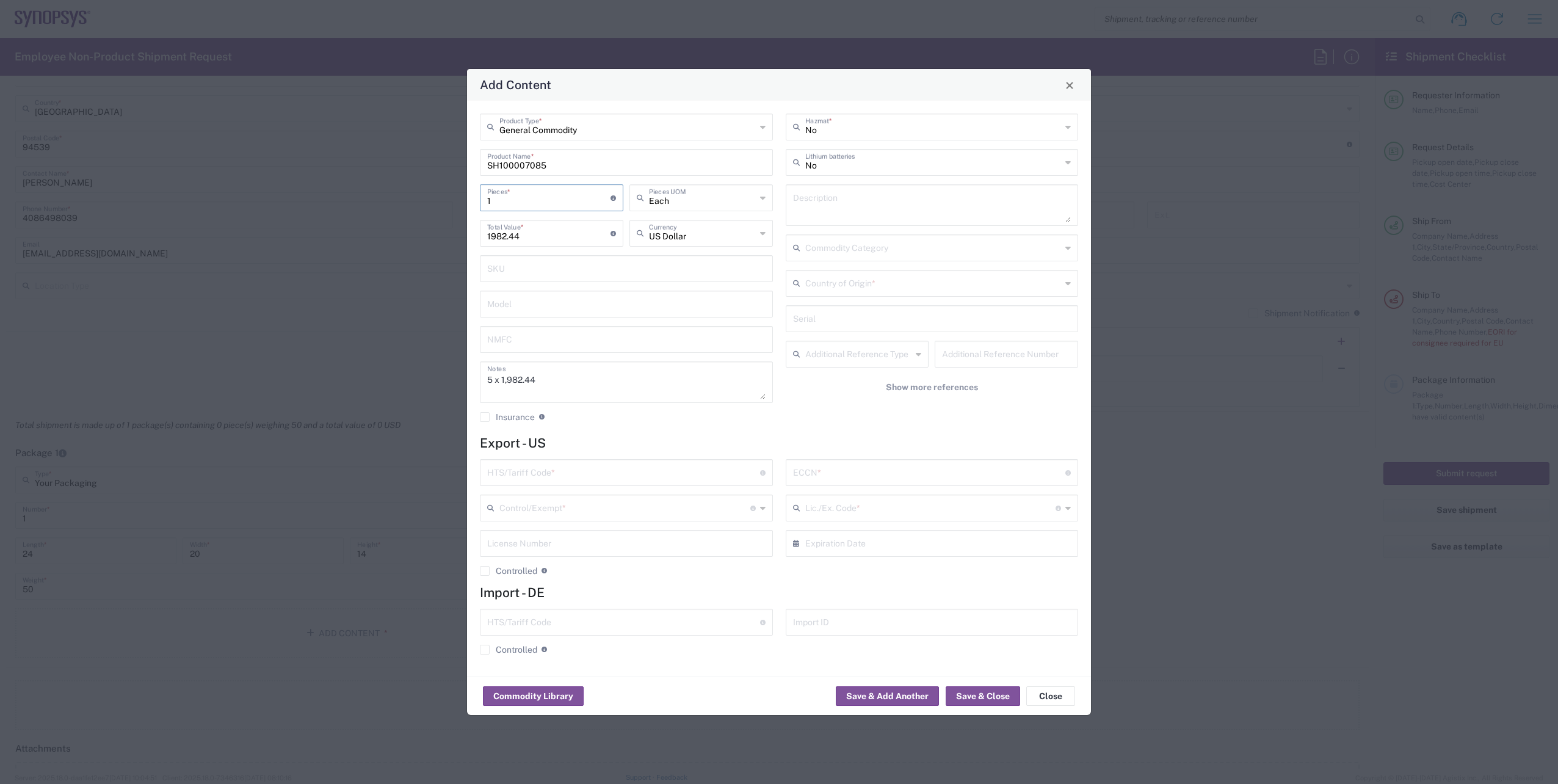
type input "5"
type input "9912.2"
type input "5"
click at [527, 476] on input "text" at bounding box center [623, 472] width 273 height 21
paste input "8517.62.0085"
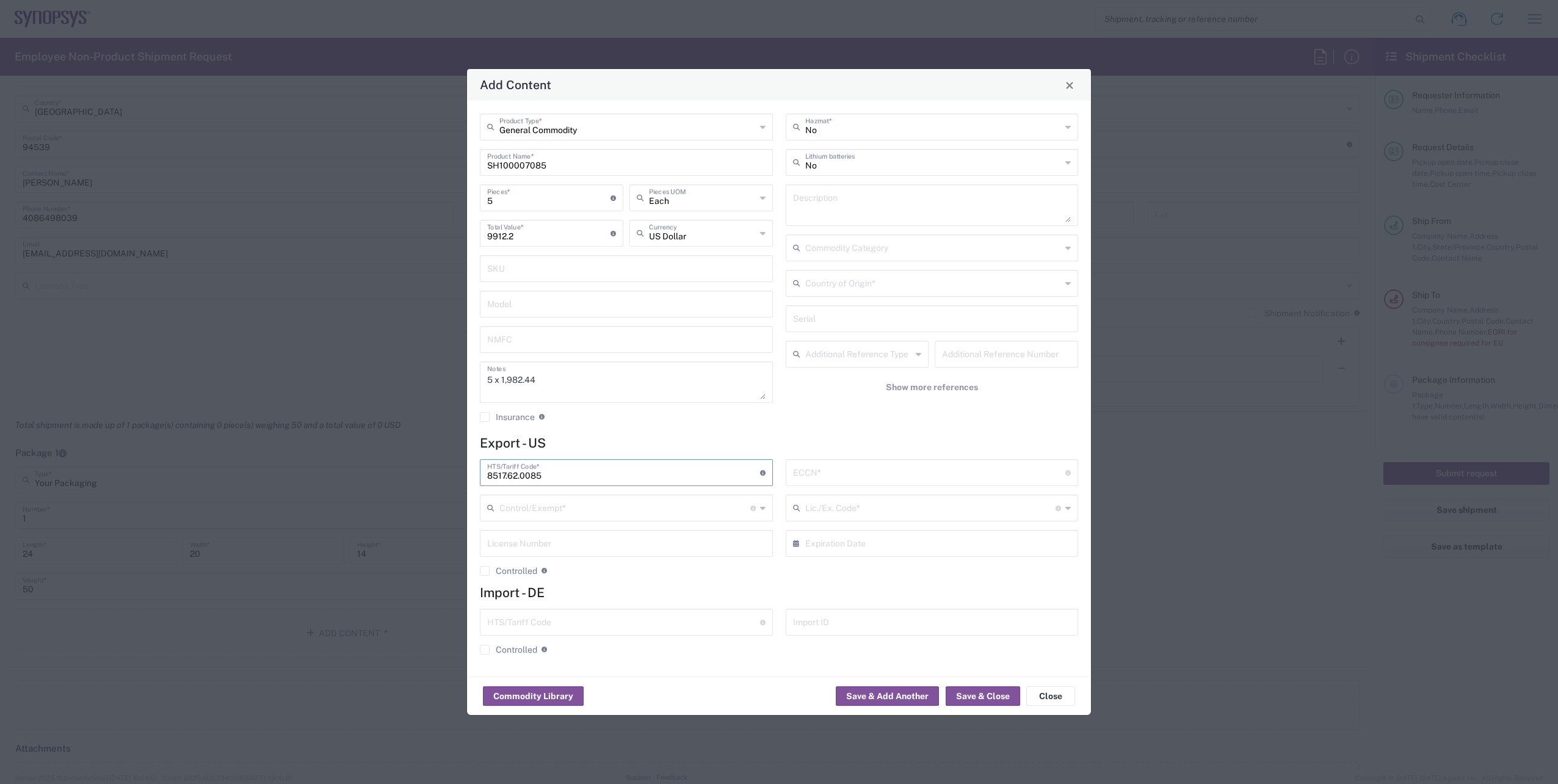
type input "8517.62.0085"
click at [875, 478] on input "text" at bounding box center [929, 472] width 273 height 21
type input "EAR99"
click at [612, 513] on input "text" at bounding box center [625, 507] width 251 height 21
click at [554, 635] on span "FTR Exemption" at bounding box center [627, 635] width 291 height 19
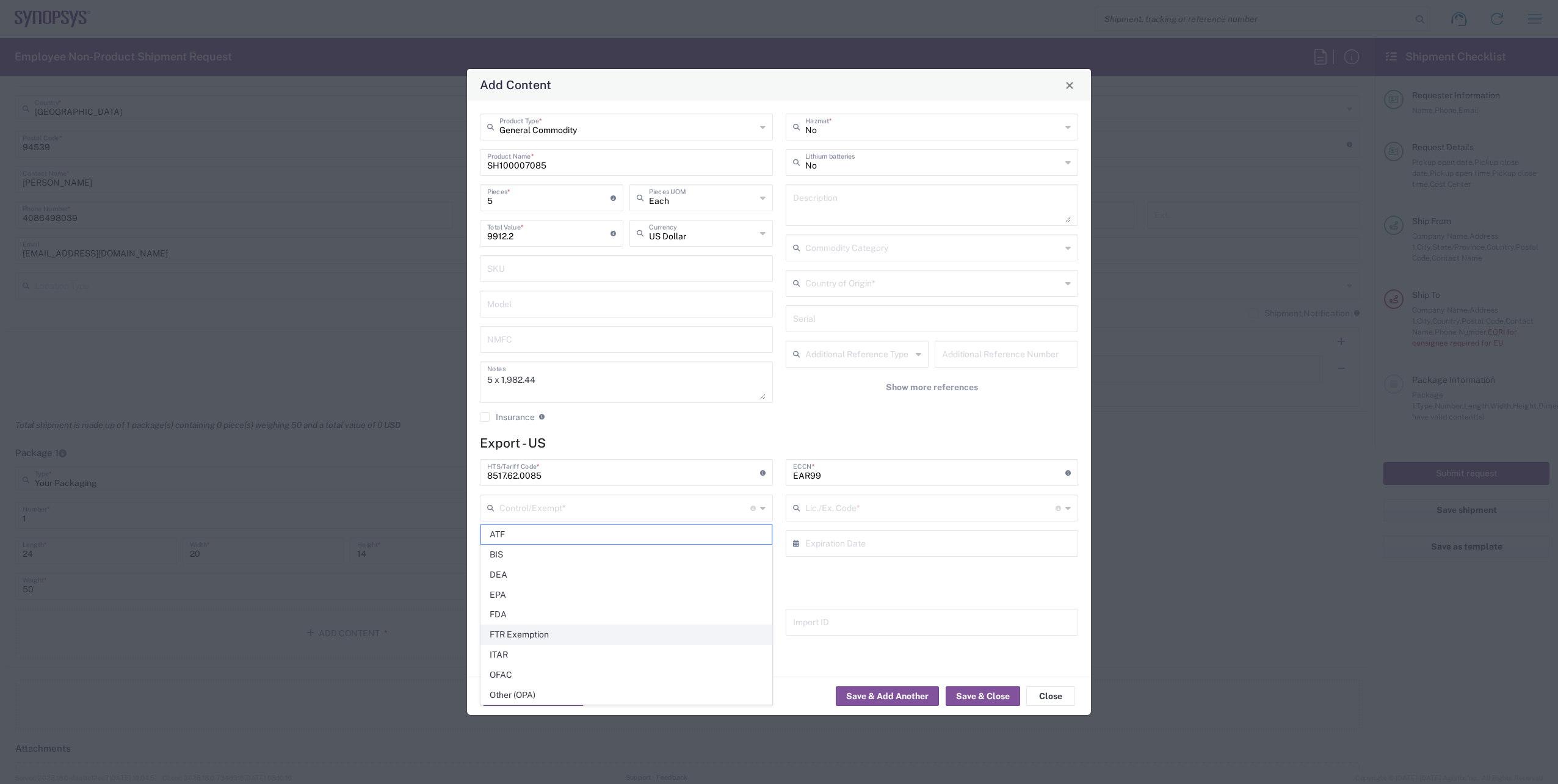
type input "FTR Exemption"
click at [846, 507] on input "text" at bounding box center [931, 507] width 251 height 21
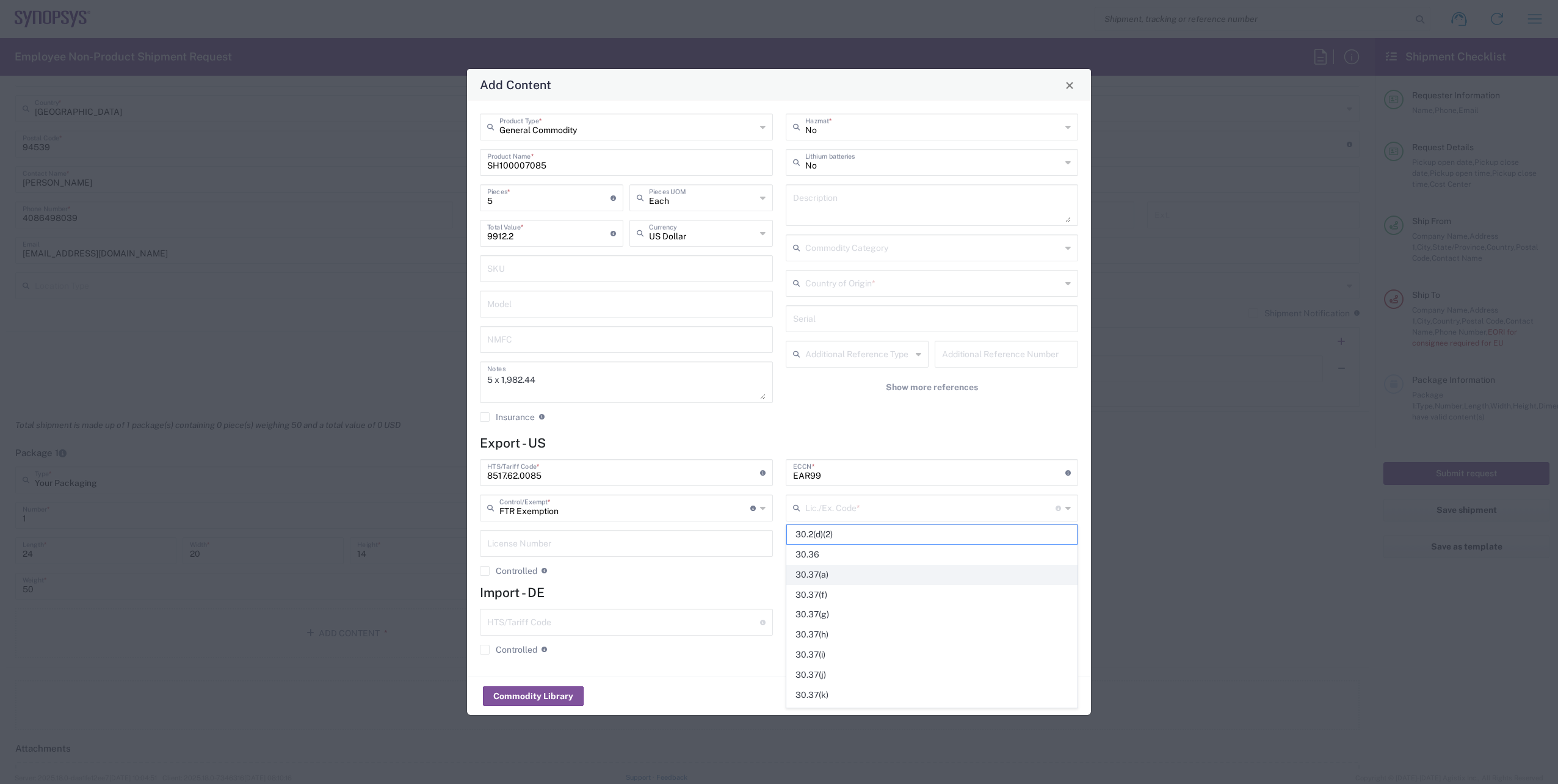
click at [822, 570] on span "30.37(a)" at bounding box center [932, 575] width 291 height 19
type input "30.37(a)"
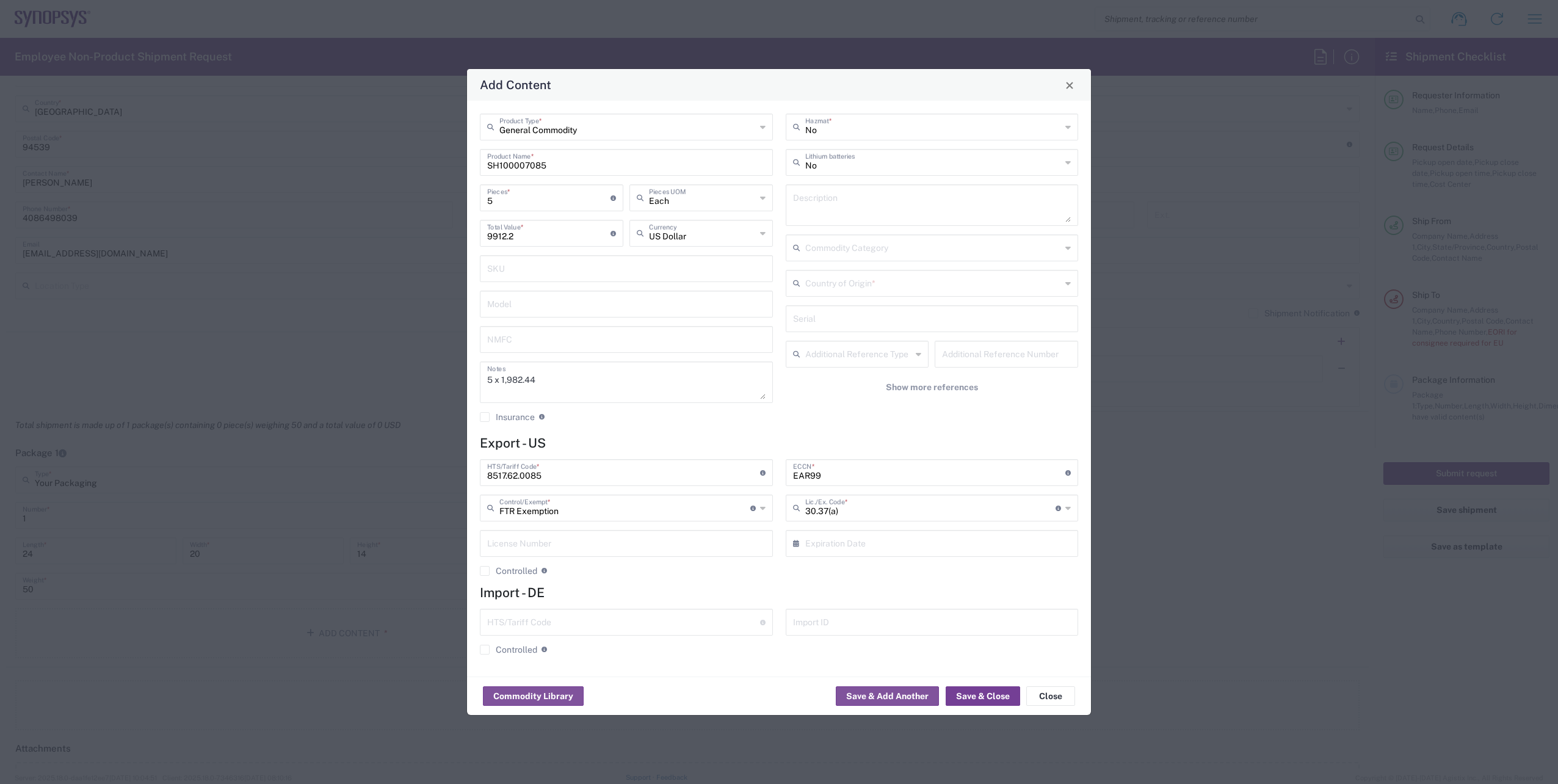
click at [980, 692] on button "Save & Close" at bounding box center [982, 696] width 74 height 19
click at [895, 287] on input "text" at bounding box center [933, 282] width 257 height 21
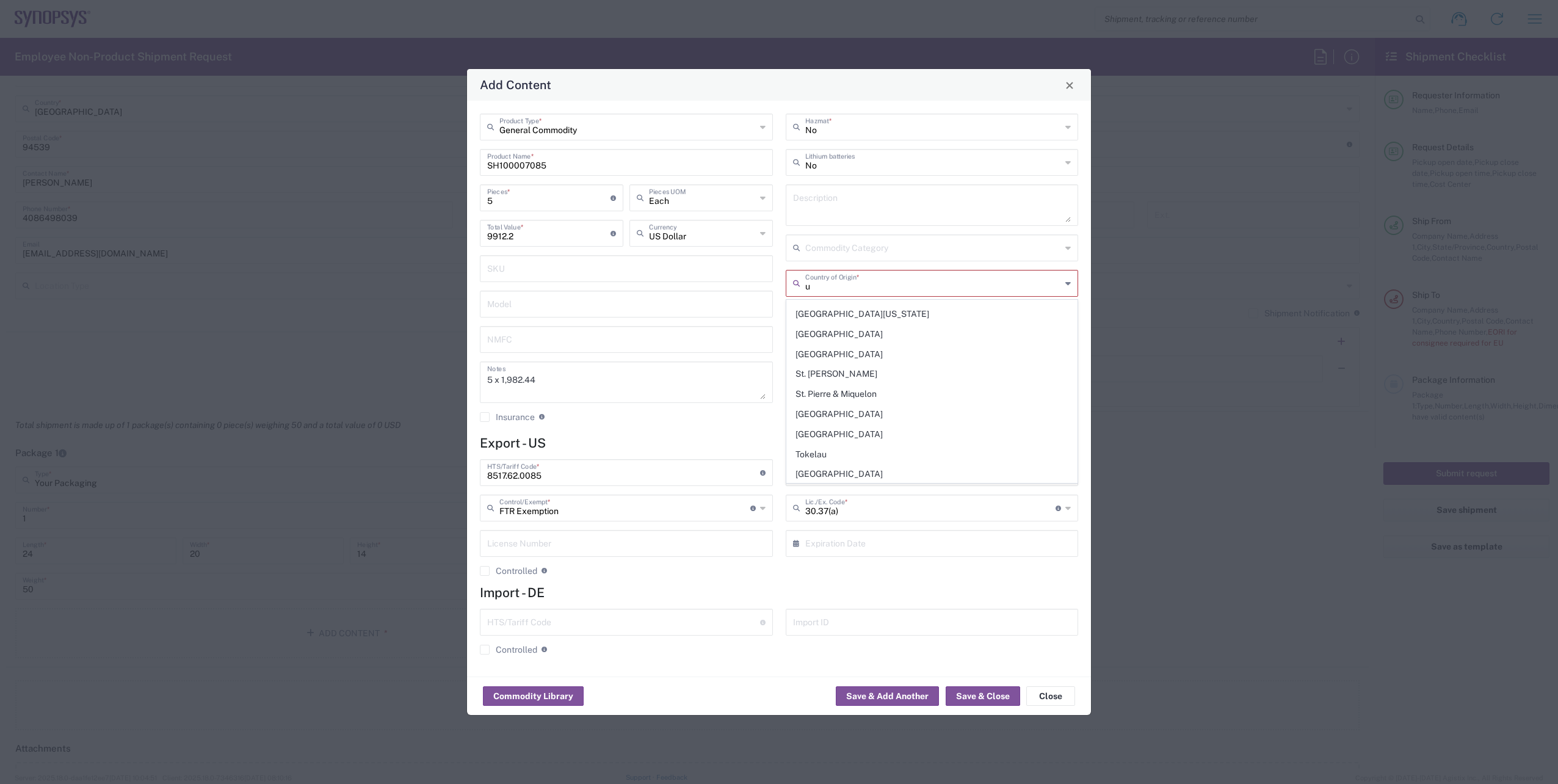
scroll to position [1378, 0]
click at [807, 371] on span "[GEOGRAPHIC_DATA]" at bounding box center [932, 373] width 291 height 19
type input "[GEOGRAPHIC_DATA]"
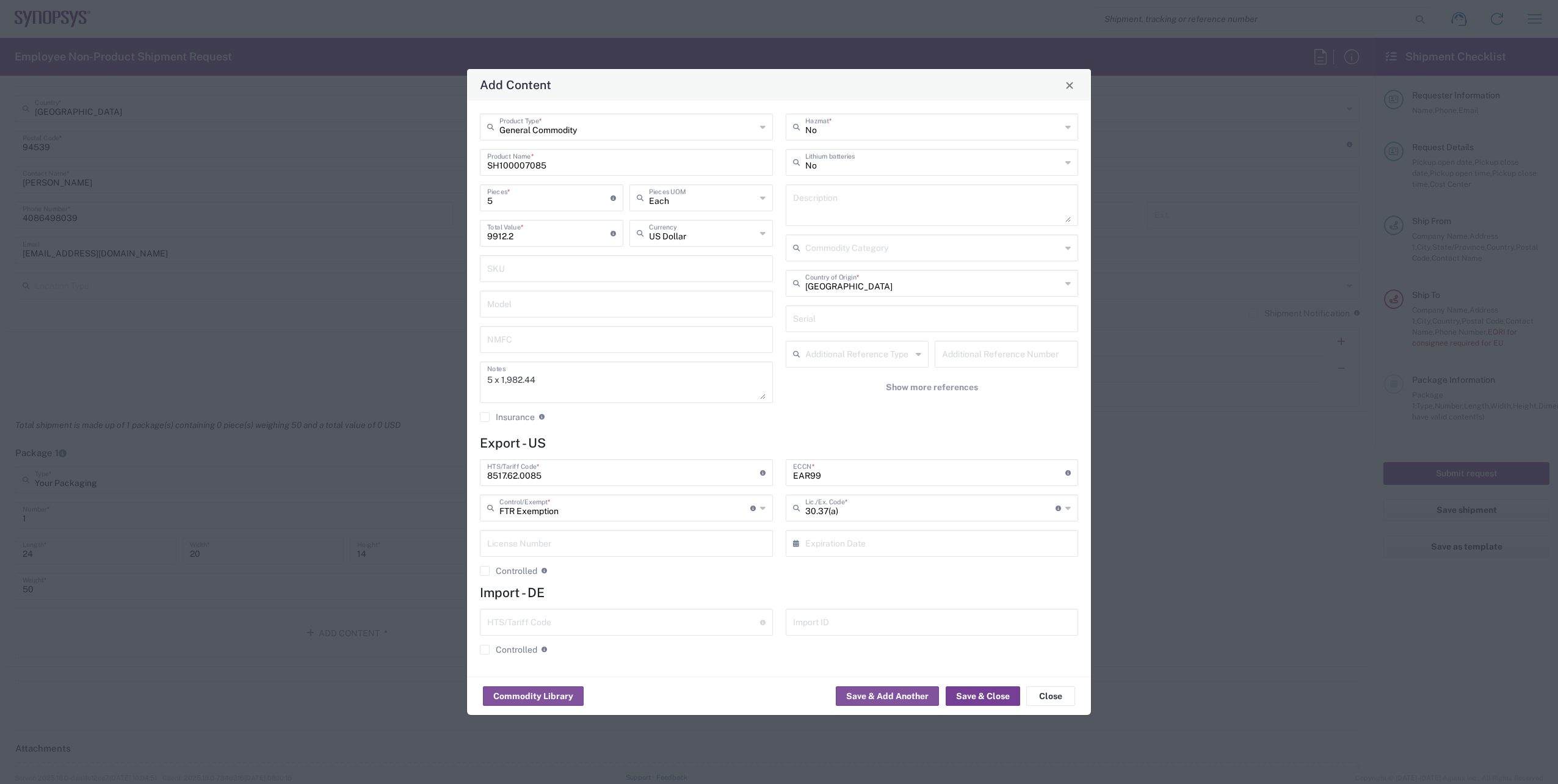
click at [976, 695] on button "Save & Close" at bounding box center [982, 696] width 74 height 19
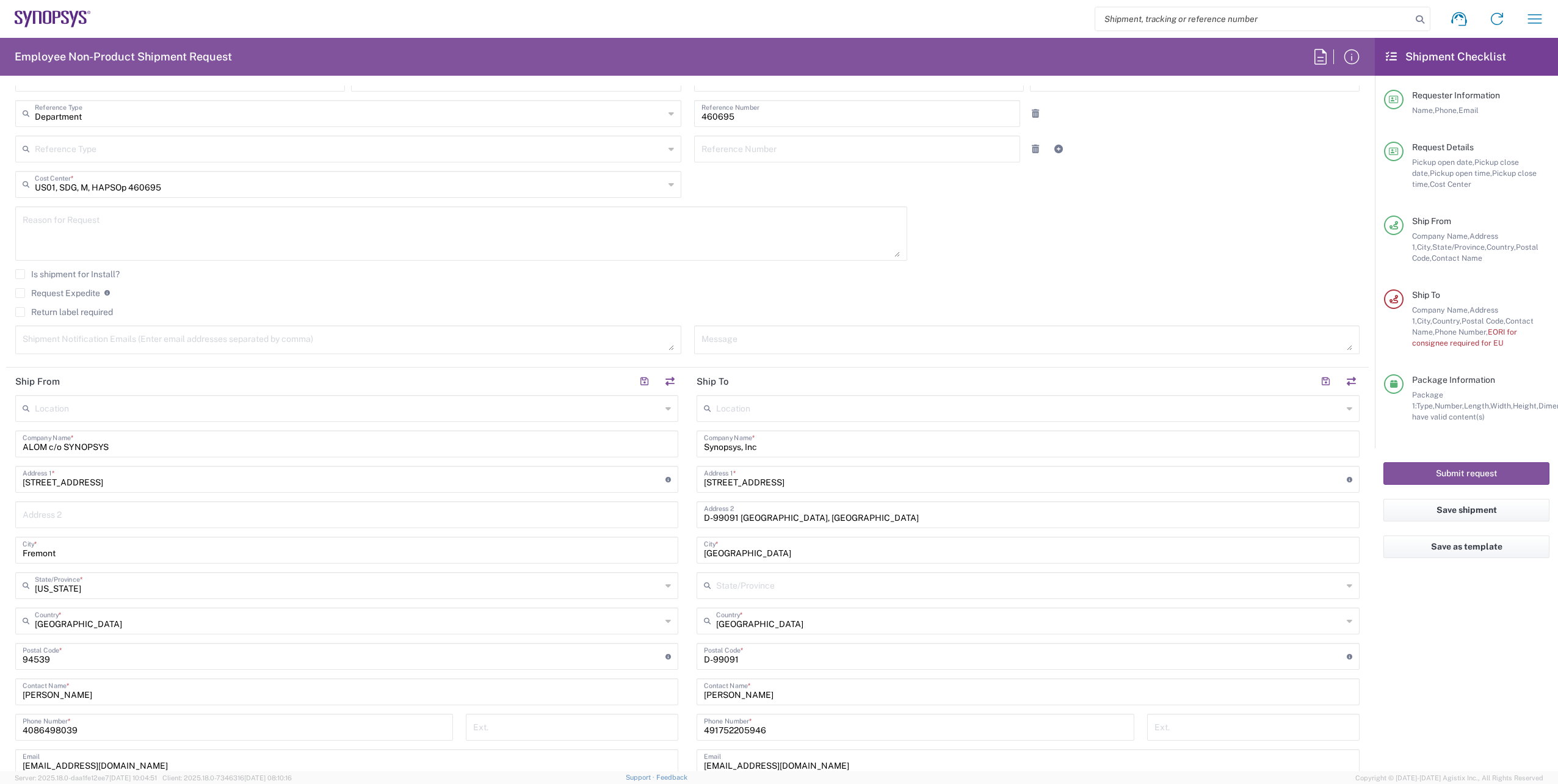
scroll to position [257, 0]
click at [151, 230] on textarea at bounding box center [461, 237] width 877 height 47
paste textarea "BOA accessories validation"
type textarea "BOA accessories validation"
click at [1438, 513] on button "Save shipment" at bounding box center [1466, 510] width 166 height 23
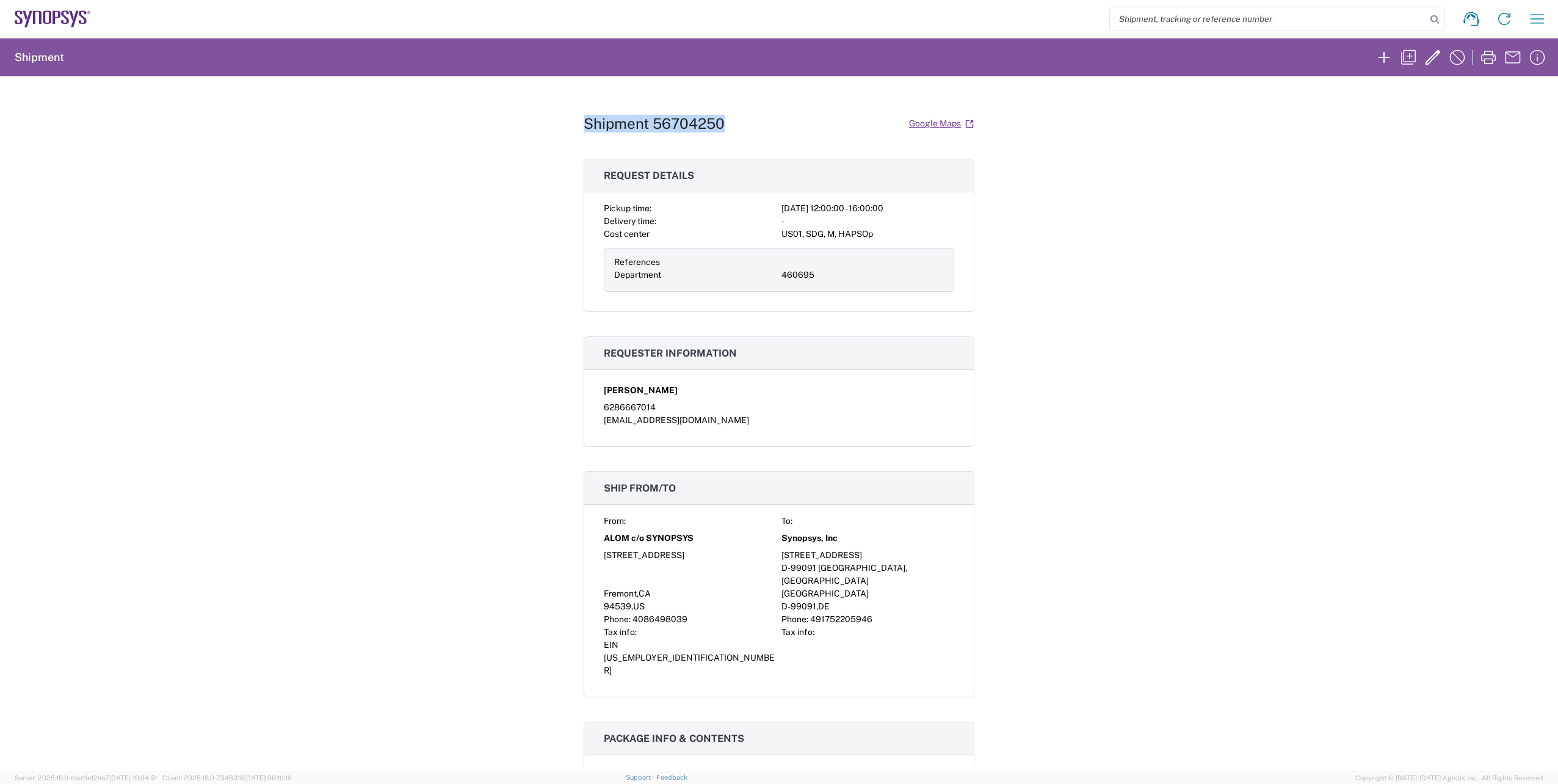
drag, startPoint x: 713, startPoint y: 125, endPoint x: 577, endPoint y: 125, distance: 136.0
click at [577, 125] on div "Shipment 56704250 Google Maps Request details Pickup time: [DATE] 12:00:00 - 16…" at bounding box center [779, 423] width 1558 height 695
copy h1 "Shipment 56704250"
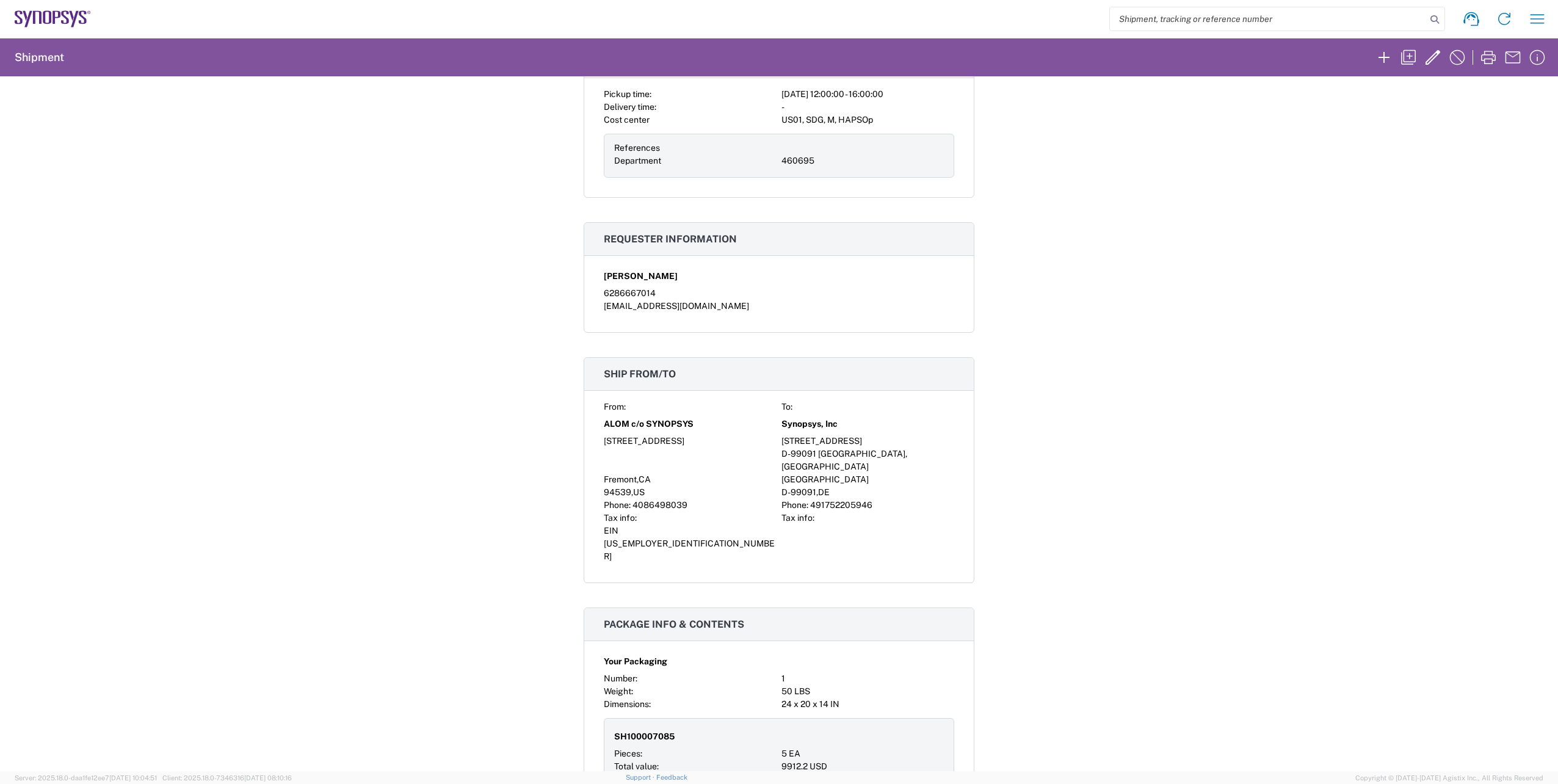
scroll to position [61, 0]
